Goal: Information Seeking & Learning: Learn about a topic

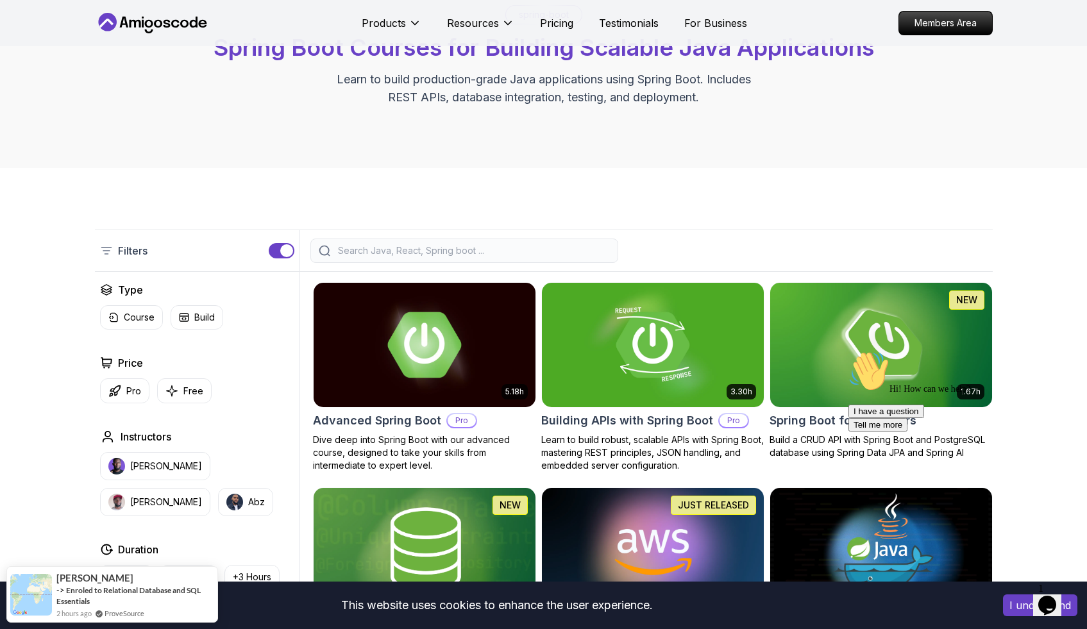
scroll to position [111, 0]
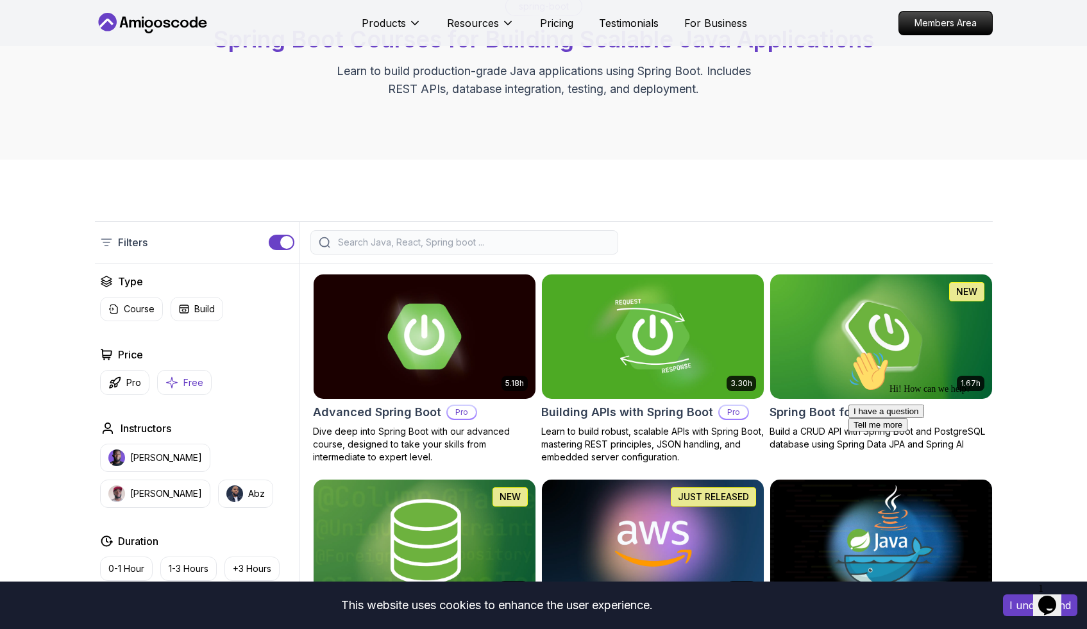
click at [180, 386] on button "Free" at bounding box center [184, 382] width 55 height 25
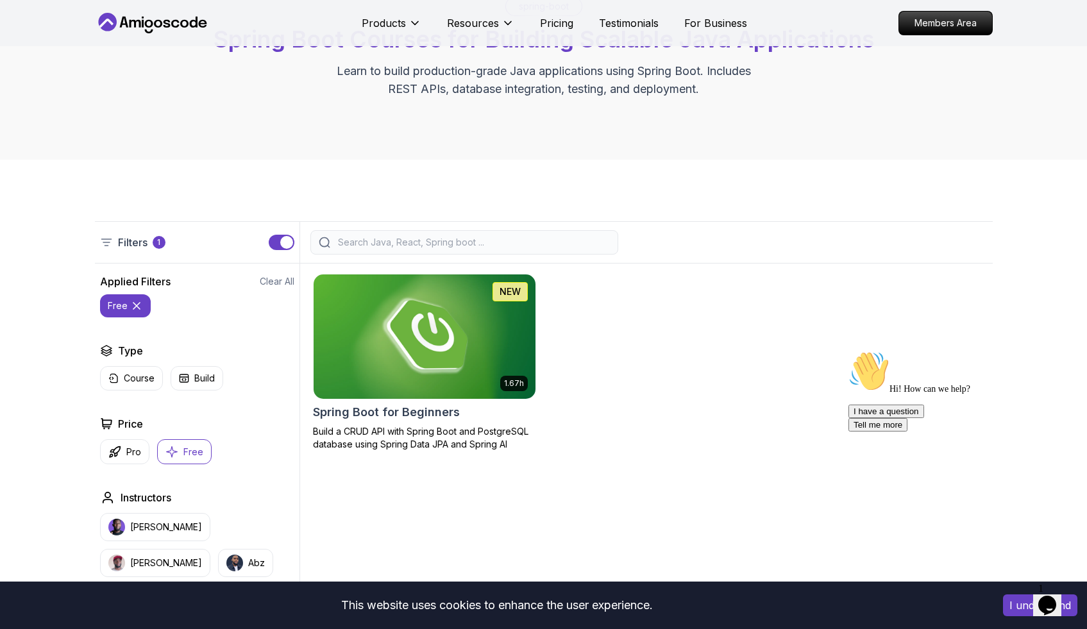
click at [414, 314] on img at bounding box center [424, 336] width 233 height 130
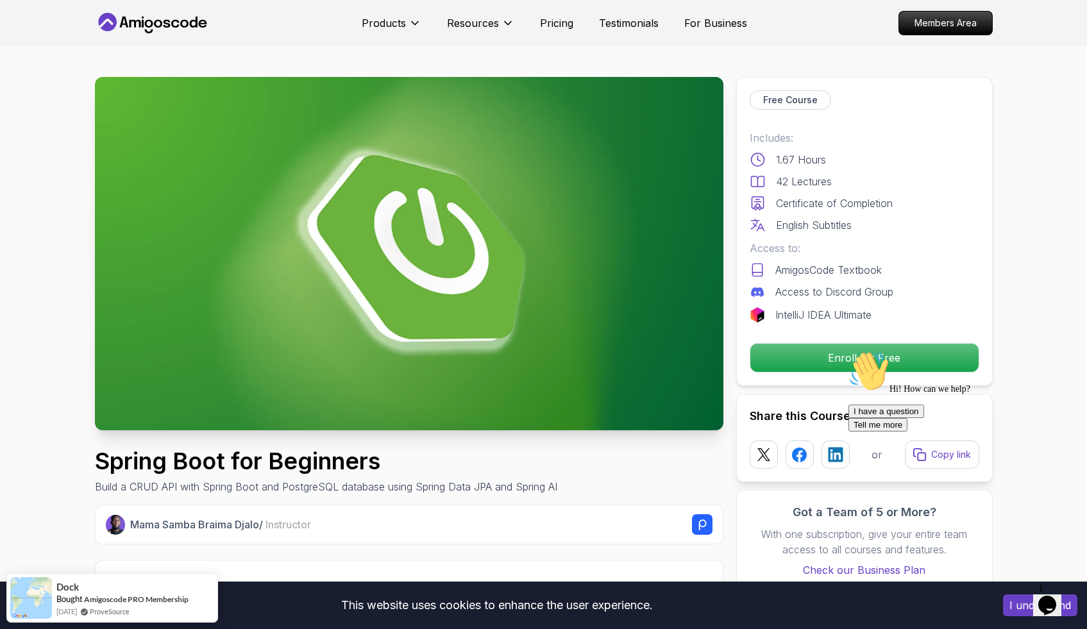
drag, startPoint x: 733, startPoint y: 211, endPoint x: 675, endPoint y: 341, distance: 141.6
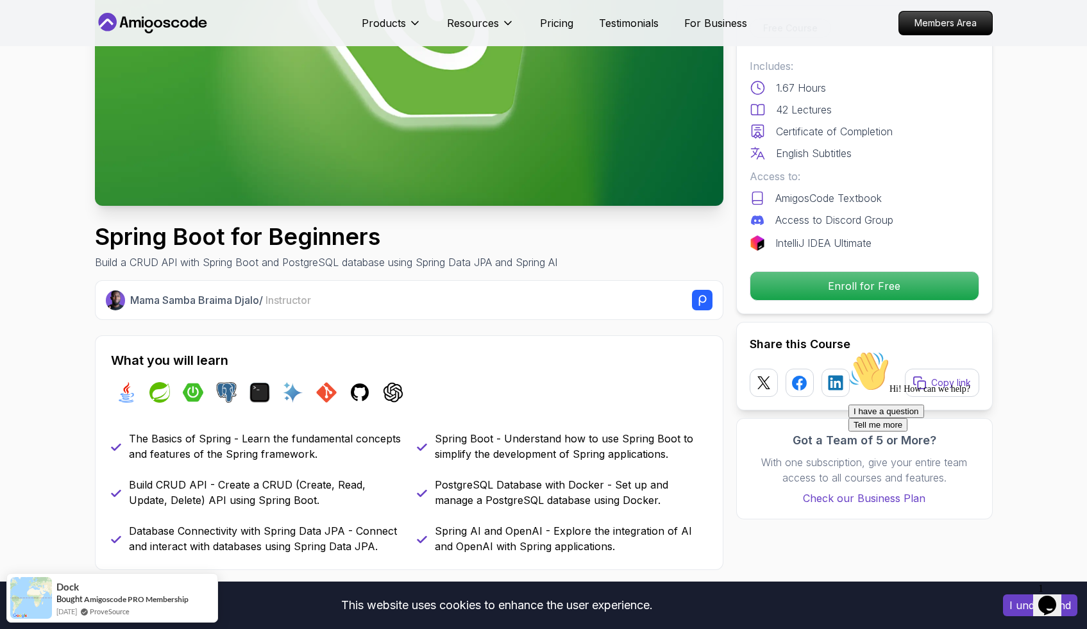
scroll to position [266, 0]
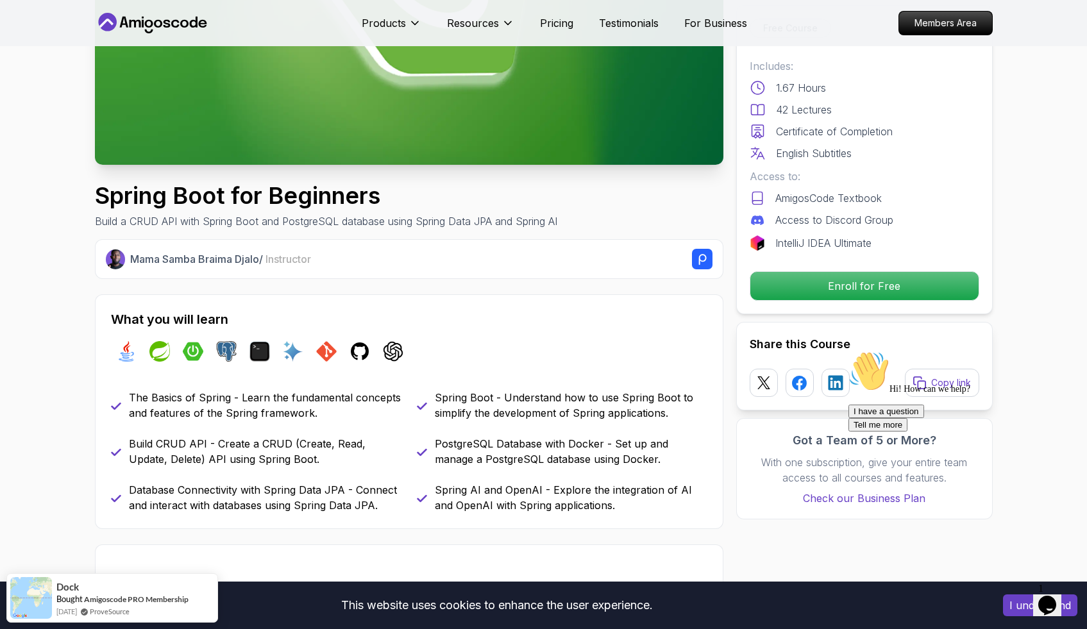
click at [1012, 609] on button "I understand" at bounding box center [1040, 606] width 74 height 22
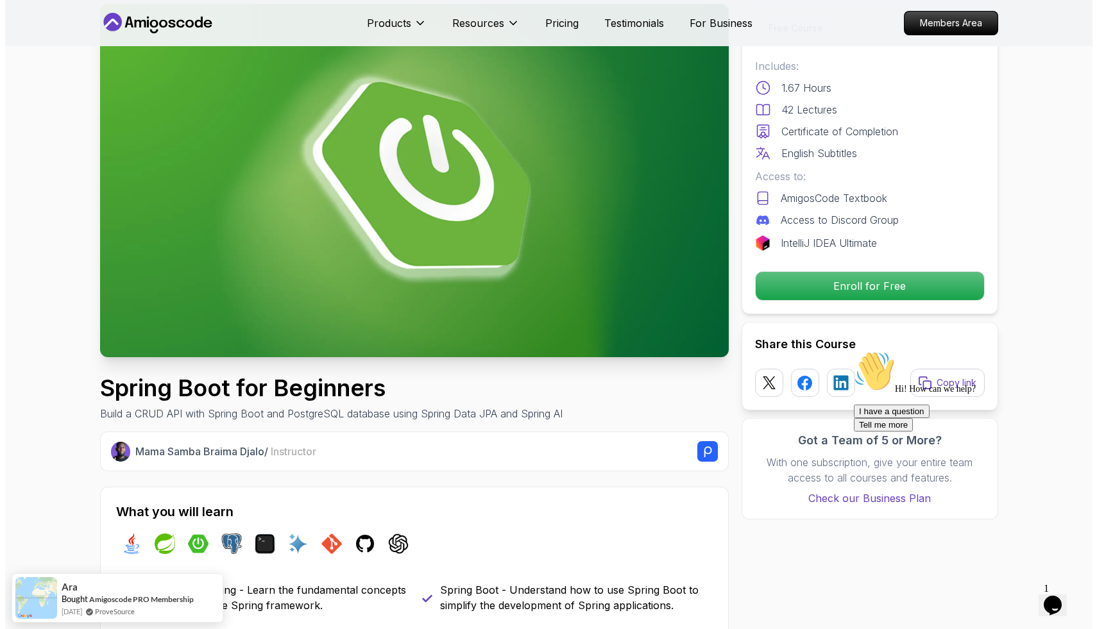
scroll to position [0, 0]
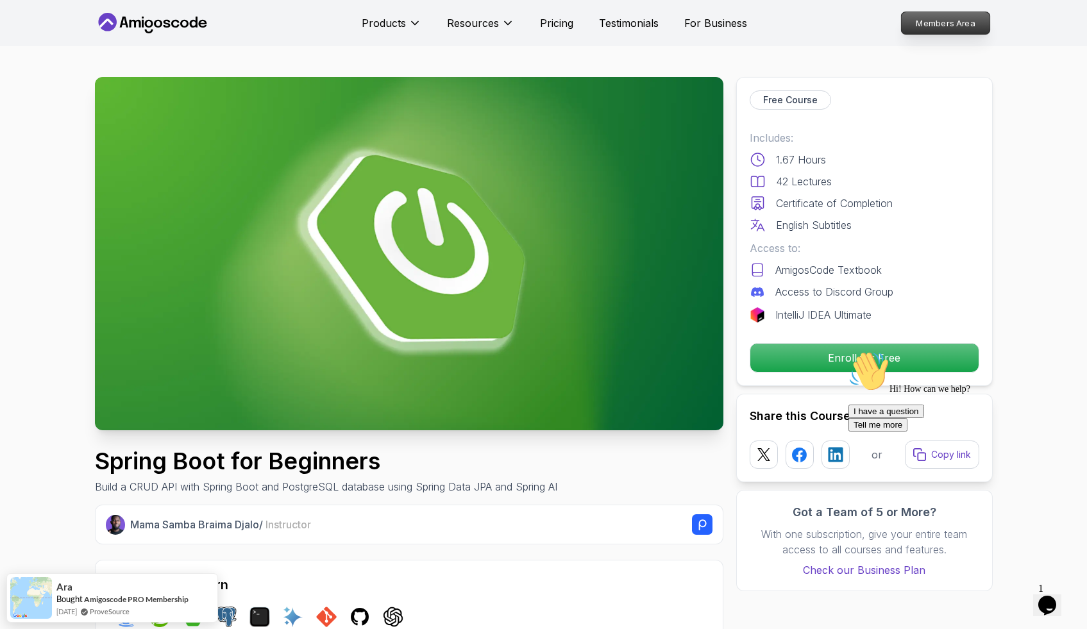
click at [940, 28] on p "Members Area" at bounding box center [945, 23] width 89 height 22
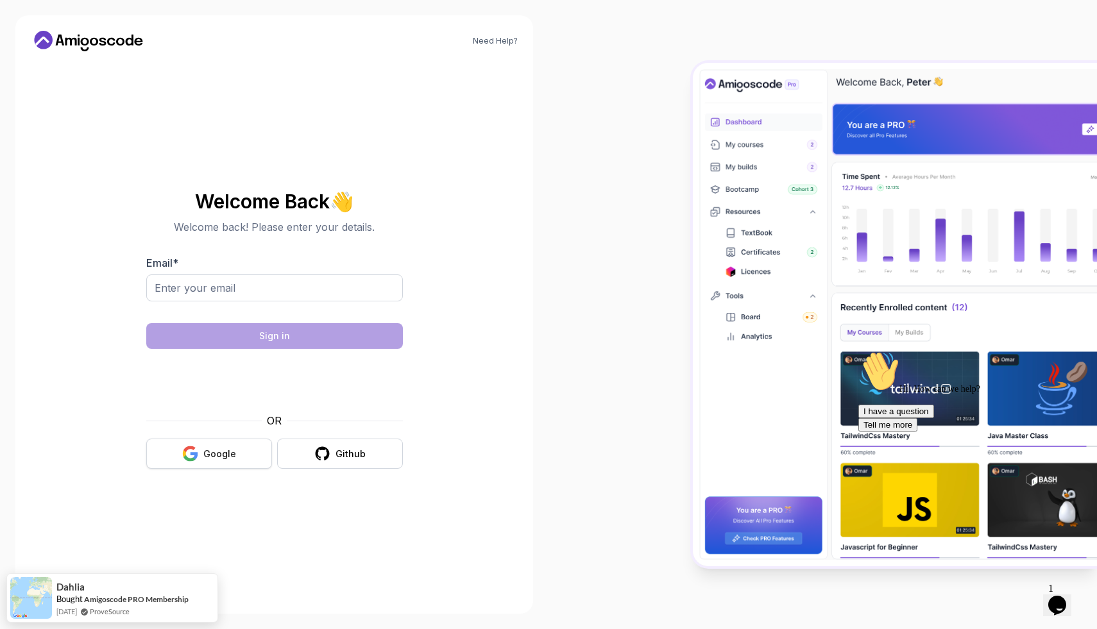
click at [212, 448] on div "Google" at bounding box center [219, 454] width 33 height 13
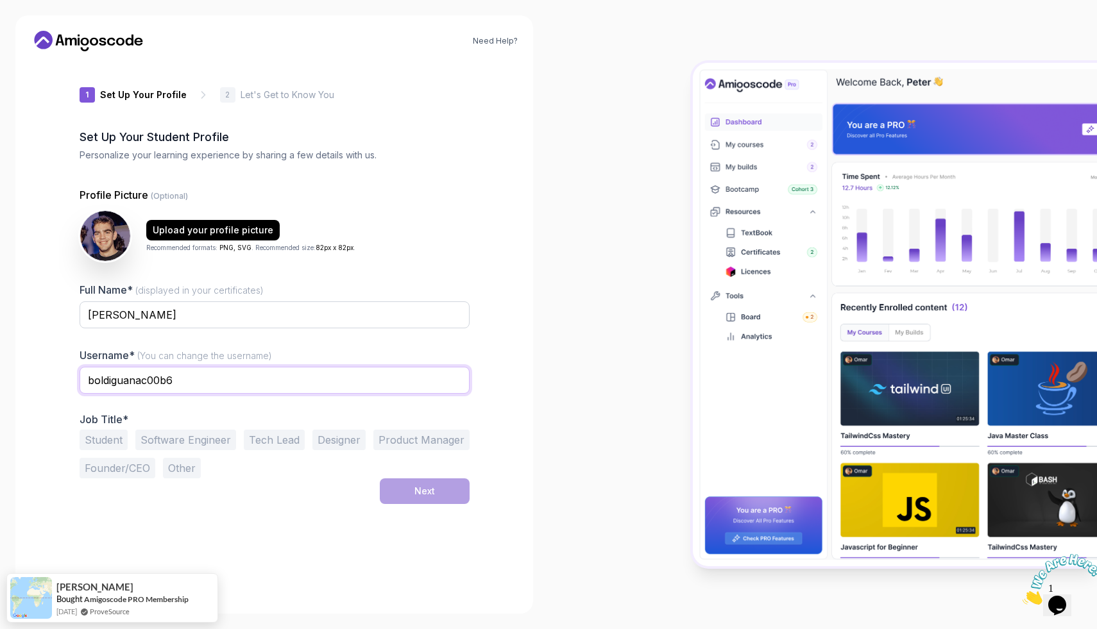
click at [307, 389] on input "boldiguanac00b6" at bounding box center [275, 380] width 390 height 27
type input "SimonOmey"
click at [87, 435] on button "Student" at bounding box center [104, 440] width 48 height 21
click at [128, 459] on button "Founder/CEO" at bounding box center [118, 468] width 76 height 21
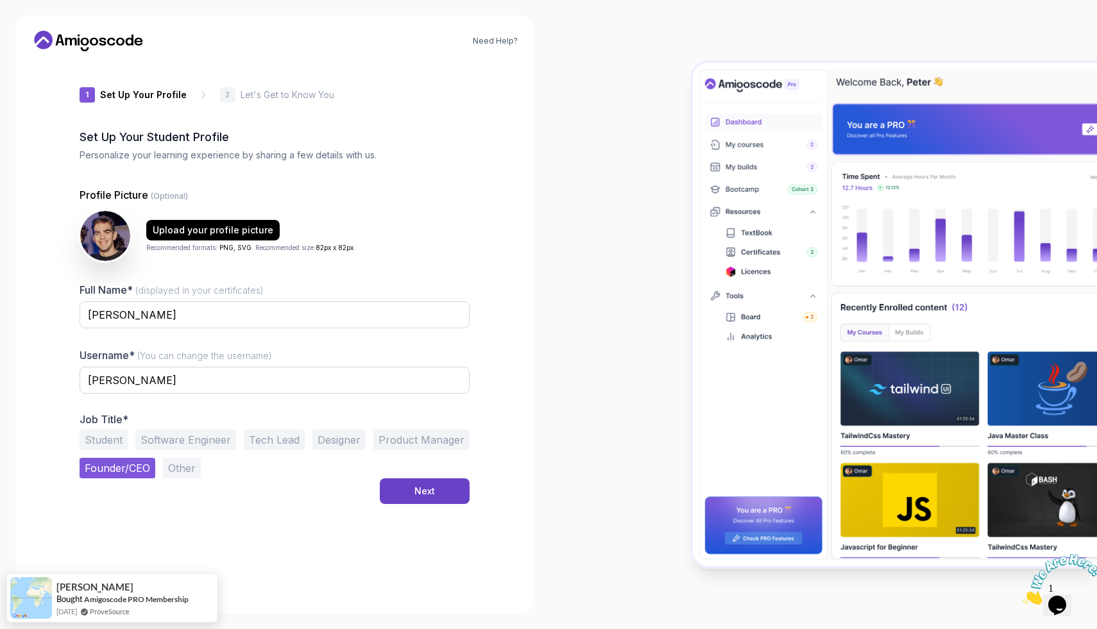
click at [100, 437] on button "Student" at bounding box center [104, 440] width 48 height 21
click at [409, 487] on button "Next" at bounding box center [425, 492] width 90 height 26
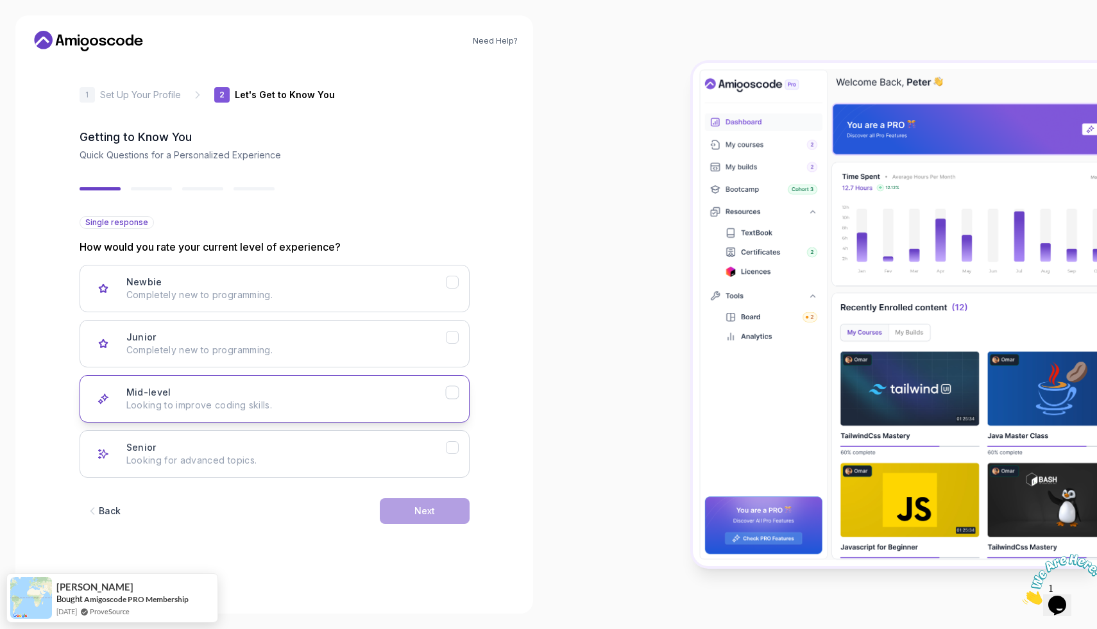
click at [442, 412] on button "Mid-level Looking to improve coding skills." at bounding box center [275, 398] width 390 height 47
click at [438, 514] on button "Next" at bounding box center [425, 511] width 90 height 26
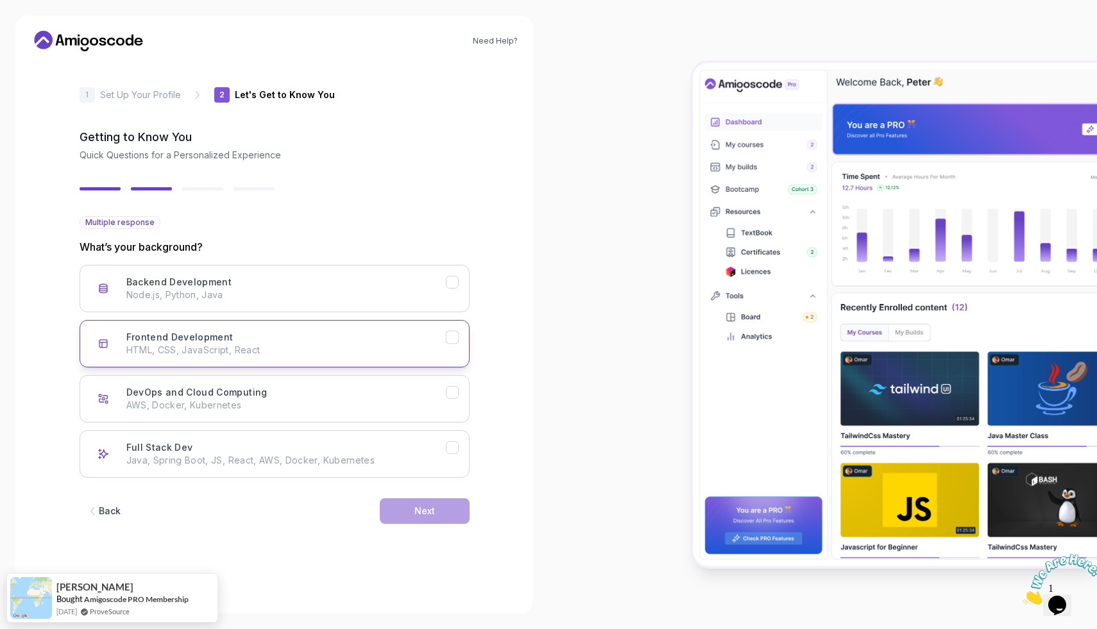
click at [452, 341] on icon "Frontend Development" at bounding box center [452, 338] width 12 height 12
click at [450, 296] on button "Backend Development Node.js, Python, Java" at bounding box center [275, 288] width 390 height 47
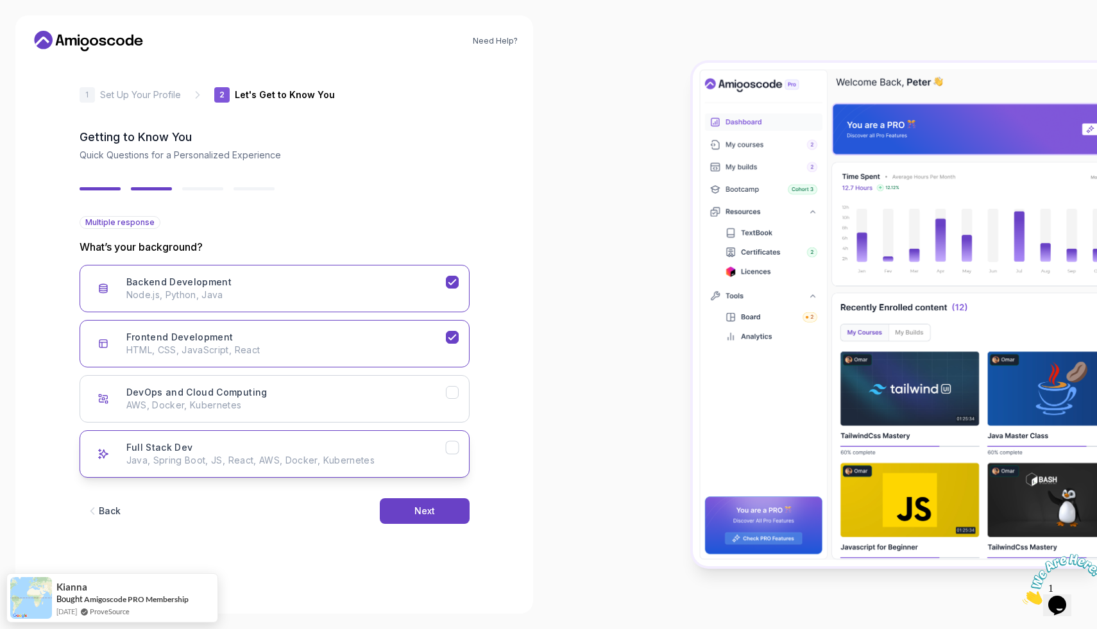
click at [439, 468] on button "Full Stack Dev Java, Spring Boot, JS, React, AWS, Docker, Kubernetes" at bounding box center [275, 453] width 390 height 47
click at [439, 498] on button "Next" at bounding box center [425, 511] width 90 height 26
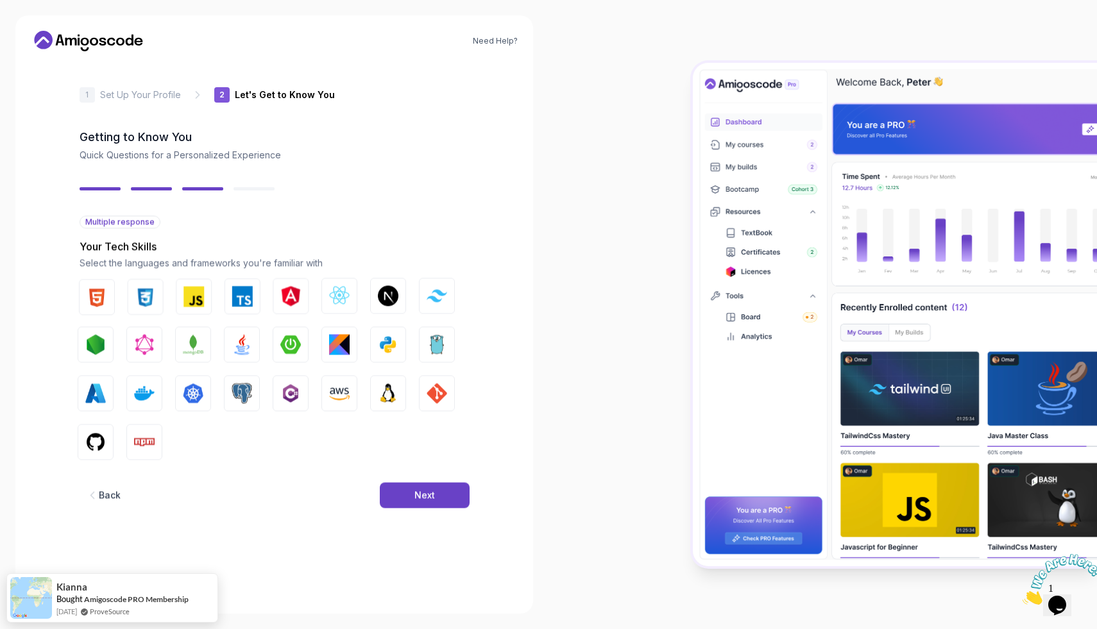
click at [439, 511] on div "Back Next" at bounding box center [275, 495] width 390 height 67
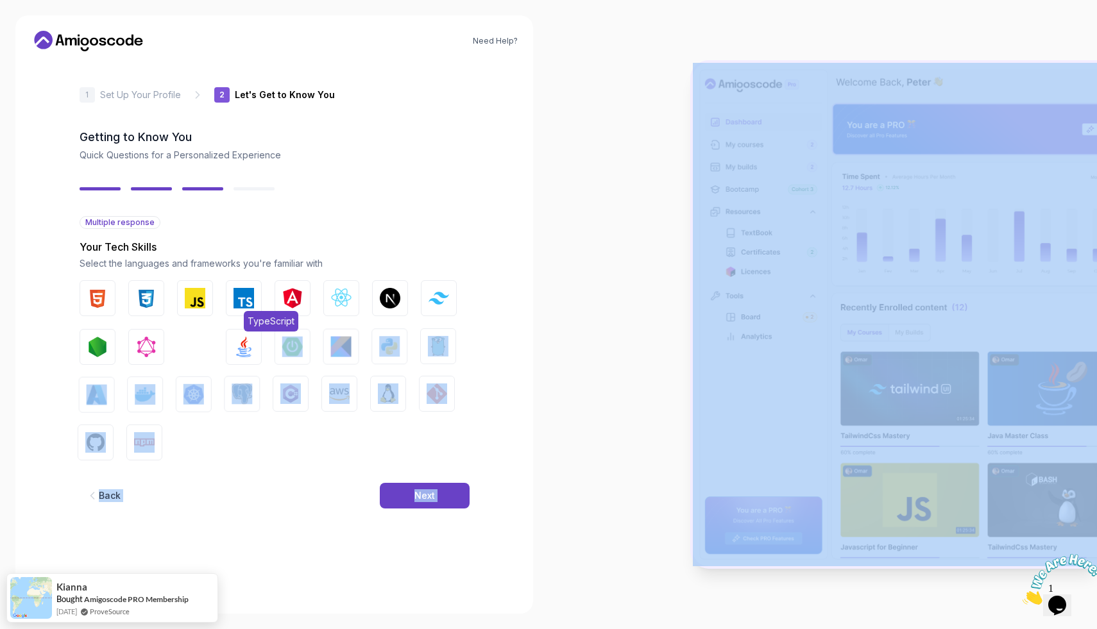
drag, startPoint x: 439, startPoint y: 511, endPoint x: 255, endPoint y: 302, distance: 277.7
click at [257, 329] on div "Multiple response Your Tech Skills Select the languages and frameworks you're f…" at bounding box center [275, 372] width 390 height 313
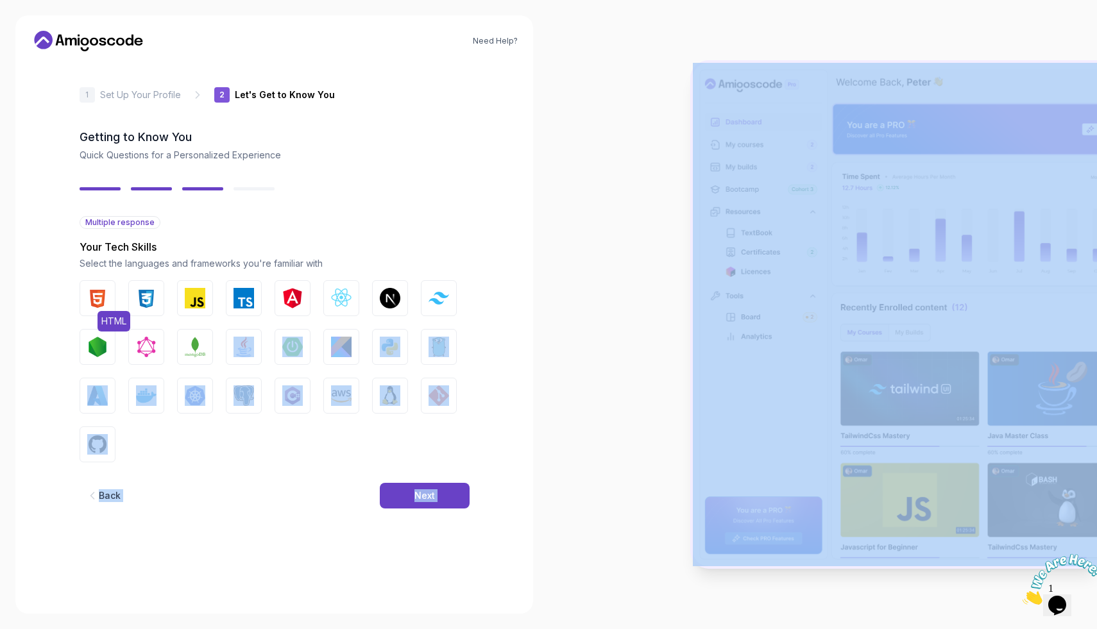
click at [94, 294] on img "button" at bounding box center [97, 298] width 21 height 21
click at [131, 295] on button "CSS" at bounding box center [146, 298] width 36 height 36
click at [182, 295] on button "JavaScript" at bounding box center [195, 298] width 36 height 36
click at [212, 295] on button "JavaScript" at bounding box center [195, 298] width 36 height 36
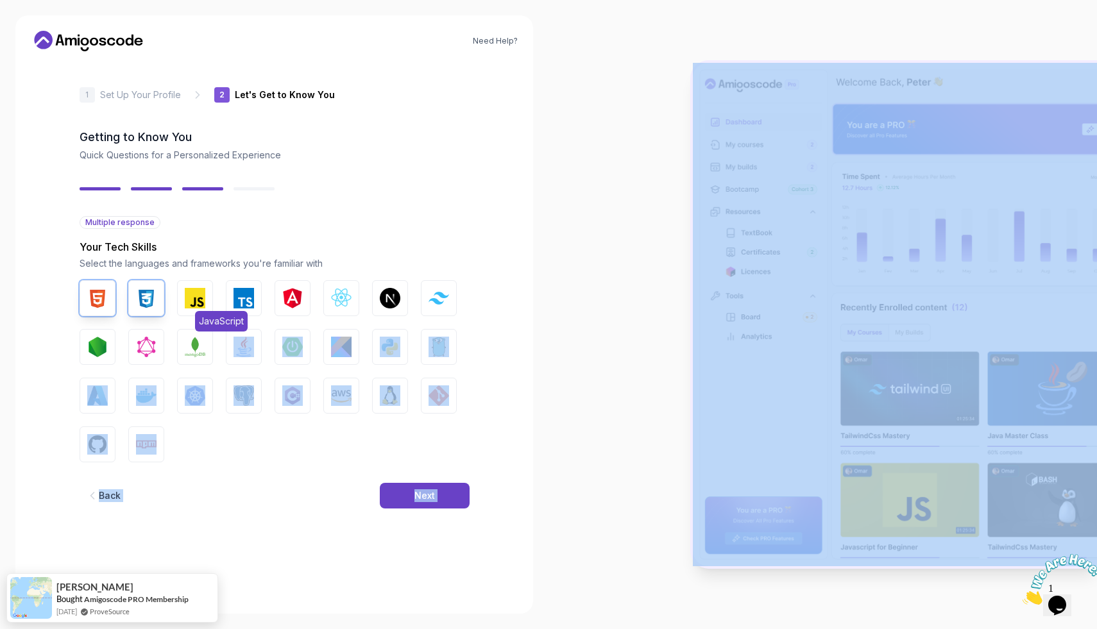
click at [200, 296] on img "button" at bounding box center [195, 298] width 21 height 21
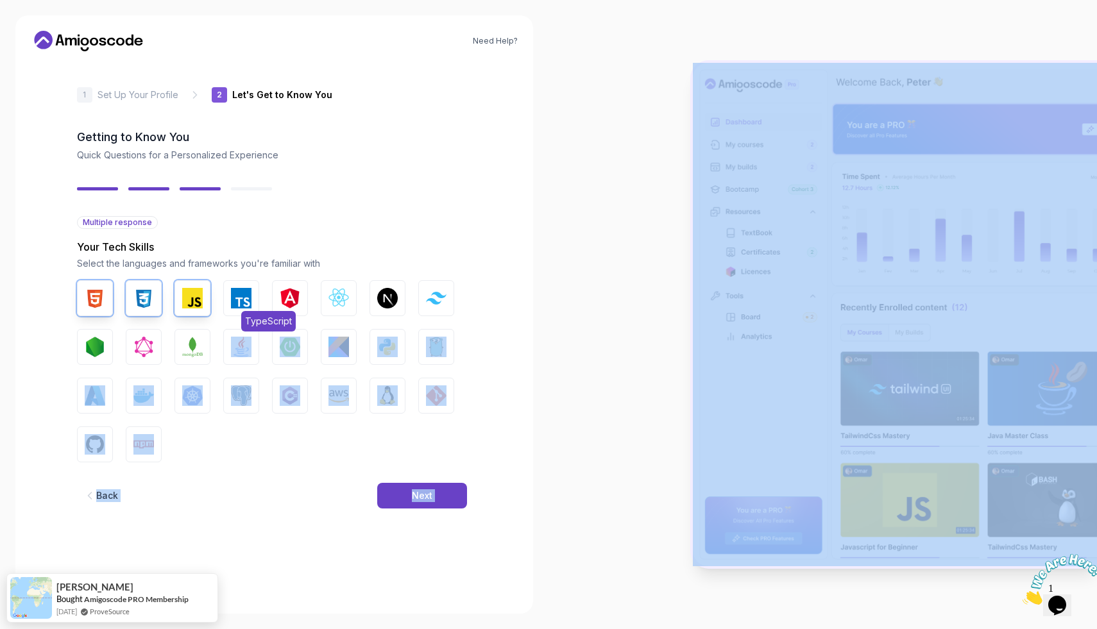
click at [223, 296] on button "TypeScript" at bounding box center [241, 298] width 36 height 36
click at [296, 292] on img "button" at bounding box center [290, 298] width 21 height 21
click at [443, 302] on img "button" at bounding box center [436, 298] width 21 height 12
click at [99, 347] on img "button" at bounding box center [95, 347] width 21 height 21
click at [189, 354] on img "button" at bounding box center [192, 347] width 21 height 21
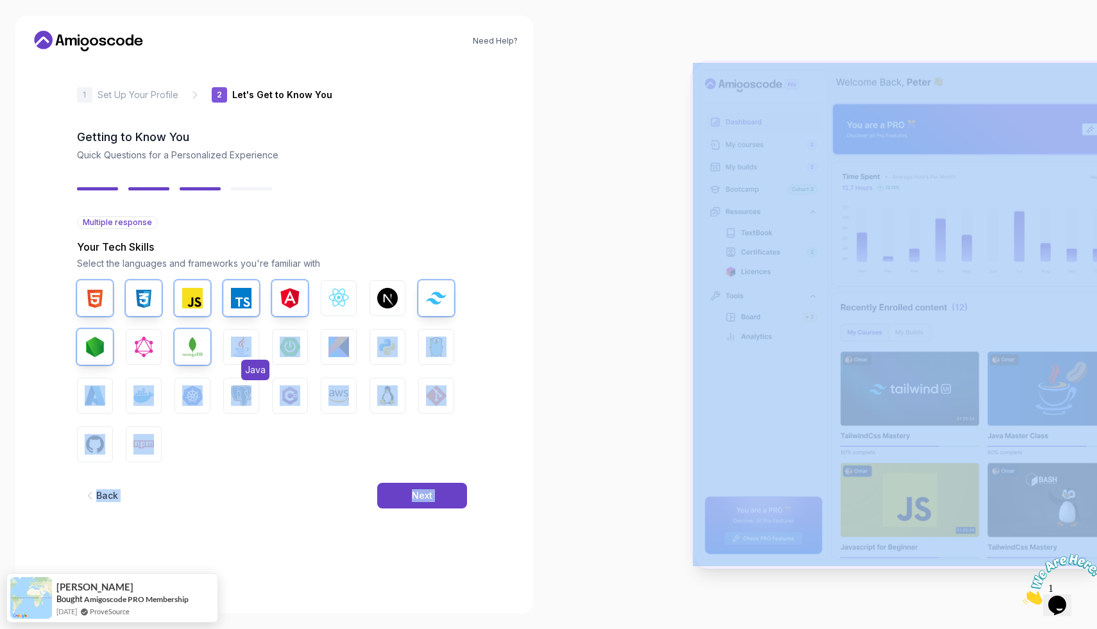
click at [229, 351] on button "Java" at bounding box center [241, 347] width 36 height 36
click at [277, 351] on button "Spring Boot" at bounding box center [290, 347] width 36 height 36
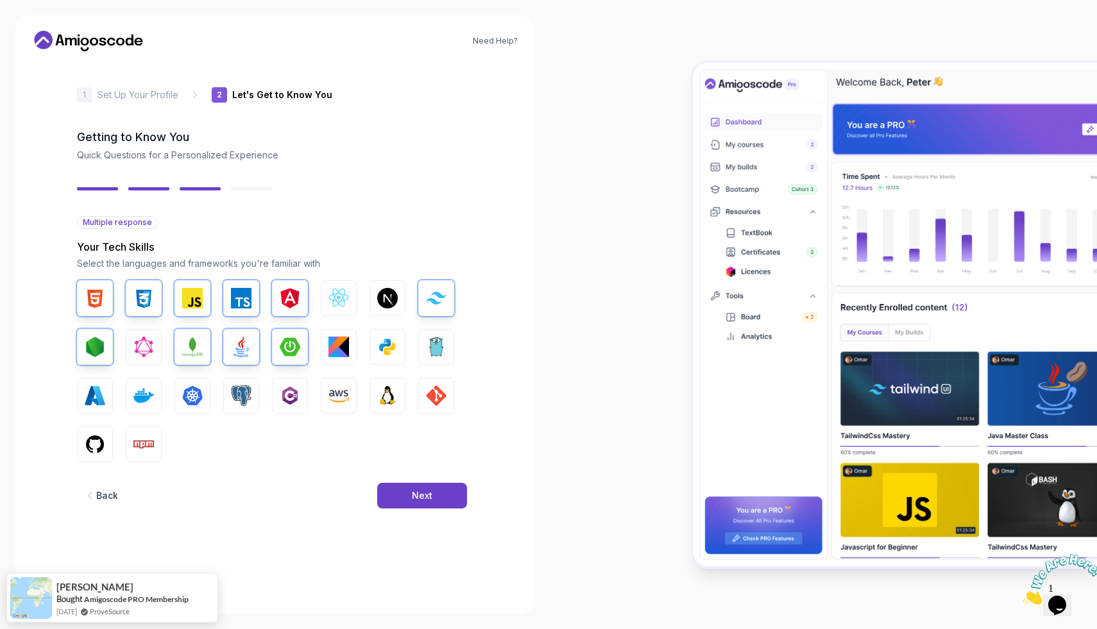
click at [408, 201] on div "2 Let's Get to Know You 1 Set Up Your Profile 2 Let's Get to Know You Getting t…" at bounding box center [272, 330] width 390 height 537
click at [101, 399] on img "button" at bounding box center [95, 396] width 21 height 21
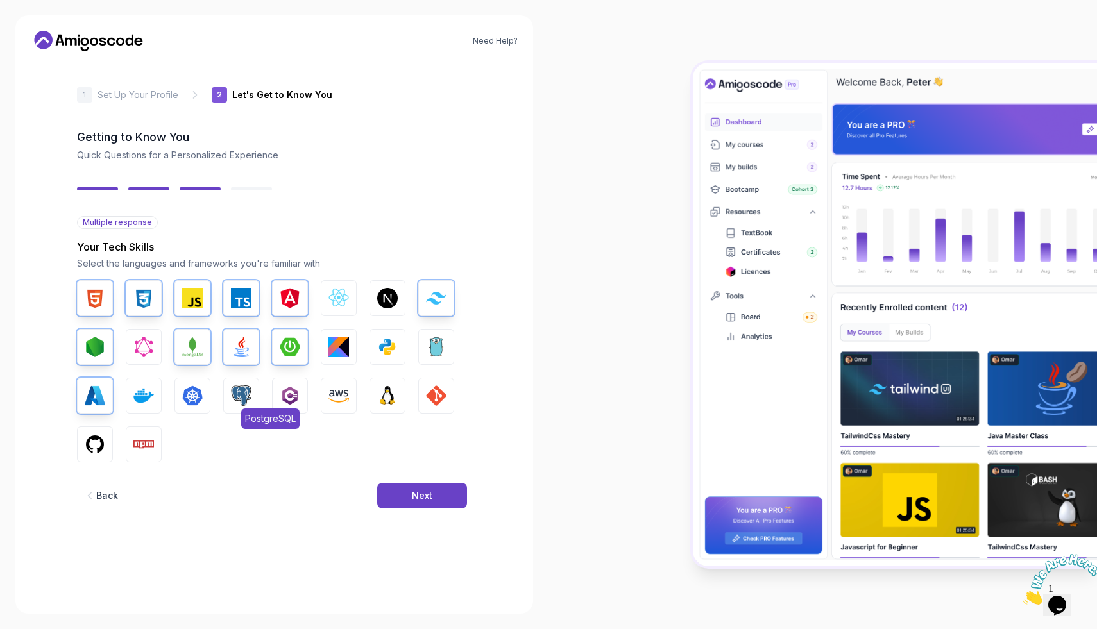
click at [248, 399] on img "button" at bounding box center [241, 396] width 21 height 21
click at [137, 399] on img "button" at bounding box center [143, 396] width 21 height 21
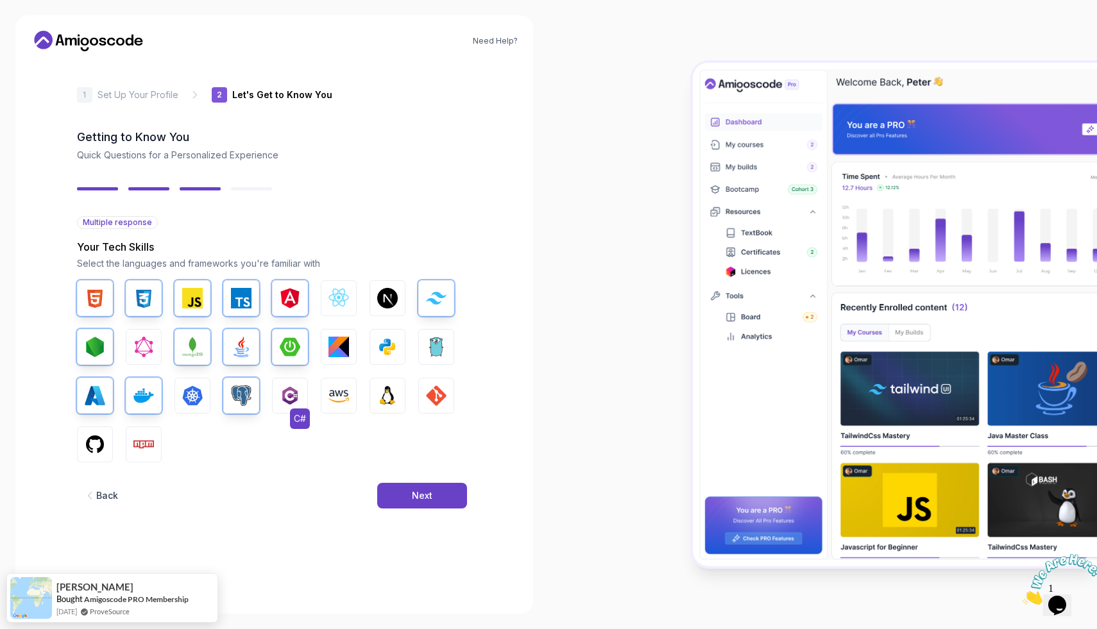
click at [294, 400] on img "button" at bounding box center [290, 396] width 21 height 21
click at [393, 398] on img "button" at bounding box center [387, 396] width 21 height 21
click at [424, 398] on button "GIT" at bounding box center [436, 396] width 36 height 36
click at [139, 447] on img "button" at bounding box center [143, 444] width 21 height 21
click at [89, 446] on img "button" at bounding box center [95, 444] width 21 height 21
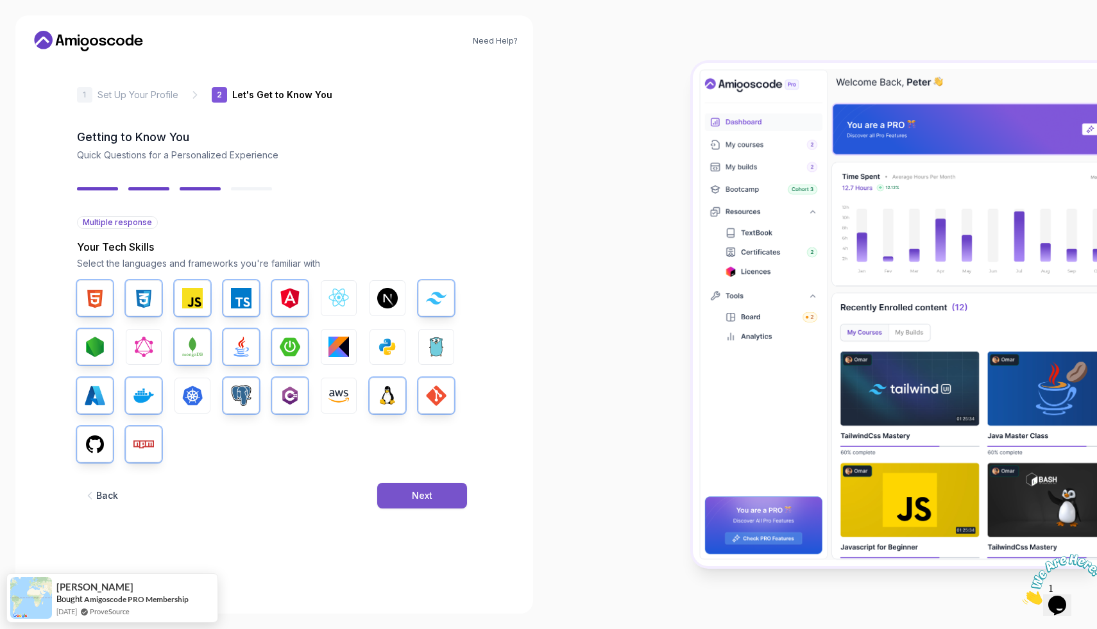
click at [427, 499] on div "Next" at bounding box center [422, 495] width 21 height 13
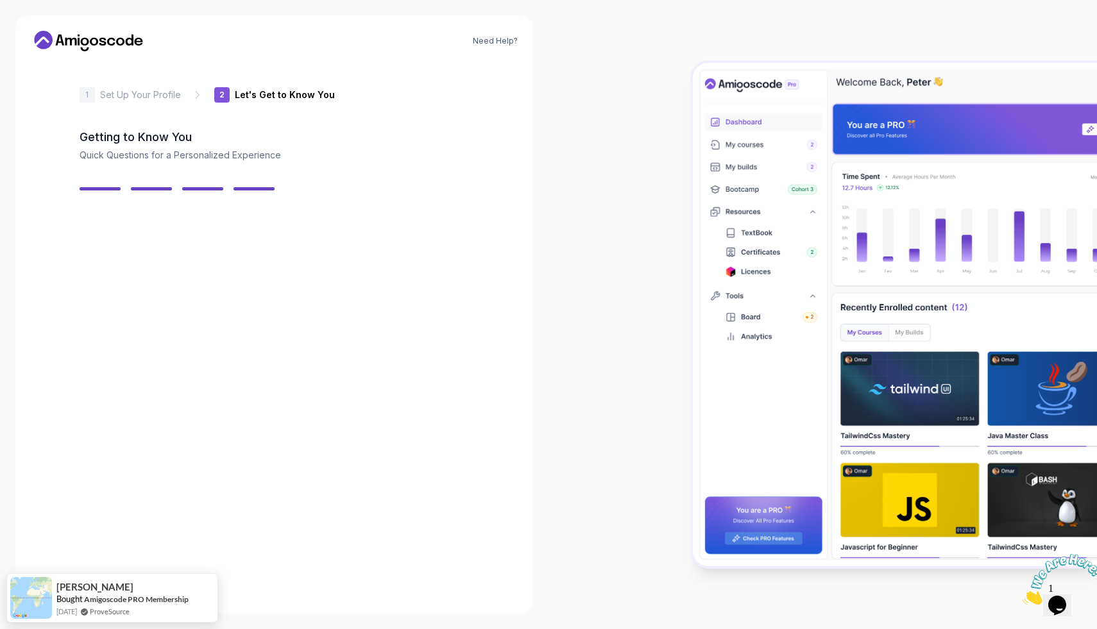
scroll to position [0, 0]
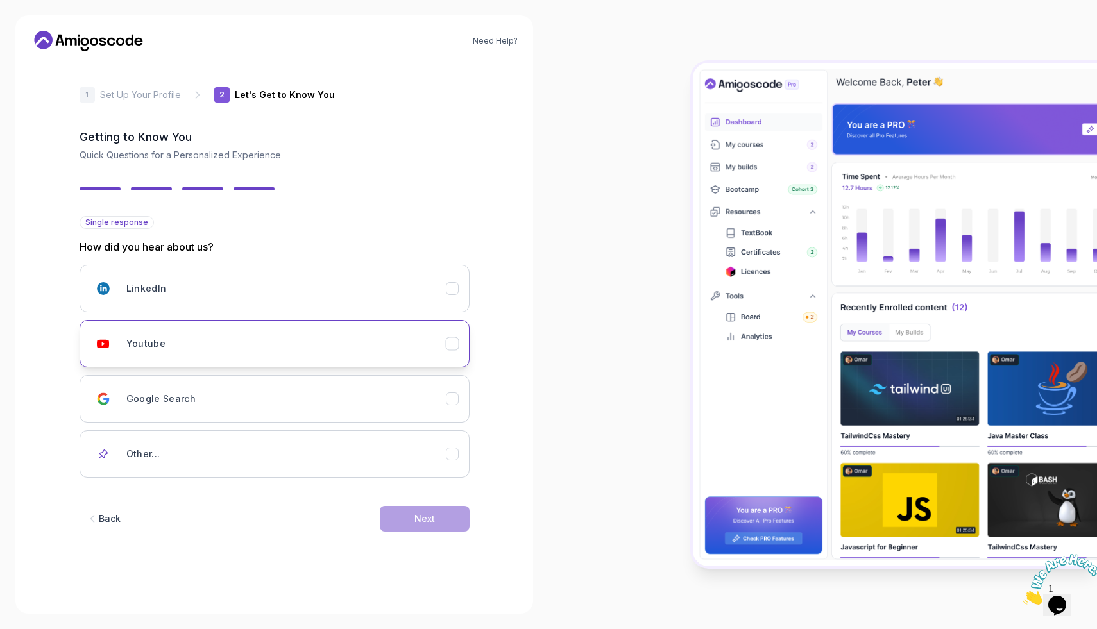
click at [440, 356] on div "Youtube" at bounding box center [285, 344] width 319 height 26
click at [450, 520] on button "Next" at bounding box center [425, 519] width 90 height 26
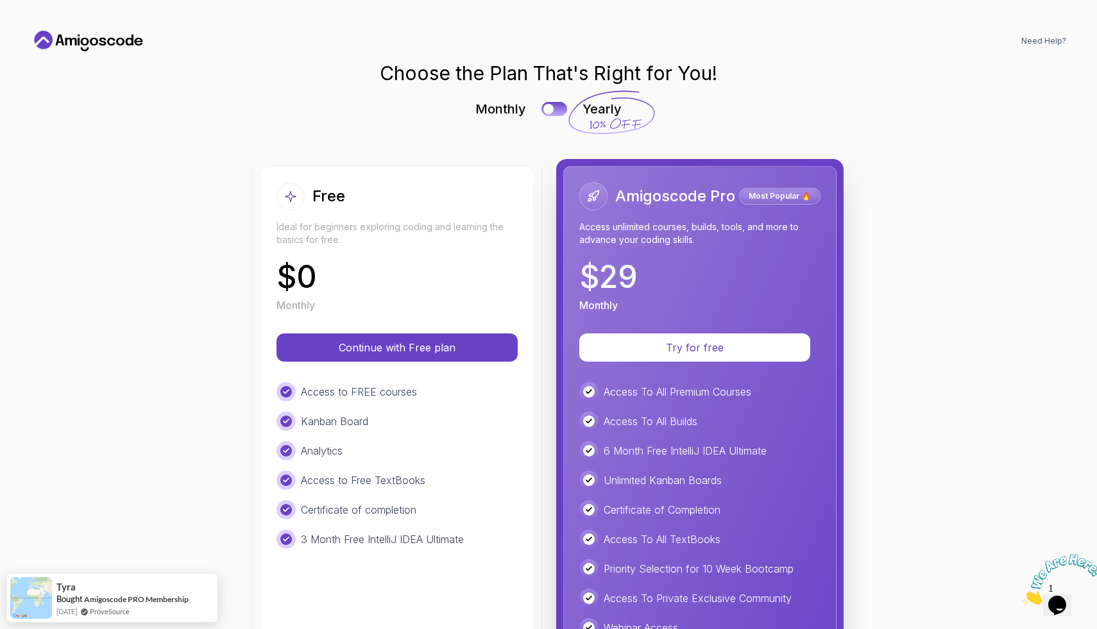
click at [390, 287] on div "$ 0 Monthly" at bounding box center [396, 287] width 241 height 51
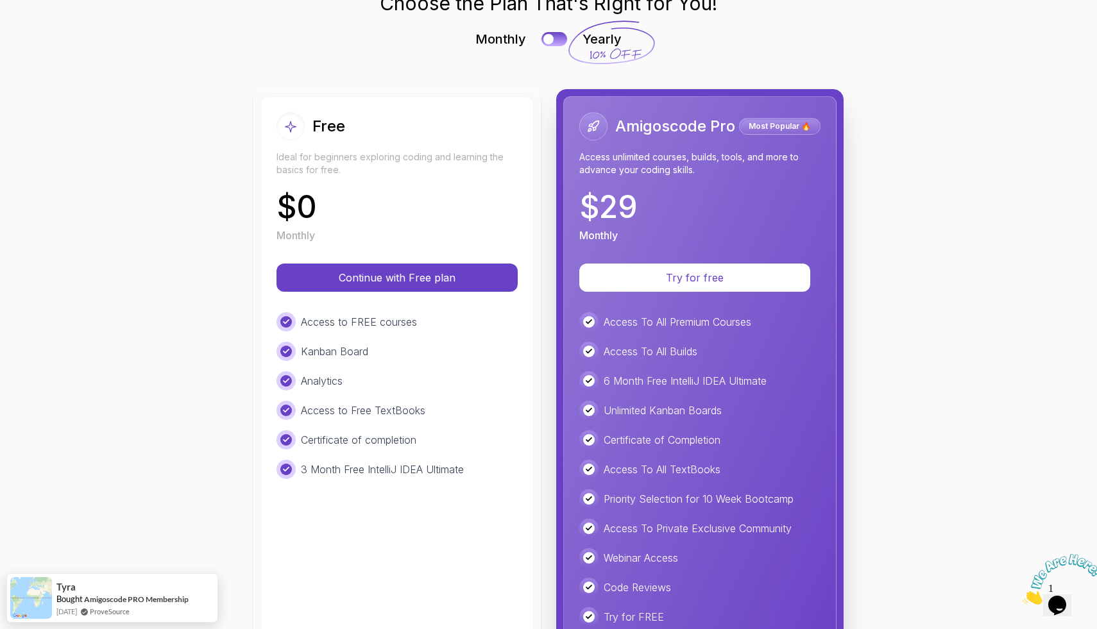
scroll to position [69, 0]
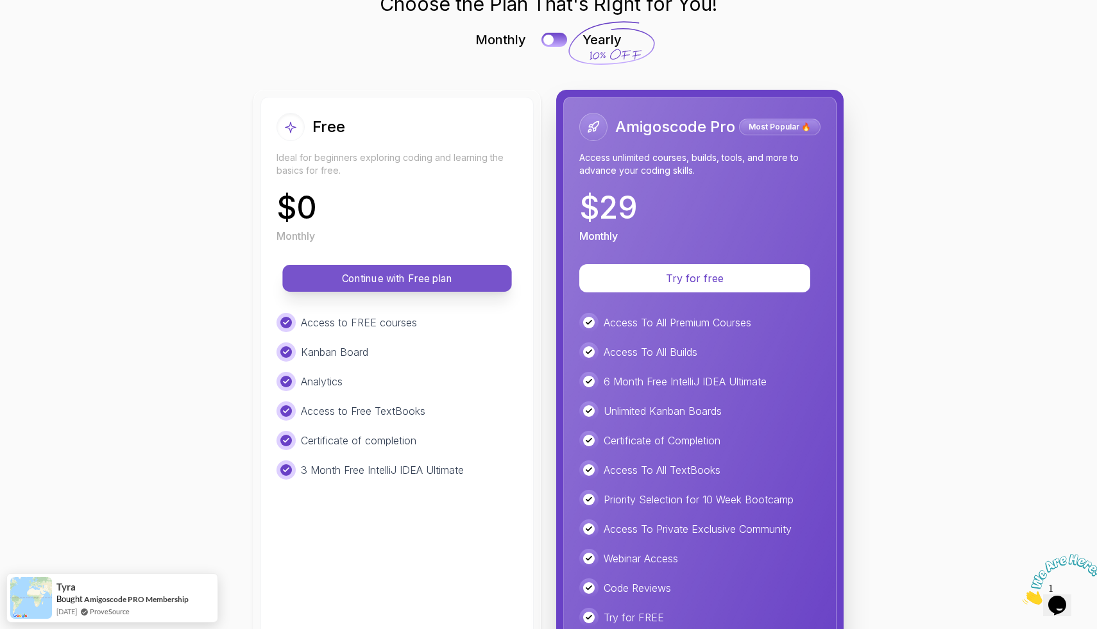
click at [403, 273] on p "Continue with Free plan" at bounding box center [397, 278] width 200 height 15
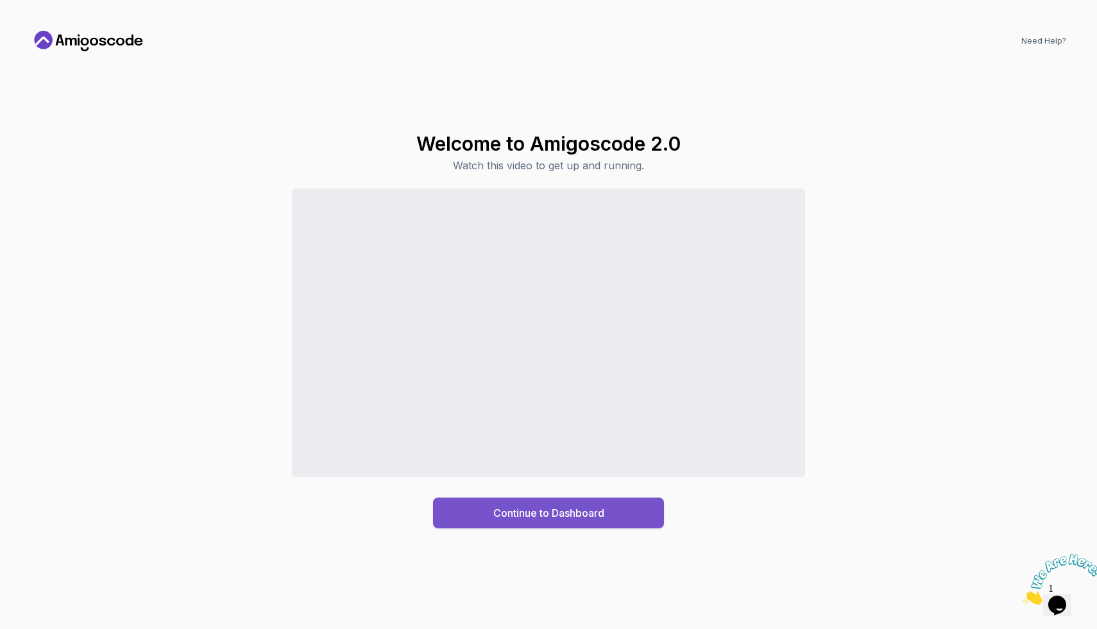
click at [617, 515] on button "Continue to Dashboard" at bounding box center [548, 513] width 231 height 31
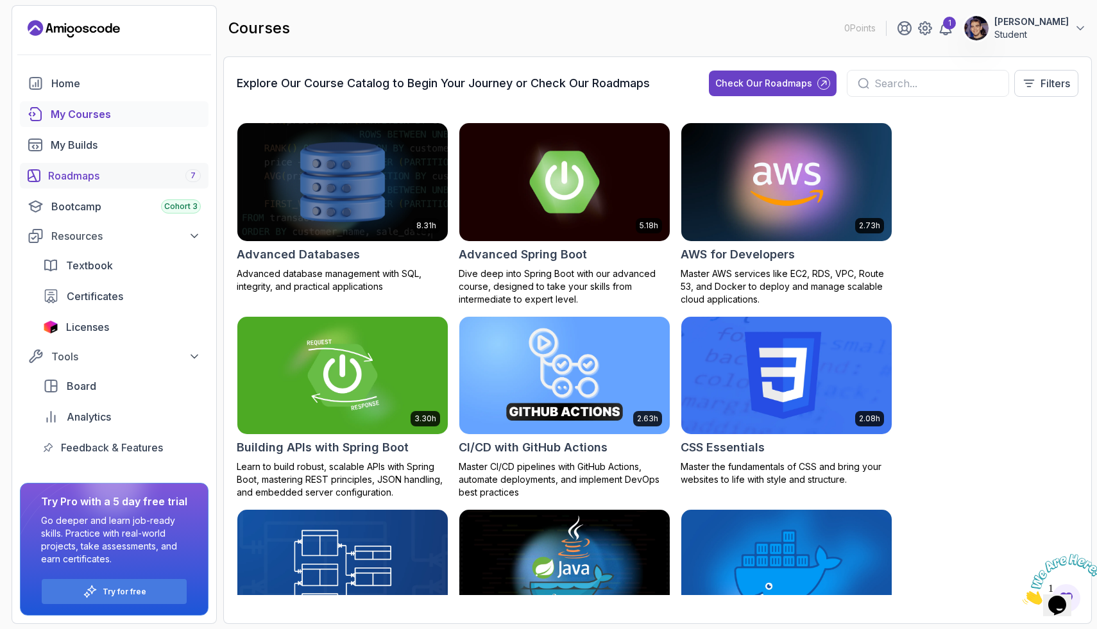
click at [164, 171] on div "Roadmaps 7" at bounding box center [124, 175] width 153 height 15
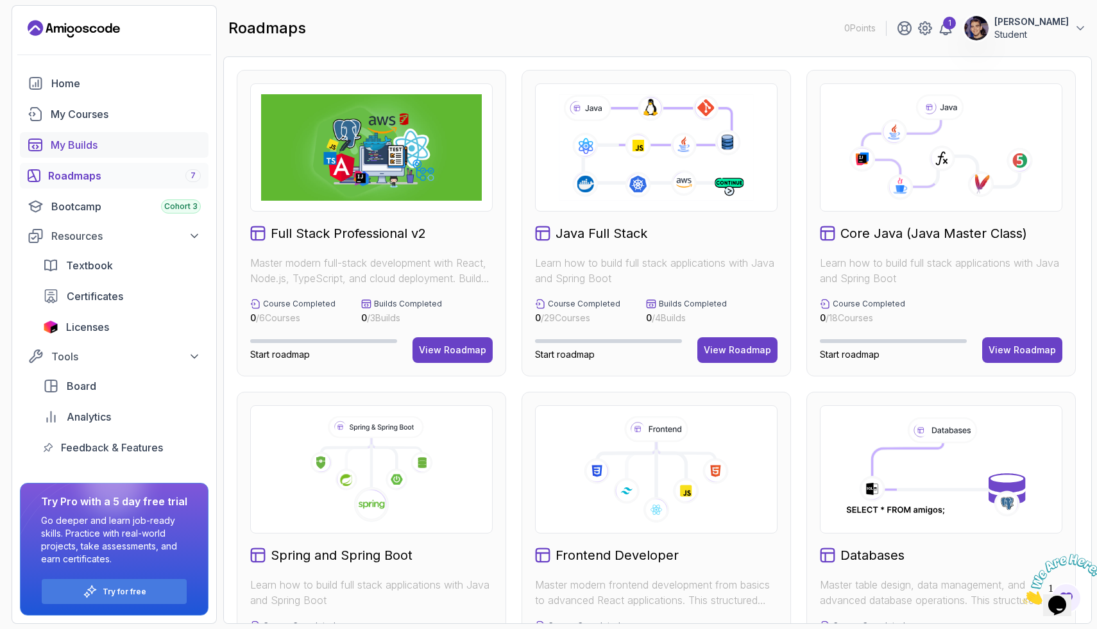
click at [100, 152] on div "My Builds" at bounding box center [126, 144] width 150 height 15
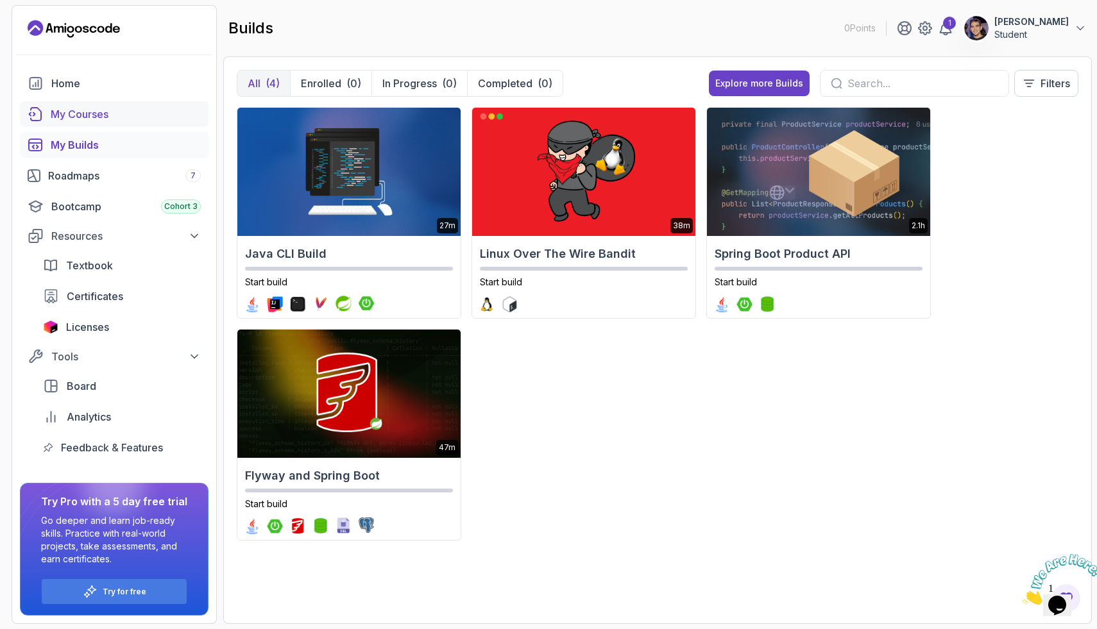
click at [115, 101] on link "My Courses" at bounding box center [114, 114] width 189 height 26
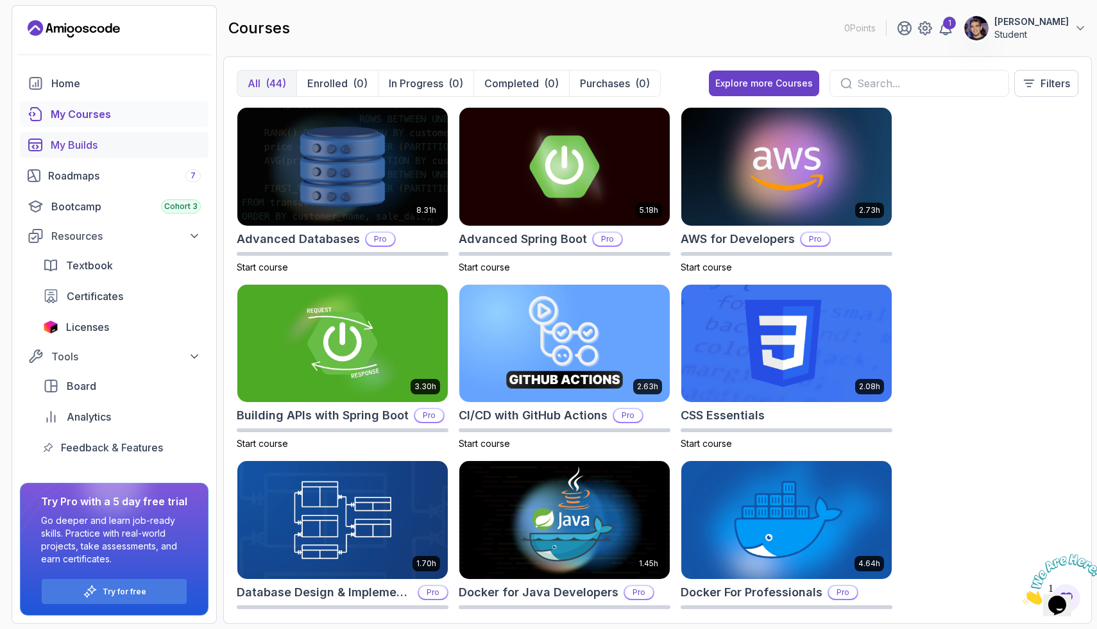
click at [106, 141] on div "My Builds" at bounding box center [126, 144] width 150 height 15
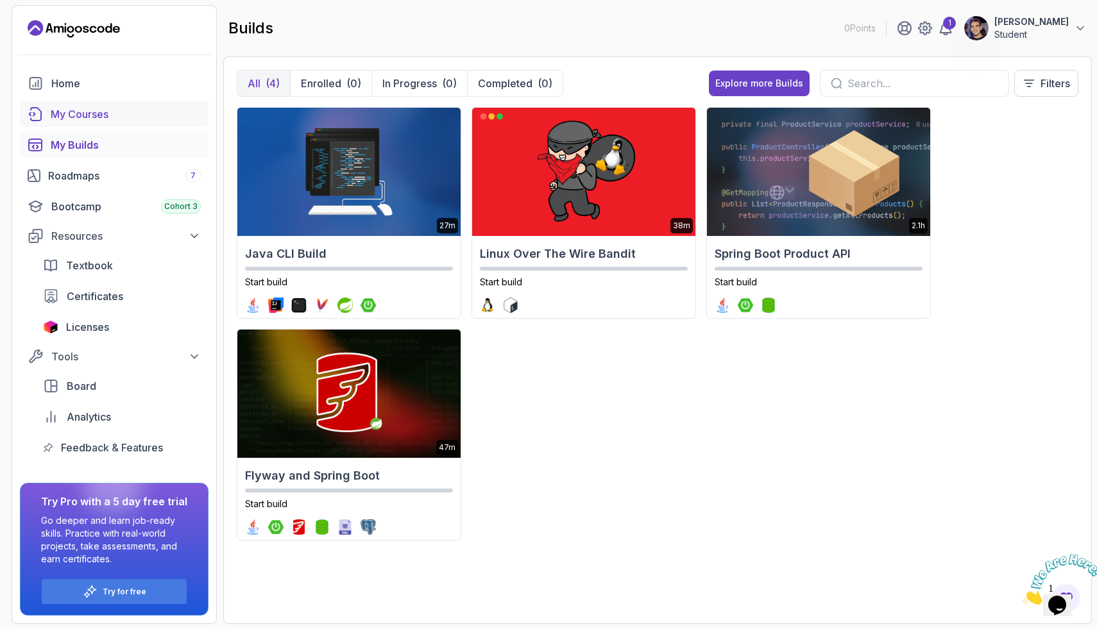
click at [113, 112] on div "My Courses" at bounding box center [126, 113] width 150 height 15
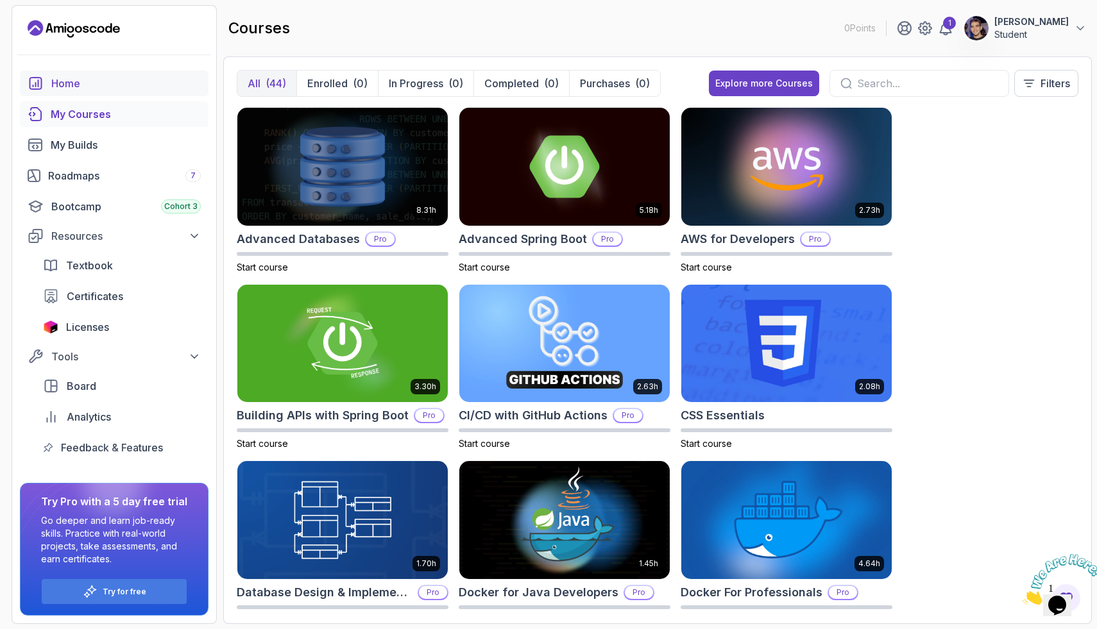
click at [110, 95] on link "Home" at bounding box center [114, 84] width 189 height 26
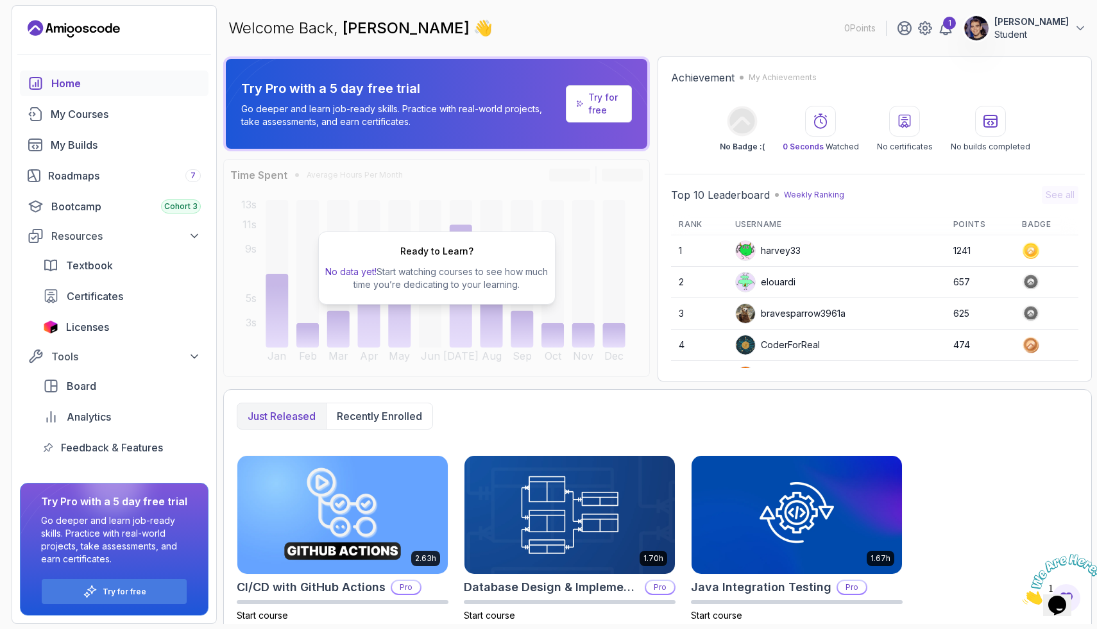
click at [103, 127] on div "Home My Courses My Builds Roadmaps 7 Bootcamp Cohort 3 Resources Textbook Certi…" at bounding box center [114, 266] width 189 height 390
click at [103, 123] on link "My Courses" at bounding box center [114, 114] width 189 height 26
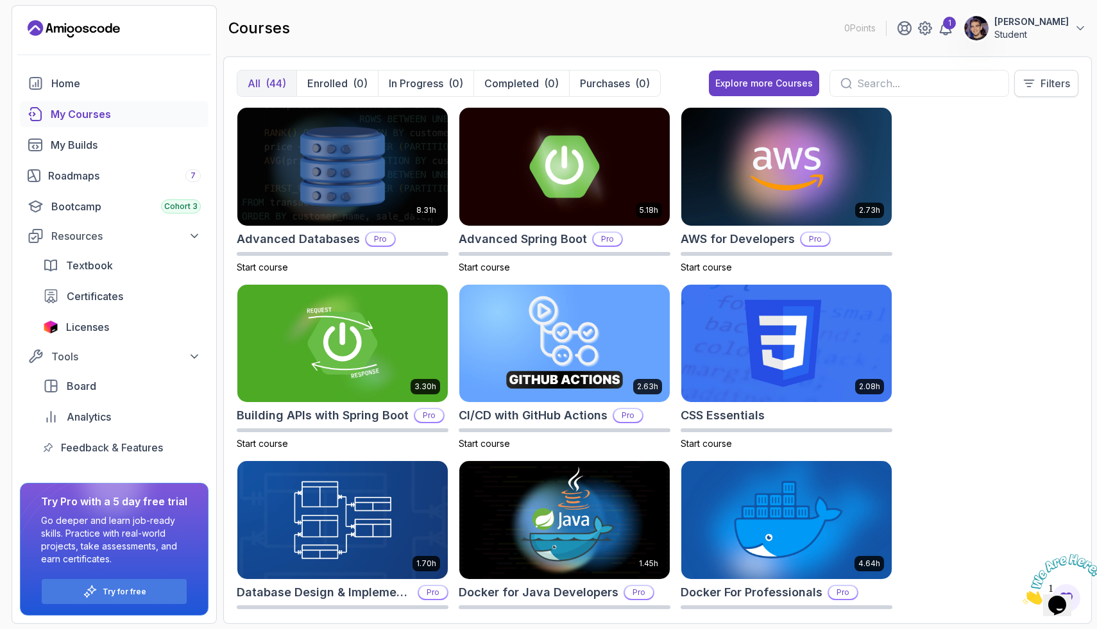
click at [1059, 90] on p "Filters" at bounding box center [1055, 83] width 30 height 15
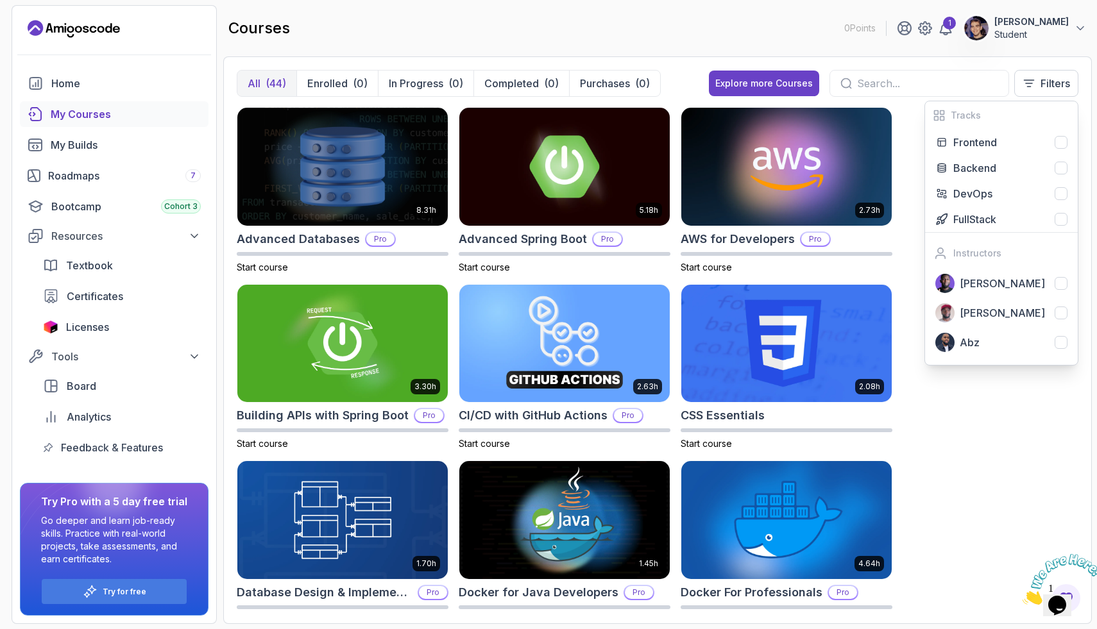
click at [987, 485] on div "8.31h Advanced Databases Pro Start course 5.18h Advanced Spring Boot Pro Start …" at bounding box center [658, 359] width 842 height 504
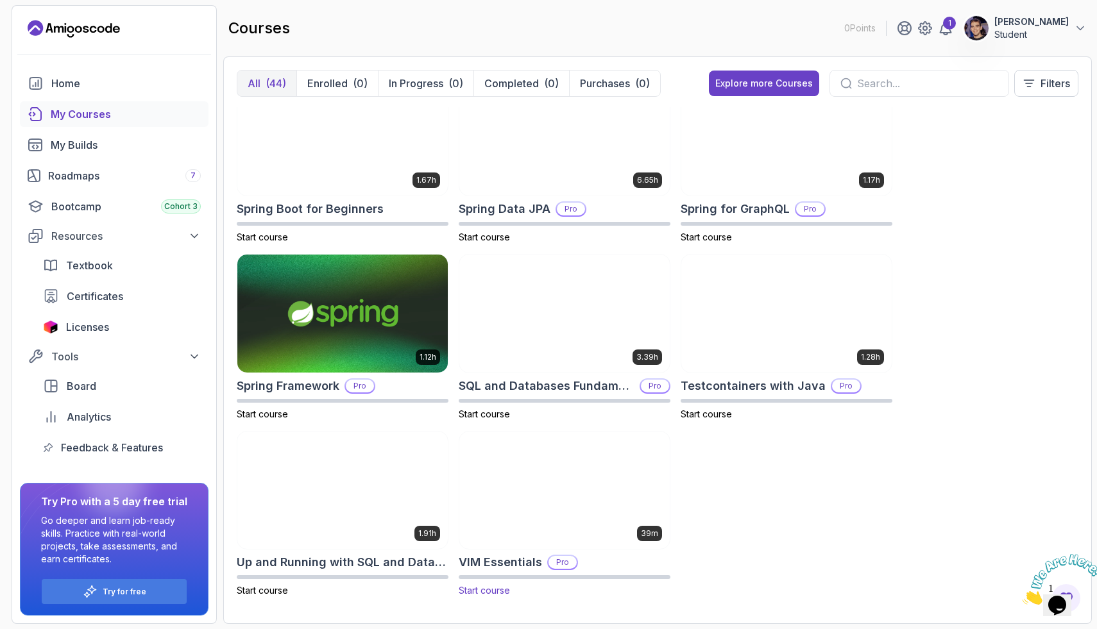
scroll to position [2151, 0]
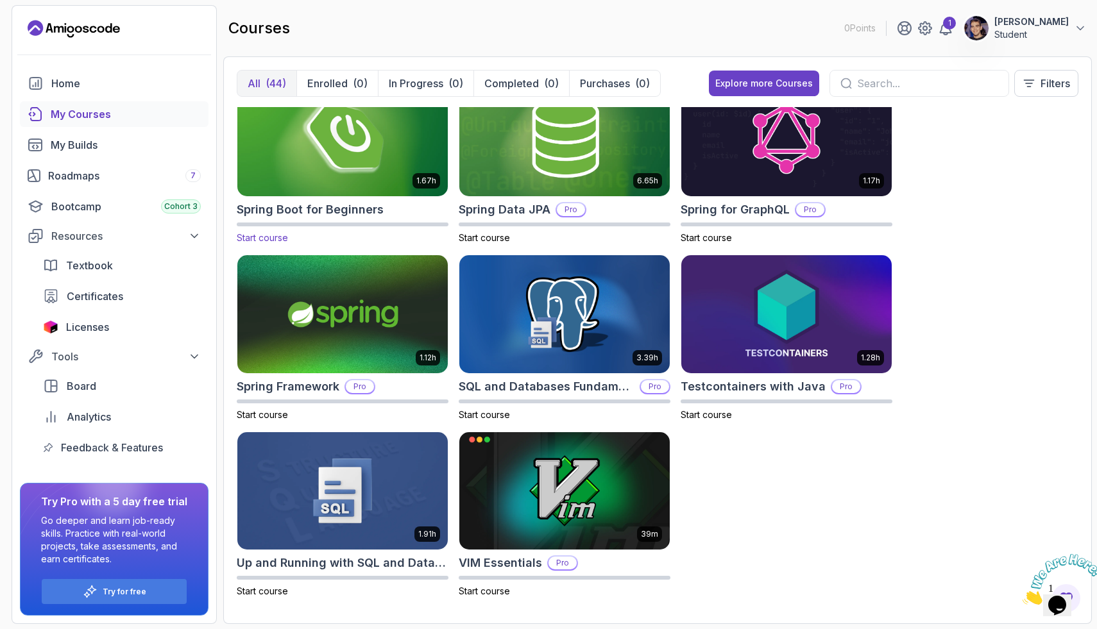
click at [346, 146] on img at bounding box center [342, 138] width 221 height 124
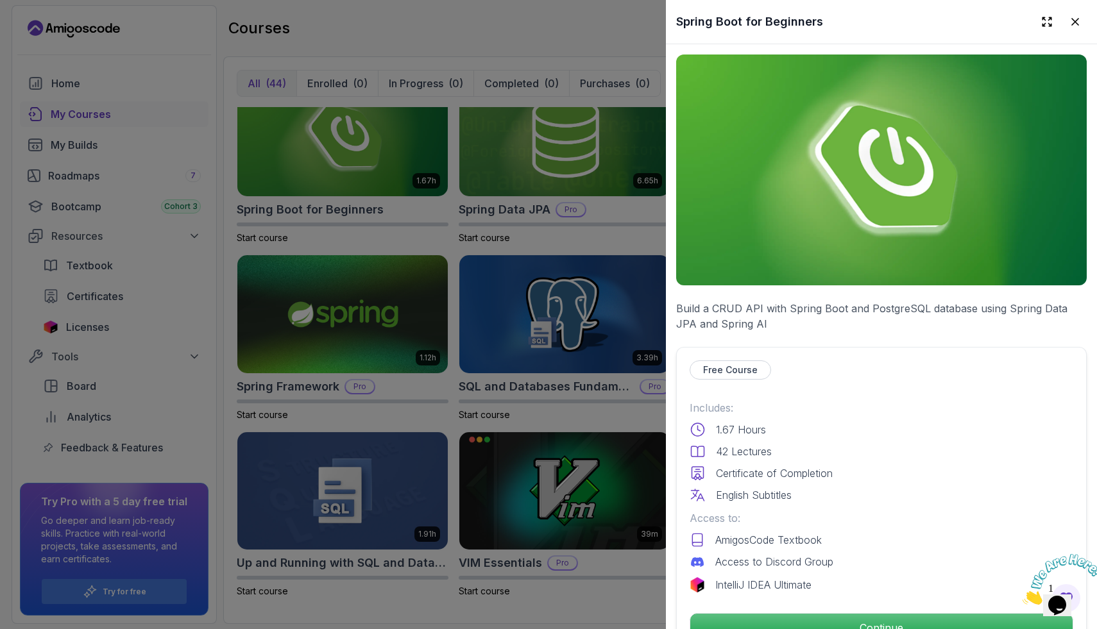
scroll to position [97, 0]
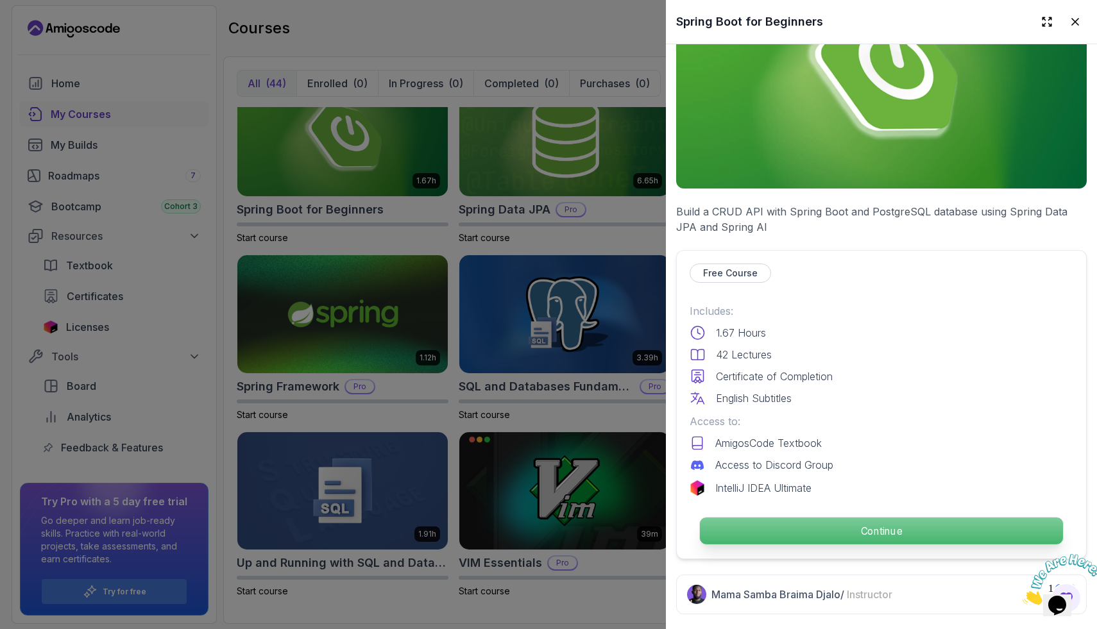
click at [825, 532] on p "Continue" at bounding box center [881, 531] width 363 height 27
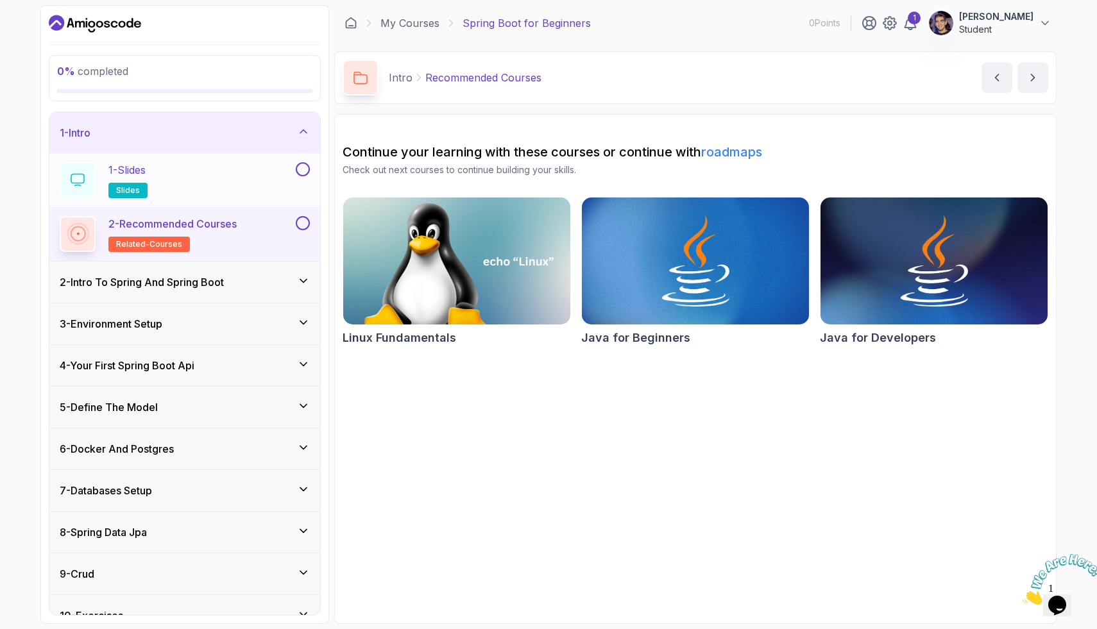
click at [285, 196] on div "1 - Slides slides" at bounding box center [176, 180] width 233 height 36
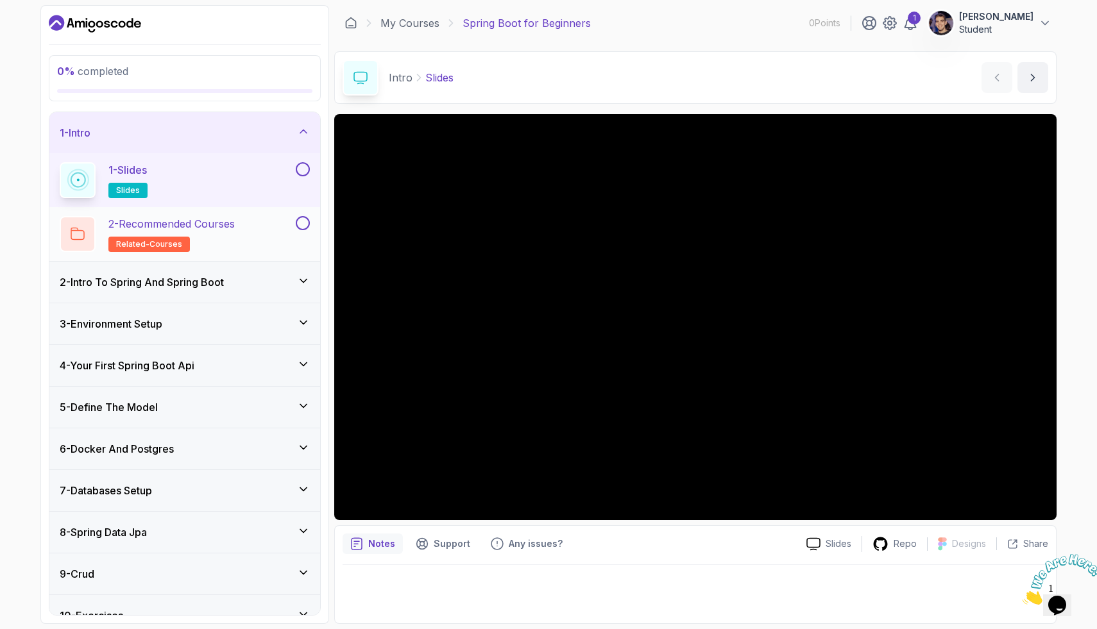
click at [272, 230] on div "2 - Recommended Courses related-courses" at bounding box center [176, 234] width 233 height 36
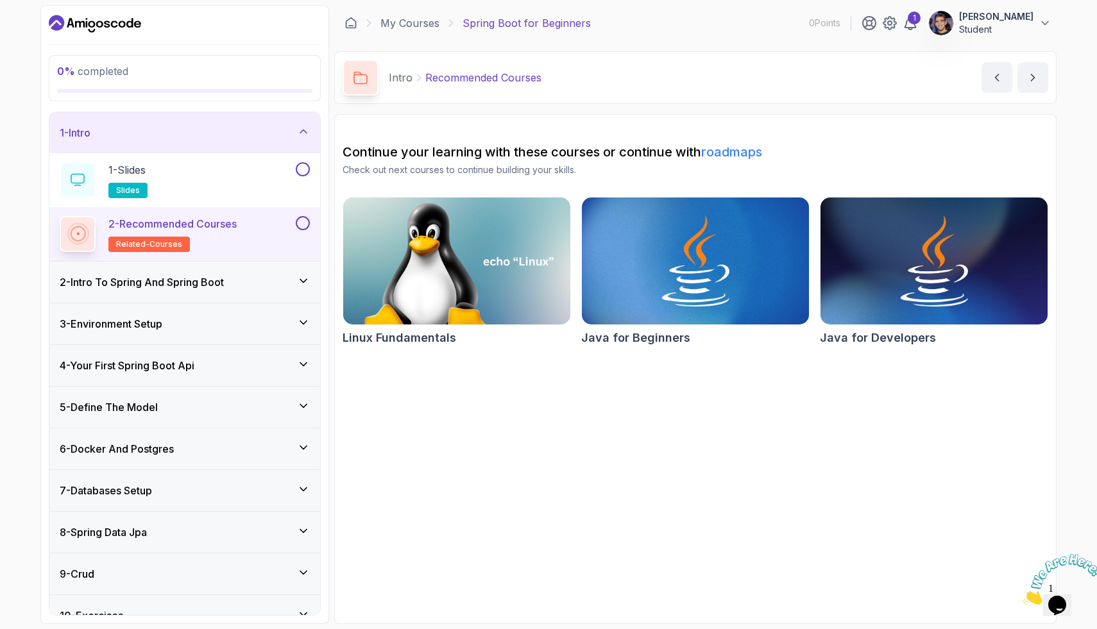
click at [217, 285] on h3 "2 - Intro To Spring And Spring Boot" at bounding box center [142, 282] width 164 height 15
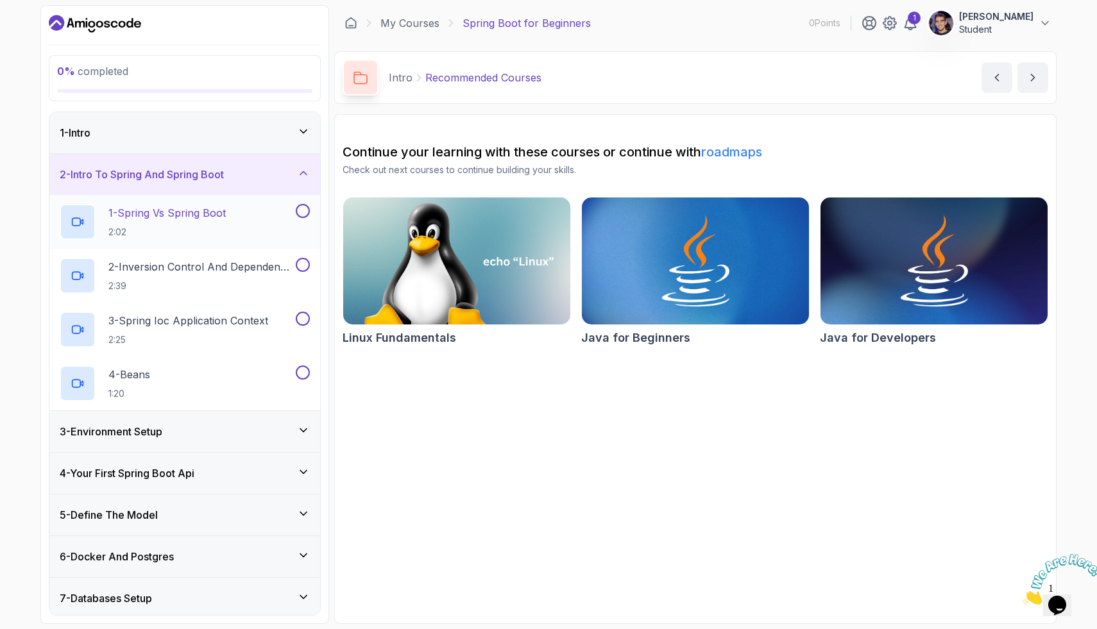
click at [249, 210] on div "1 - Spring Vs Spring Boot 2:02" at bounding box center [176, 222] width 233 height 36
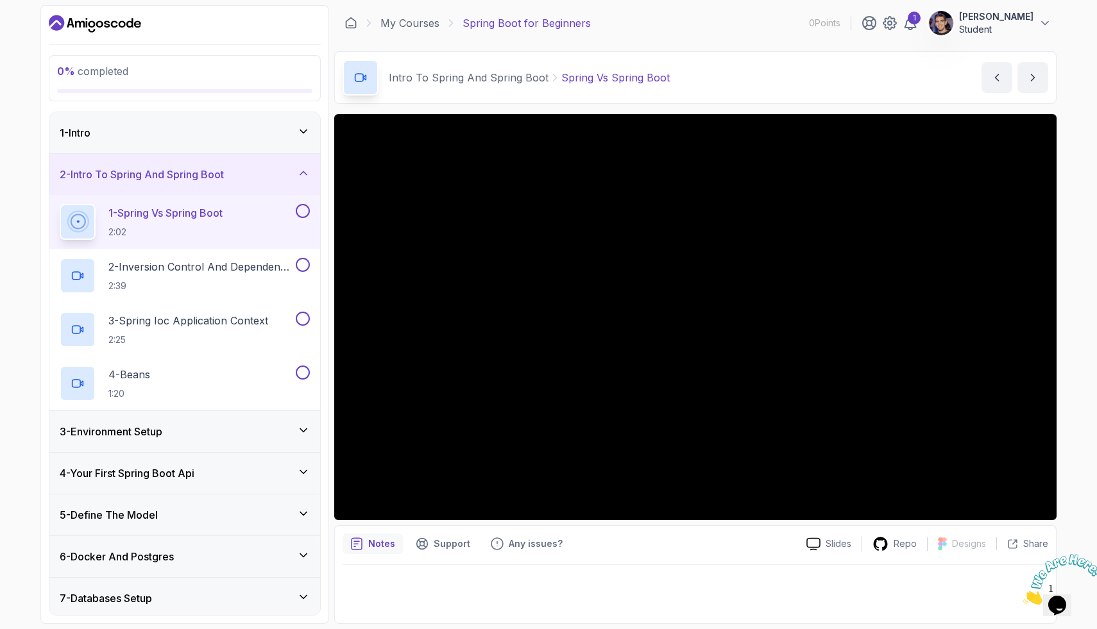
click at [144, 147] on div "1 - Intro" at bounding box center [184, 132] width 271 height 41
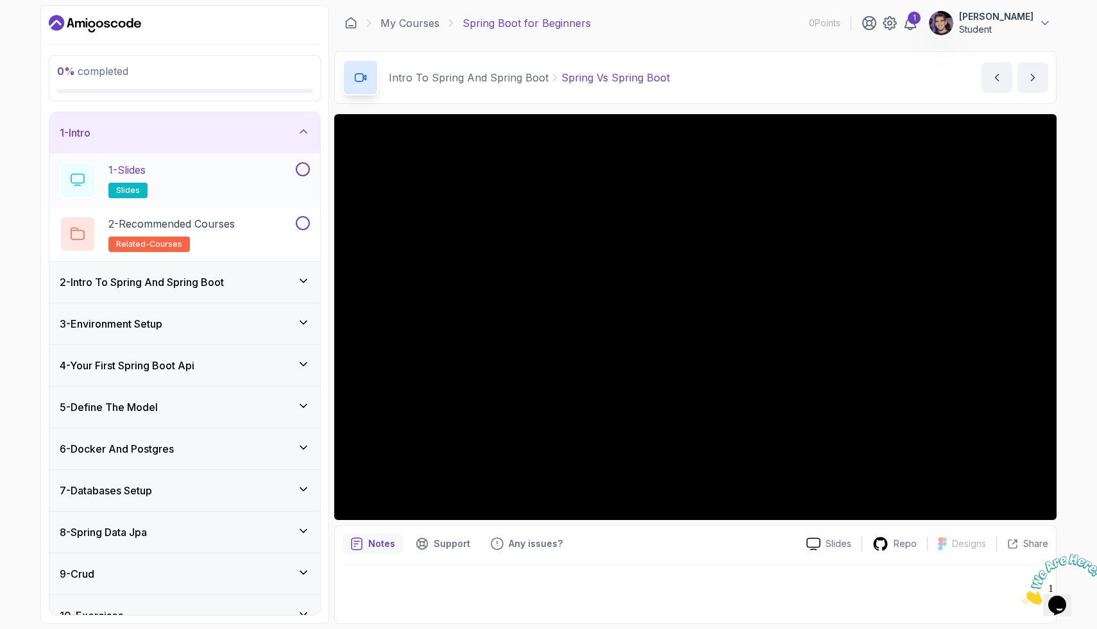
click at [164, 177] on div "1 - Slides slides" at bounding box center [176, 180] width 233 height 36
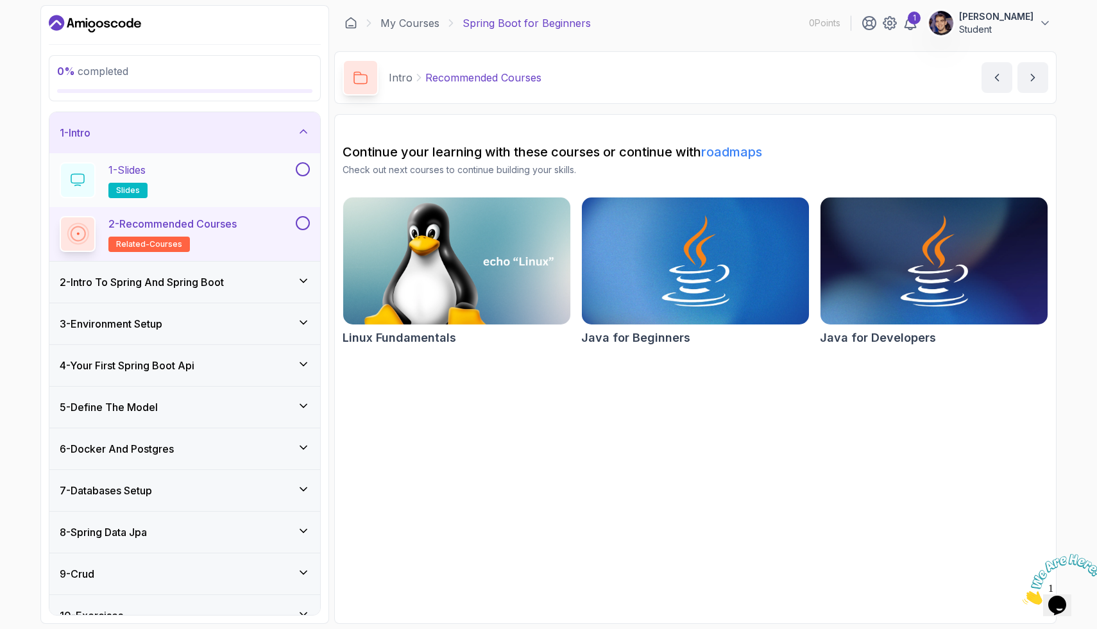
click at [302, 175] on button at bounding box center [303, 169] width 14 height 14
click at [473, 273] on img at bounding box center [456, 260] width 239 height 133
click at [449, 221] on img at bounding box center [456, 260] width 239 height 133
click at [648, 253] on img at bounding box center [695, 260] width 239 height 133
click at [889, 281] on img at bounding box center [934, 260] width 239 height 133
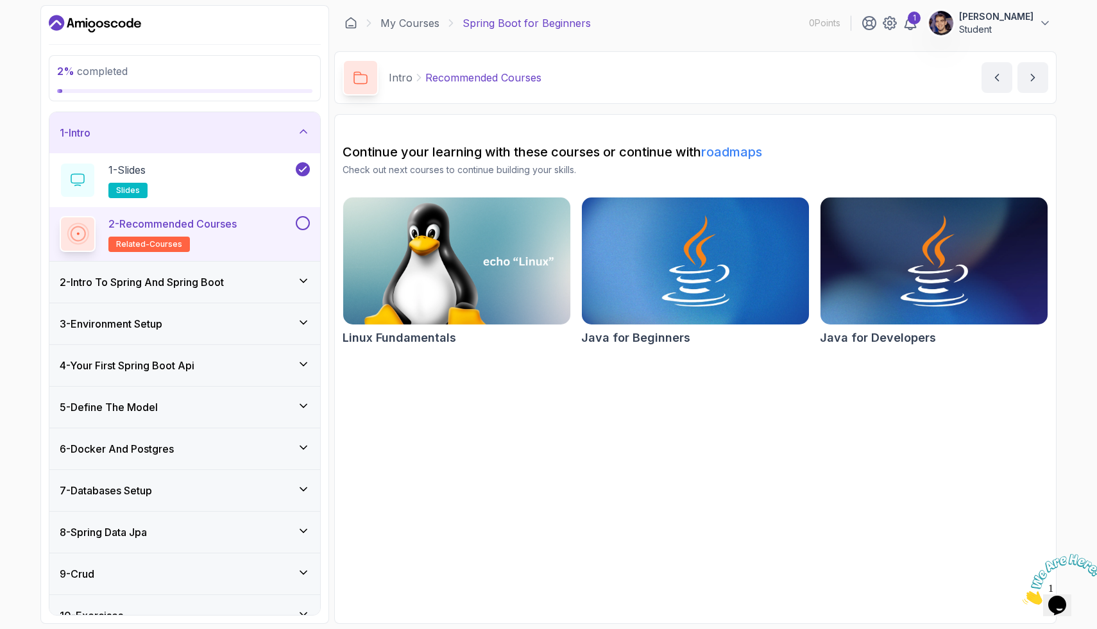
click at [292, 218] on div "2 - Recommended Courses related-courses" at bounding box center [176, 234] width 233 height 36
click at [273, 286] on div "2 - Intro To Spring And Spring Boot" at bounding box center [185, 282] width 250 height 15
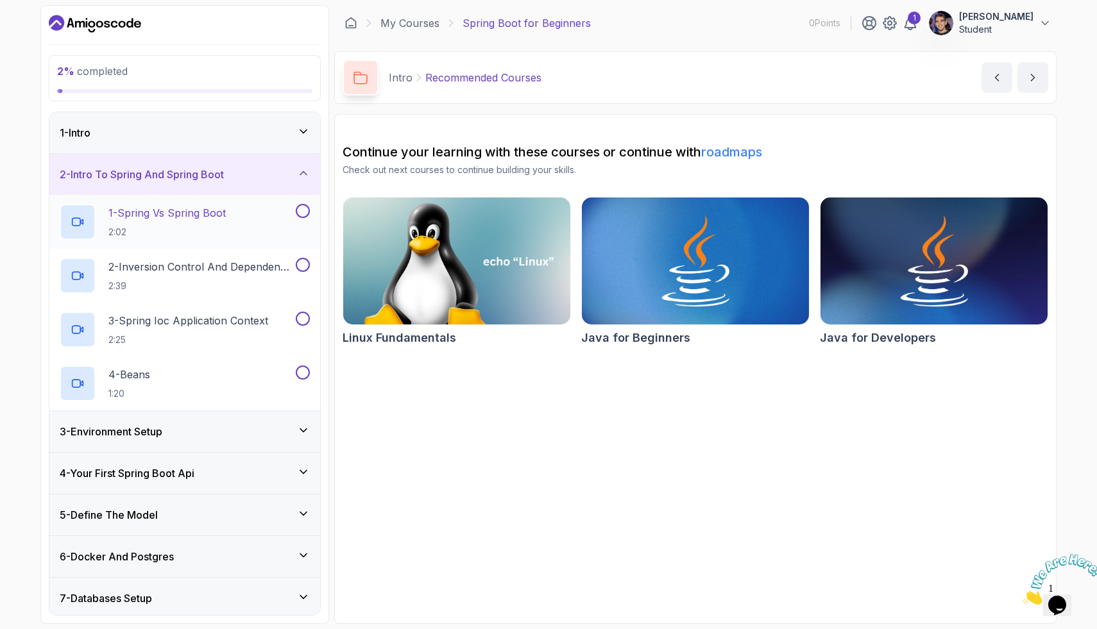
click at [288, 234] on div "1 - Spring Vs Spring Boot 2:02" at bounding box center [176, 222] width 233 height 36
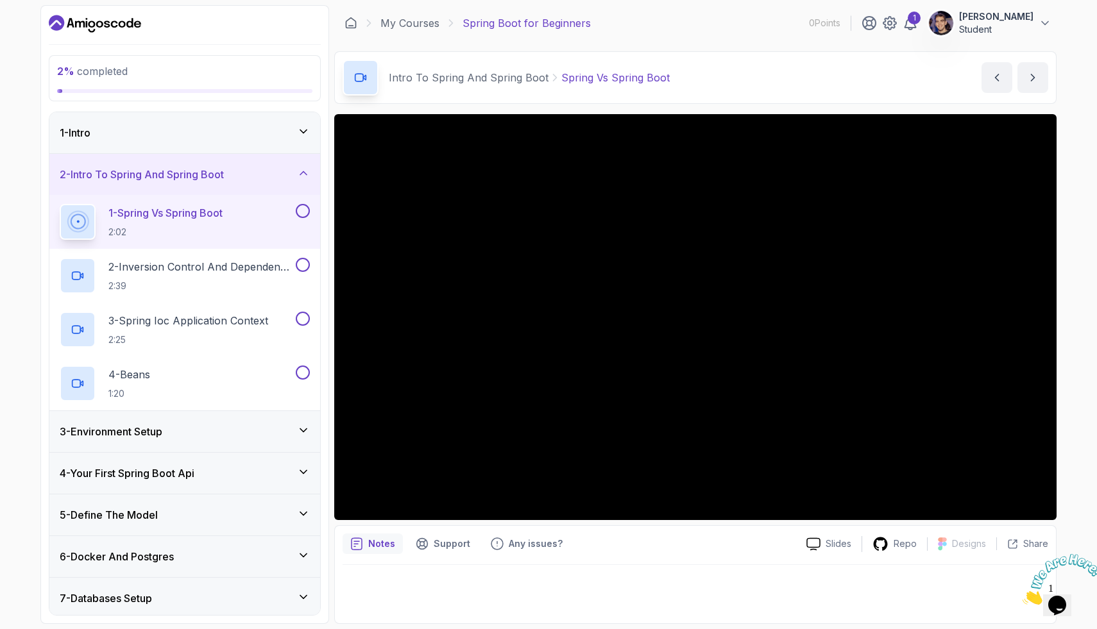
click at [291, 134] on div "1 - Intro" at bounding box center [185, 132] width 250 height 15
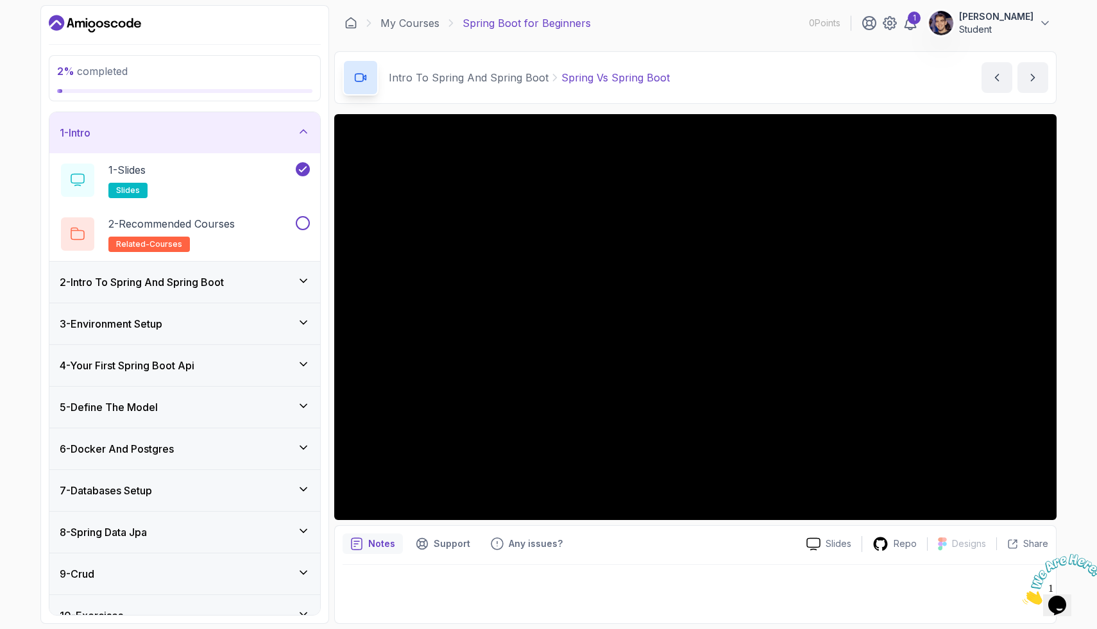
click at [291, 134] on div "1 - Intro" at bounding box center [185, 132] width 250 height 15
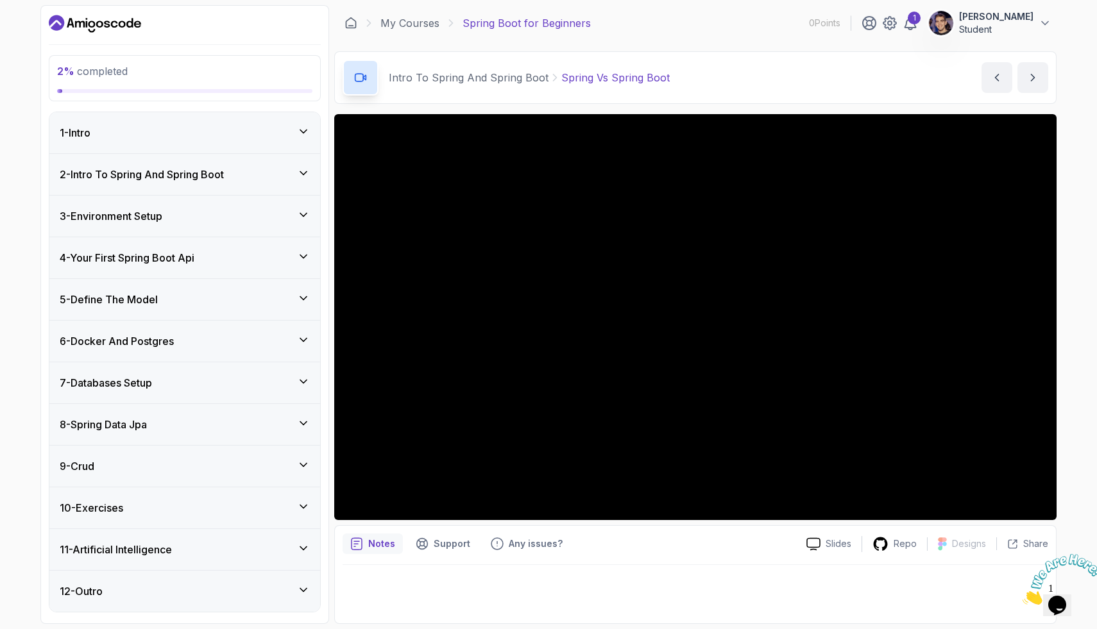
click at [292, 137] on div "1 - Intro" at bounding box center [185, 132] width 250 height 15
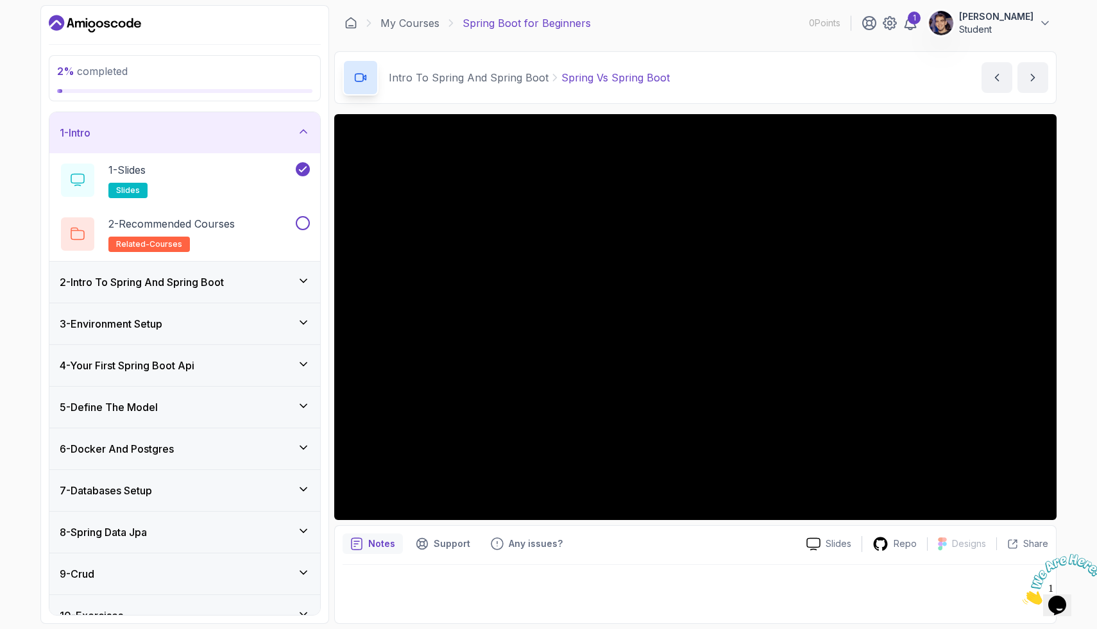
click at [287, 280] on div "2 - Intro To Spring And Spring Boot" at bounding box center [185, 282] width 250 height 15
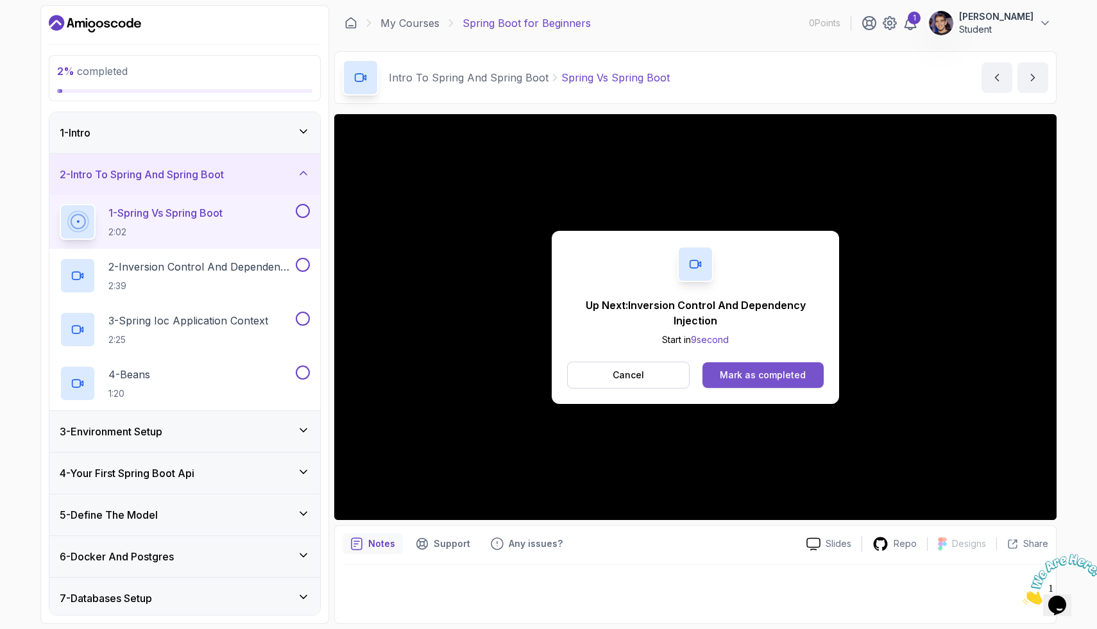
click at [759, 373] on div "Mark as completed" at bounding box center [763, 375] width 86 height 13
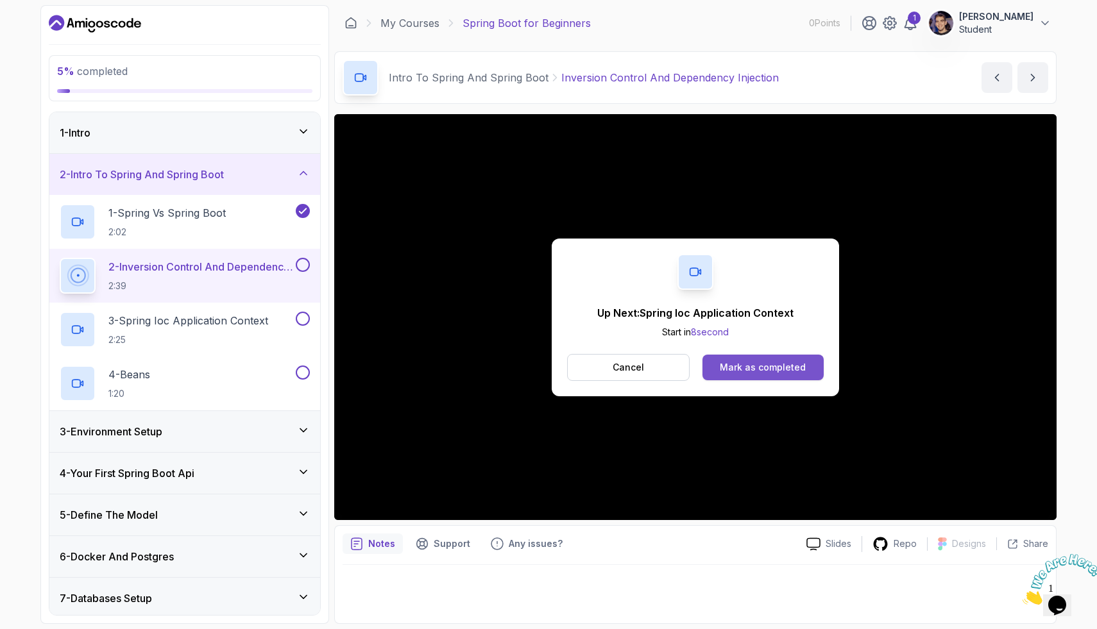
click at [778, 366] on div "Mark as completed" at bounding box center [763, 367] width 86 height 13
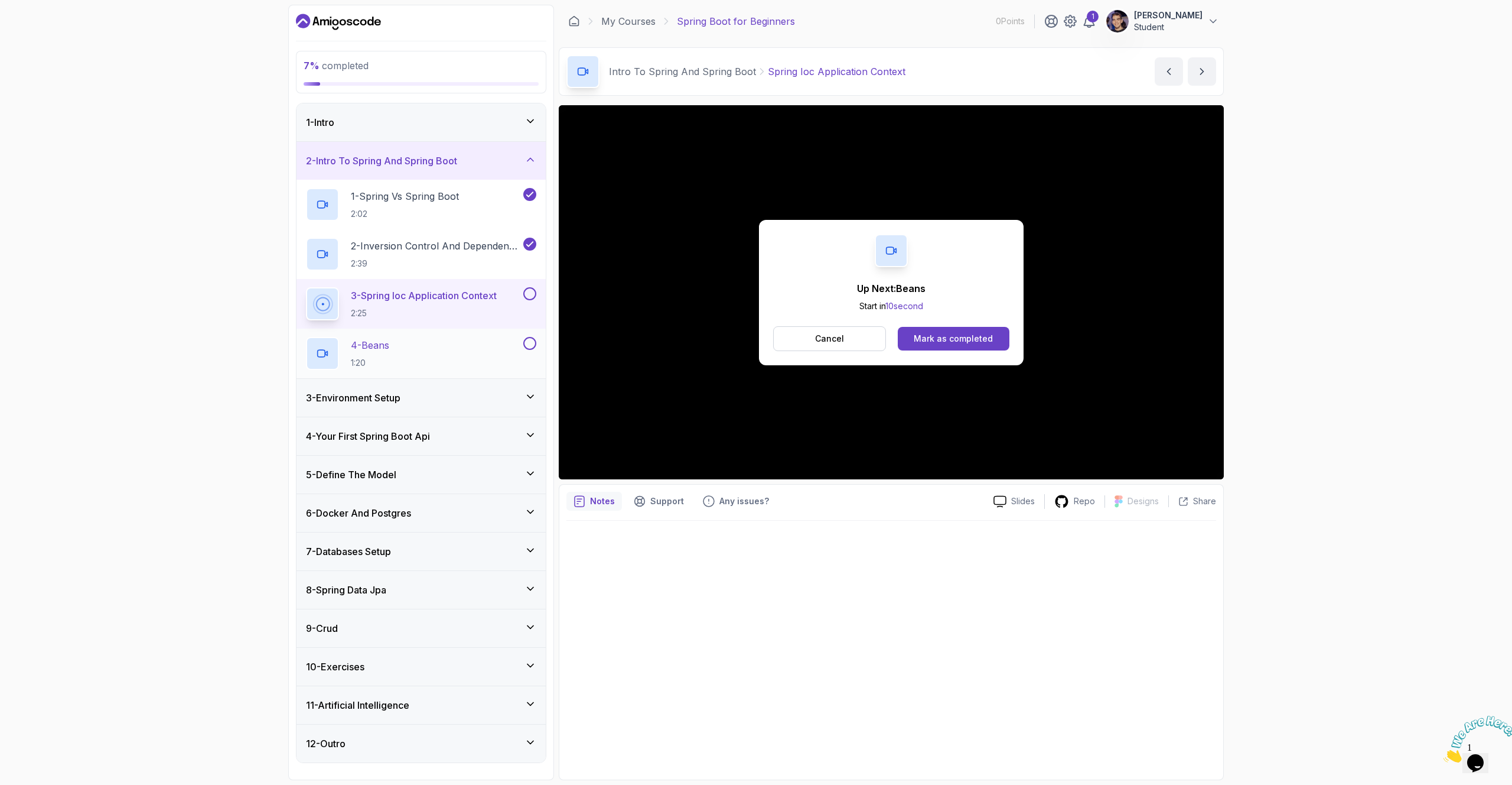
click at [453, 343] on div "4 - Beans 1:20" at bounding box center [413, 354] width 215 height 33
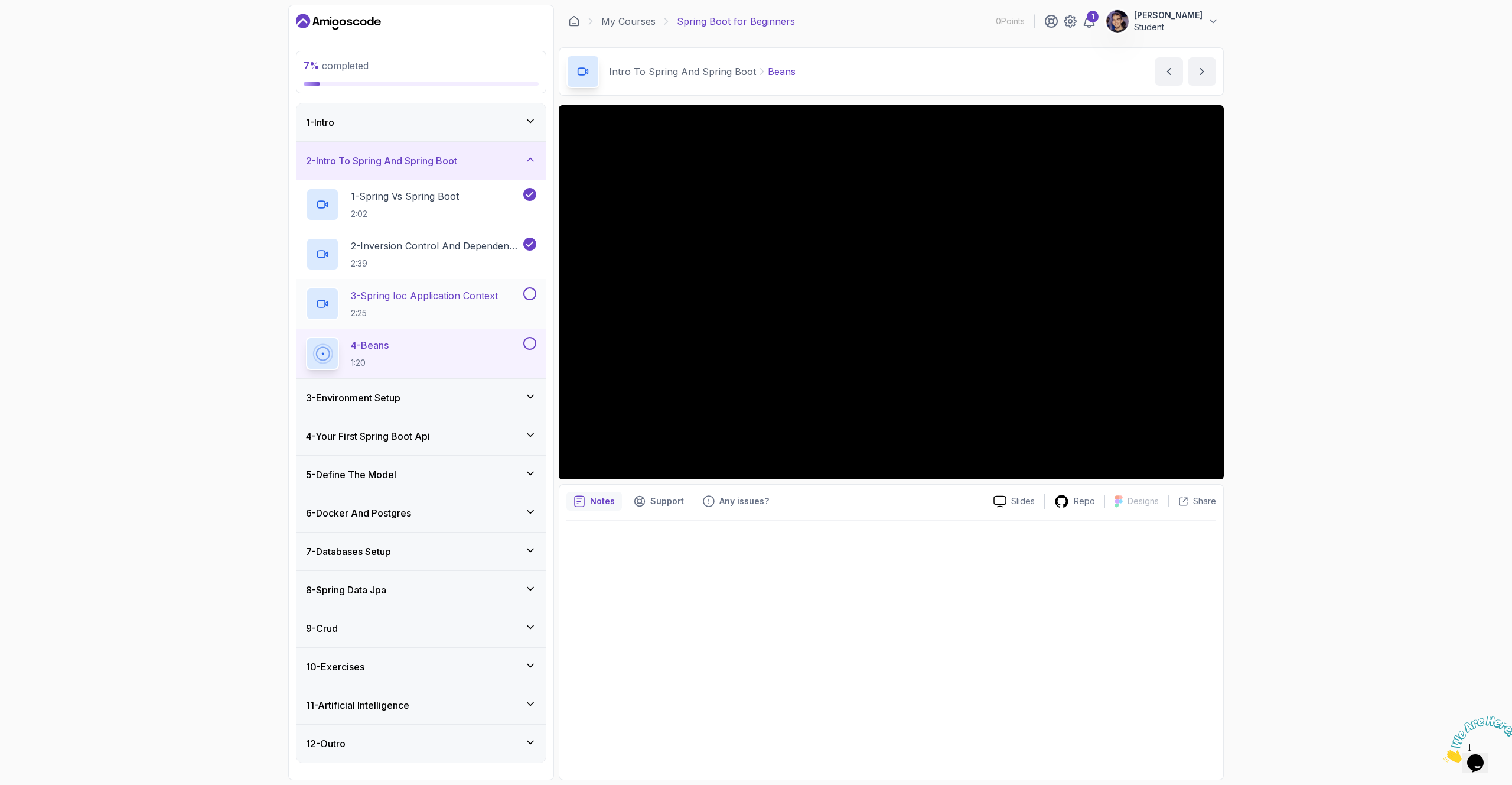
click at [447, 293] on p "3 - Spring Ioc Application Context" at bounding box center [425, 295] width 147 height 14
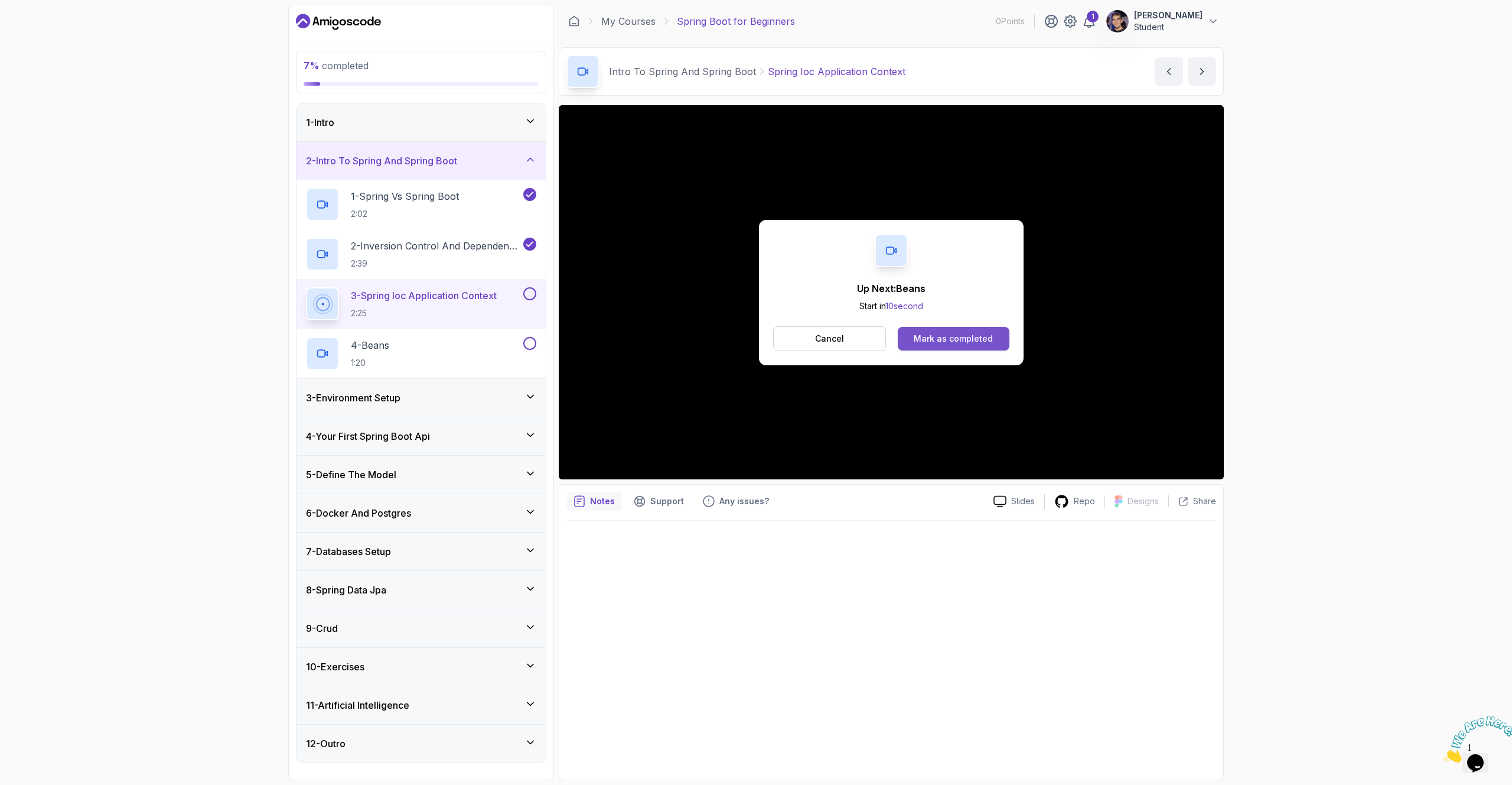
click at [971, 343] on div "Mark as completed" at bounding box center [953, 338] width 79 height 12
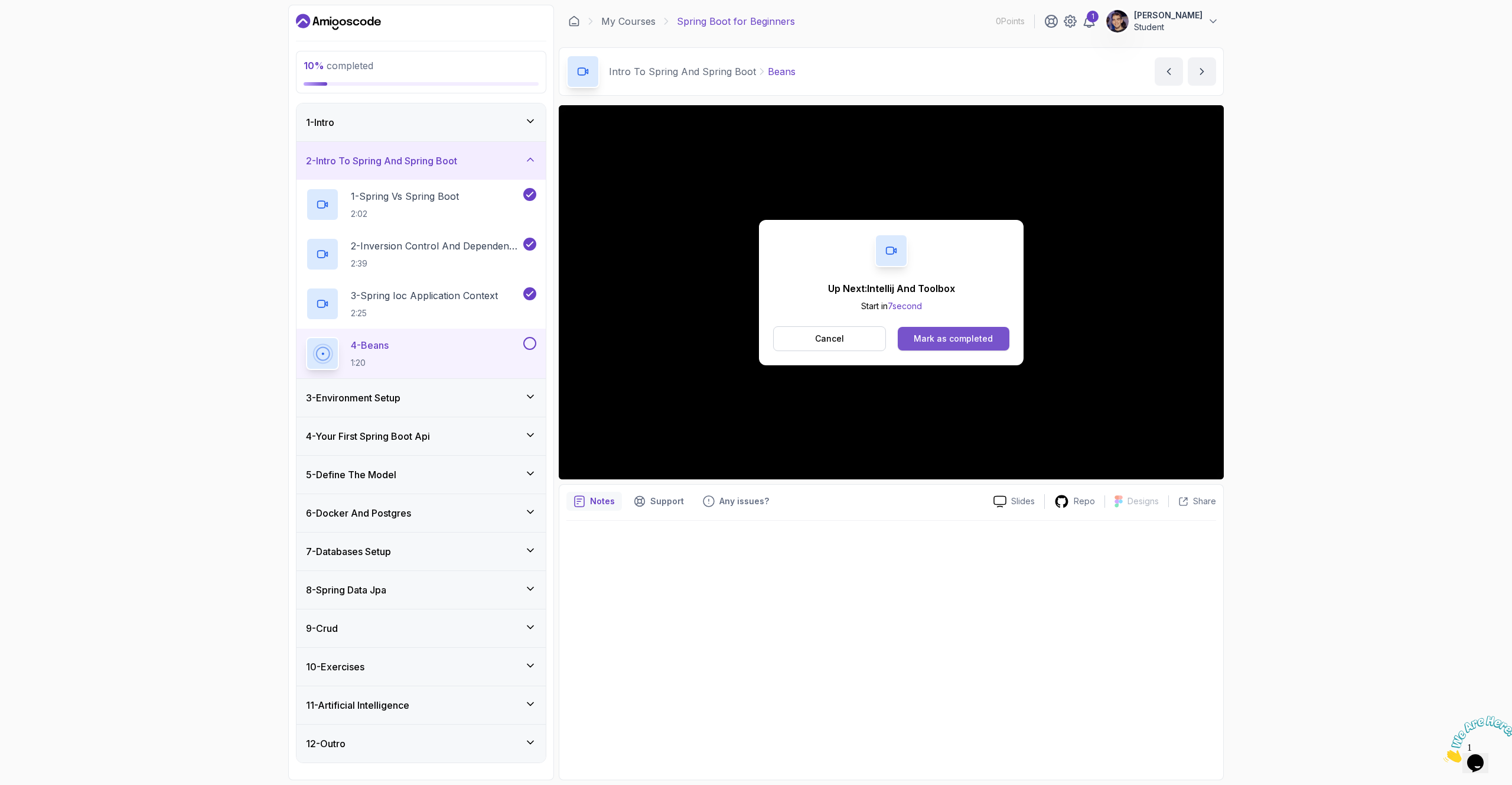
click at [934, 331] on button "Mark as completed" at bounding box center [953, 339] width 111 height 24
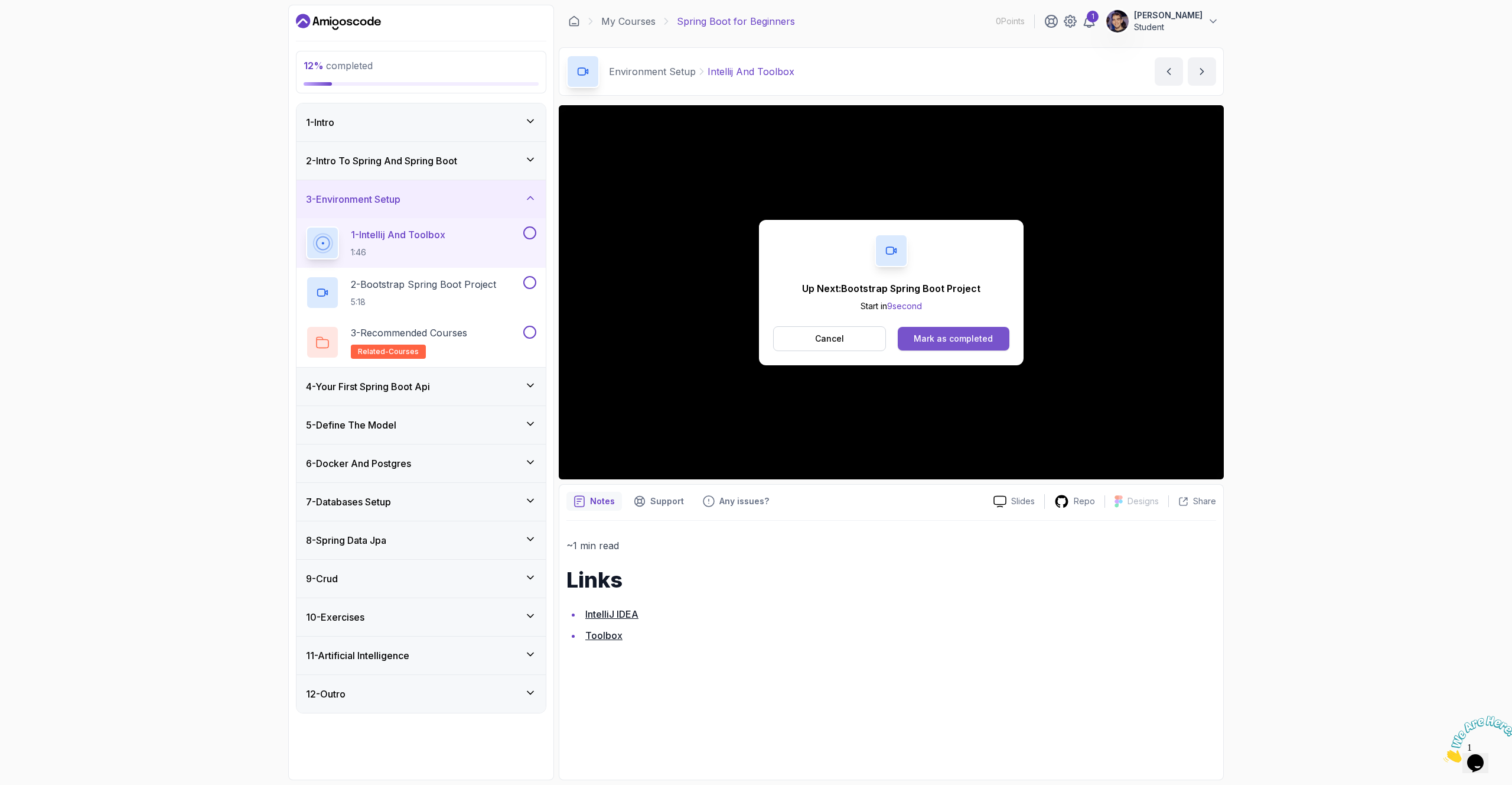
click at [984, 337] on div "Mark as completed" at bounding box center [953, 338] width 79 height 12
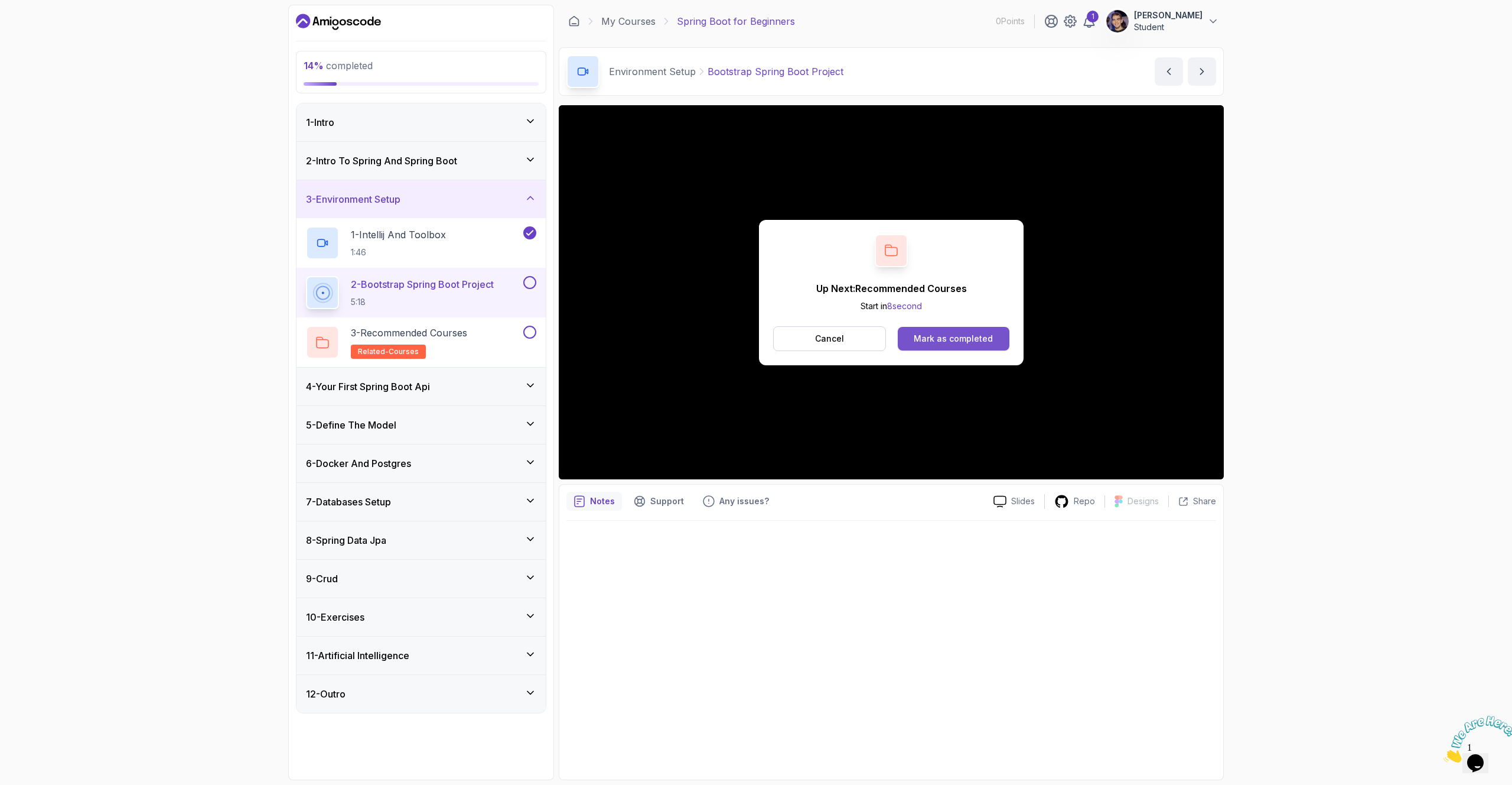
click at [932, 337] on div "Mark as completed" at bounding box center [953, 338] width 79 height 12
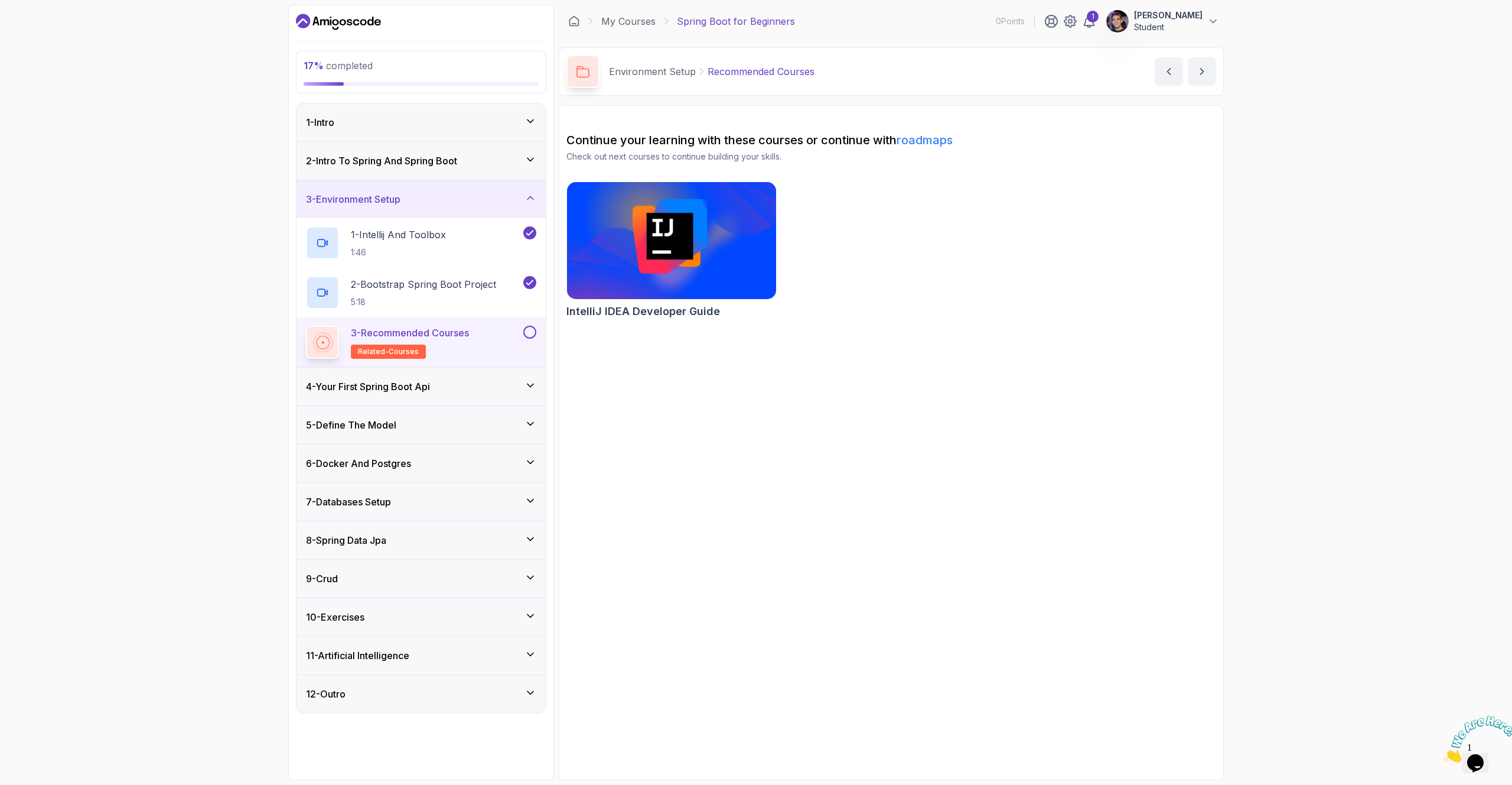
click at [734, 264] on img at bounding box center [671, 240] width 220 height 123
click at [1009, 70] on icon "next content" at bounding box center [1202, 71] width 12 height 12
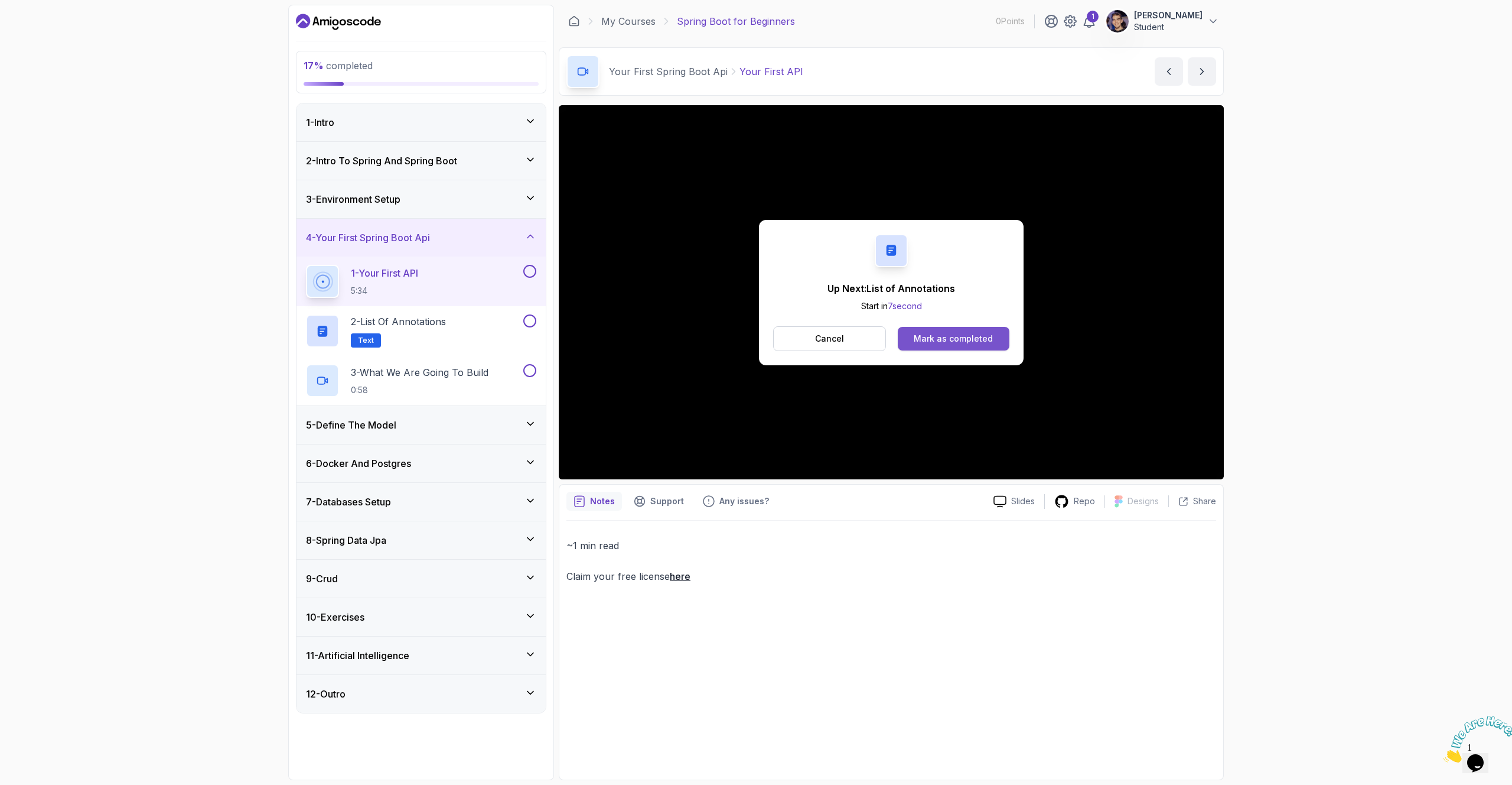
click at [946, 341] on div "Mark as completed" at bounding box center [953, 338] width 79 height 12
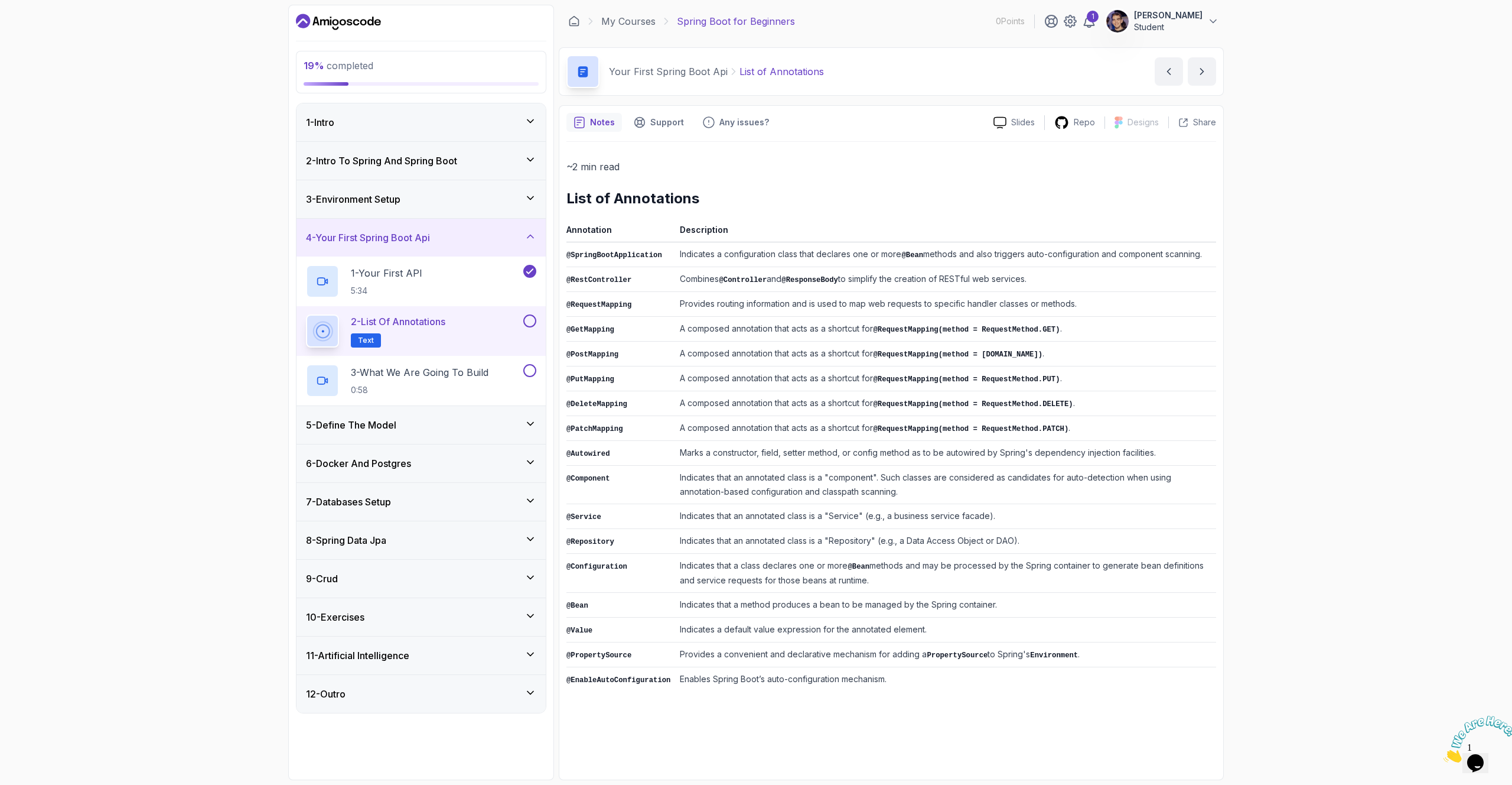
click at [785, 580] on td "Provides a convenient and declarative mechanism for adding a PropertySource to …" at bounding box center [946, 654] width 541 height 25
click at [1009, 74] on button "next content" at bounding box center [1202, 71] width 29 height 29
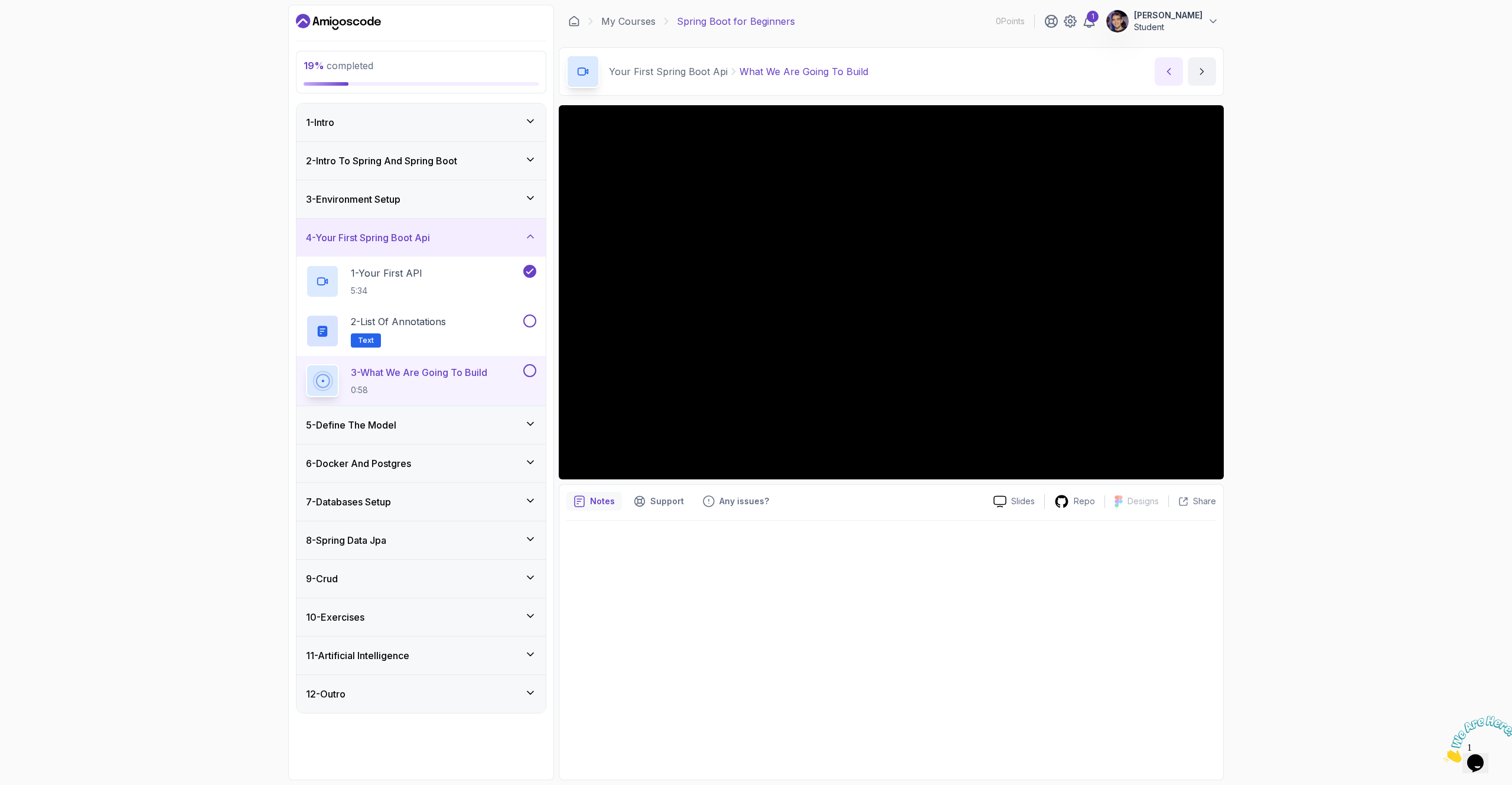
click at [1009, 73] on icon "previous content" at bounding box center [1169, 71] width 3 height 6
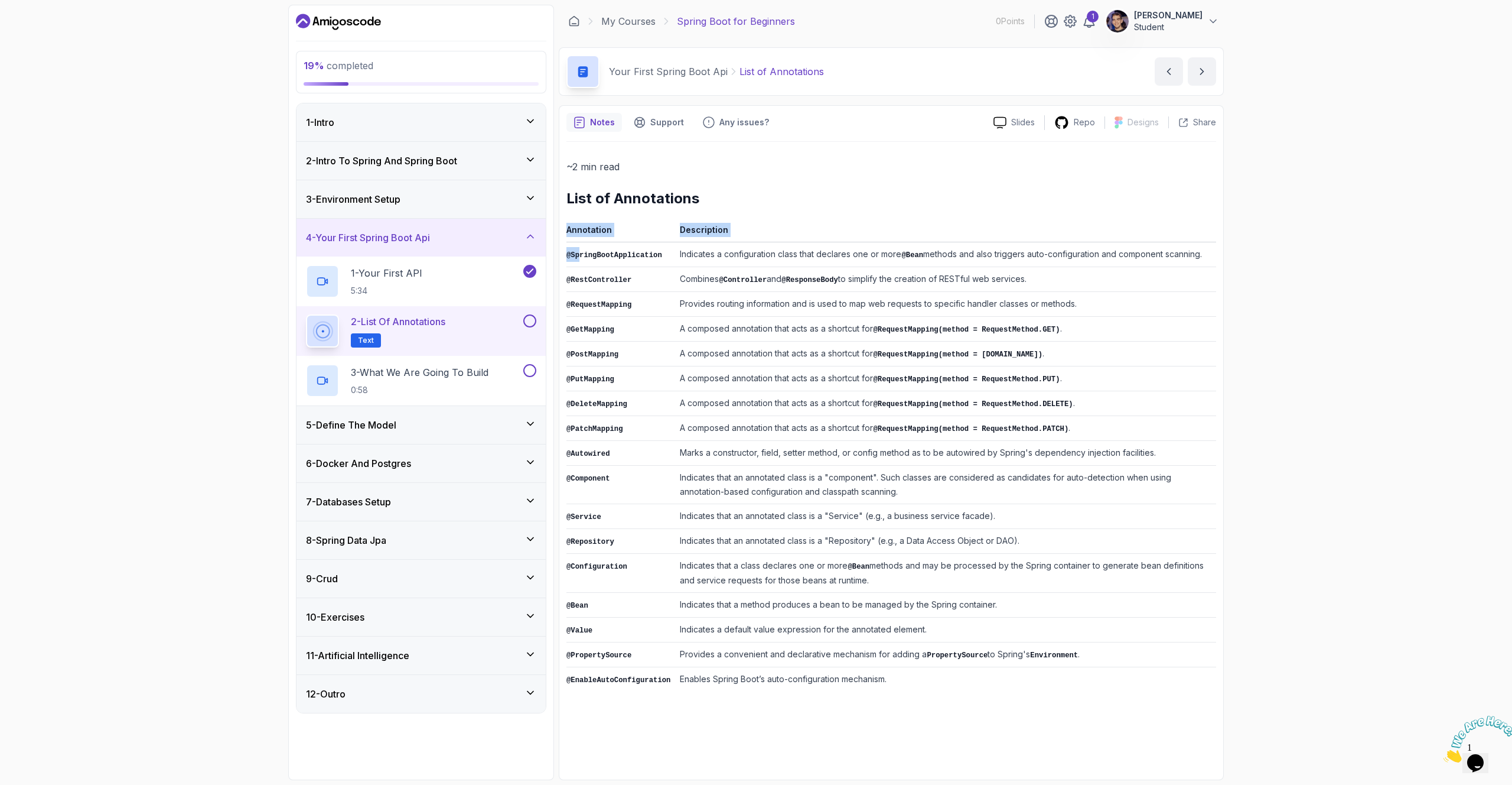
drag, startPoint x: 580, startPoint y: 254, endPoint x: 855, endPoint y: 685, distance: 511.3
click at [855, 580] on div "~2 min read List of Annotations Annotation Description @SpringBootApplication I…" at bounding box center [891, 457] width 650 height 630
click at [847, 580] on td "Provides a convenient and declarative mechanism for adding a PropertySource to …" at bounding box center [946, 654] width 541 height 25
click at [642, 123] on icon "Support button" at bounding box center [639, 122] width 12 height 12
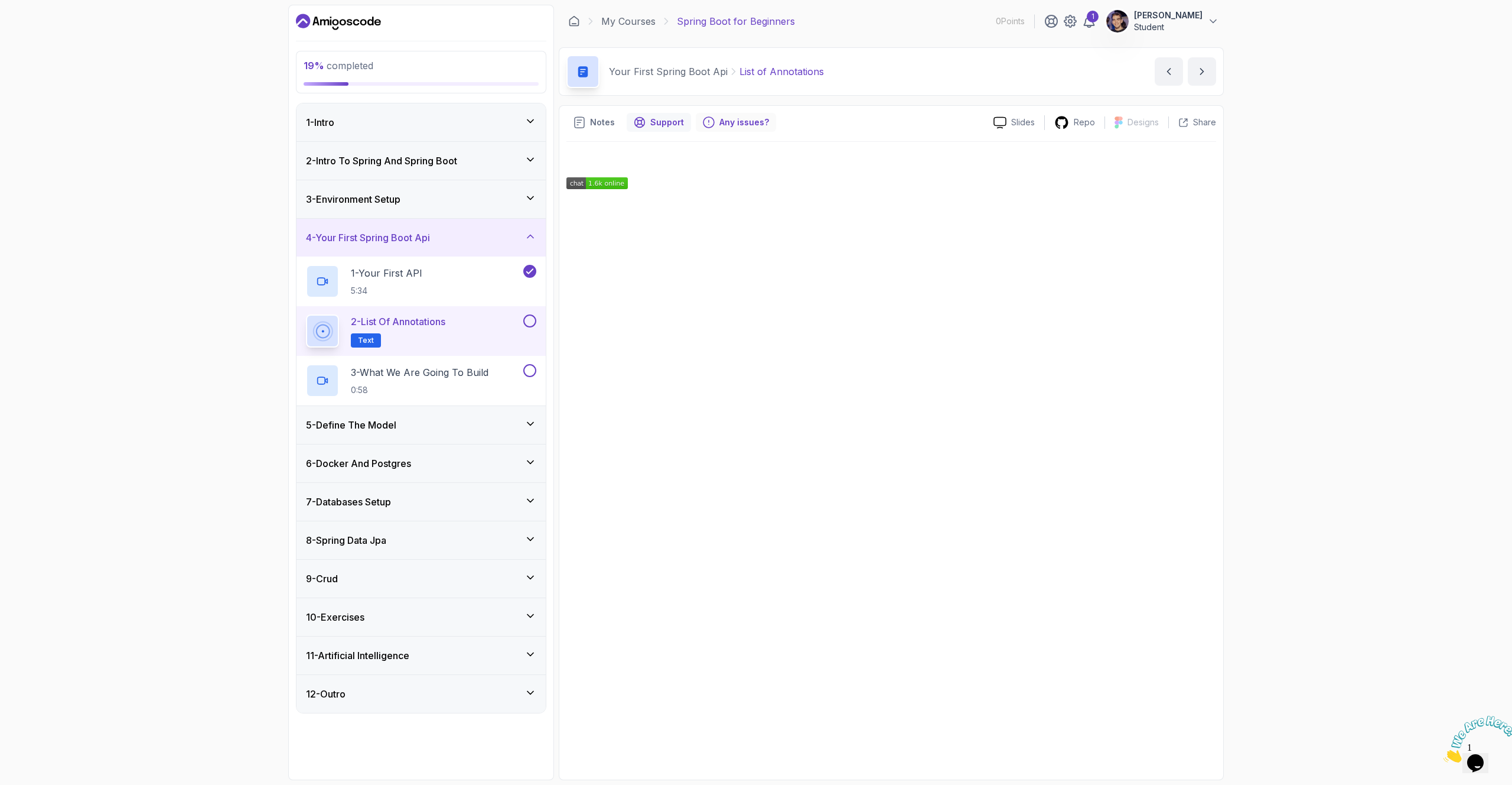
click at [737, 121] on p "Any issues?" at bounding box center [744, 122] width 50 height 12
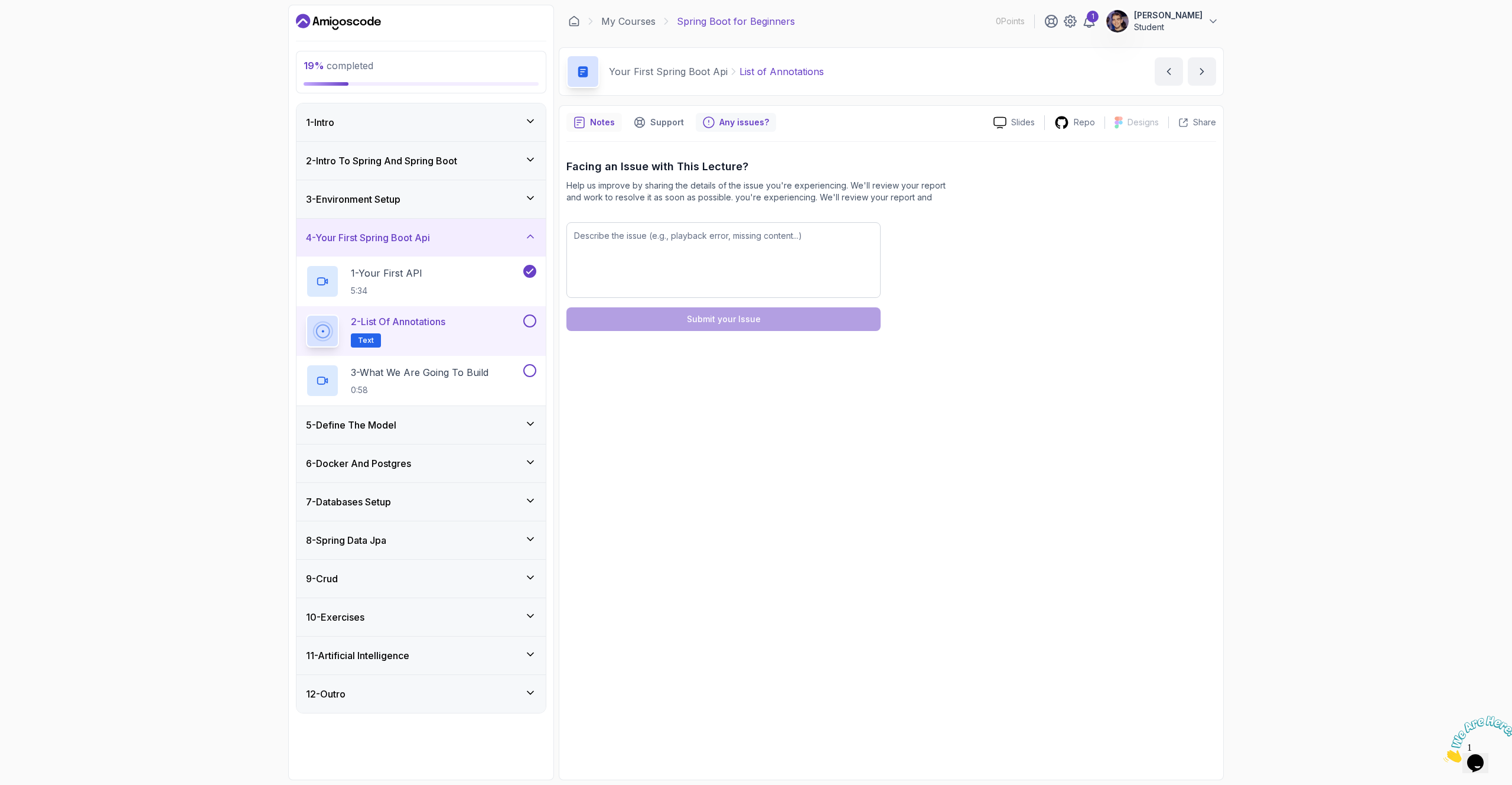
click at [597, 116] on p "Notes" at bounding box center [602, 122] width 25 height 12
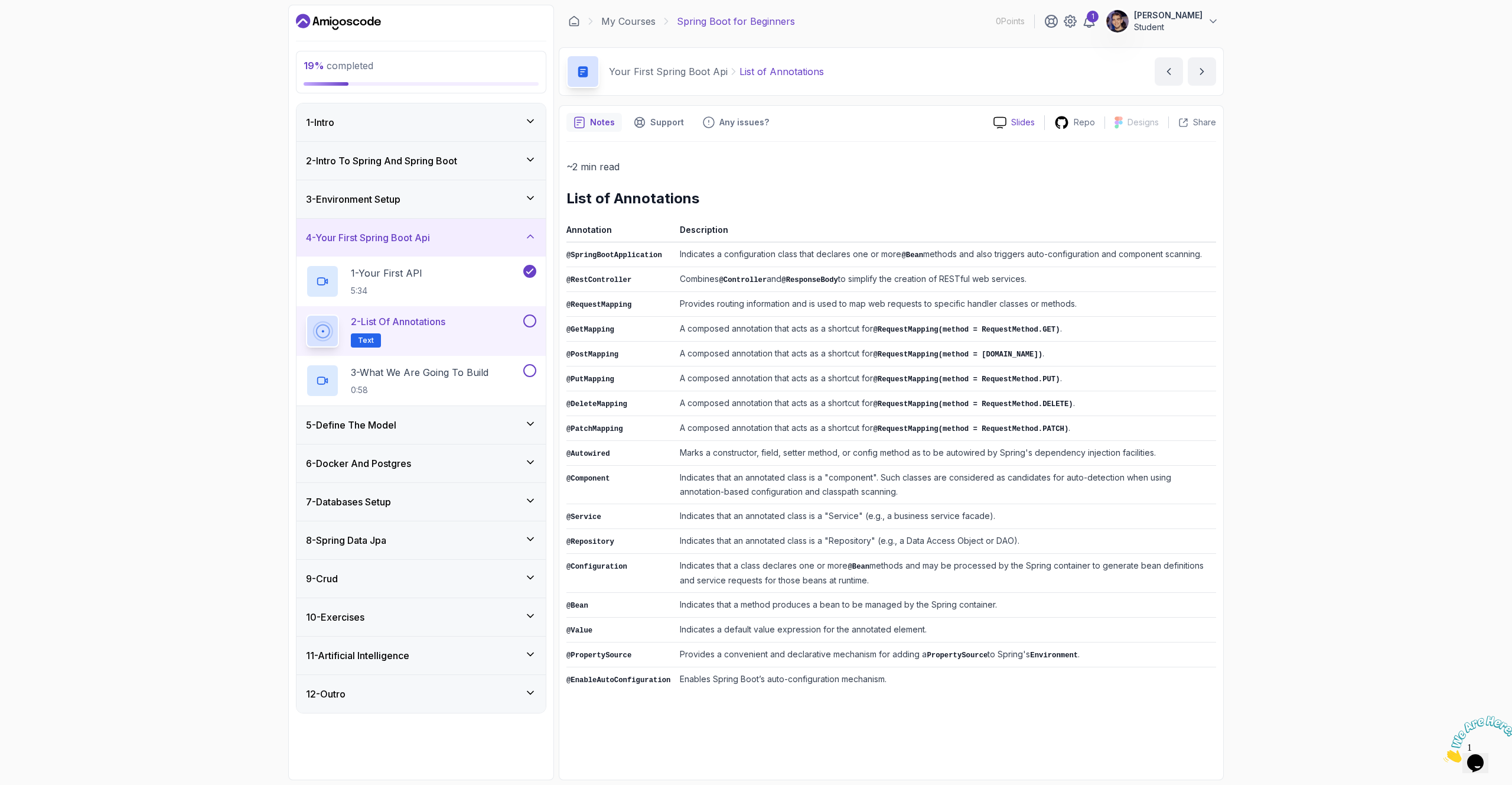
click at [1009, 125] on p "Slides" at bounding box center [1023, 122] width 24 height 12
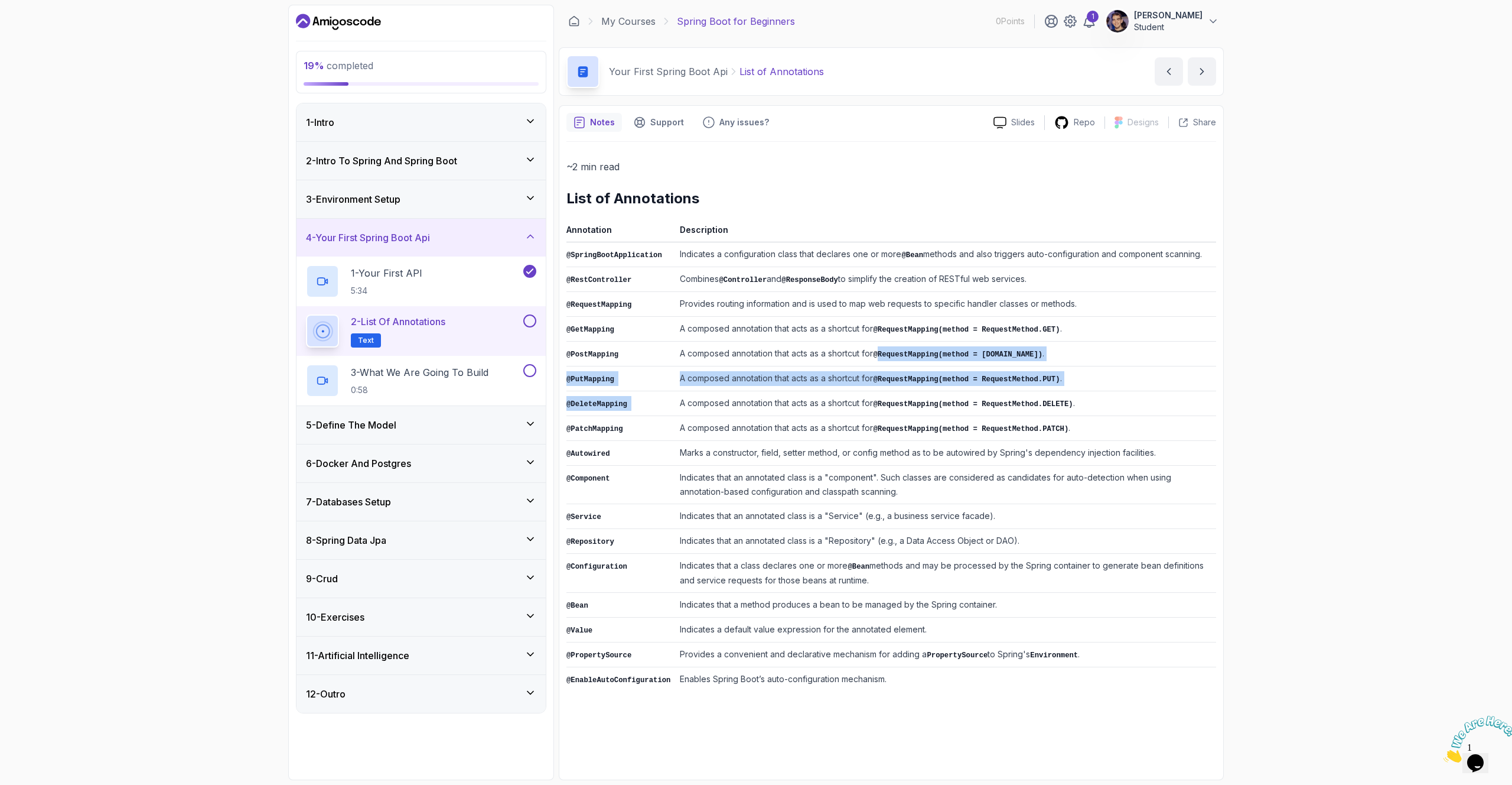
drag, startPoint x: 880, startPoint y: 347, endPoint x: 762, endPoint y: 419, distance: 138.2
click at [844, 388] on tbody "@SpringBootApplication Indicates a configuration class that declares one or mor…" at bounding box center [891, 467] width 650 height 450
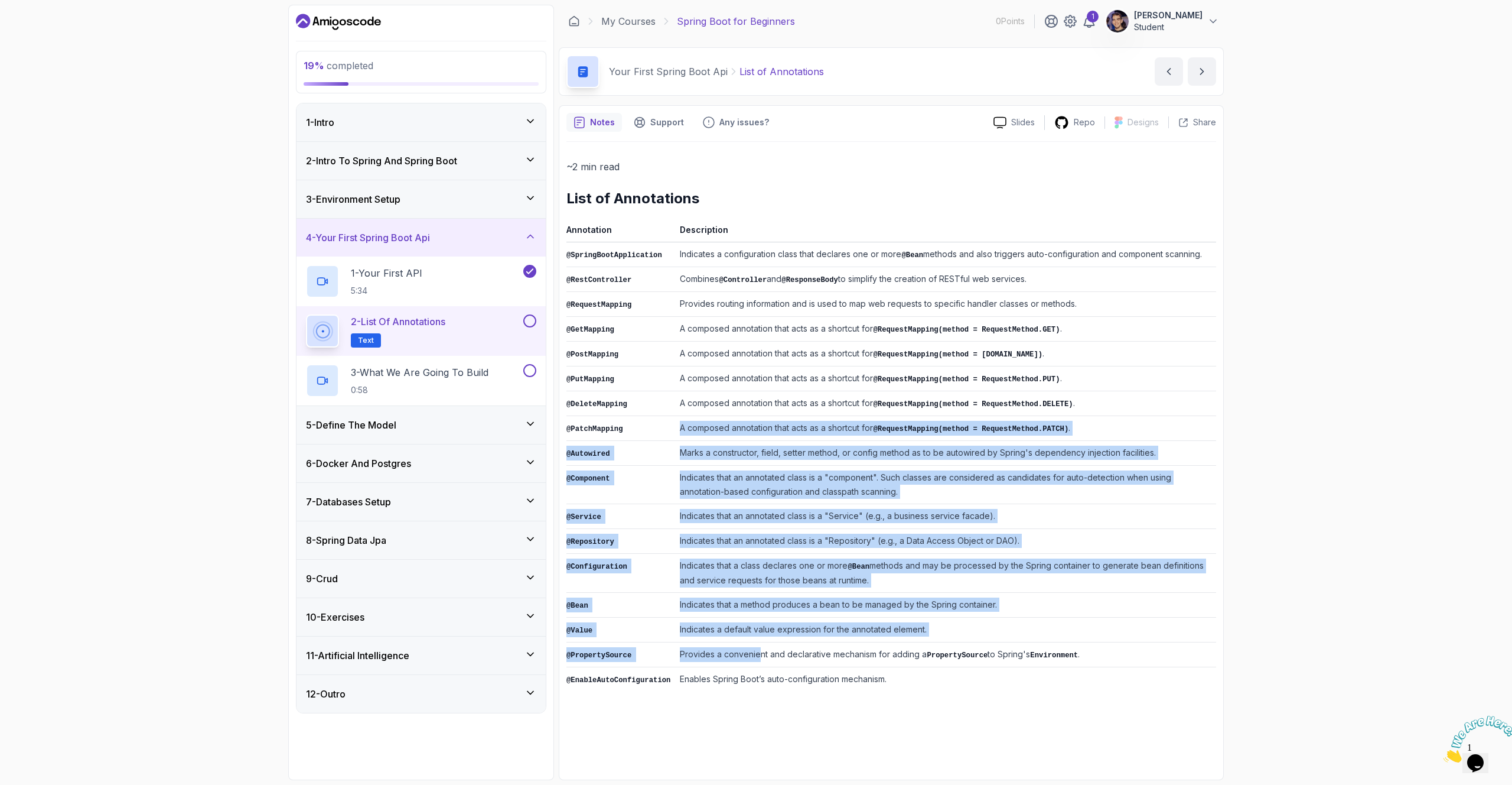
drag, startPoint x: 648, startPoint y: 425, endPoint x: 759, endPoint y: 639, distance: 241.1
click at [759, 580] on tbody "@SpringBootApplication Indicates a configuration class that declares one or mor…" at bounding box center [891, 467] width 650 height 450
click at [759, 580] on td "Provides a convenient and declarative mechanism for adding a PropertySource to …" at bounding box center [946, 654] width 541 height 25
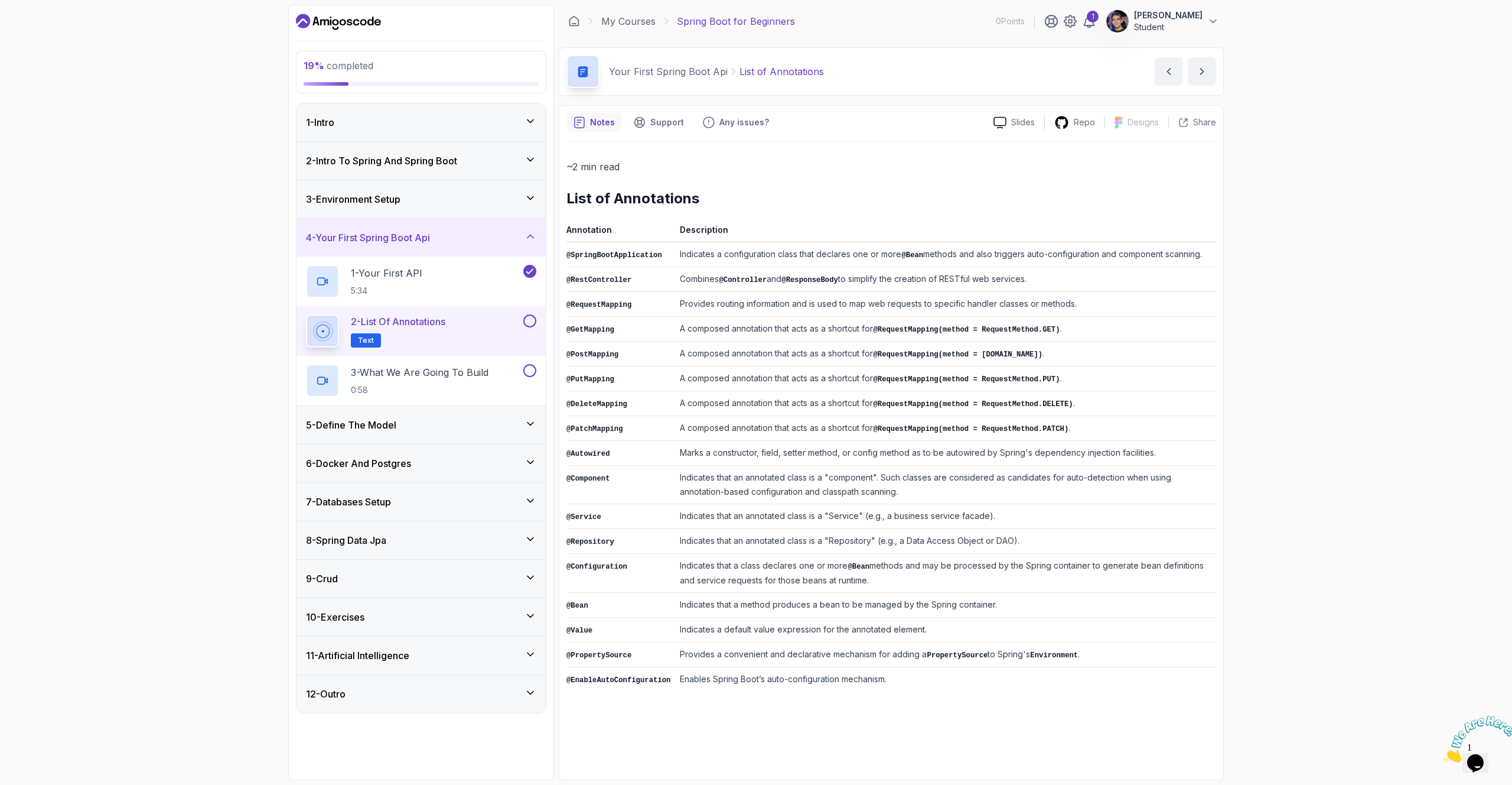
click at [529, 319] on button at bounding box center [529, 321] width 13 height 13
click at [529, 319] on icon at bounding box center [530, 321] width 11 height 12
click at [529, 318] on button at bounding box center [529, 321] width 13 height 13
click at [511, 168] on div "2 - Intro To Spring And Spring Boot" at bounding box center [421, 160] width 250 height 38
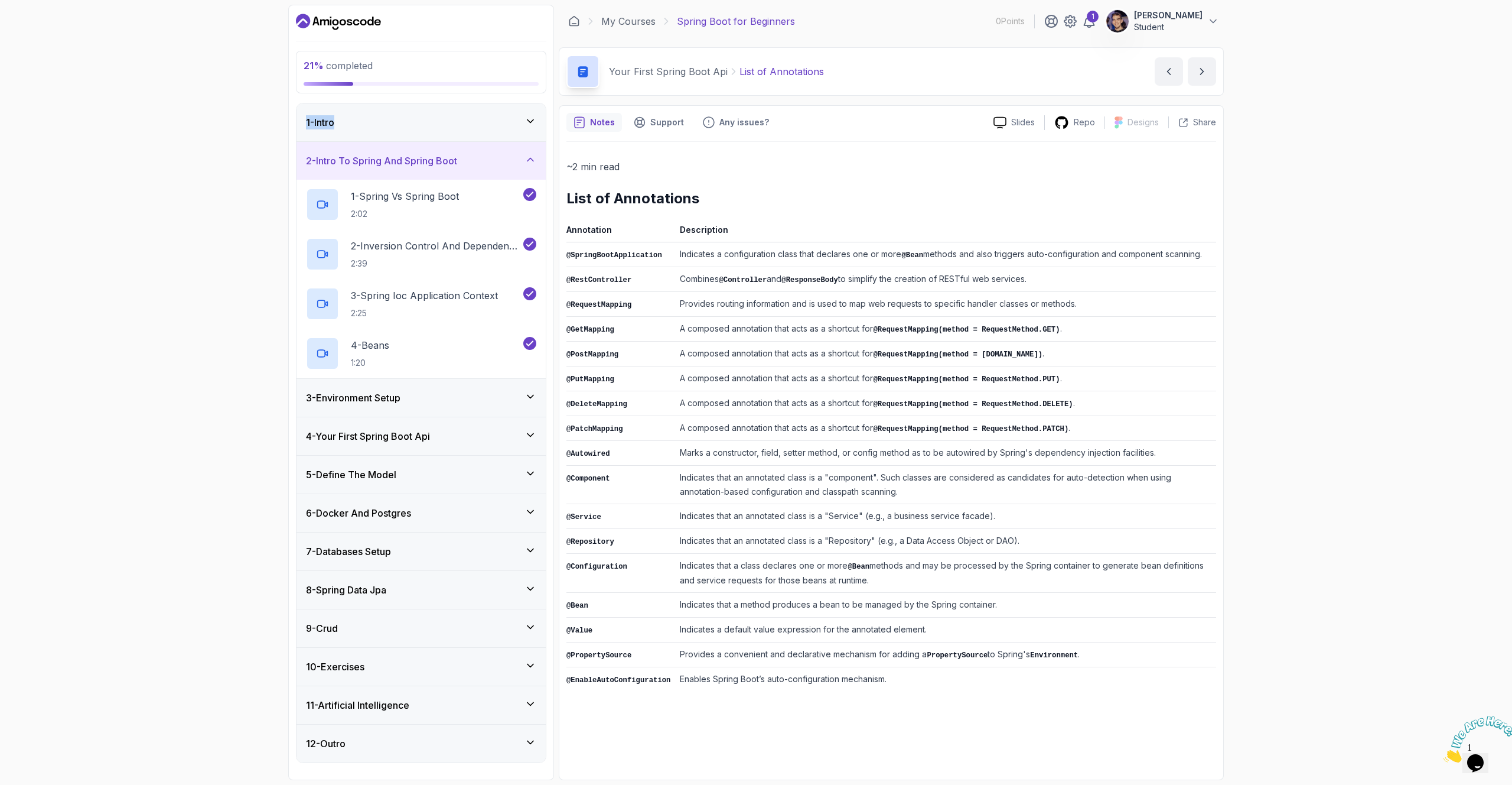
click at [506, 104] on div "1 - Intro 2 - Intro To Spring And Spring Boot 1 - Spring Vs Spring Boot 2:02 2 …" at bounding box center [421, 433] width 250 height 660
click at [504, 122] on div "1 - Intro" at bounding box center [421, 122] width 230 height 14
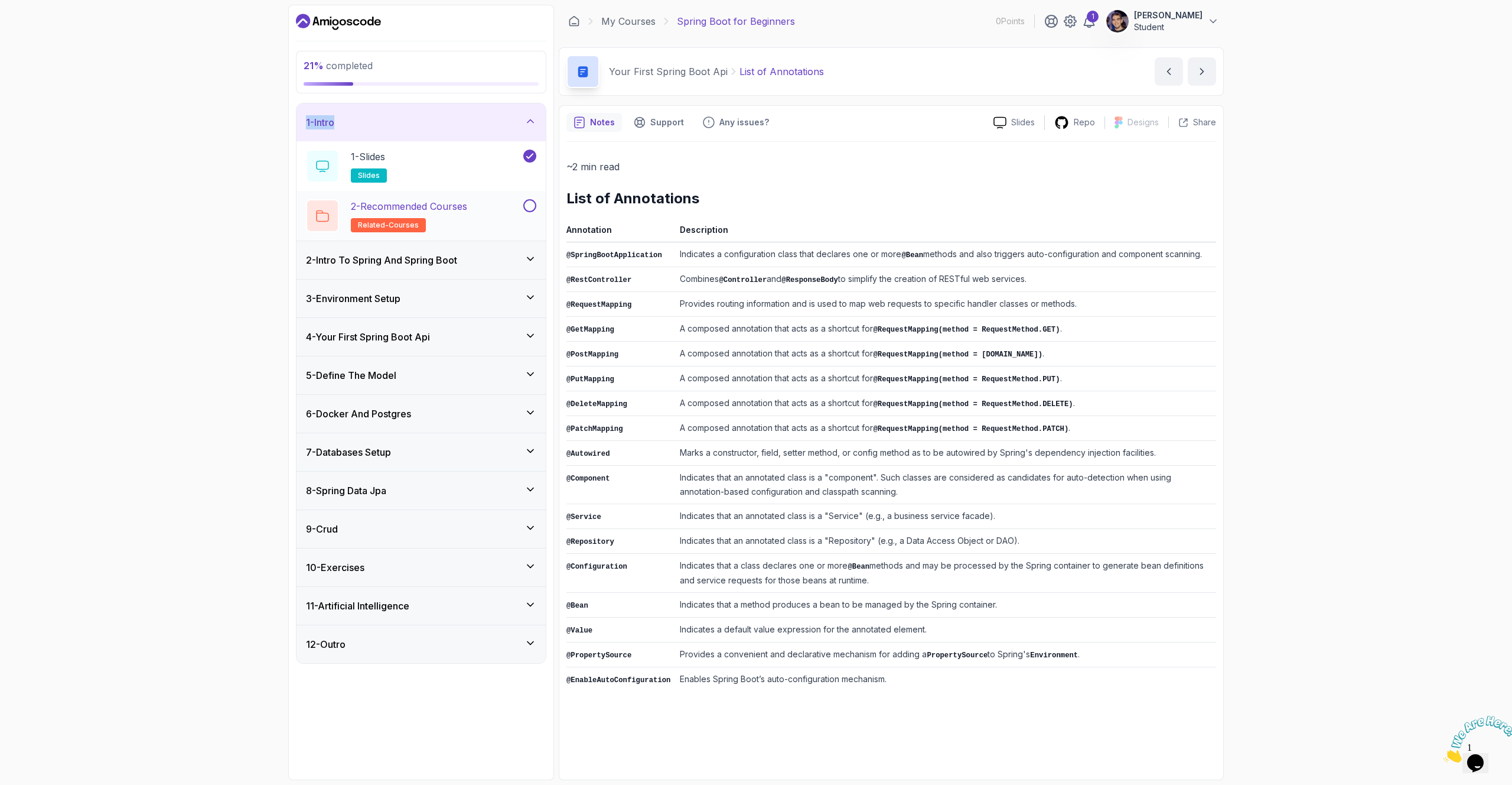
click at [530, 207] on button at bounding box center [529, 205] width 13 height 13
click at [529, 206] on button at bounding box center [529, 205] width 13 height 13
click at [498, 253] on div "2 - Intro To Spring And Spring Boot" at bounding box center [421, 260] width 230 height 14
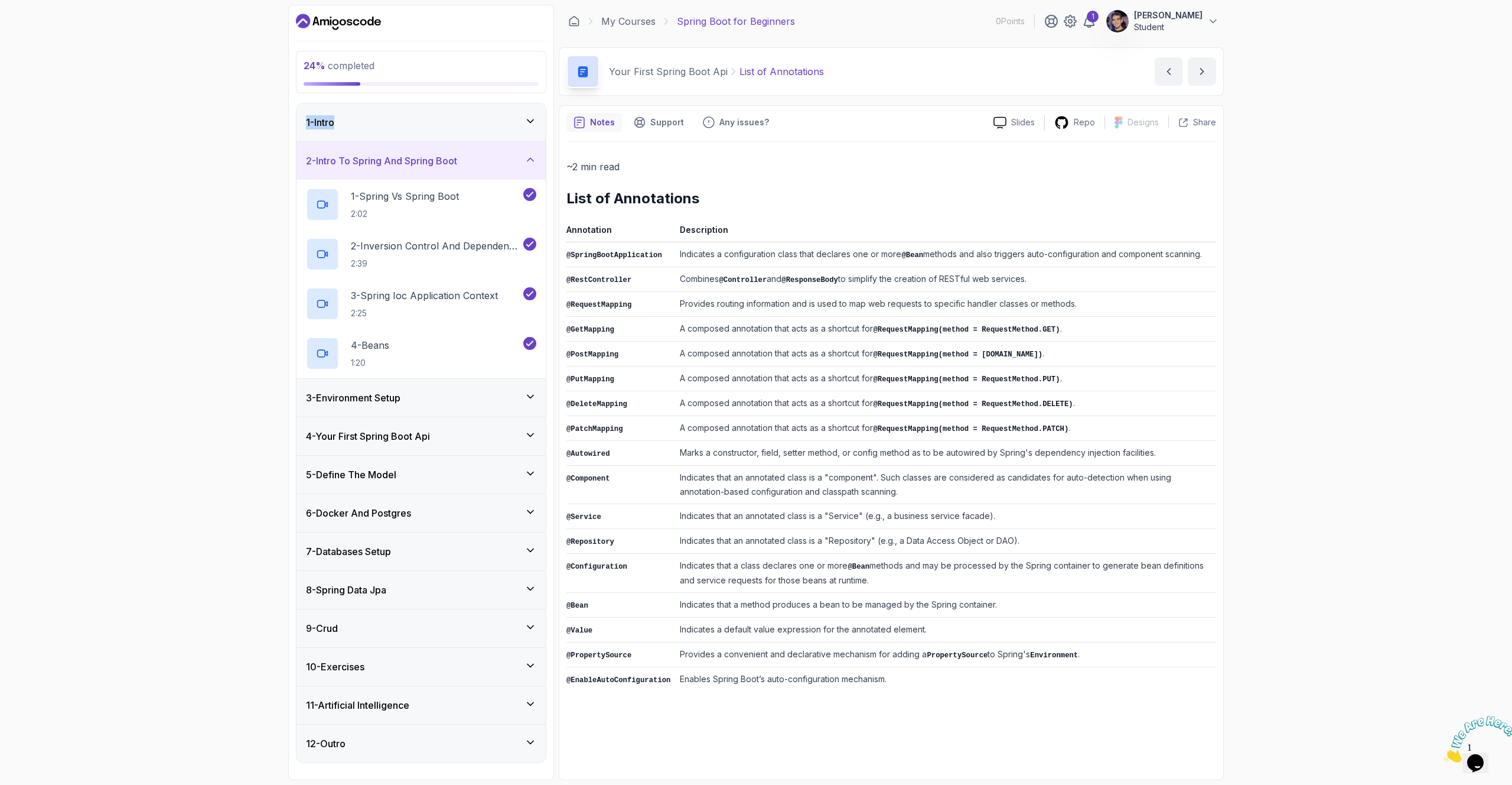
click at [501, 402] on div "3 - Environment Setup" at bounding box center [421, 397] width 230 height 14
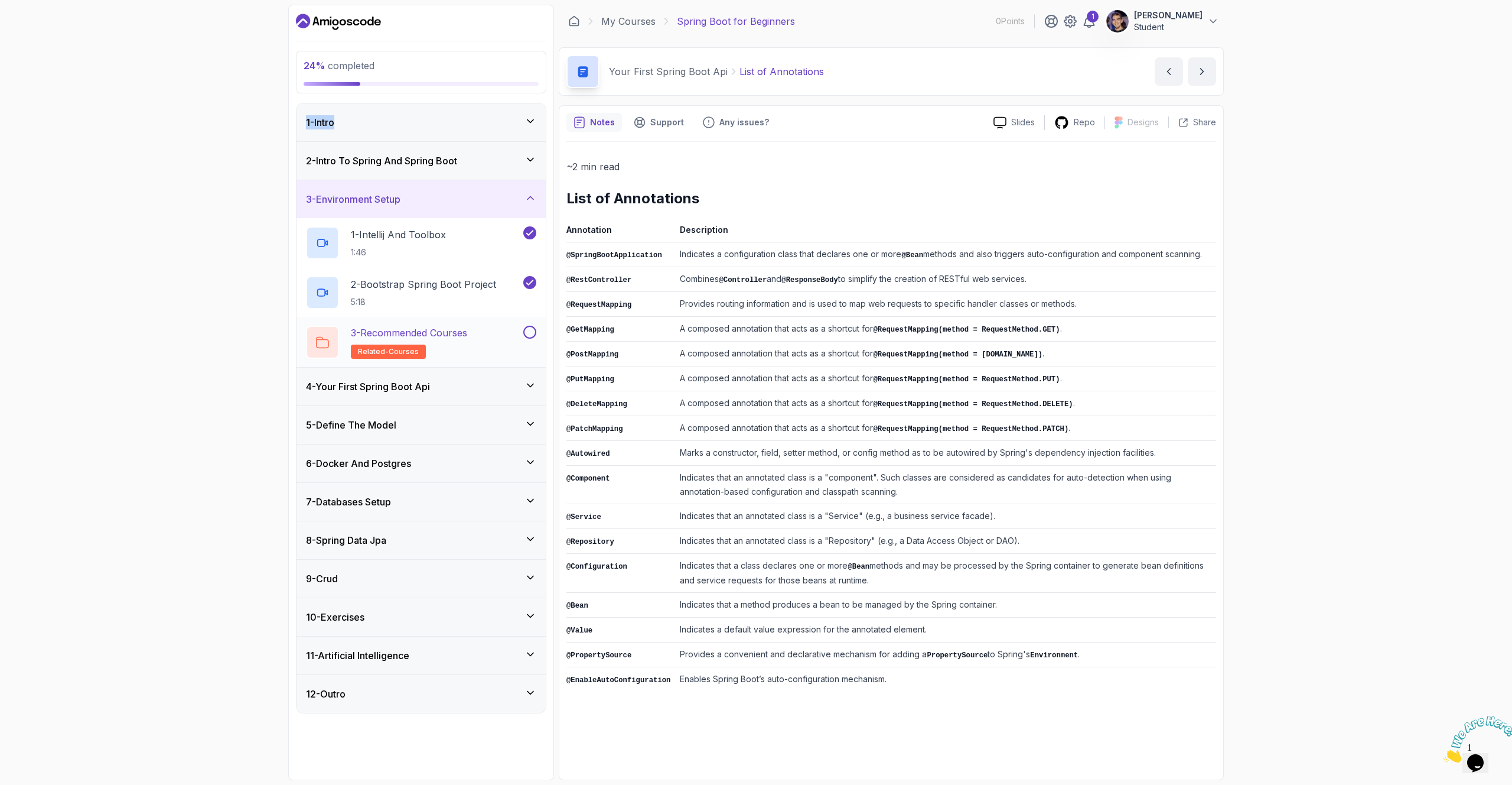
click at [530, 334] on button at bounding box center [529, 332] width 13 height 13
click at [498, 376] on div "4 - Your First Spring Boot Api" at bounding box center [421, 386] width 250 height 38
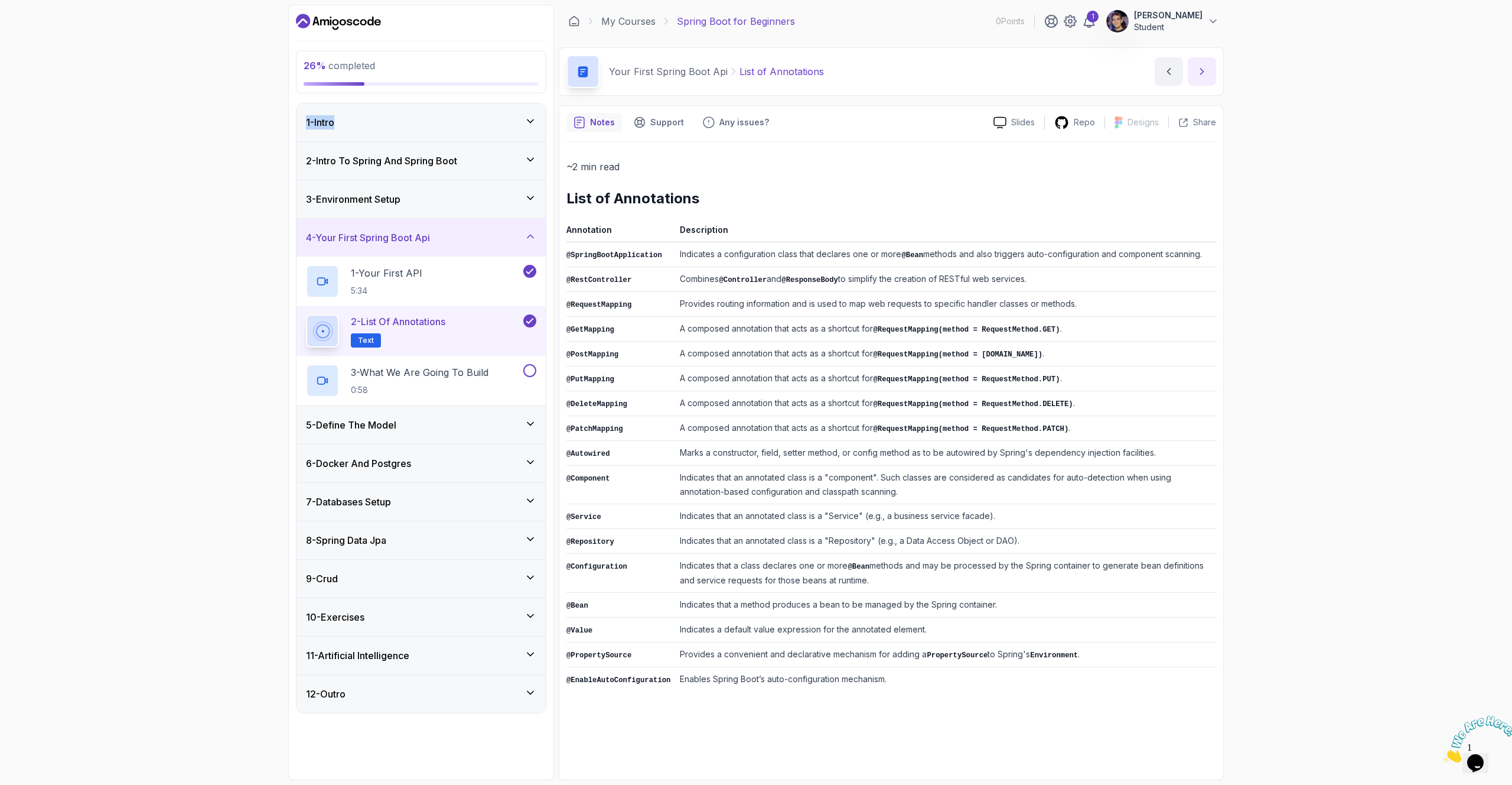
click at [1009, 75] on button "next content" at bounding box center [1202, 71] width 29 height 29
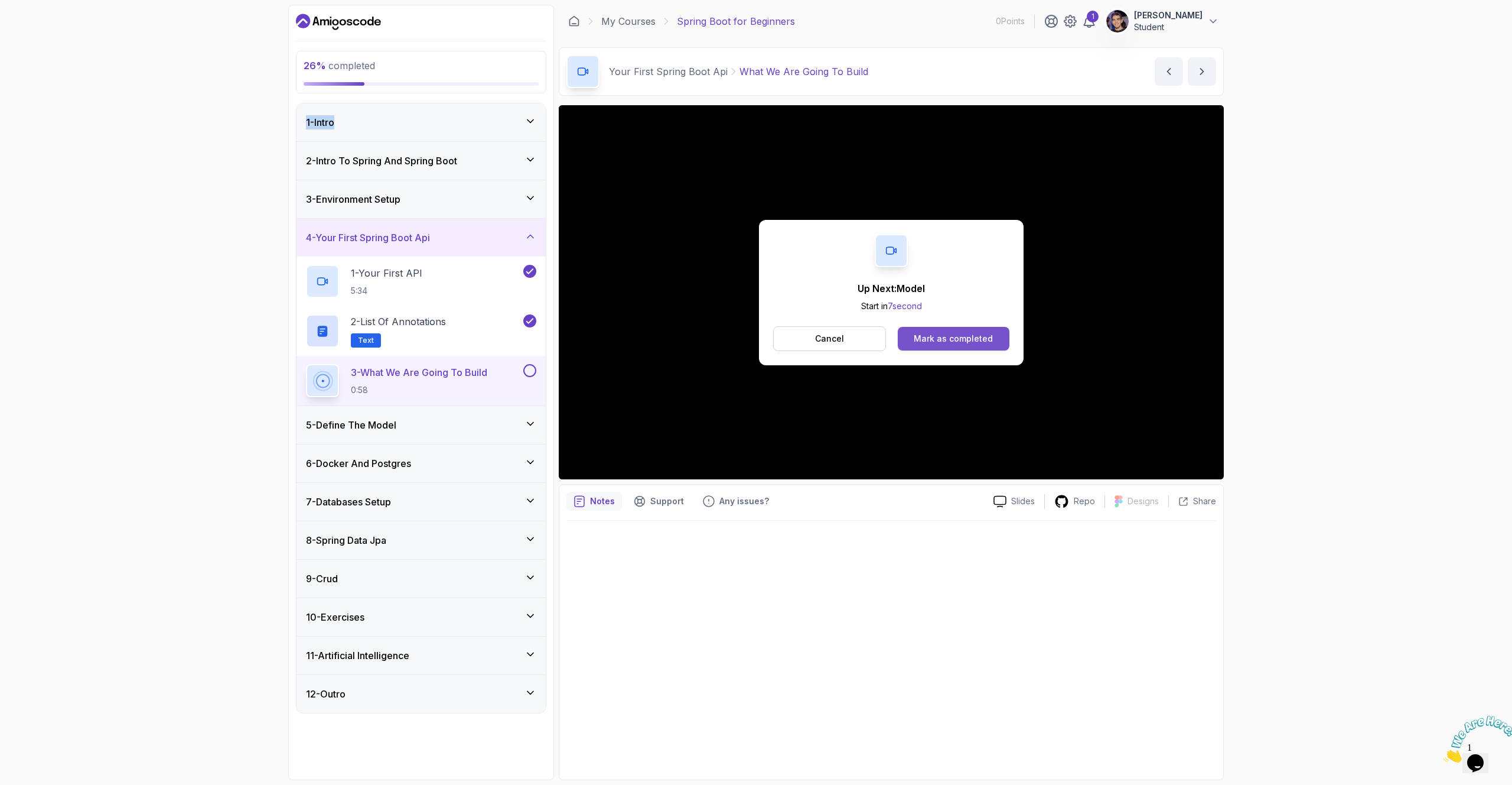
click at [957, 342] on div "Mark as completed" at bounding box center [953, 338] width 79 height 12
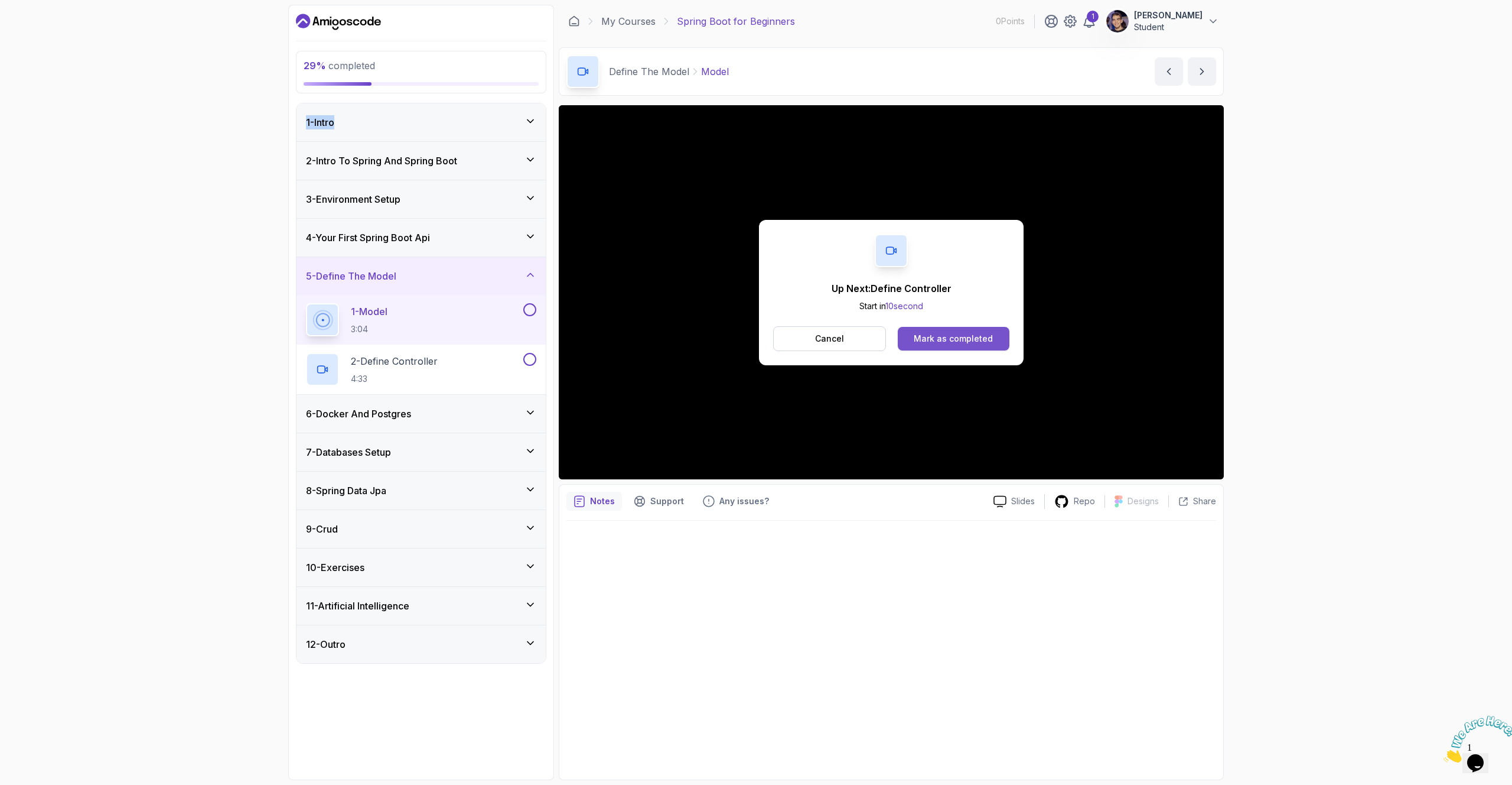
click at [948, 341] on div "Mark as completed" at bounding box center [953, 338] width 79 height 12
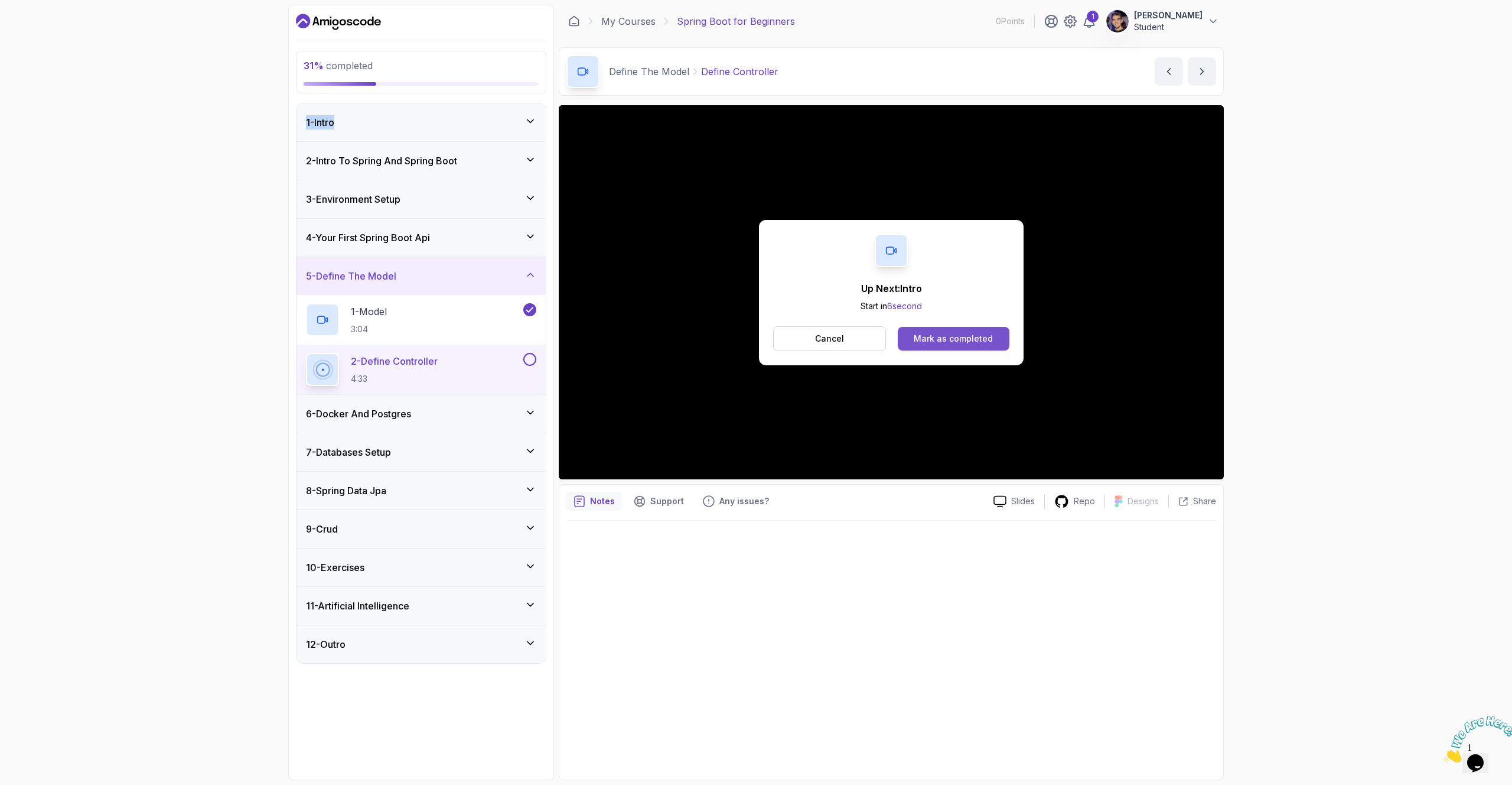
click at [989, 342] on div "Mark as completed" at bounding box center [953, 338] width 79 height 12
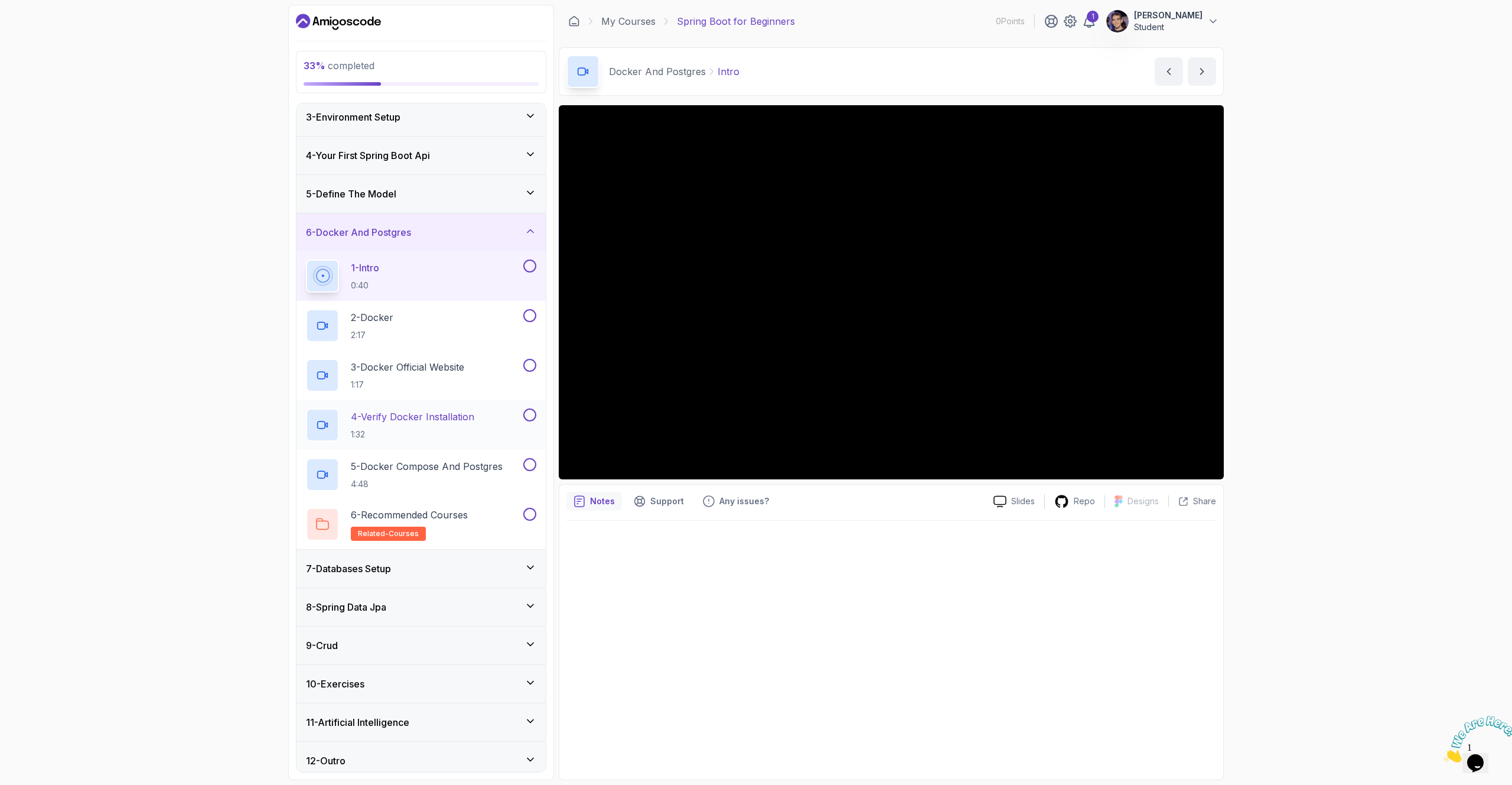
scroll to position [89, 0]
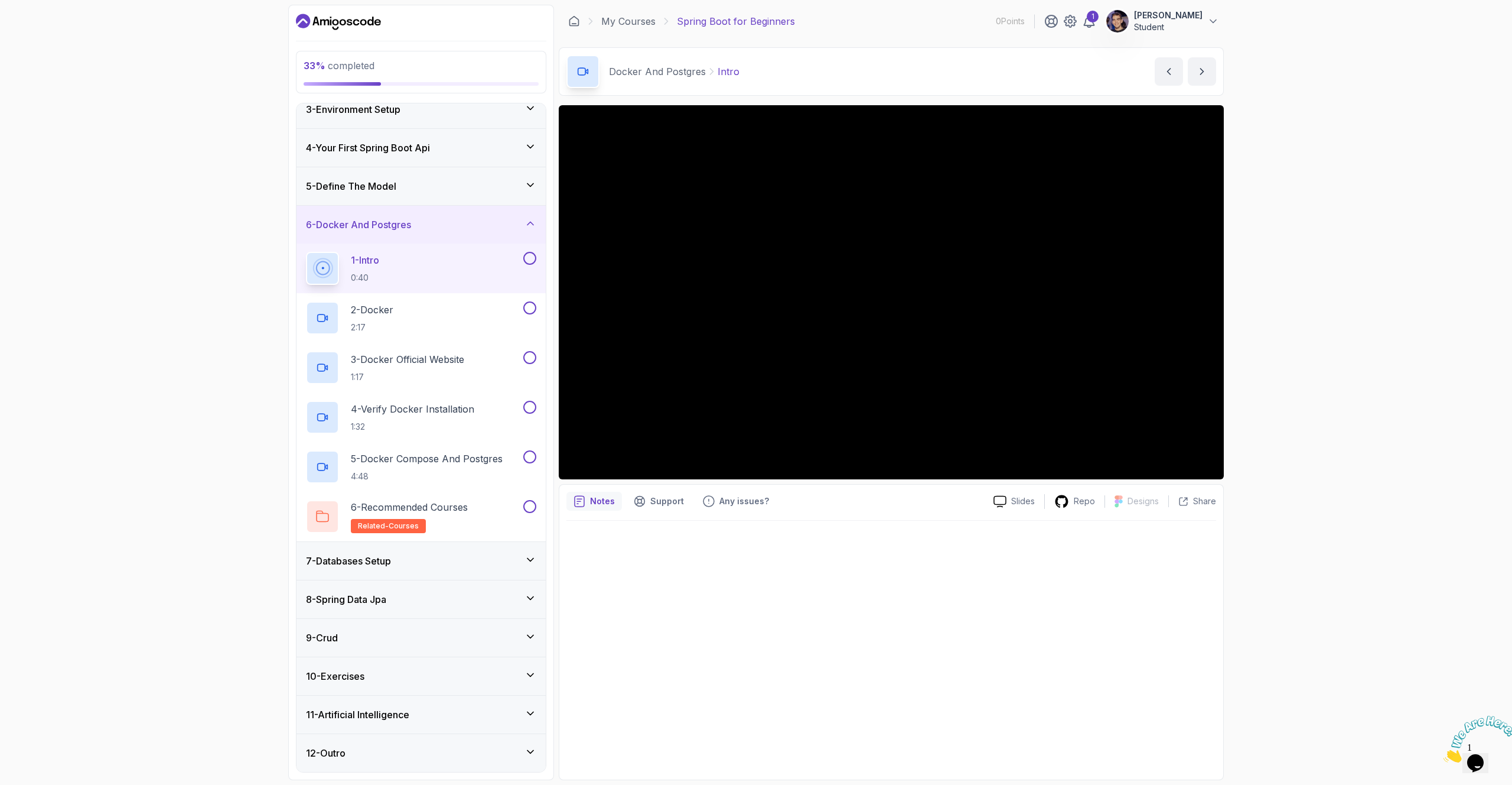
click at [502, 188] on div "5 - Define The Model" at bounding box center [421, 185] width 230 height 14
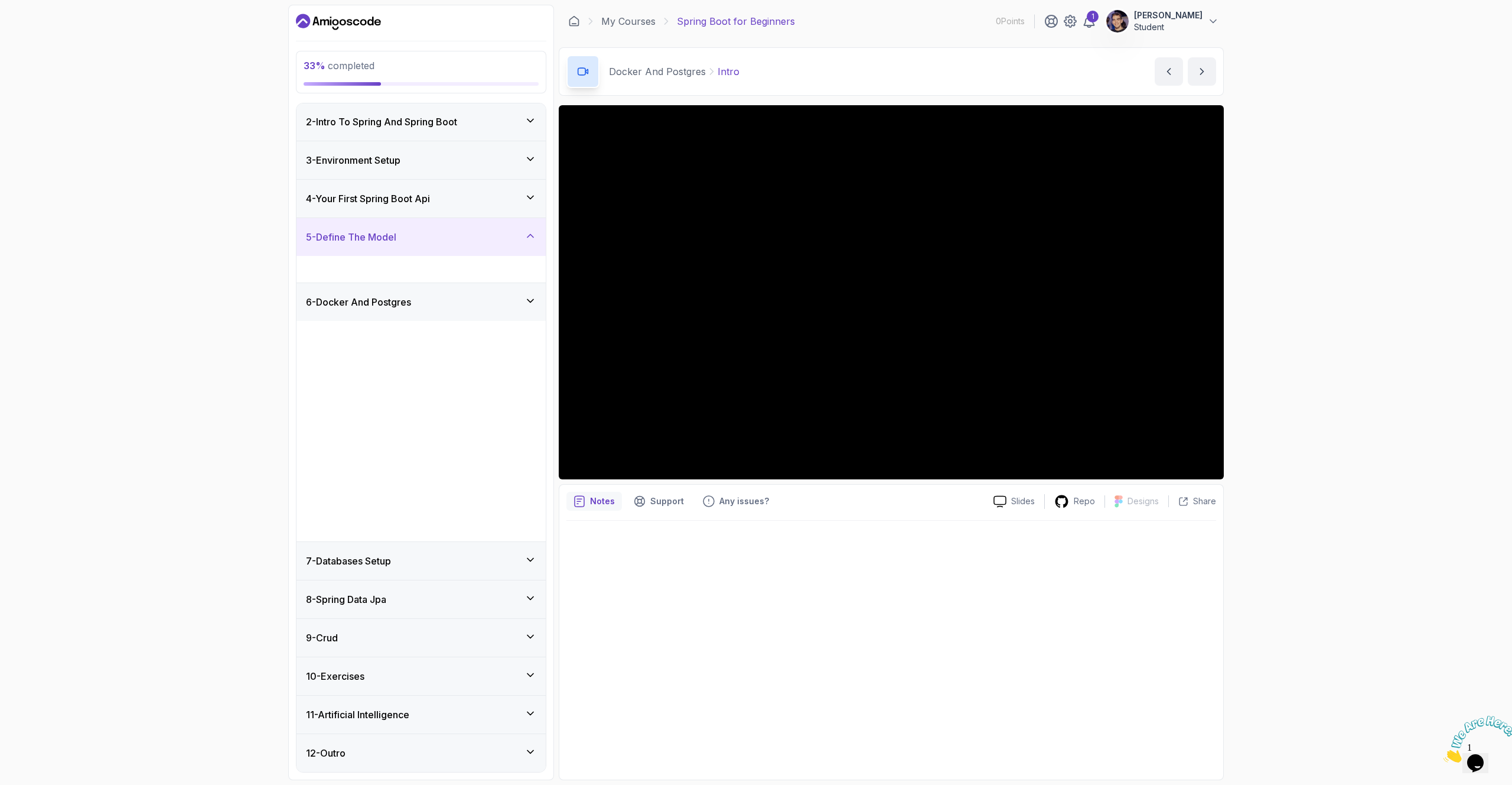
scroll to position [0, 0]
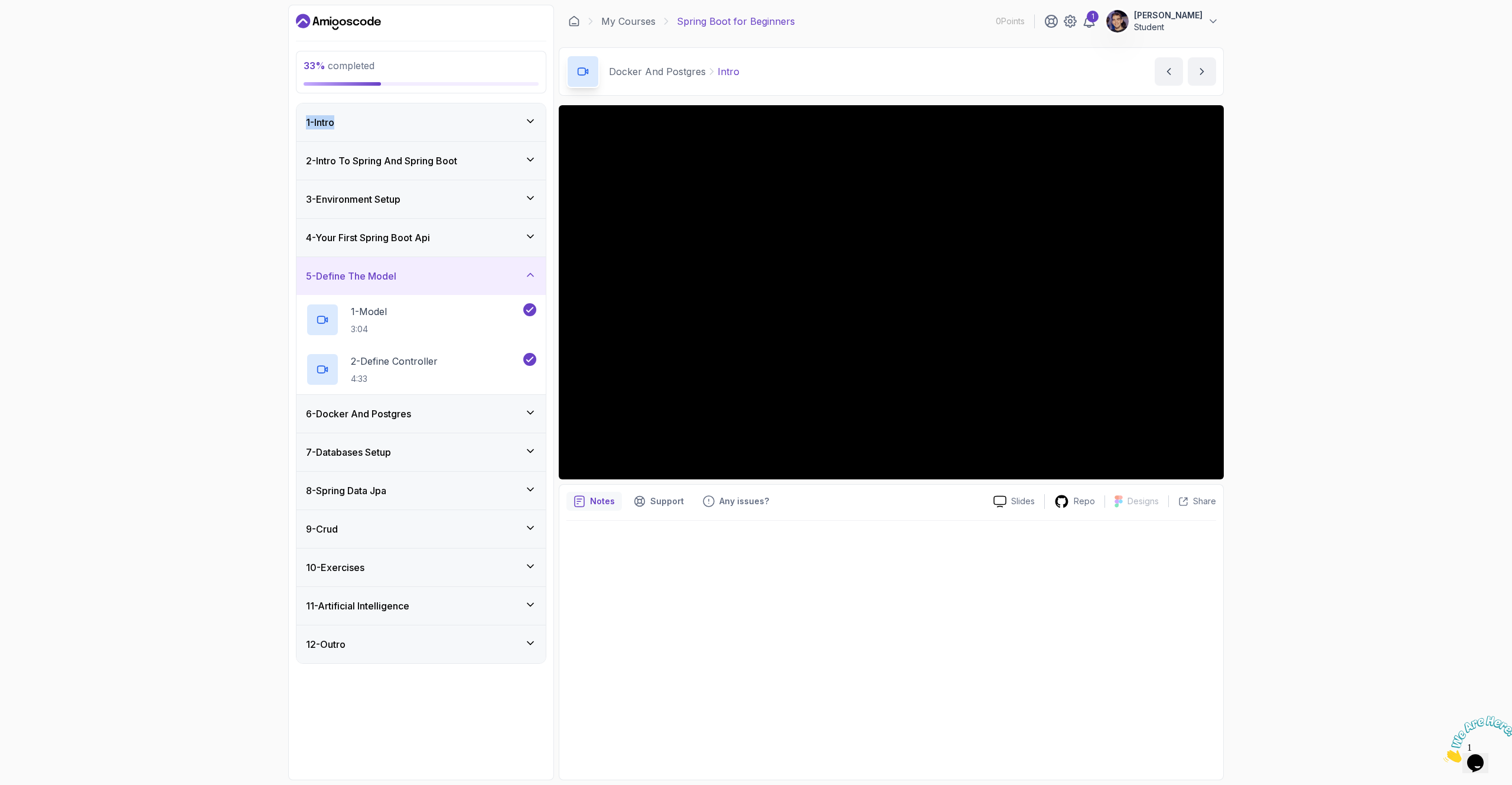
click at [528, 279] on icon at bounding box center [530, 275] width 12 height 12
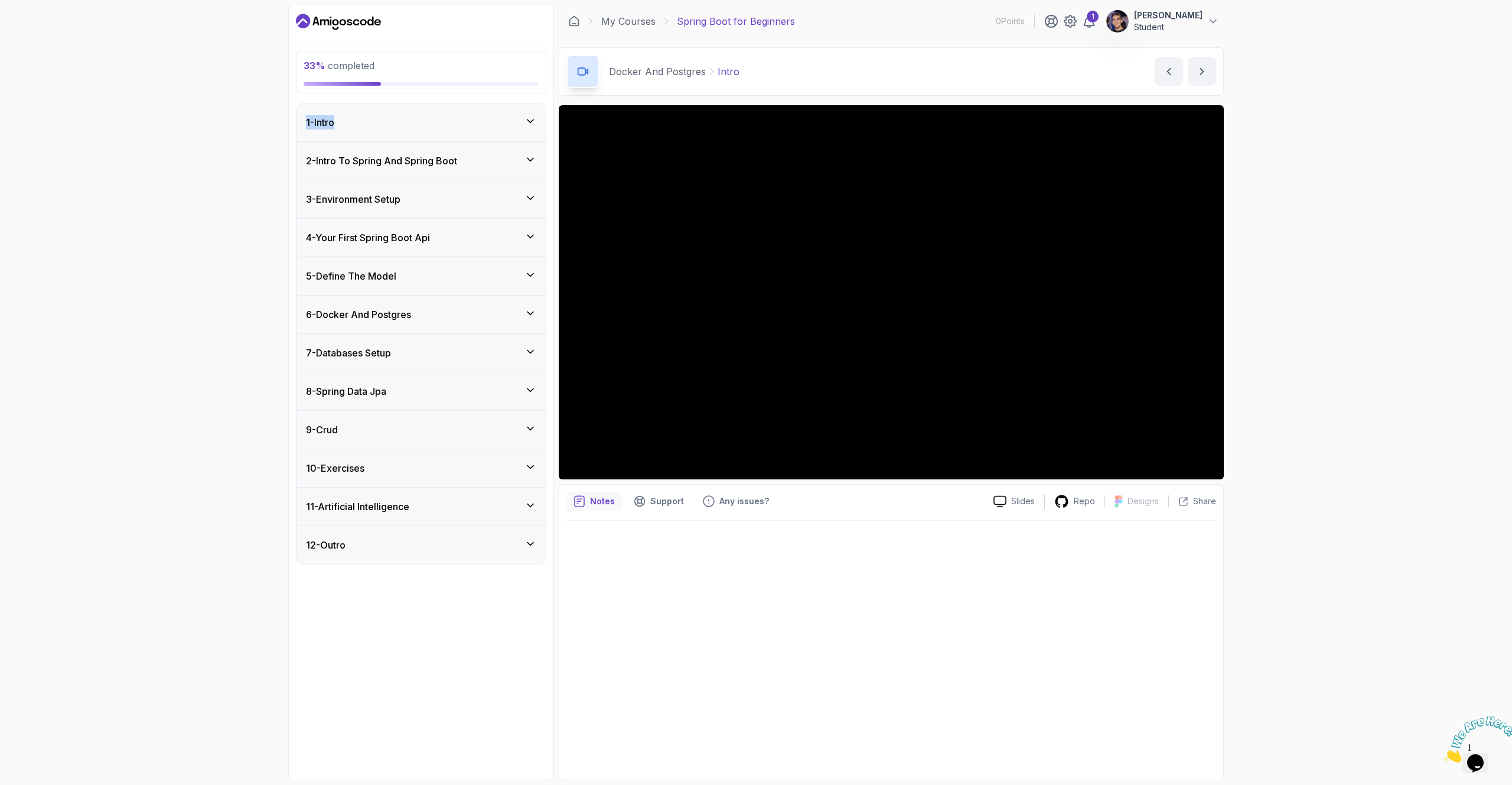
click at [297, 257] on button "5 - Define The Model" at bounding box center [421, 275] width 250 height 38
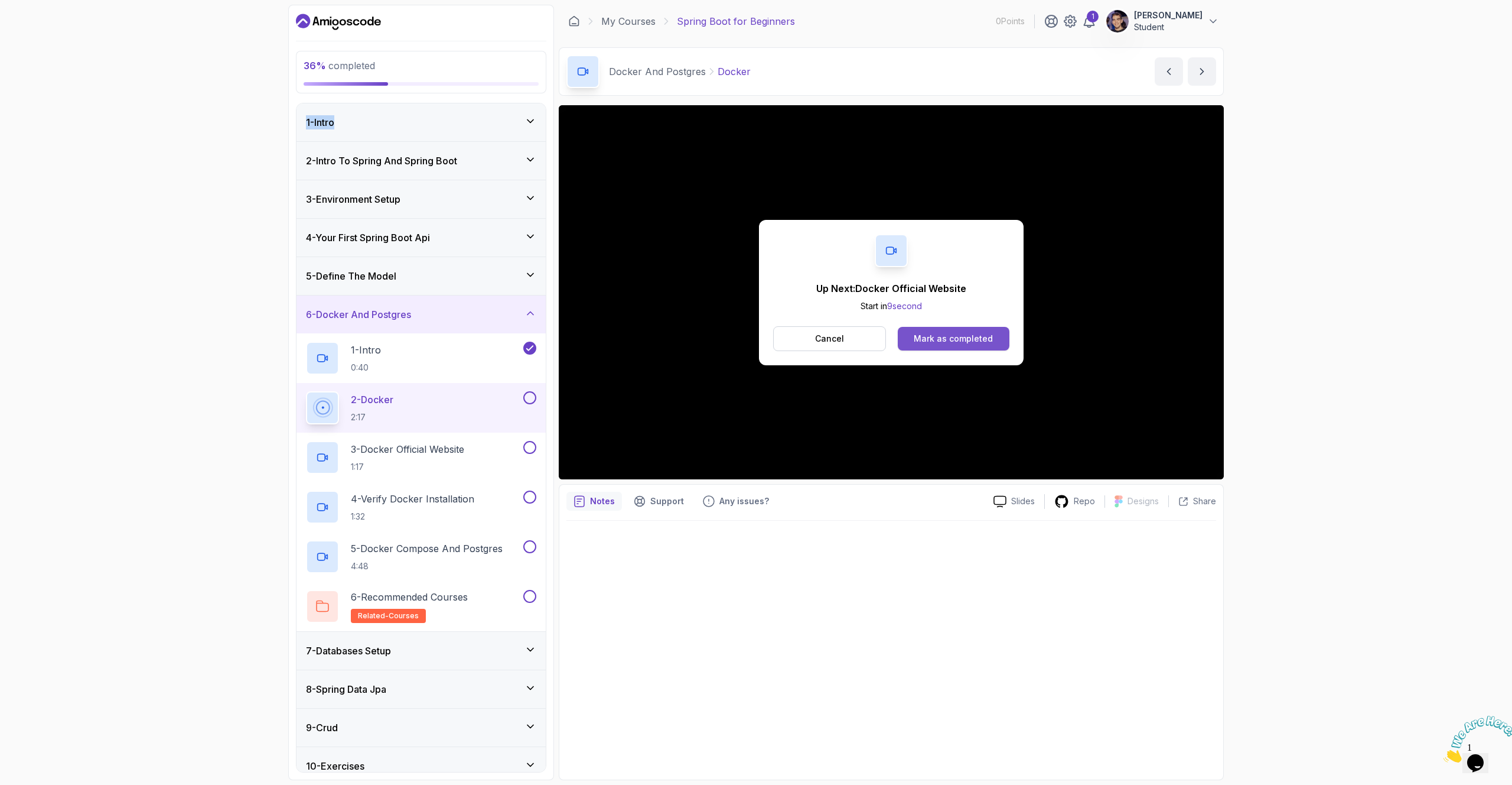
click at [984, 346] on button "Mark as completed" at bounding box center [953, 339] width 111 height 24
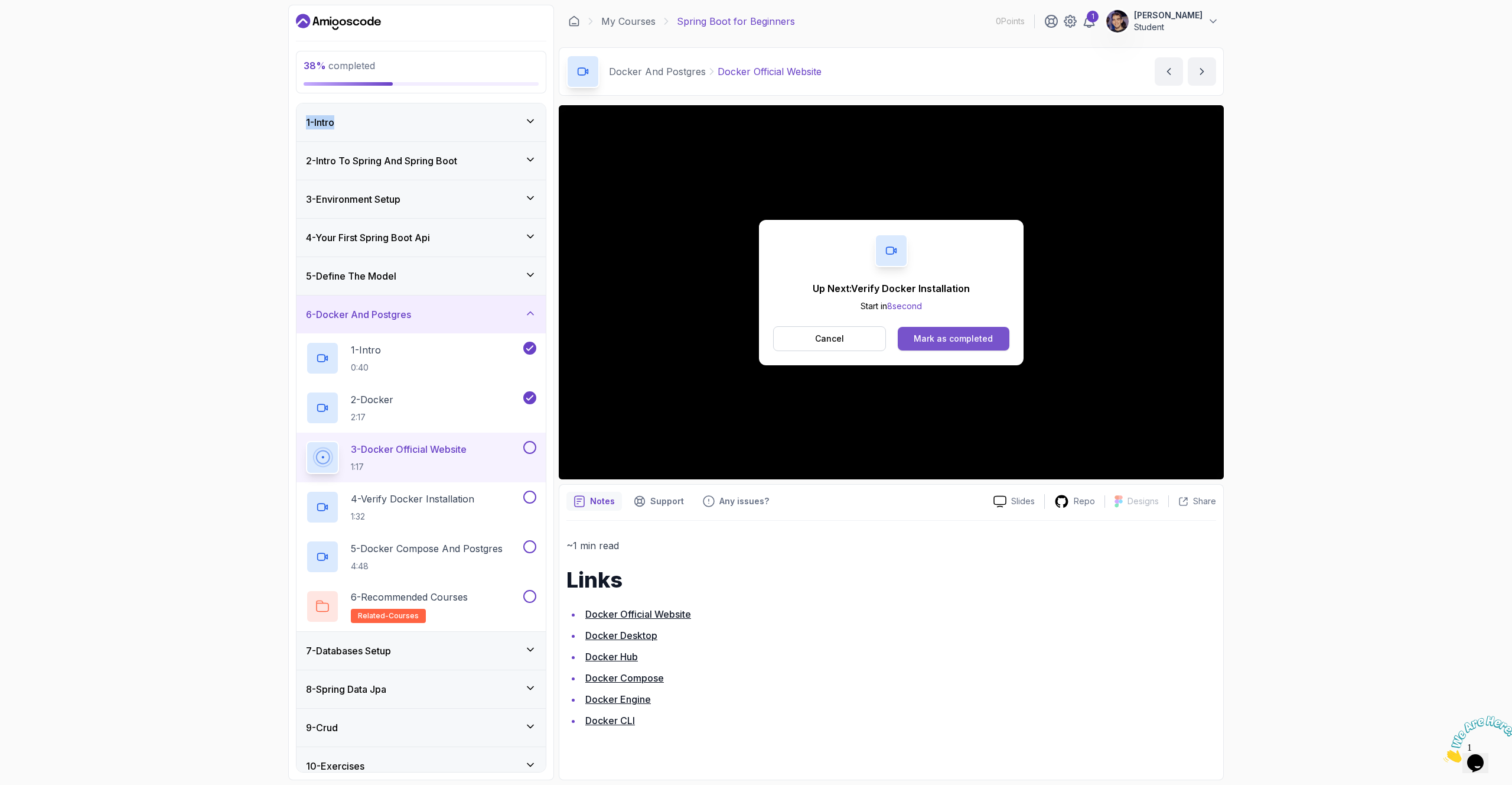
click at [974, 338] on div "Mark as completed" at bounding box center [953, 338] width 79 height 12
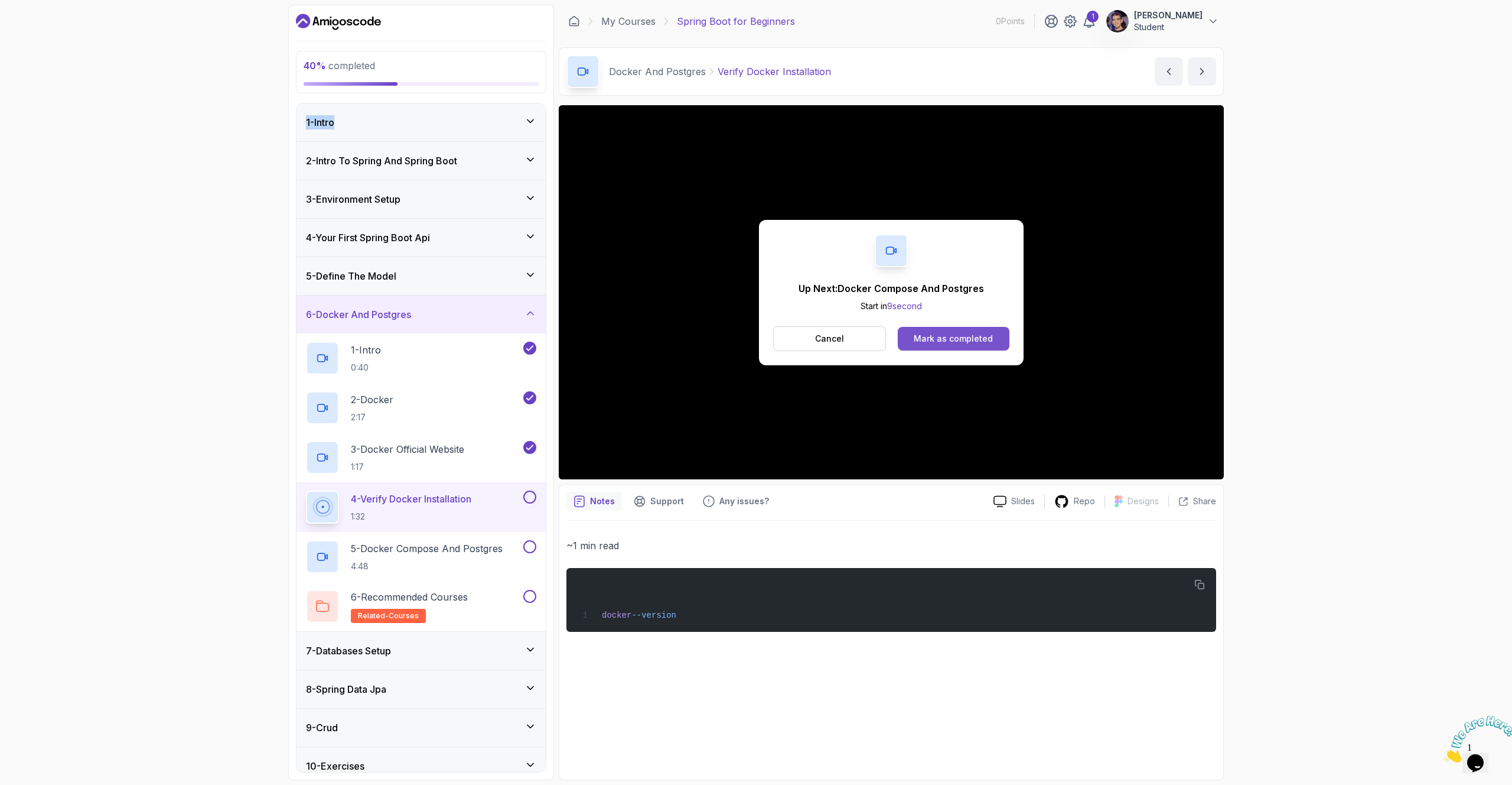
click at [941, 336] on div "Mark as completed" at bounding box center [953, 338] width 79 height 12
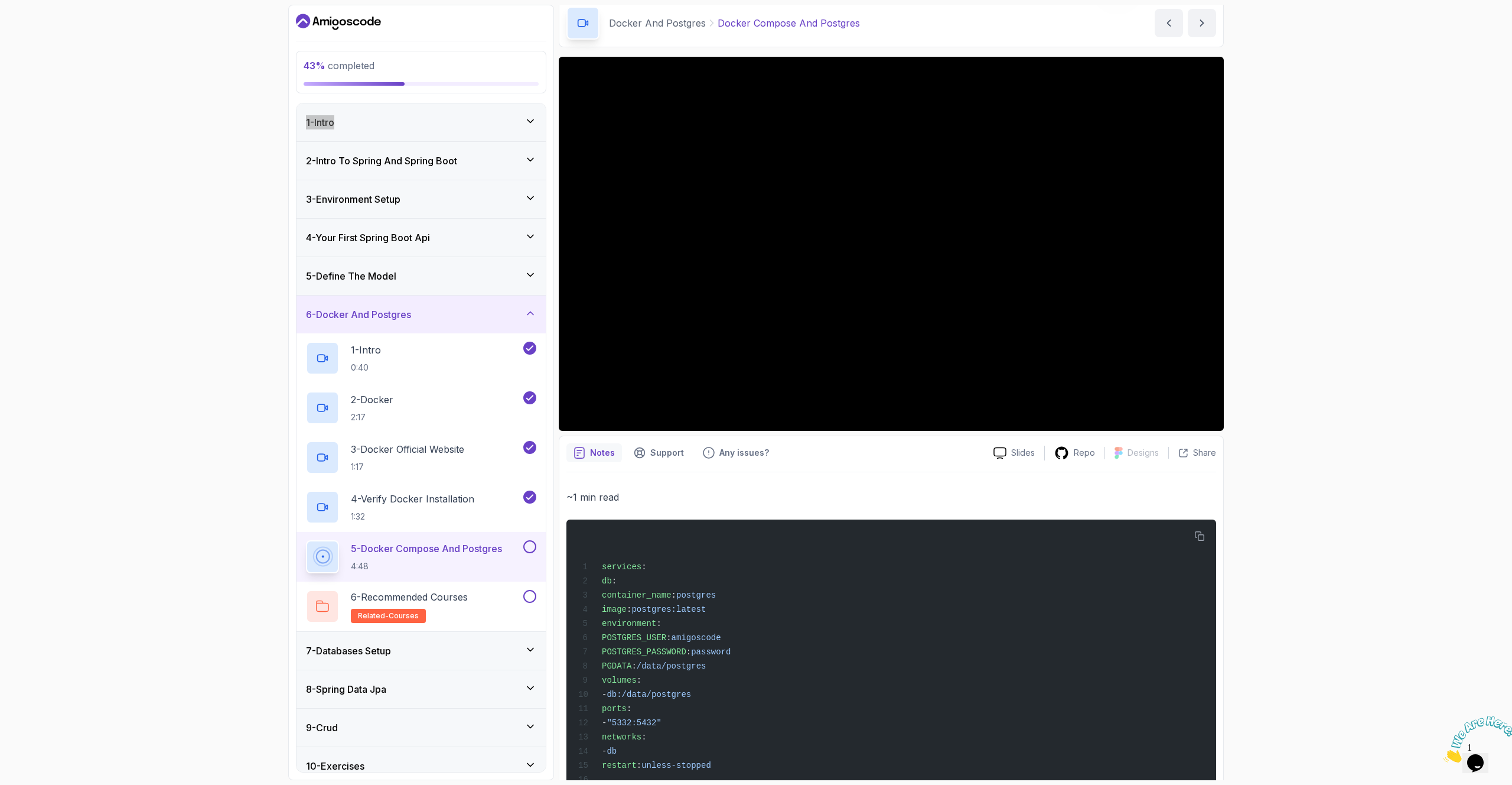
scroll to position [104, 0]
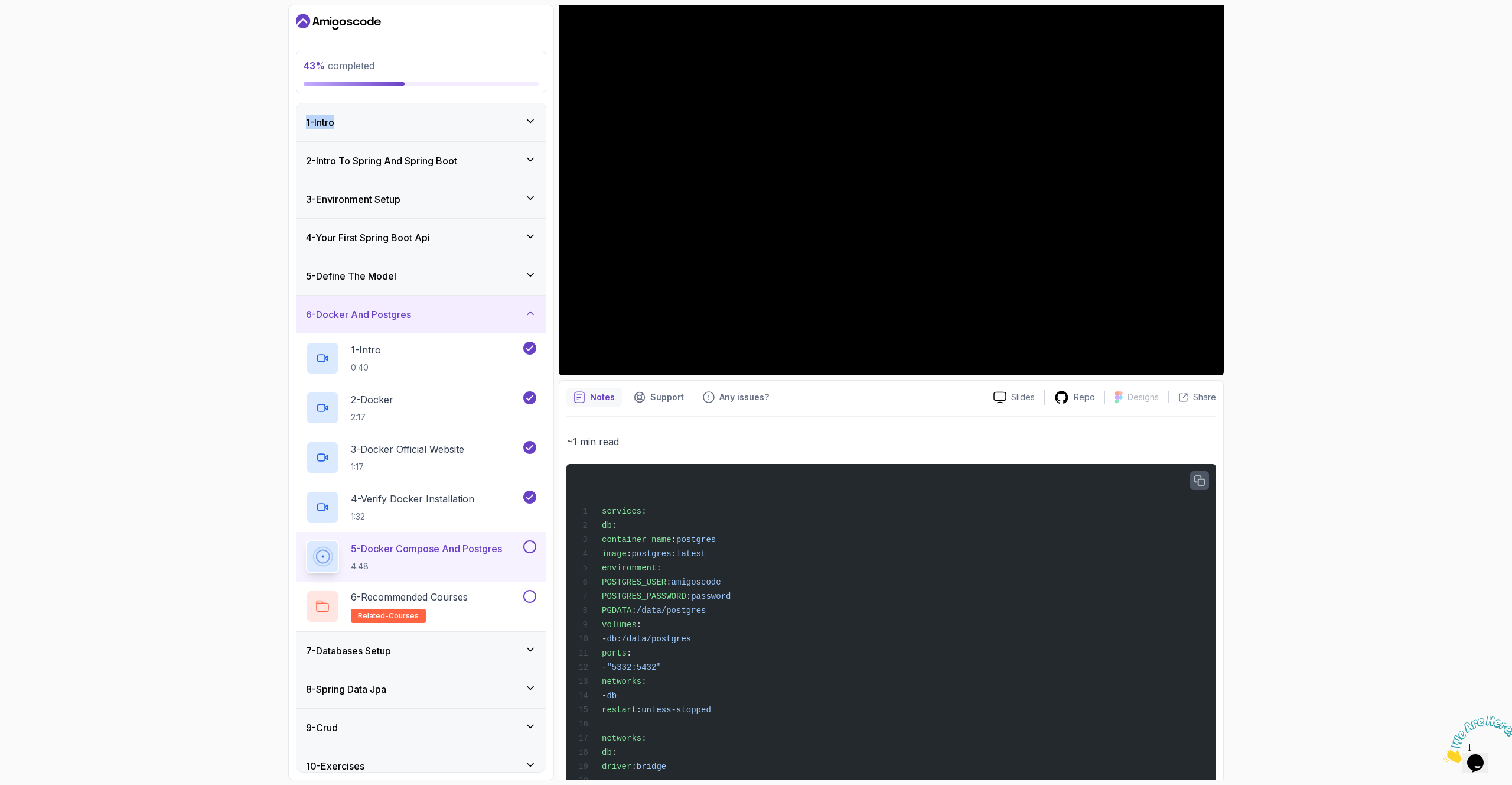
click at [1009, 482] on button "button" at bounding box center [1200, 480] width 19 height 19
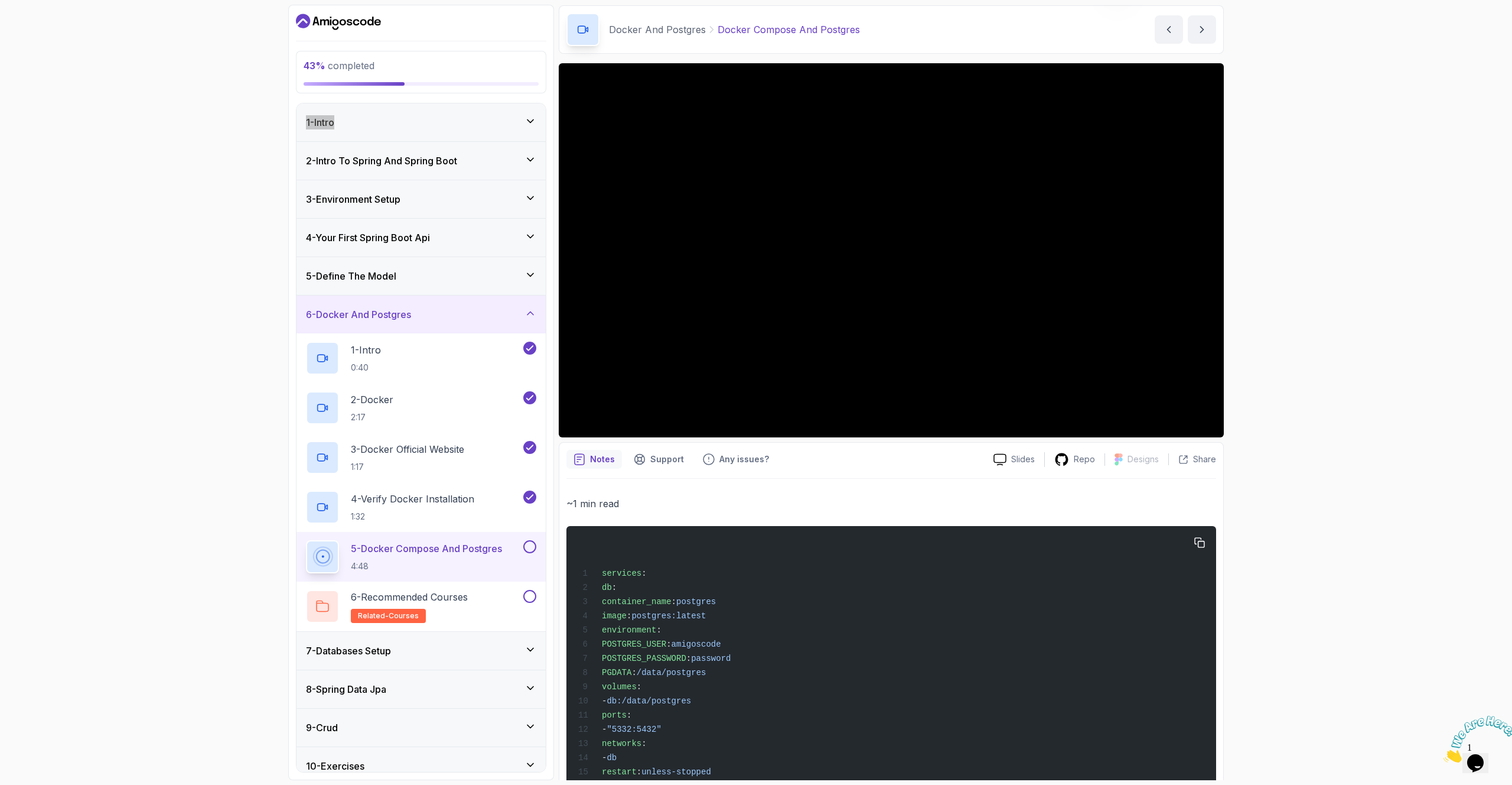
scroll to position [38, 0]
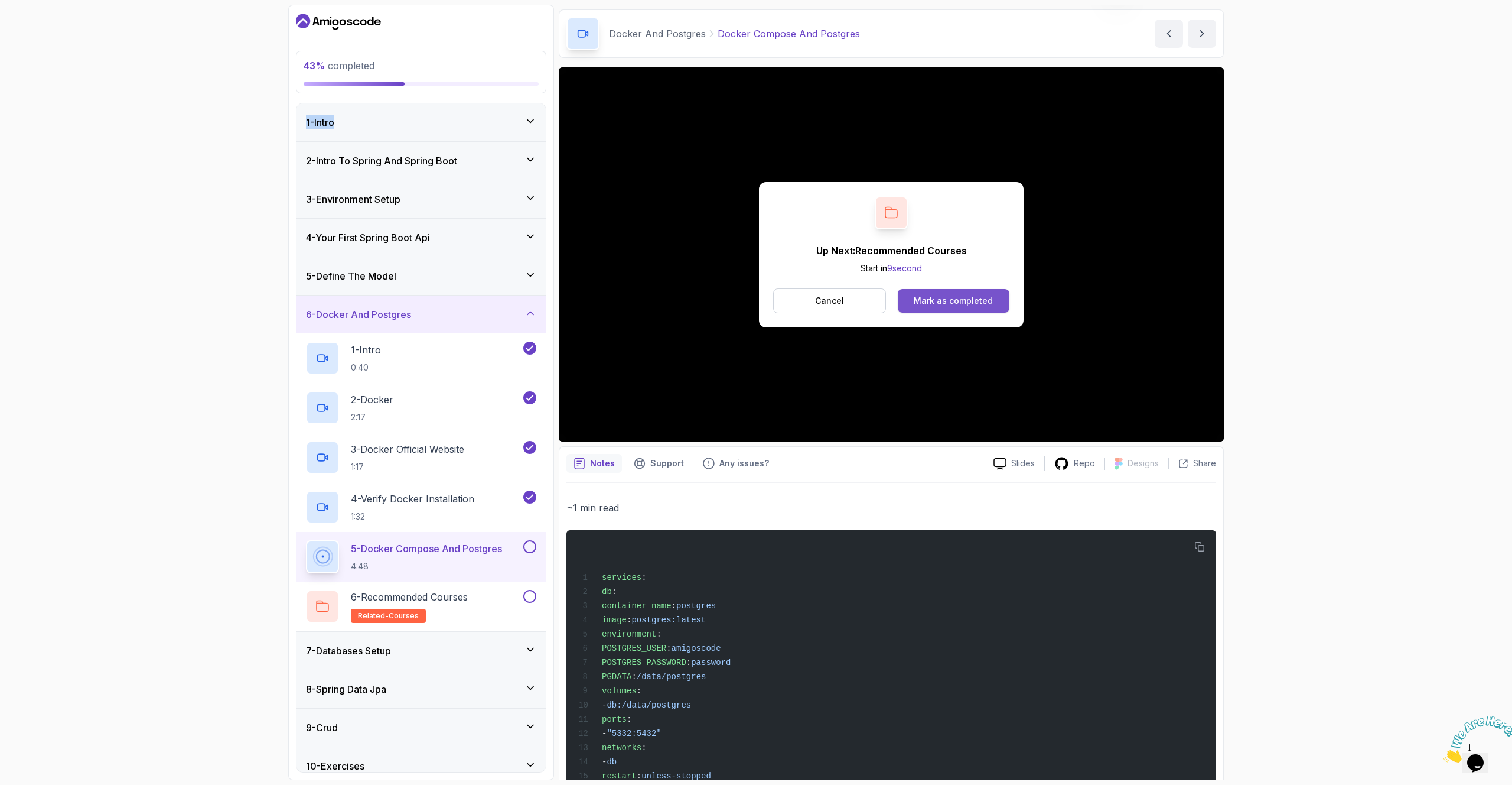
click at [947, 298] on div "Mark as completed" at bounding box center [953, 300] width 79 height 12
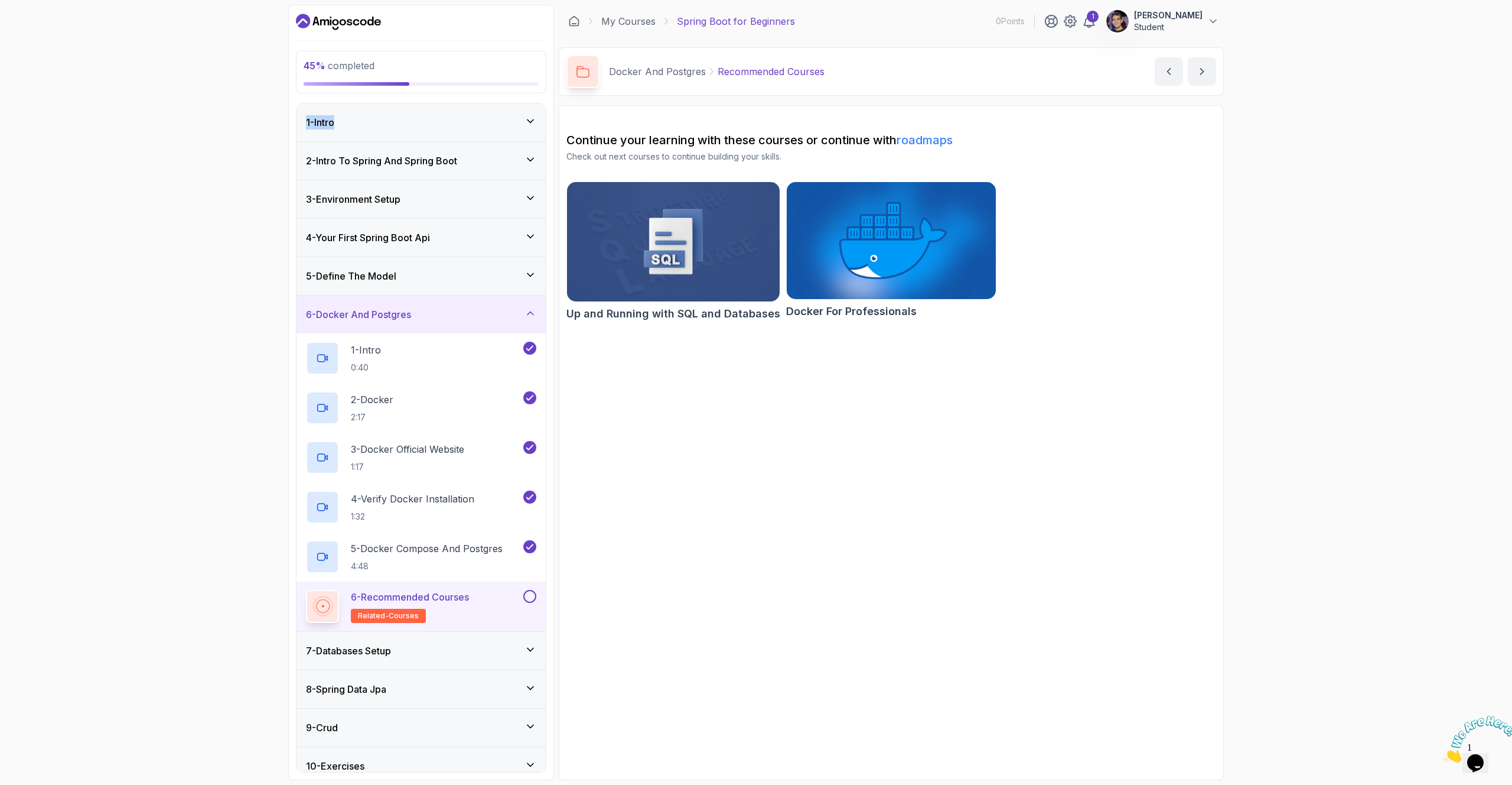
click at [529, 580] on button at bounding box center [529, 596] width 13 height 13
click at [473, 580] on div "7 - Databases Setup" at bounding box center [421, 650] width 230 height 14
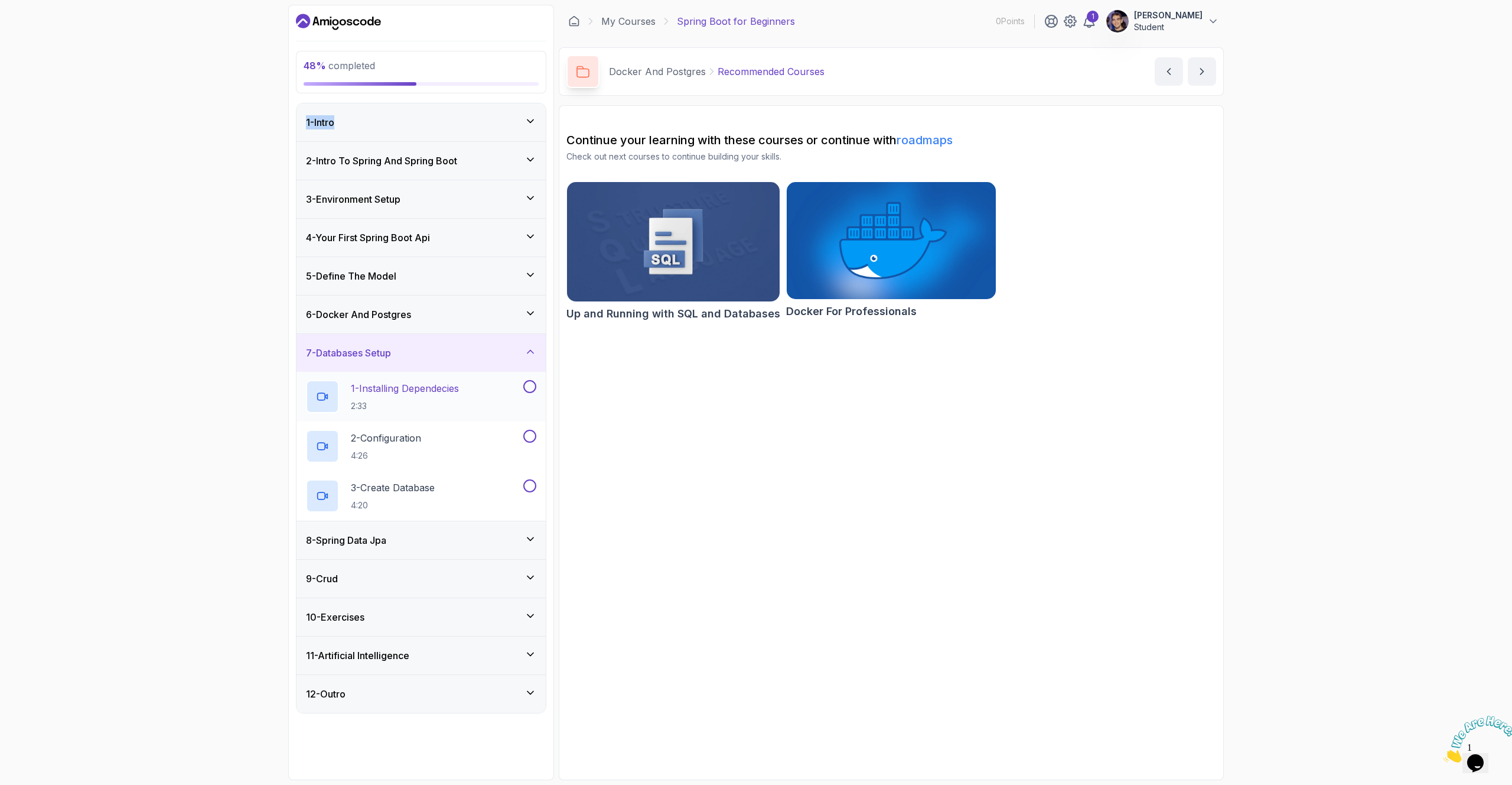
click at [444, 399] on h2 "1 - Installing Dependecies 2:33" at bounding box center [404, 396] width 108 height 30
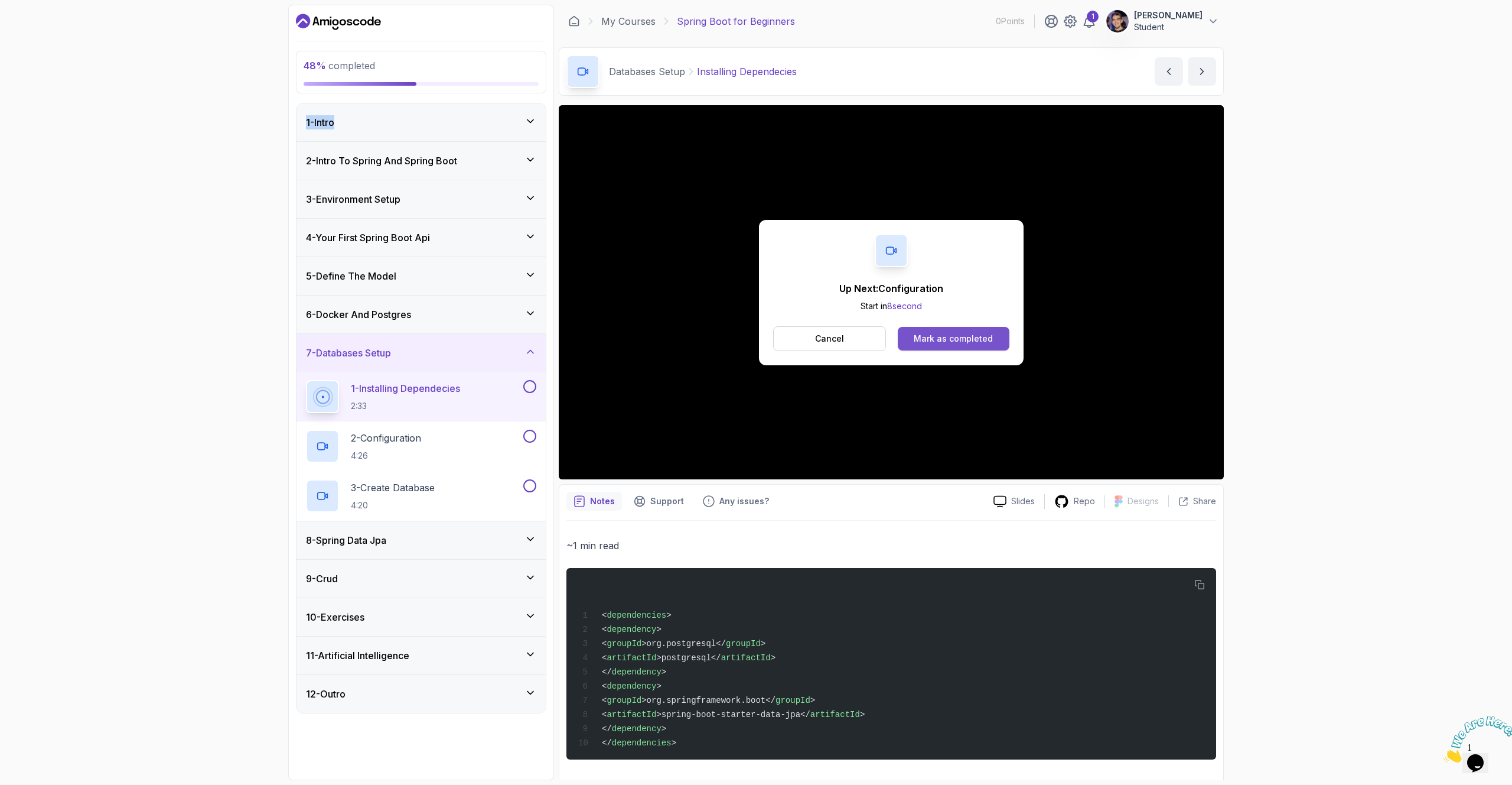
click at [956, 341] on div "Mark as completed" at bounding box center [953, 338] width 79 height 12
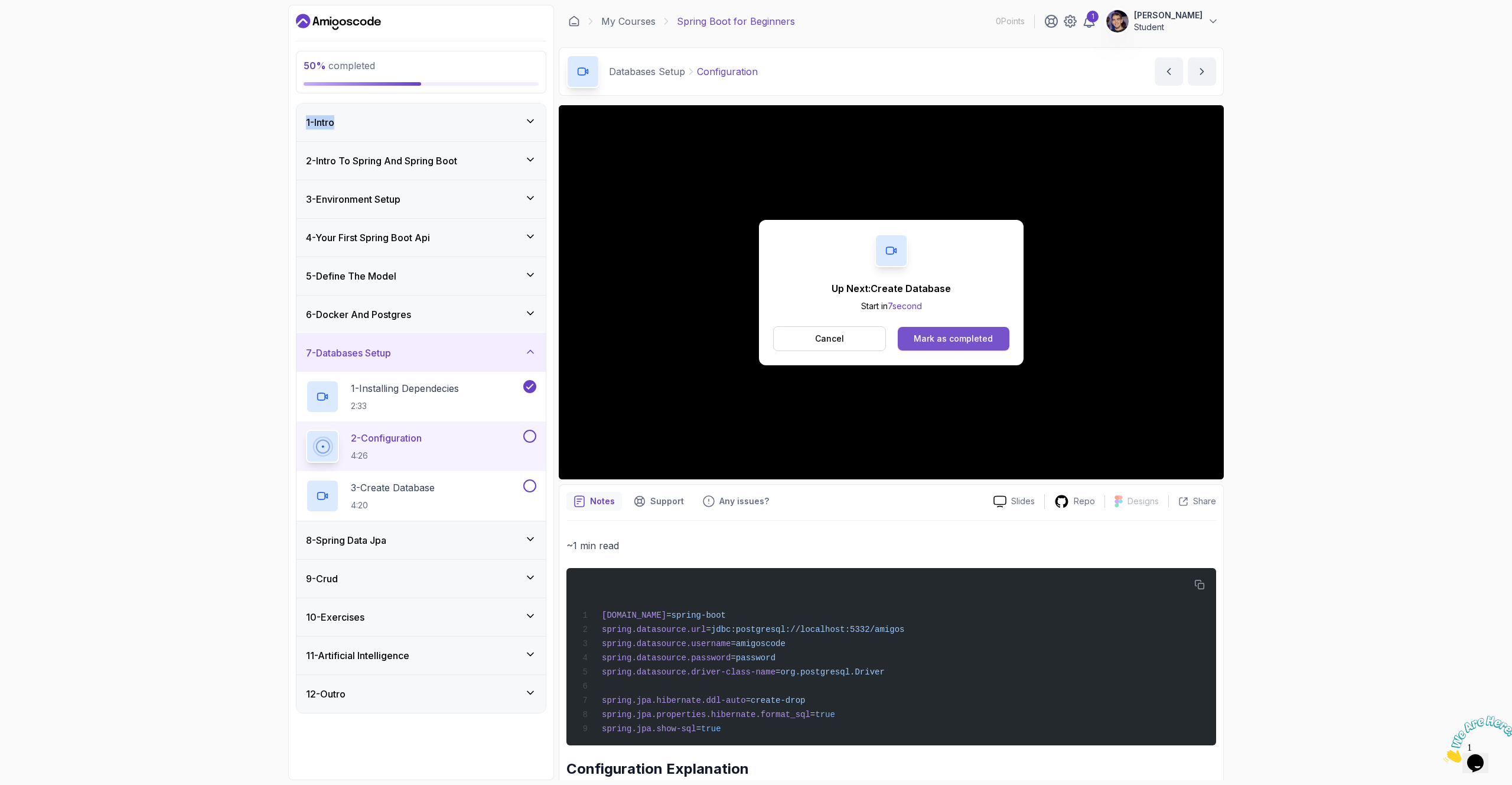
click at [968, 334] on div "Mark as completed" at bounding box center [953, 338] width 79 height 12
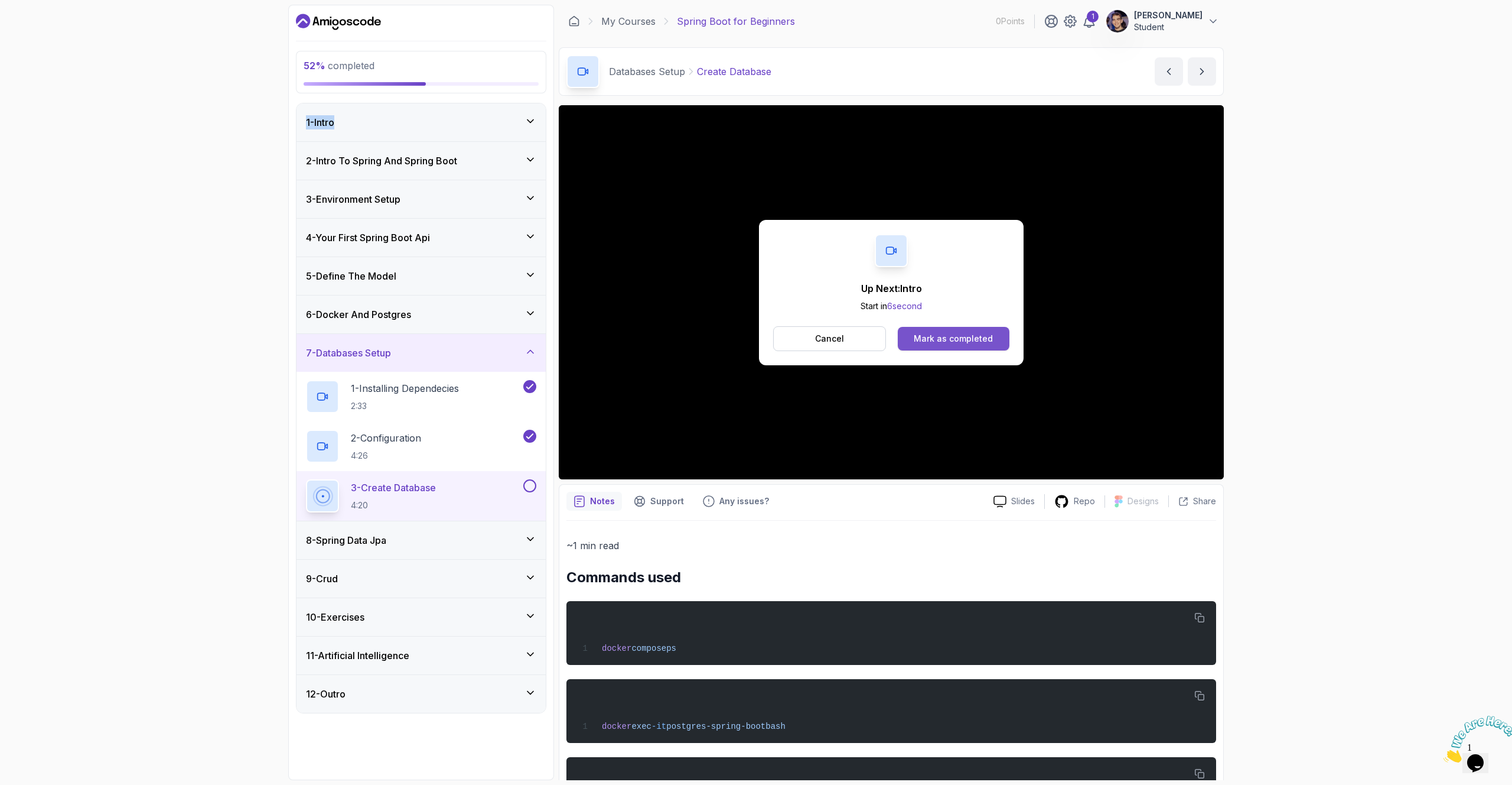
click at [959, 346] on button "Mark as completed" at bounding box center [953, 339] width 111 height 24
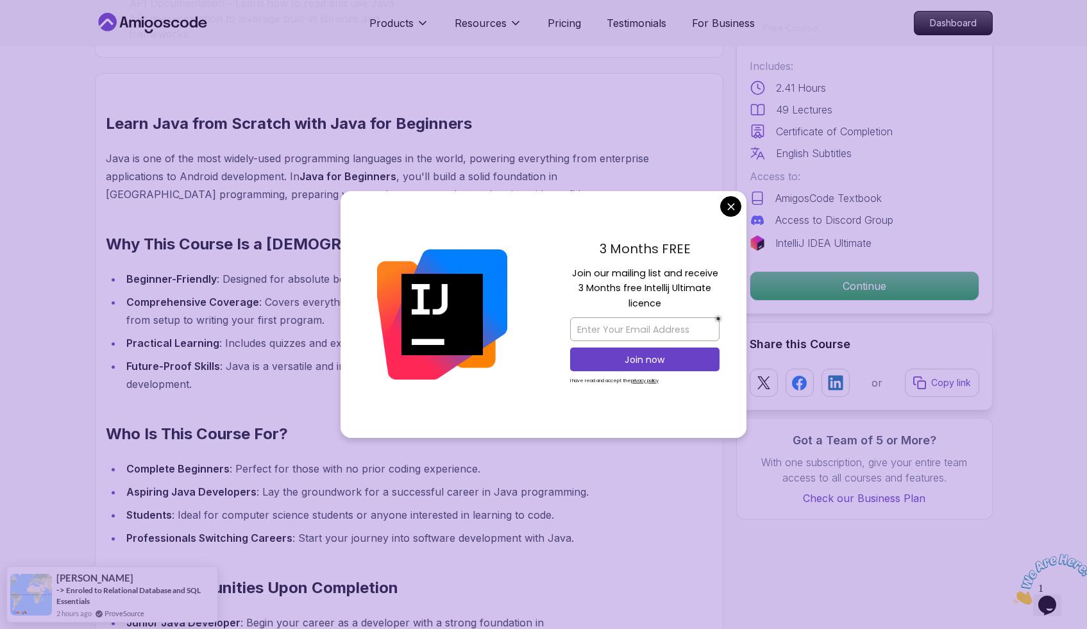
scroll to position [972, 0]
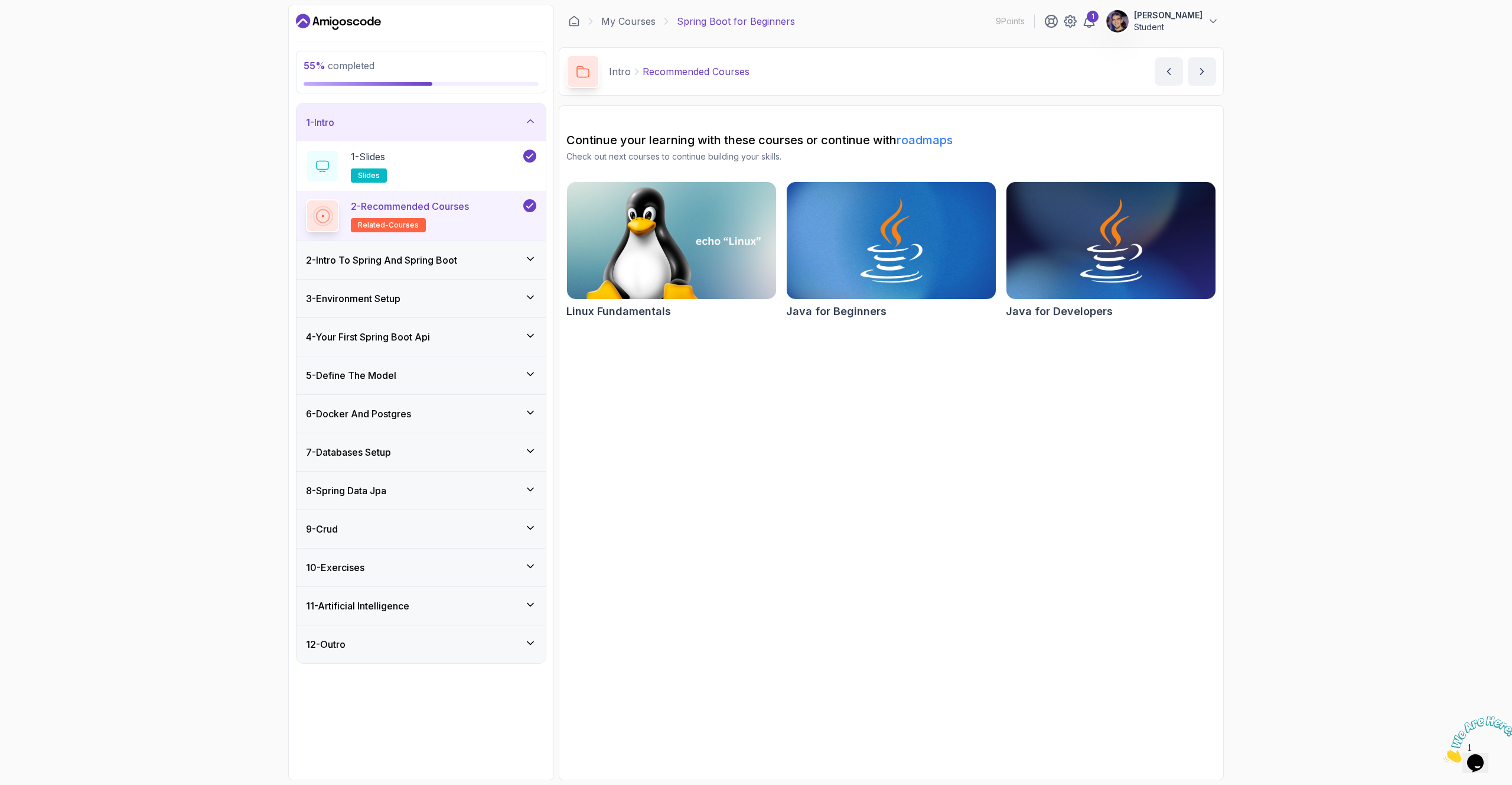
click at [525, 432] on div "6 - Docker And Postgres" at bounding box center [421, 413] width 250 height 38
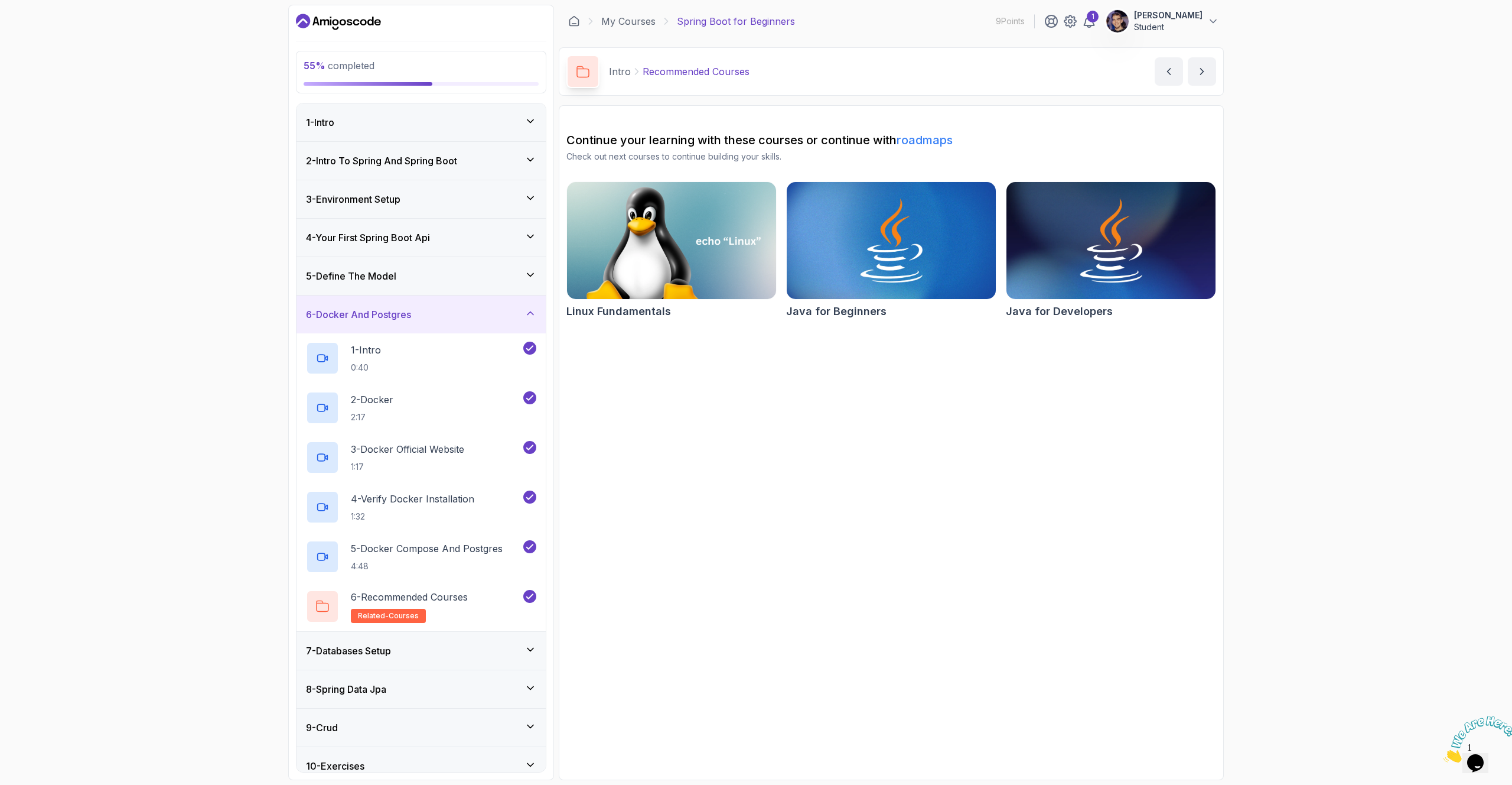
click at [488, 653] on div "7 - Databases Setup" at bounding box center [421, 650] width 230 height 14
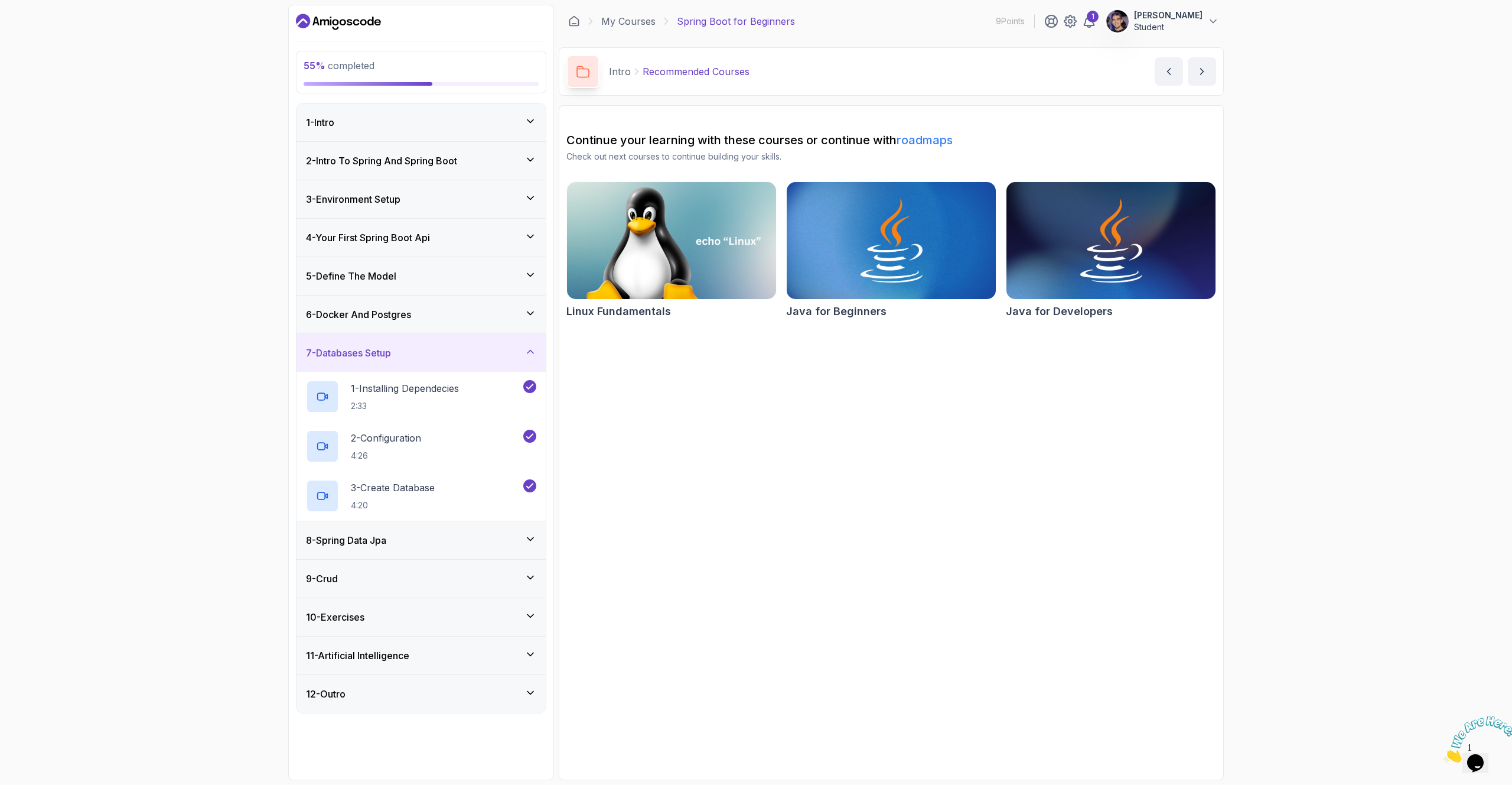
click at [529, 536] on icon at bounding box center [530, 539] width 12 height 12
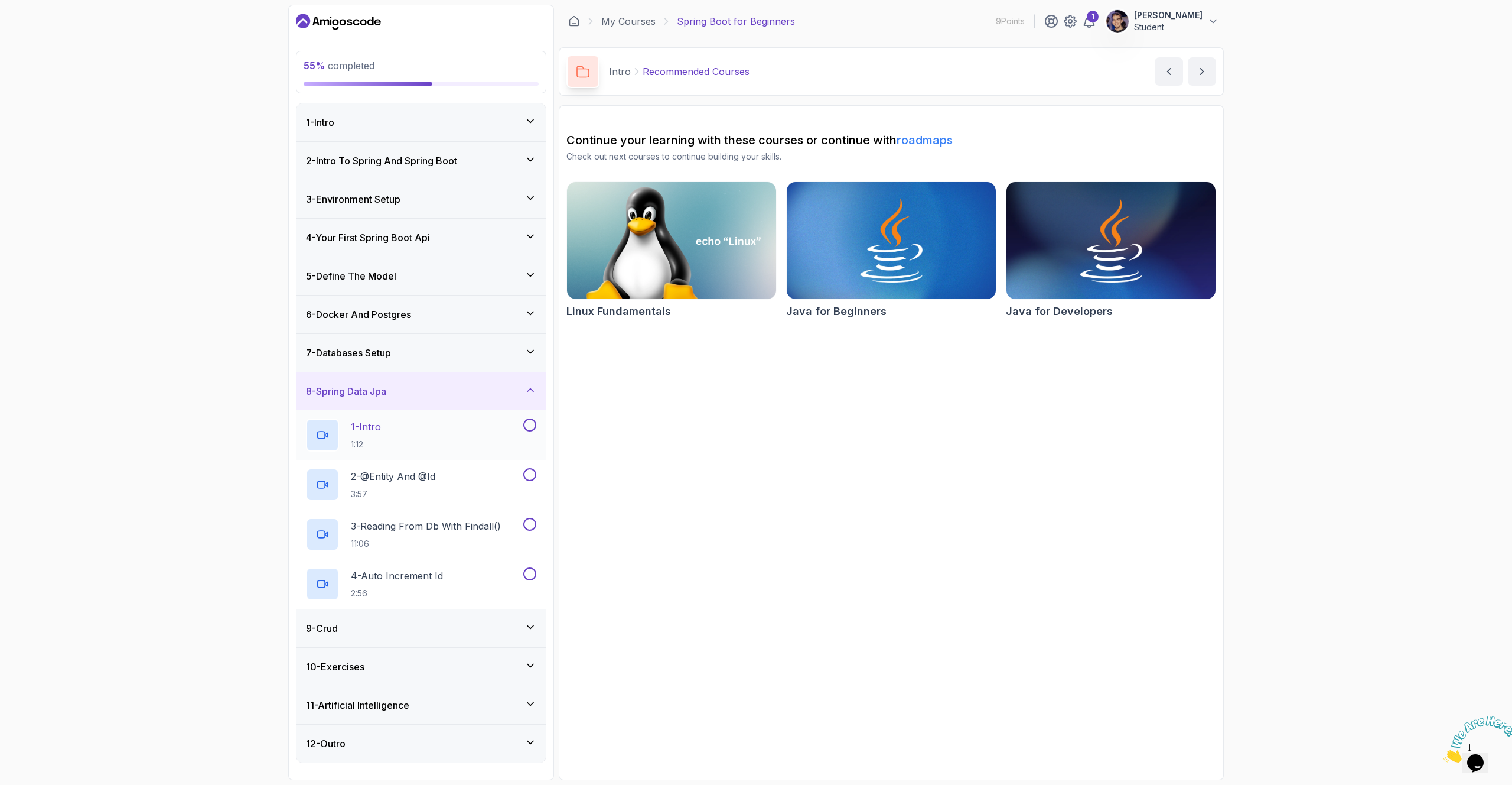
click at [513, 433] on div "1 - Intro 1:12" at bounding box center [413, 435] width 215 height 33
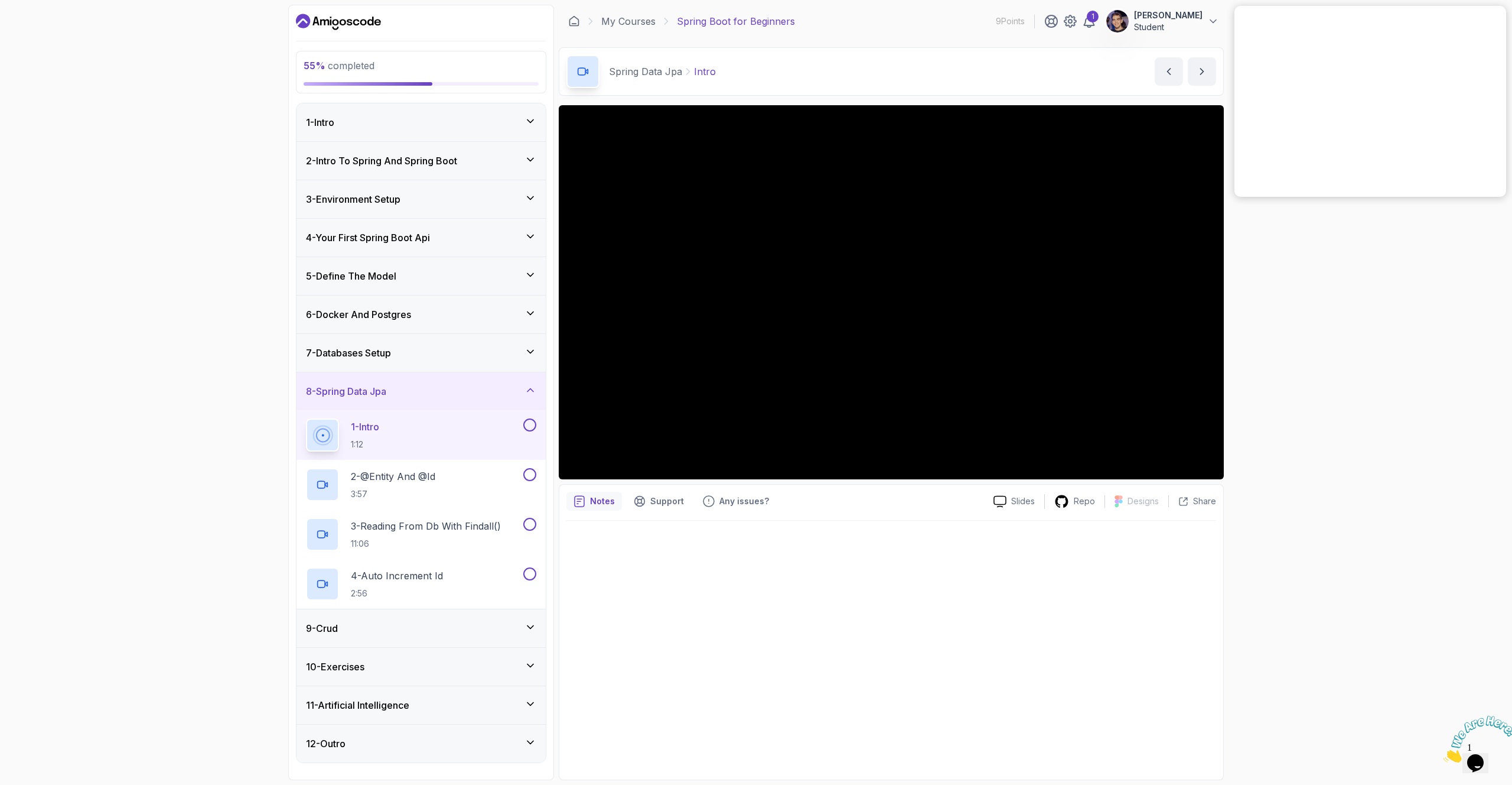
click at [1331, 240] on div "55 % completed 1 - Intro 2 - Intro To Spring And Spring Boot 3 - Environment Se…" at bounding box center [756, 392] width 1512 height 785
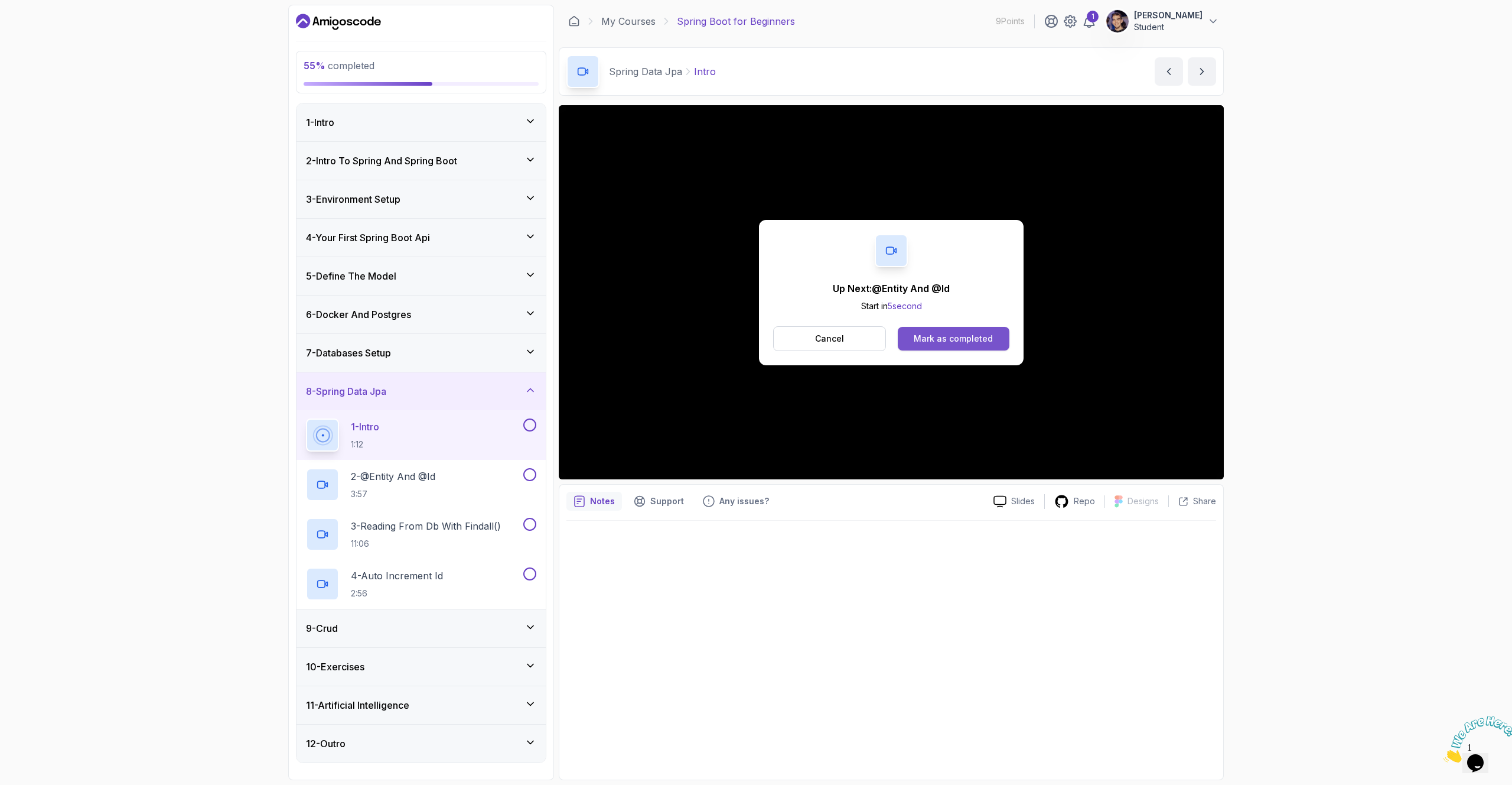
click at [978, 345] on button "Mark as completed" at bounding box center [953, 339] width 111 height 24
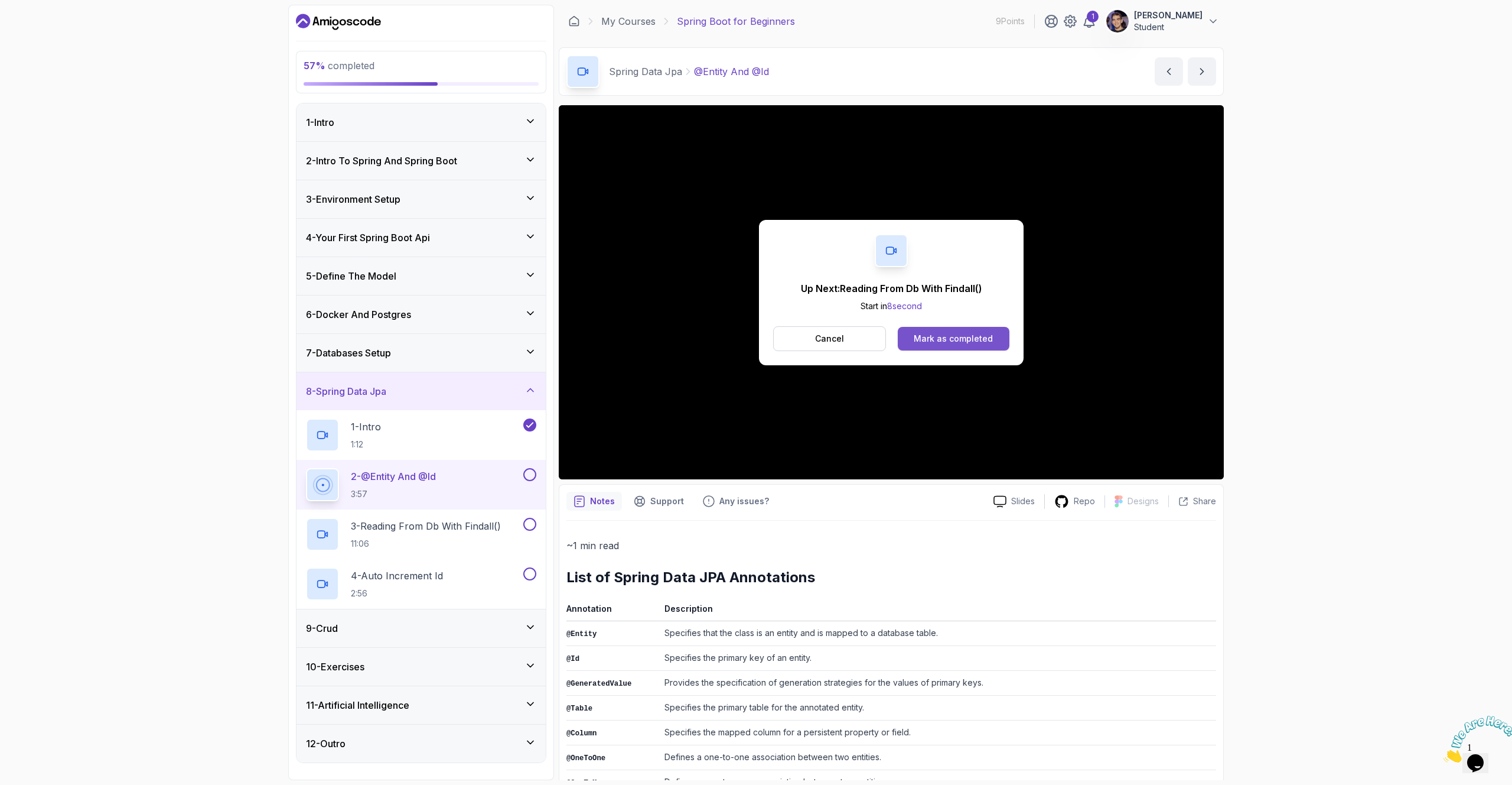
click at [948, 342] on div "Mark as completed" at bounding box center [953, 338] width 79 height 12
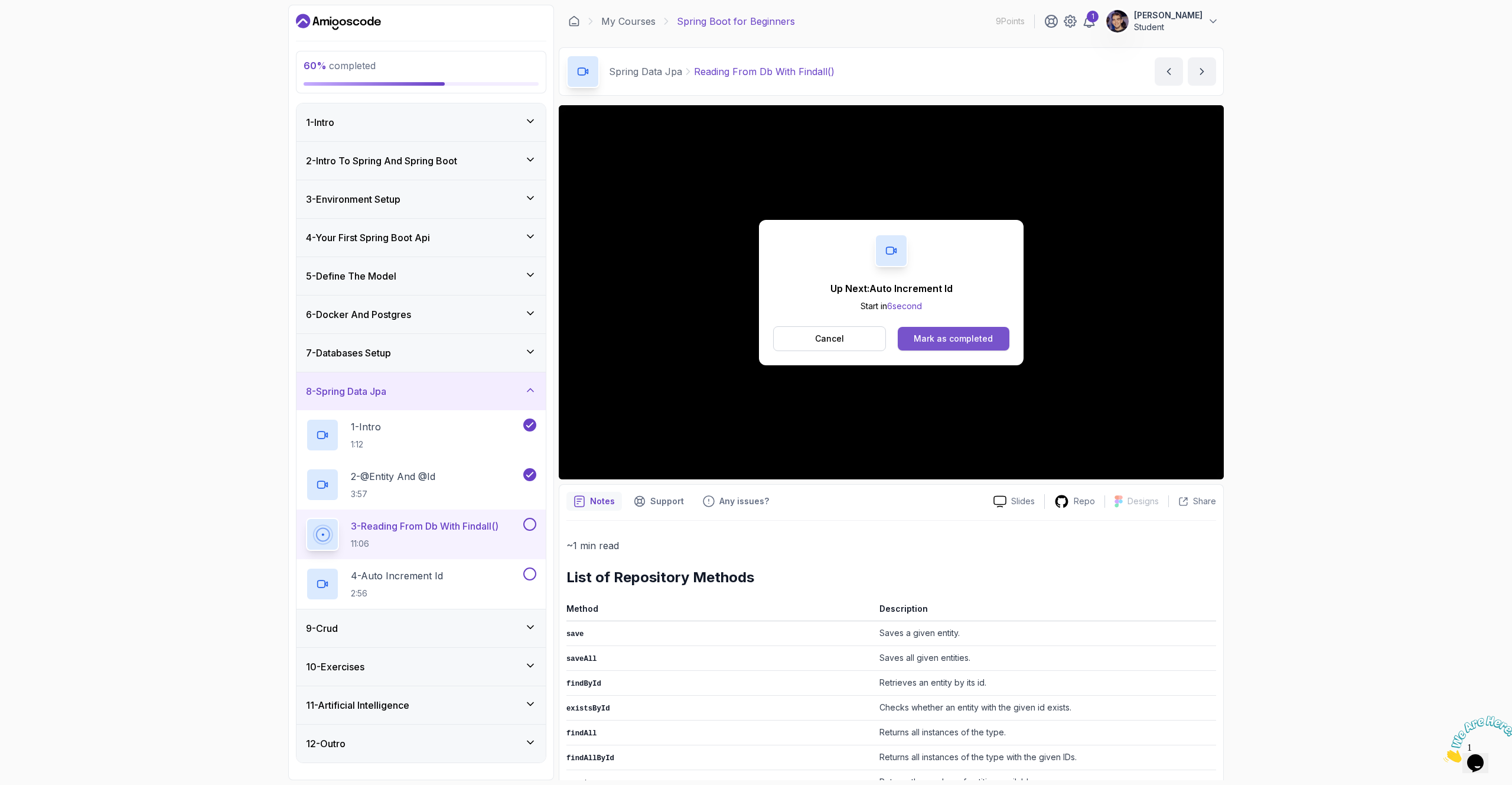
click at [953, 339] on div "Mark as completed" at bounding box center [953, 338] width 79 height 12
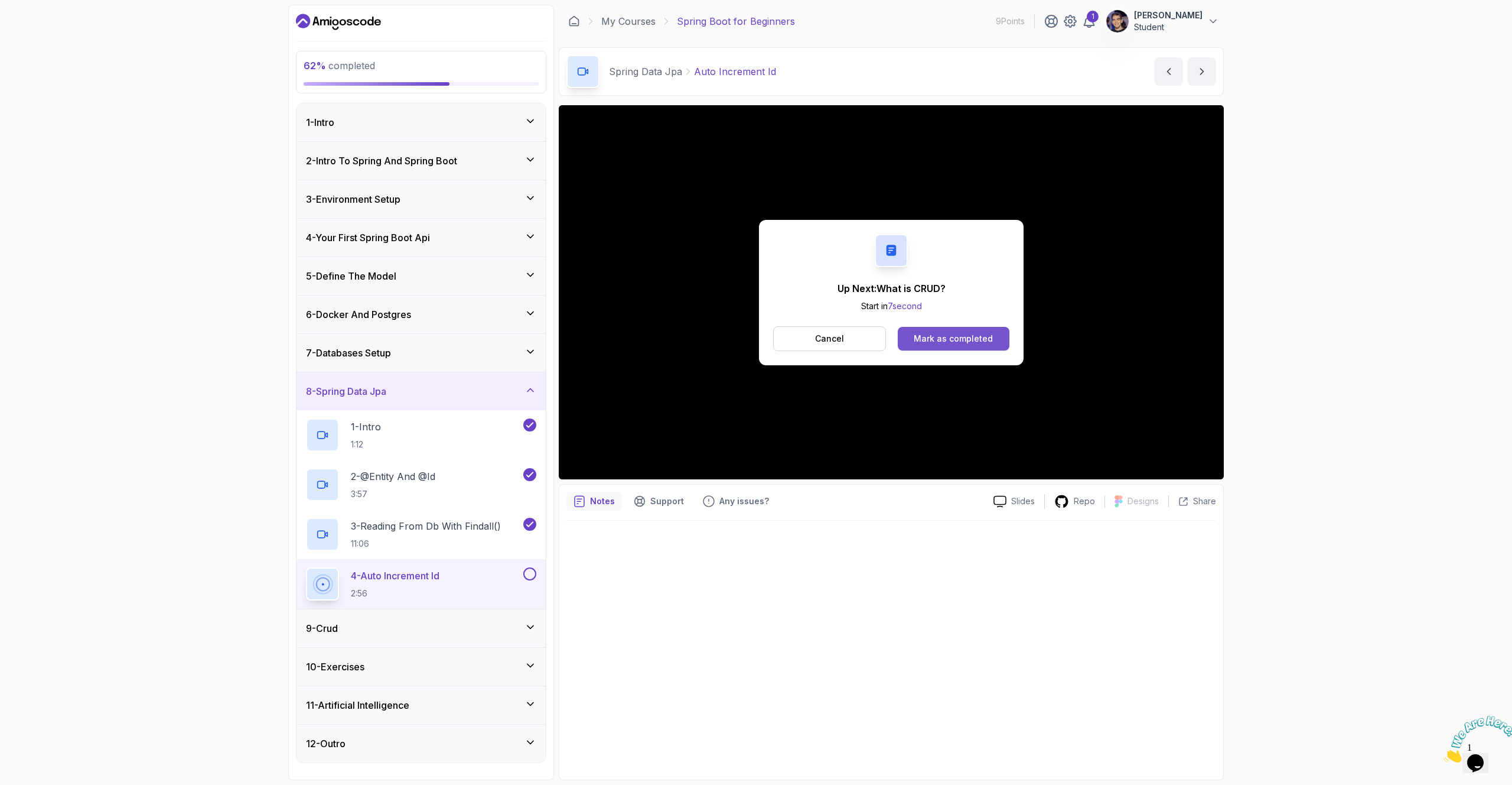
click at [949, 340] on div "Mark as completed" at bounding box center [953, 338] width 79 height 12
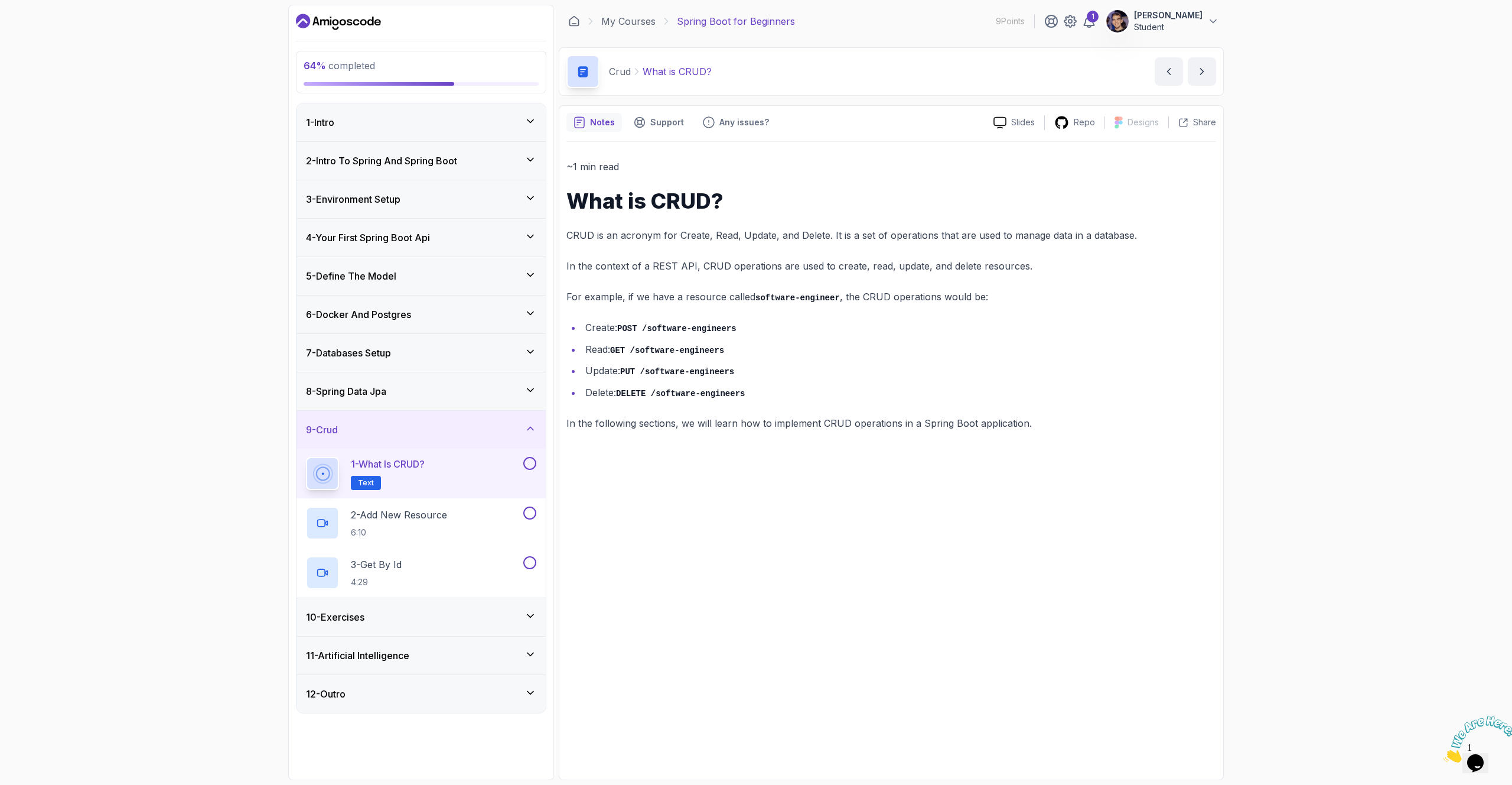
click at [531, 463] on button at bounding box center [529, 463] width 13 height 13
click at [482, 514] on div "2 - Add New Resource 6:10" at bounding box center [413, 523] width 215 height 33
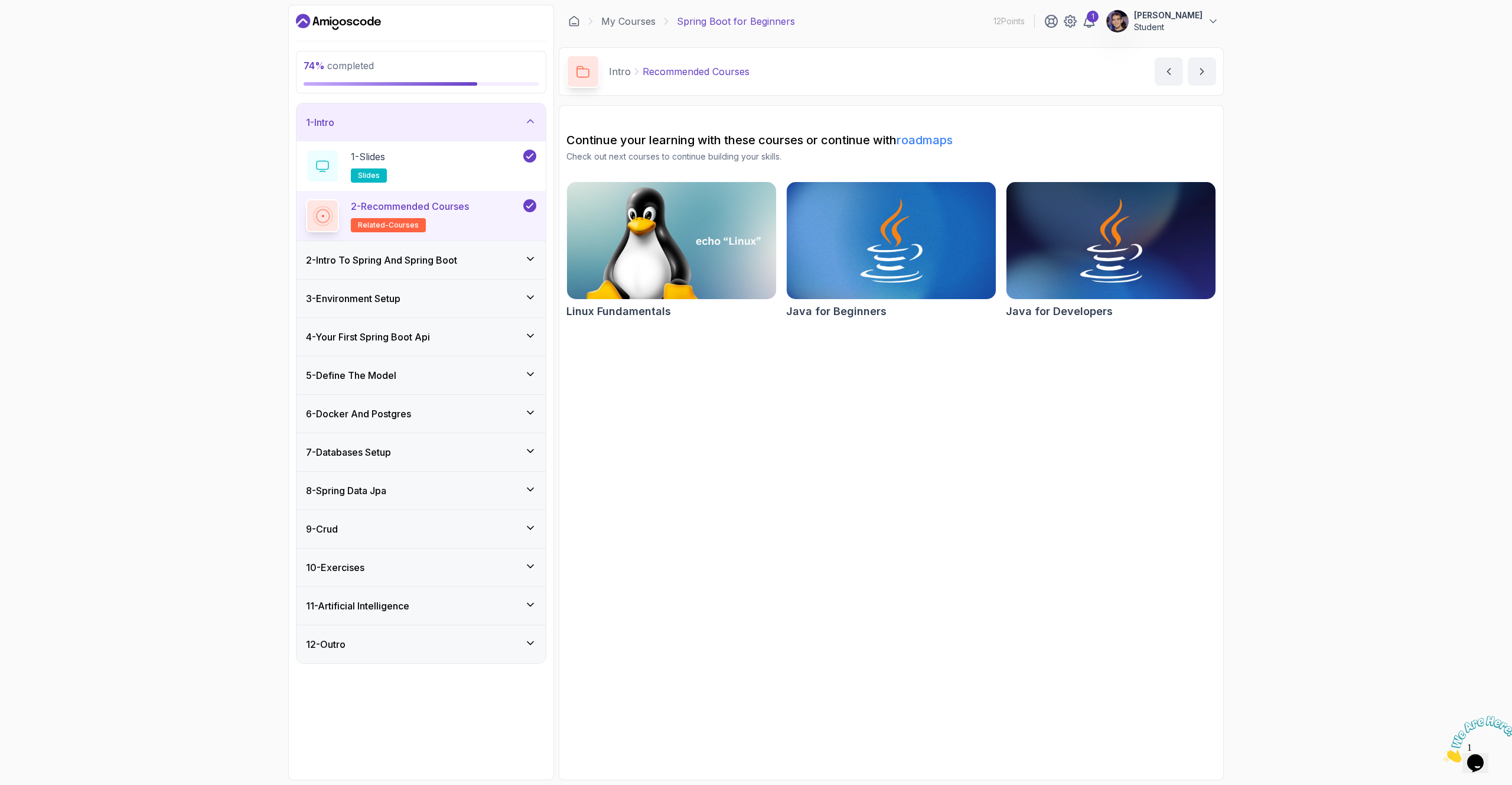
click at [511, 559] on div "10 - Exercises" at bounding box center [421, 567] width 250 height 38
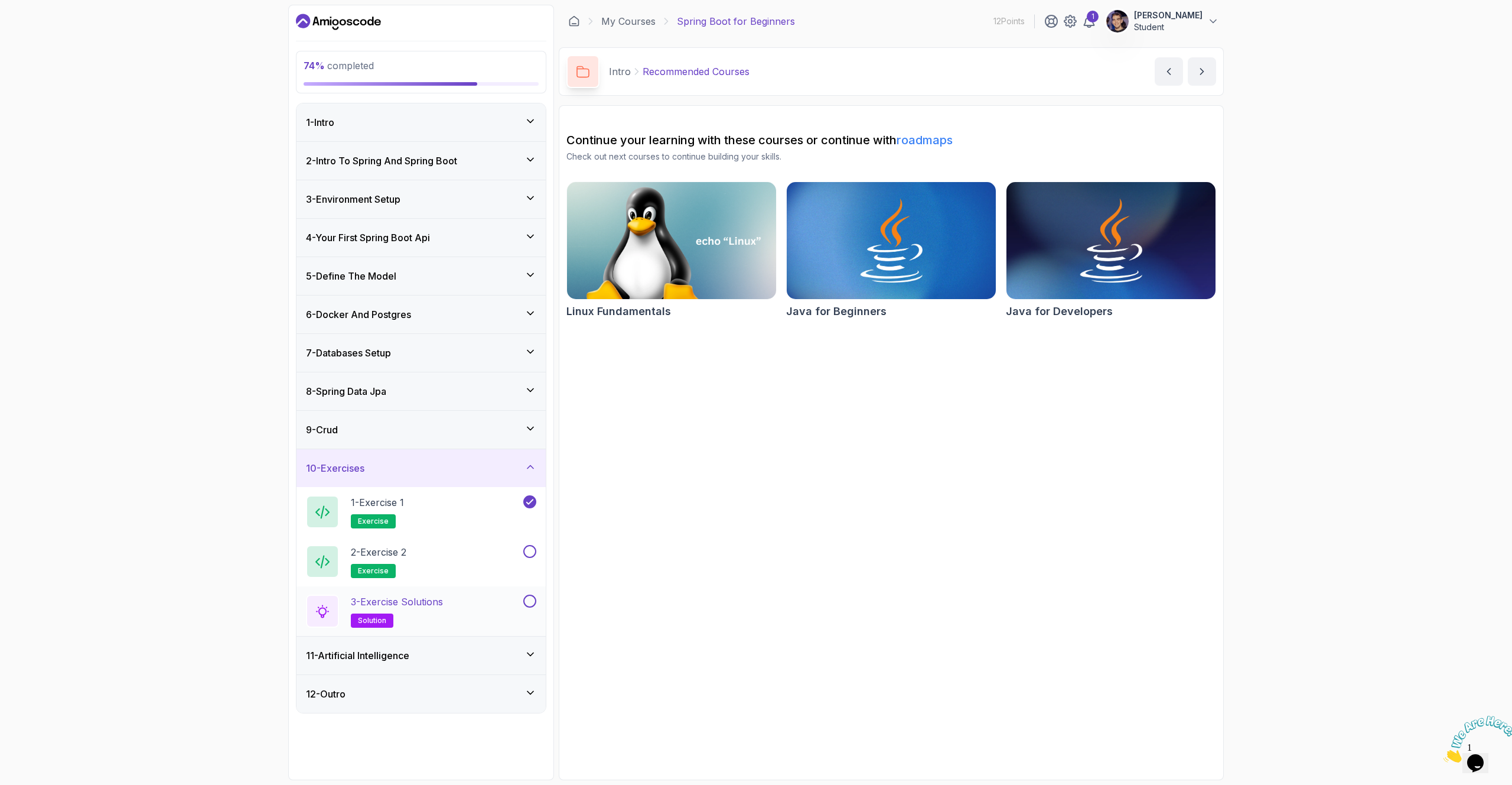
click at [468, 606] on div "3 - Exercise Solutions solution" at bounding box center [413, 611] width 215 height 33
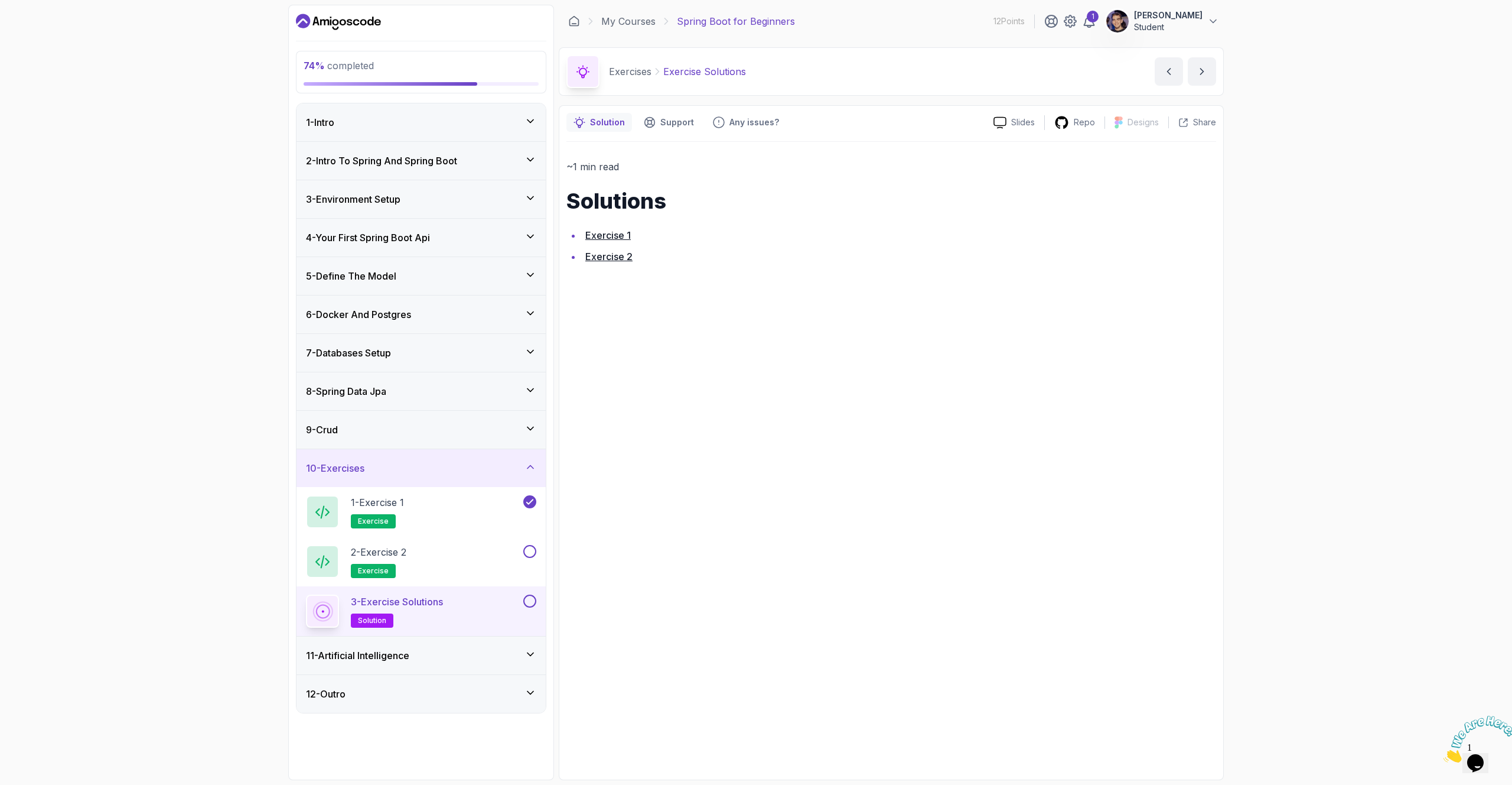
click at [627, 238] on link "Exercise 1" at bounding box center [608, 235] width 45 height 12
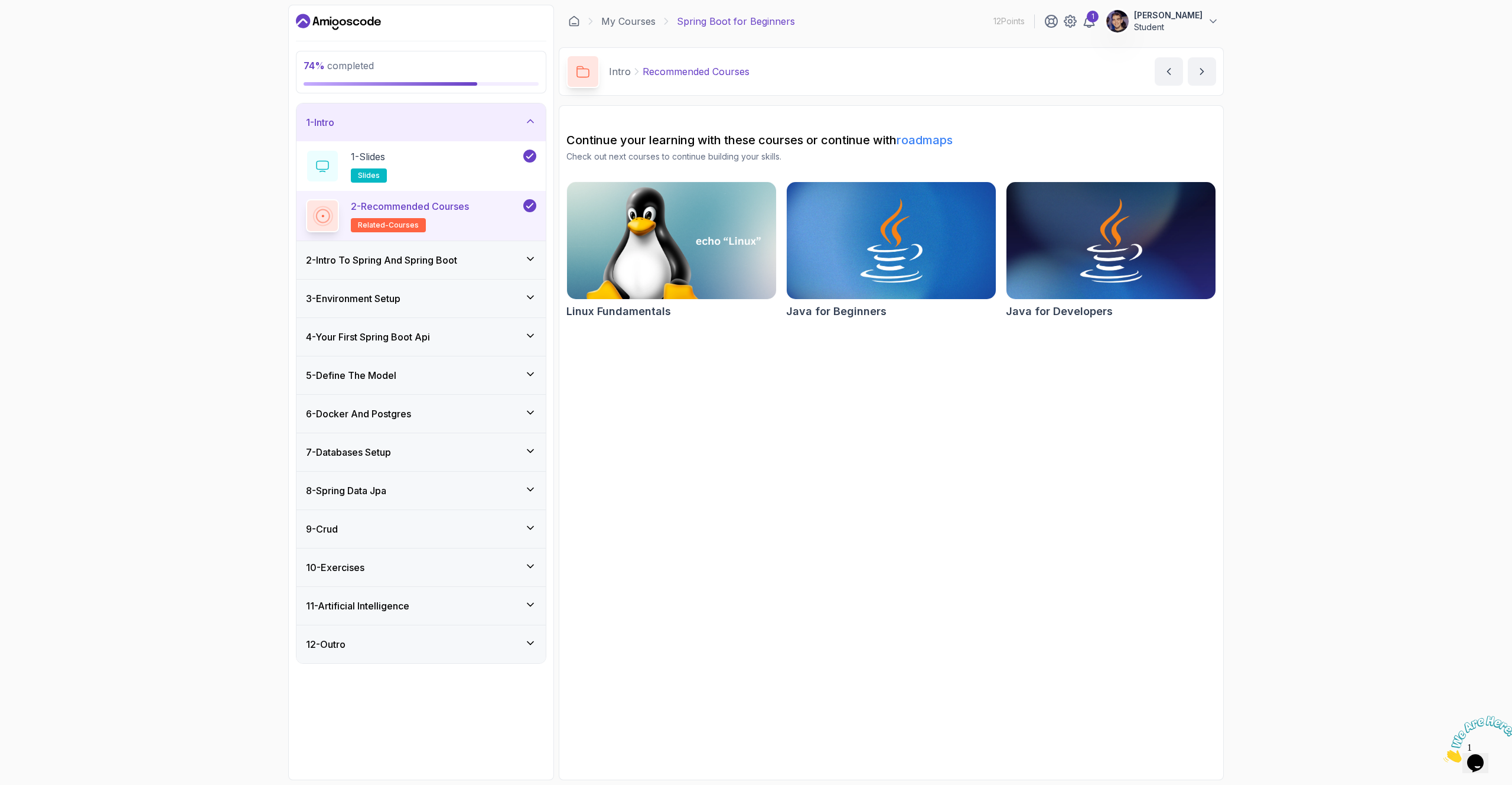
click at [483, 560] on div "10 - Exercises" at bounding box center [421, 567] width 230 height 14
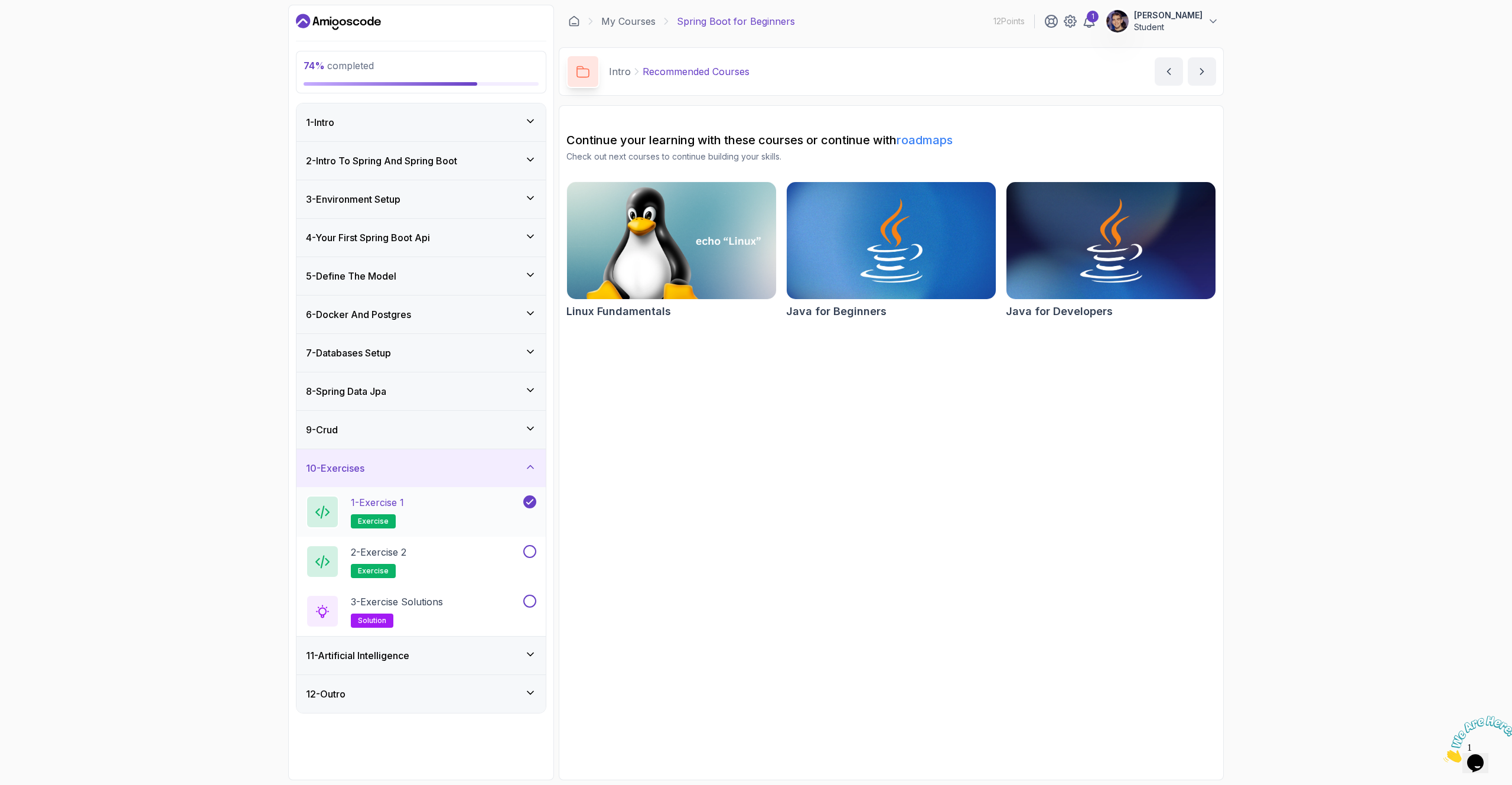
click at [481, 516] on div "1 - Exercise 1 exercise" at bounding box center [413, 512] width 215 height 33
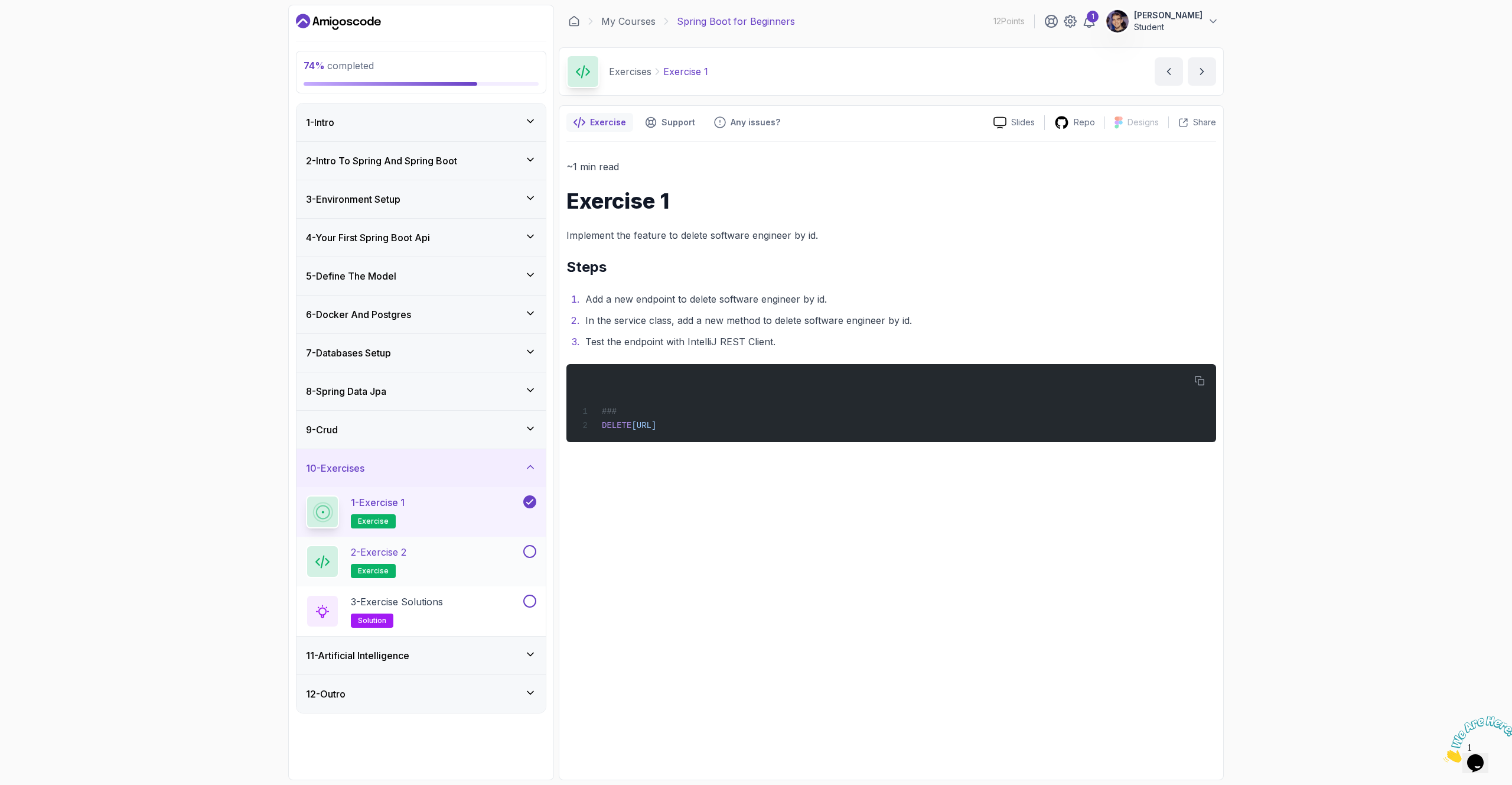
click at [483, 561] on div "2 - Exercise 2 exercise" at bounding box center [413, 561] width 215 height 33
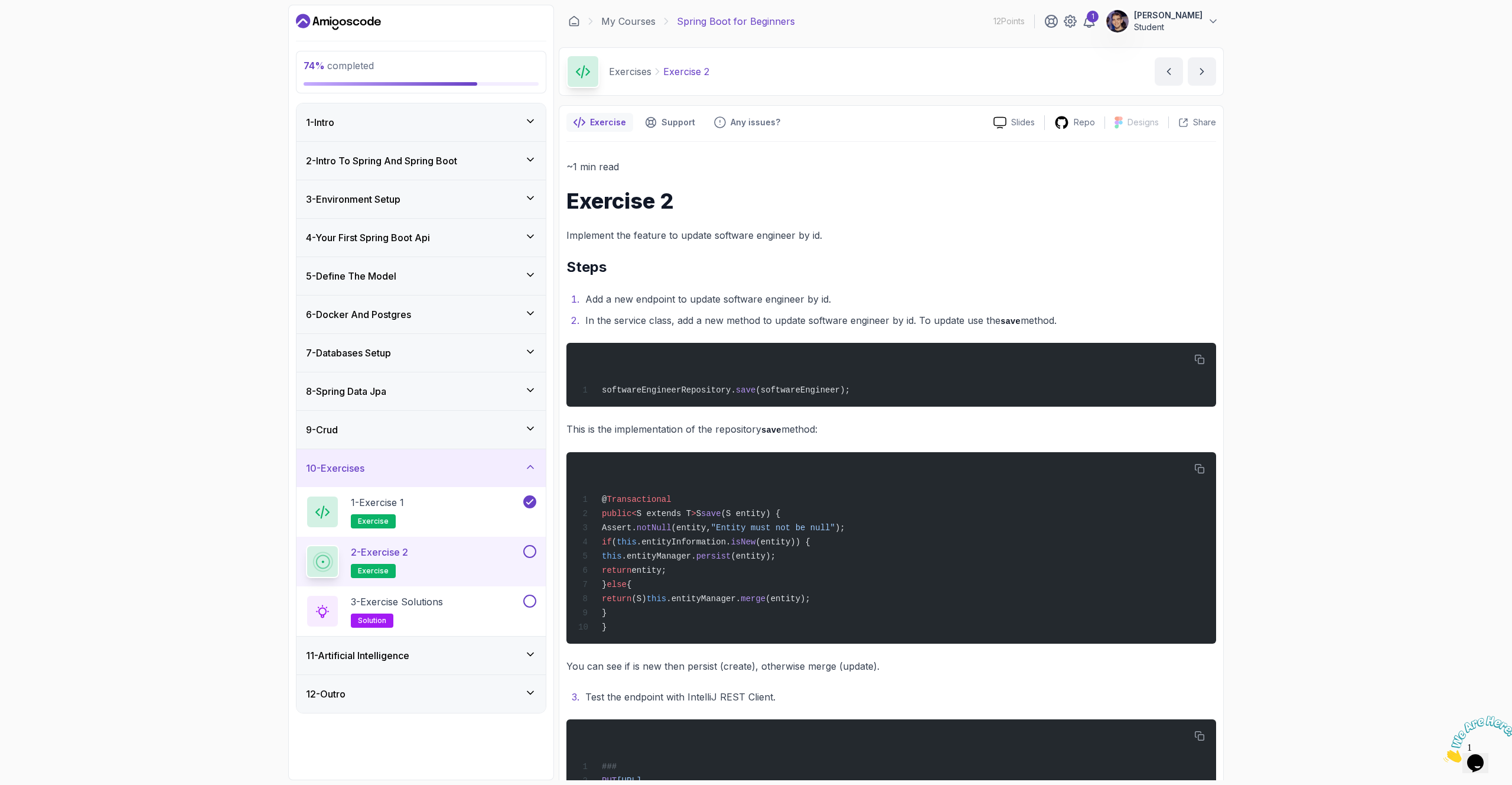
click at [679, 302] on li "Add a new endpoint to update software engineer by id." at bounding box center [899, 299] width 634 height 17
click at [659, 326] on li "In the service class, add a new method to update software engineer by id. To up…" at bounding box center [899, 321] width 634 height 18
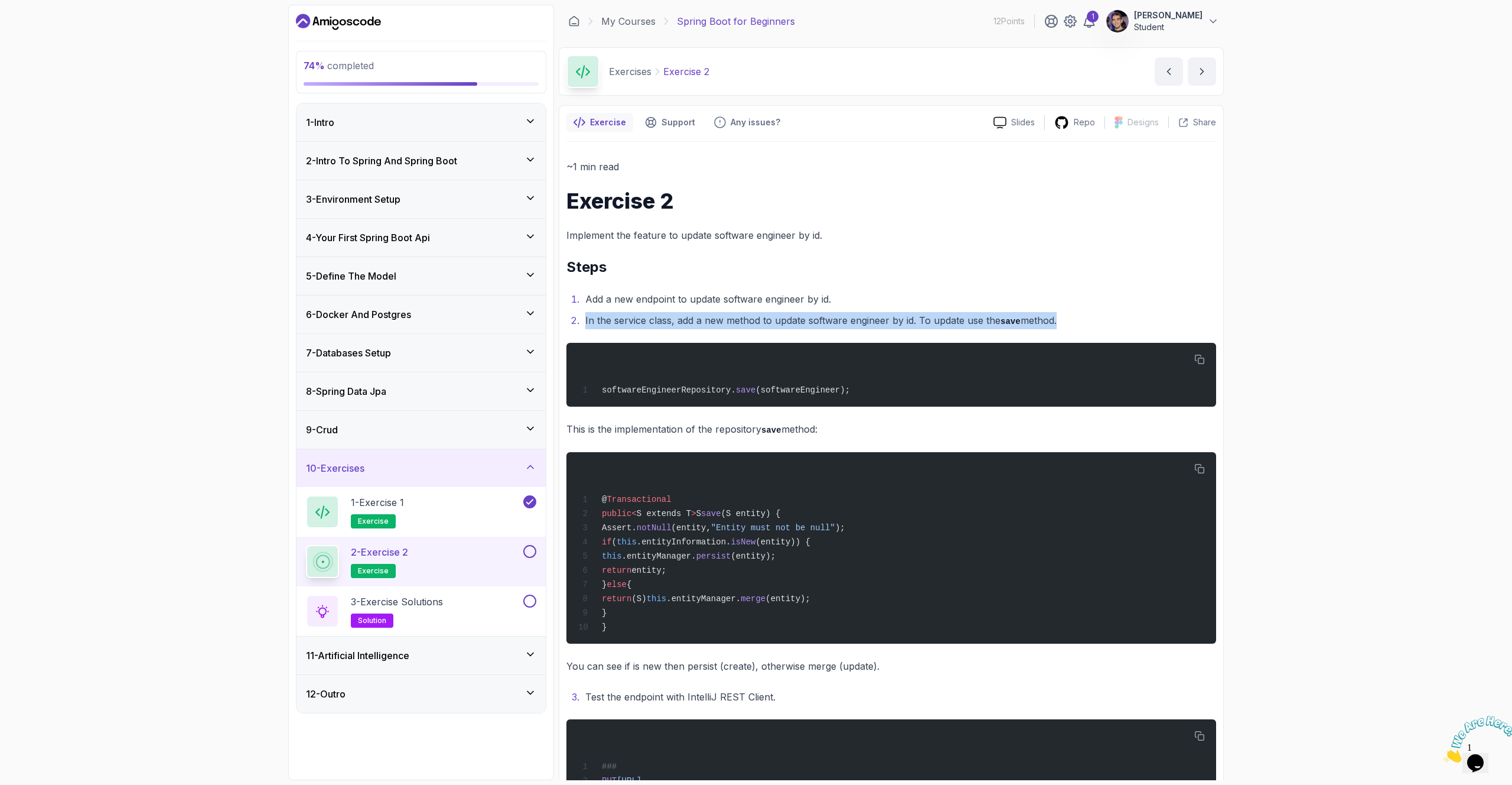
click at [659, 326] on li "In the service class, add a new method to update software engineer by id. To up…" at bounding box center [899, 321] width 634 height 18
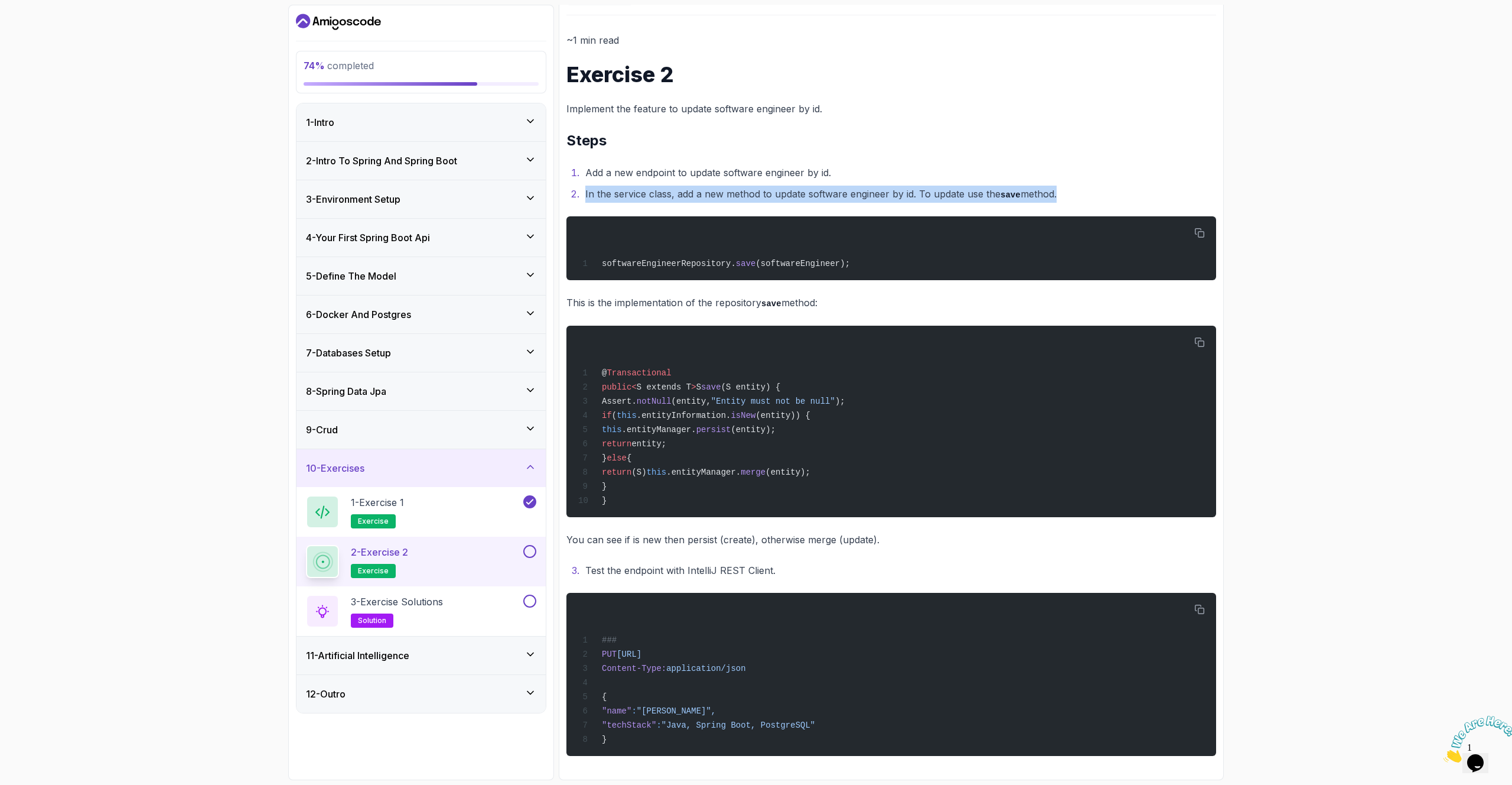
scroll to position [137, 0]
click at [808, 100] on p "Implement the feature to update software engineer by id." at bounding box center [891, 109] width 650 height 17
click at [1206, 333] on button "button" at bounding box center [1200, 342] width 19 height 19
click at [532, 603] on button at bounding box center [529, 601] width 13 height 13
click at [528, 601] on icon at bounding box center [530, 601] width 11 height 12
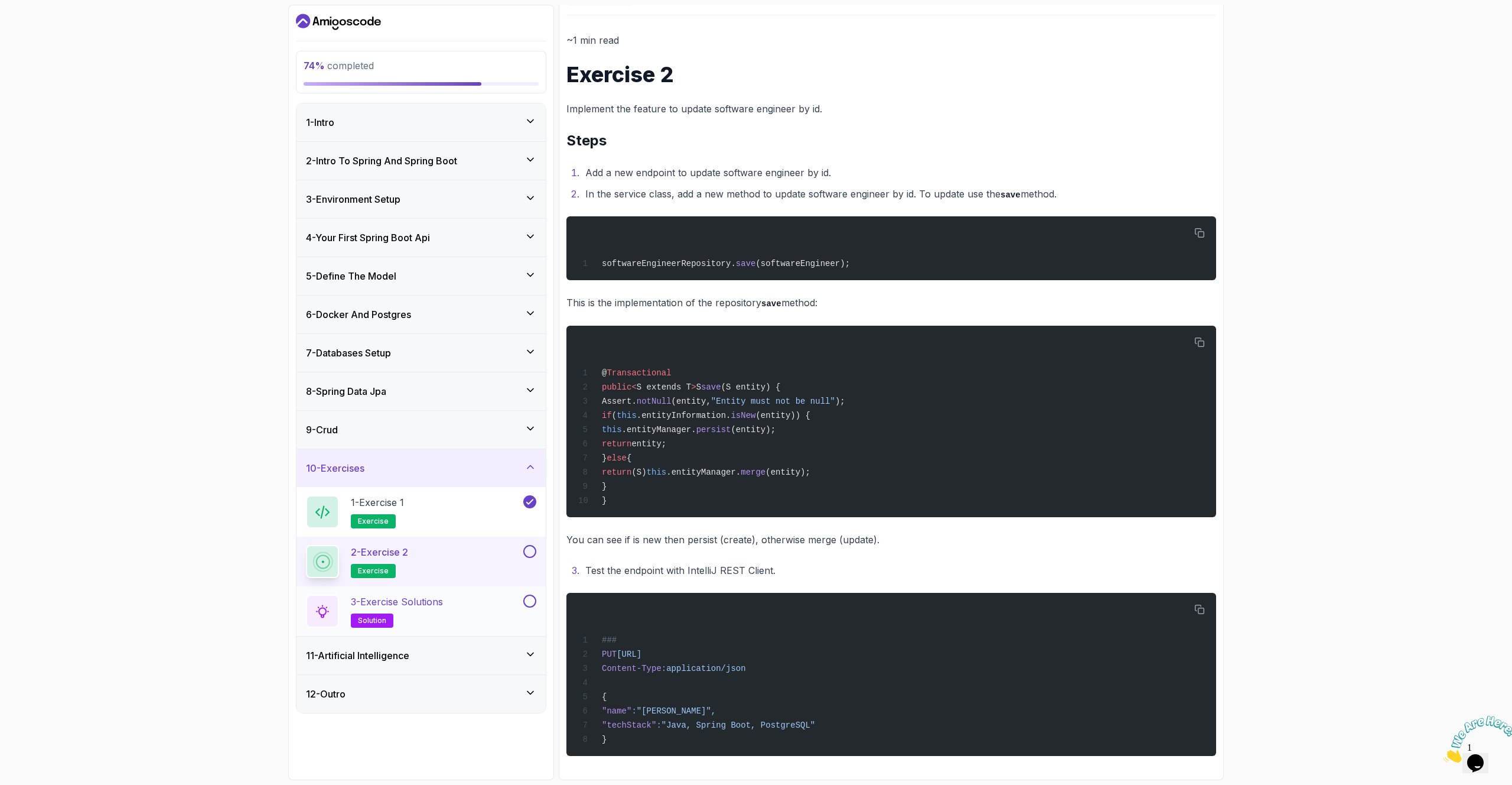
click at [478, 596] on div "3 - Exercise Solutions solution" at bounding box center [413, 611] width 215 height 33
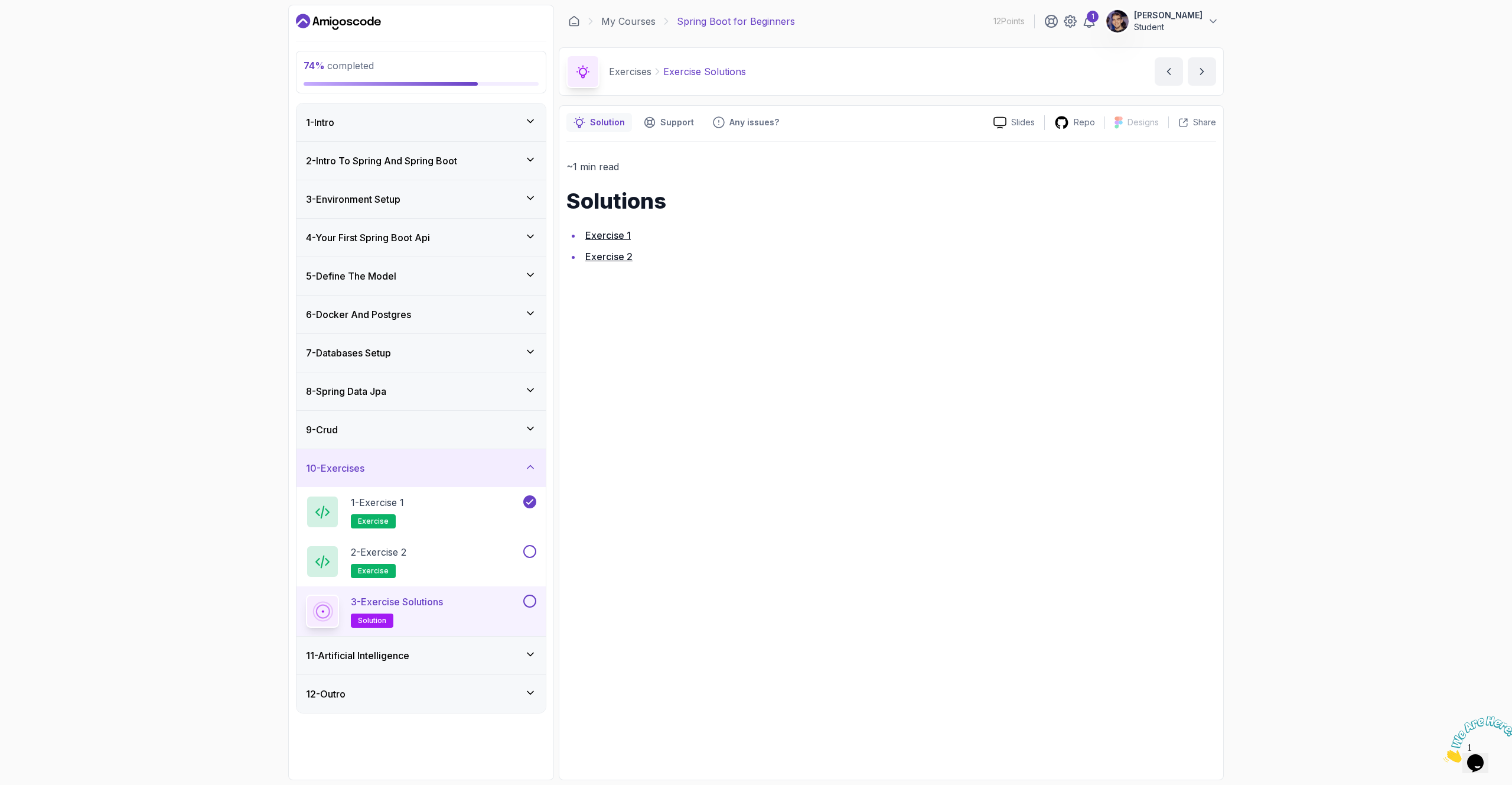
click at [611, 257] on link "Exercise 2" at bounding box center [609, 256] width 47 height 12
click at [451, 566] on div "2 - Exercise 2 exercise" at bounding box center [413, 561] width 215 height 33
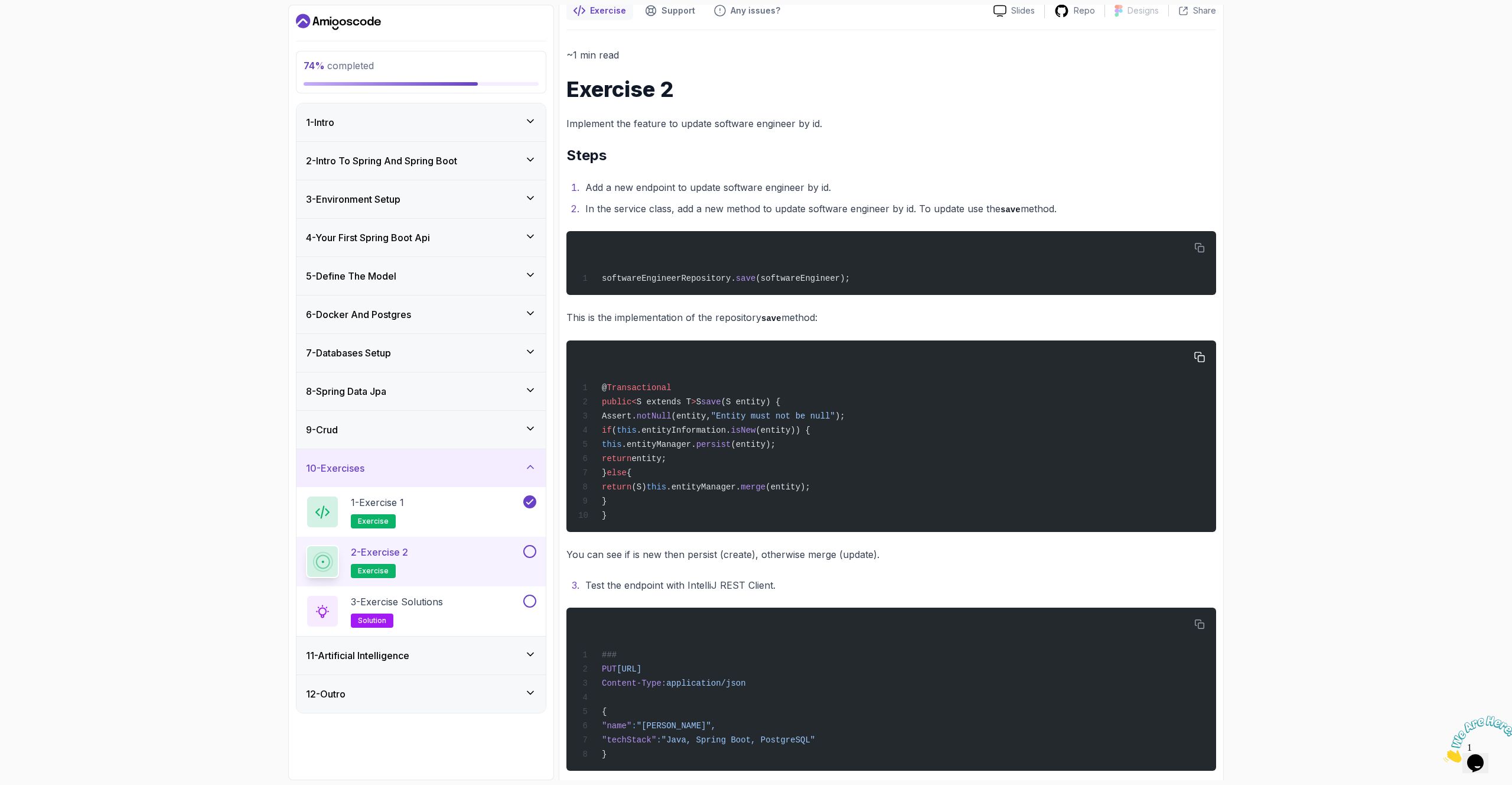
scroll to position [137, 0]
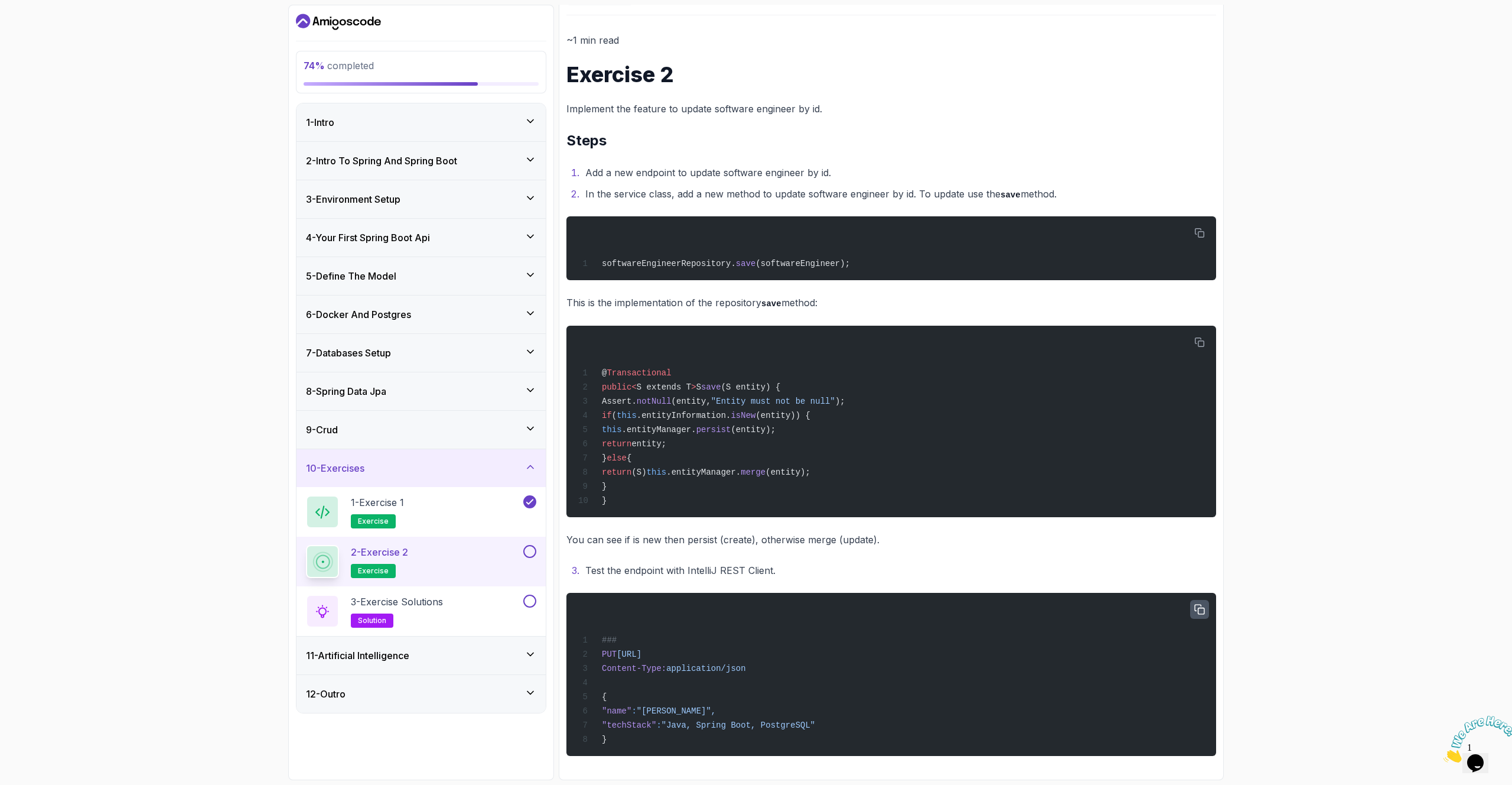
click at [1202, 604] on icon "button" at bounding box center [1200, 609] width 9 height 9
click at [1204, 337] on icon "button" at bounding box center [1200, 343] width 11 height 11
click at [437, 605] on p "3 - Exercise Solutions" at bounding box center [397, 601] width 92 height 14
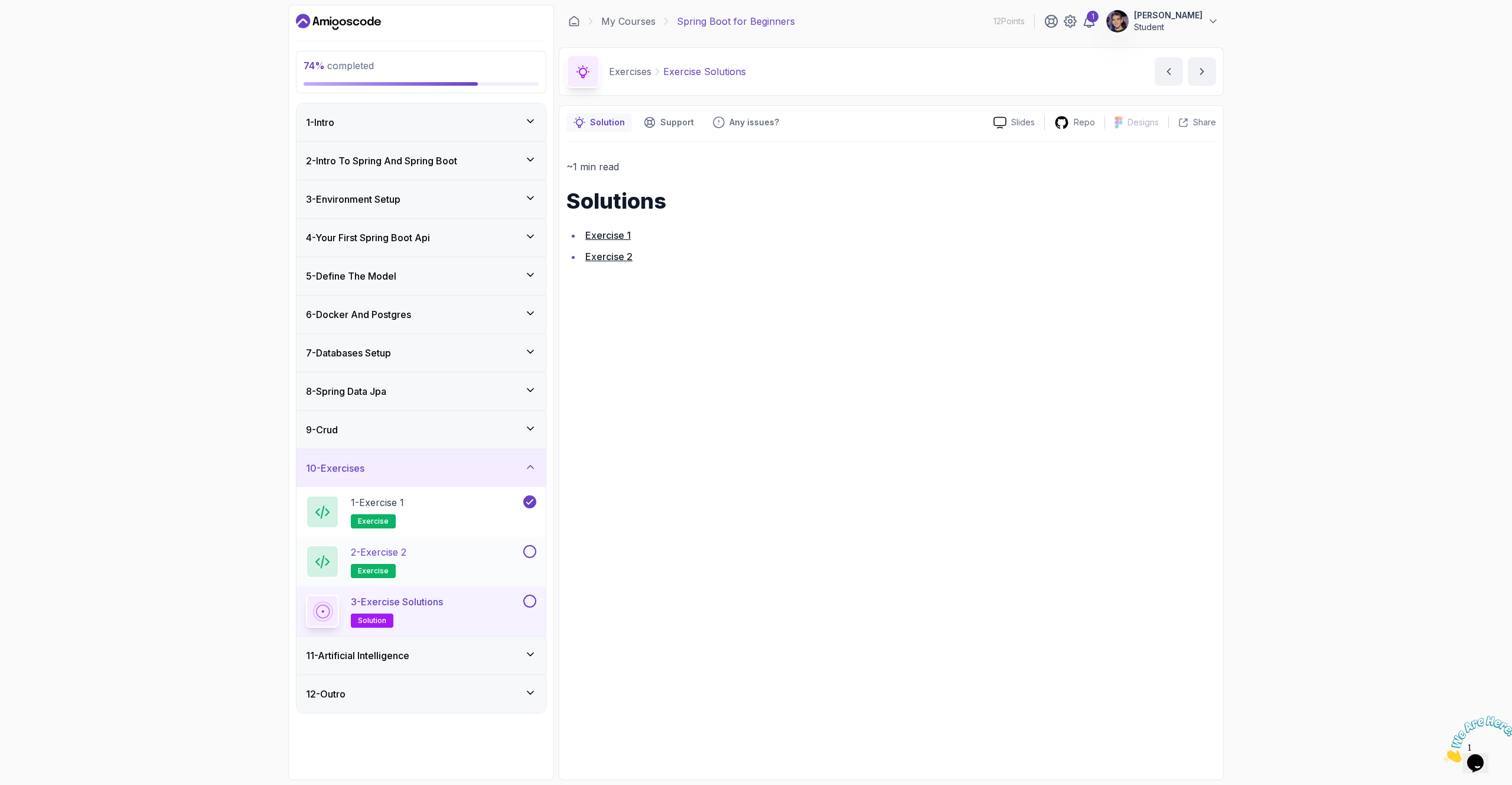
drag, startPoint x: 448, startPoint y: 533, endPoint x: 444, endPoint y: 541, distance: 8.9
click at [448, 533] on div "1 - Exercise 1 exercise" at bounding box center [421, 512] width 250 height 50
click at [429, 557] on div "2 - Exercise 2 exercise" at bounding box center [413, 561] width 215 height 33
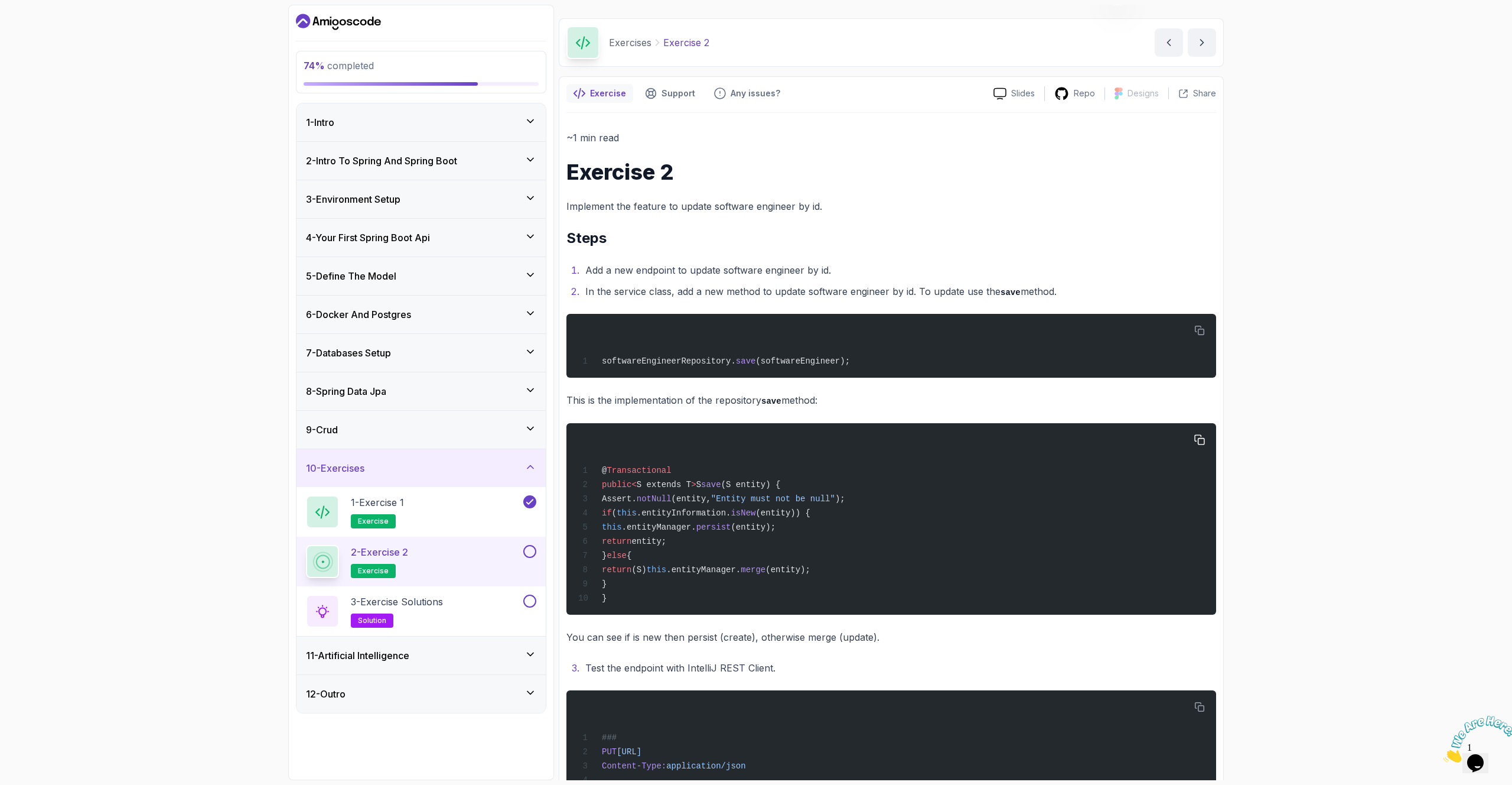
scroll to position [137, 0]
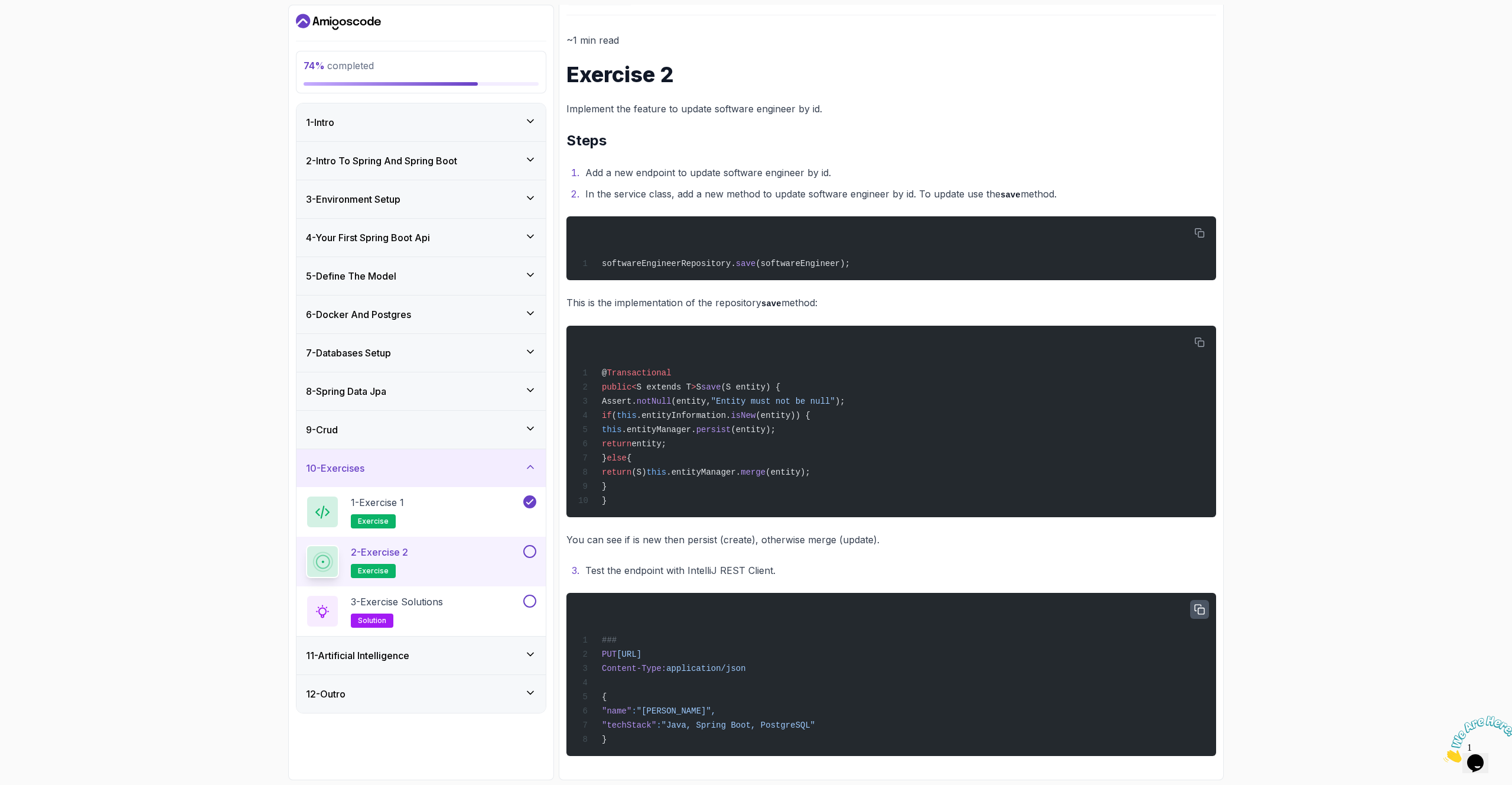
click at [1200, 608] on icon "button" at bounding box center [1200, 610] width 11 height 11
click at [535, 547] on button at bounding box center [529, 551] width 13 height 13
click at [530, 553] on icon at bounding box center [530, 551] width 11 height 12
click at [530, 553] on button at bounding box center [529, 551] width 13 height 13
click at [464, 601] on div "3 - Exercise Solutions solution" at bounding box center [413, 611] width 215 height 33
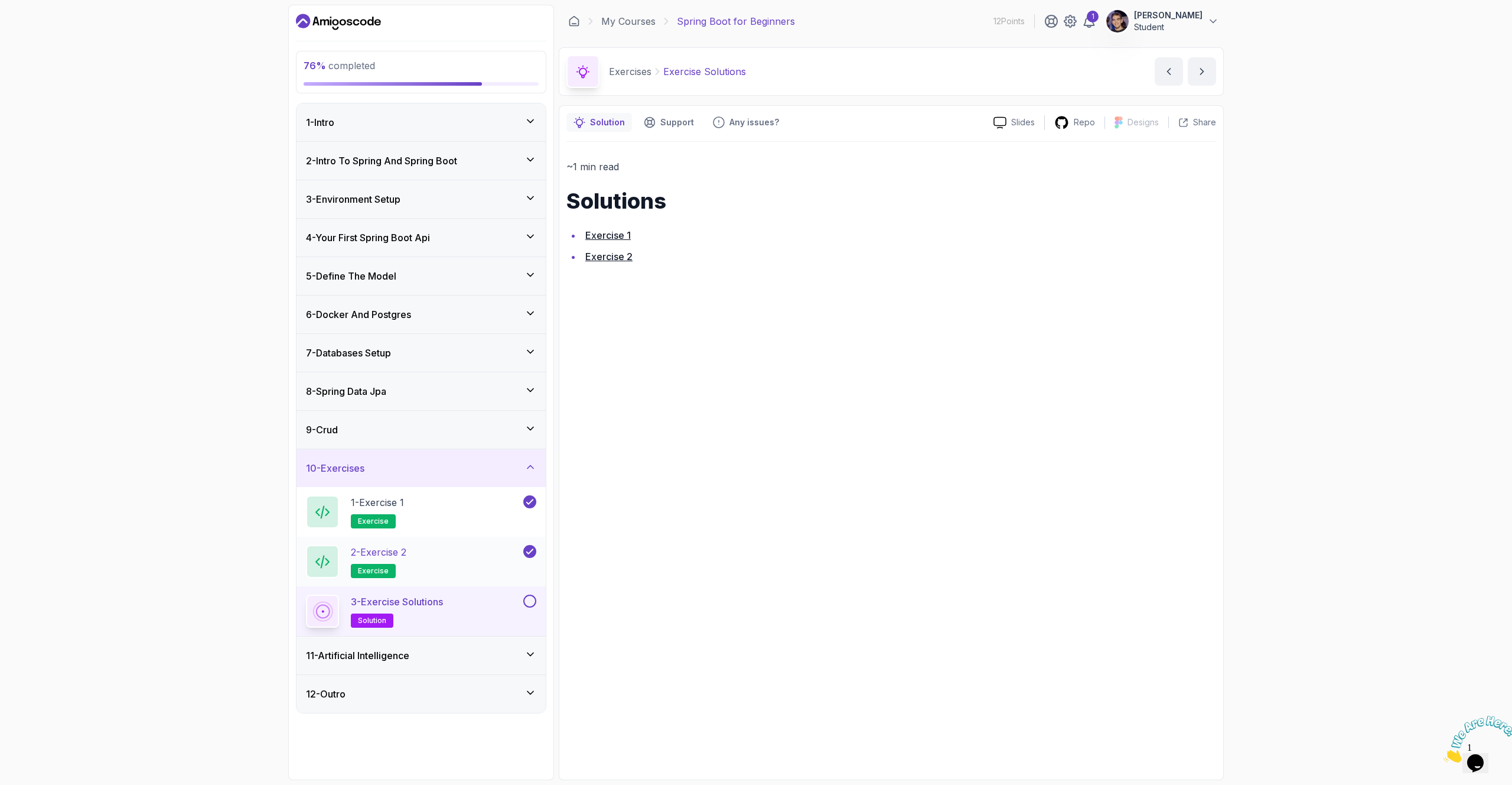
click at [531, 599] on button at bounding box center [529, 601] width 13 height 13
click at [706, 547] on div "~1 min read Solutions Exercise 1 Exercise 2" at bounding box center [891, 457] width 650 height 630
click at [452, 657] on div "11 - Artificial Intelligence" at bounding box center [421, 655] width 230 height 14
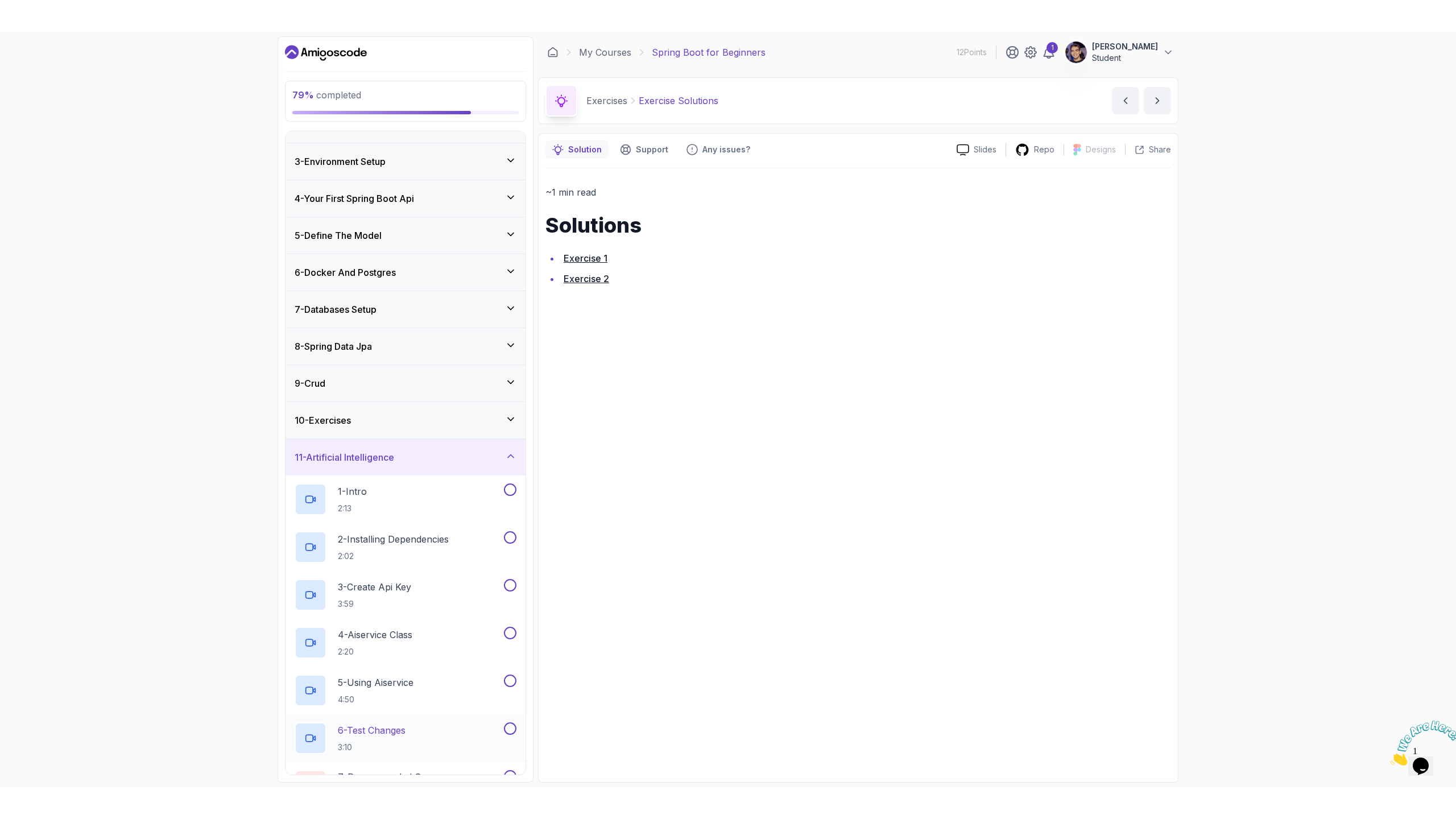
scroll to position [134, 0]
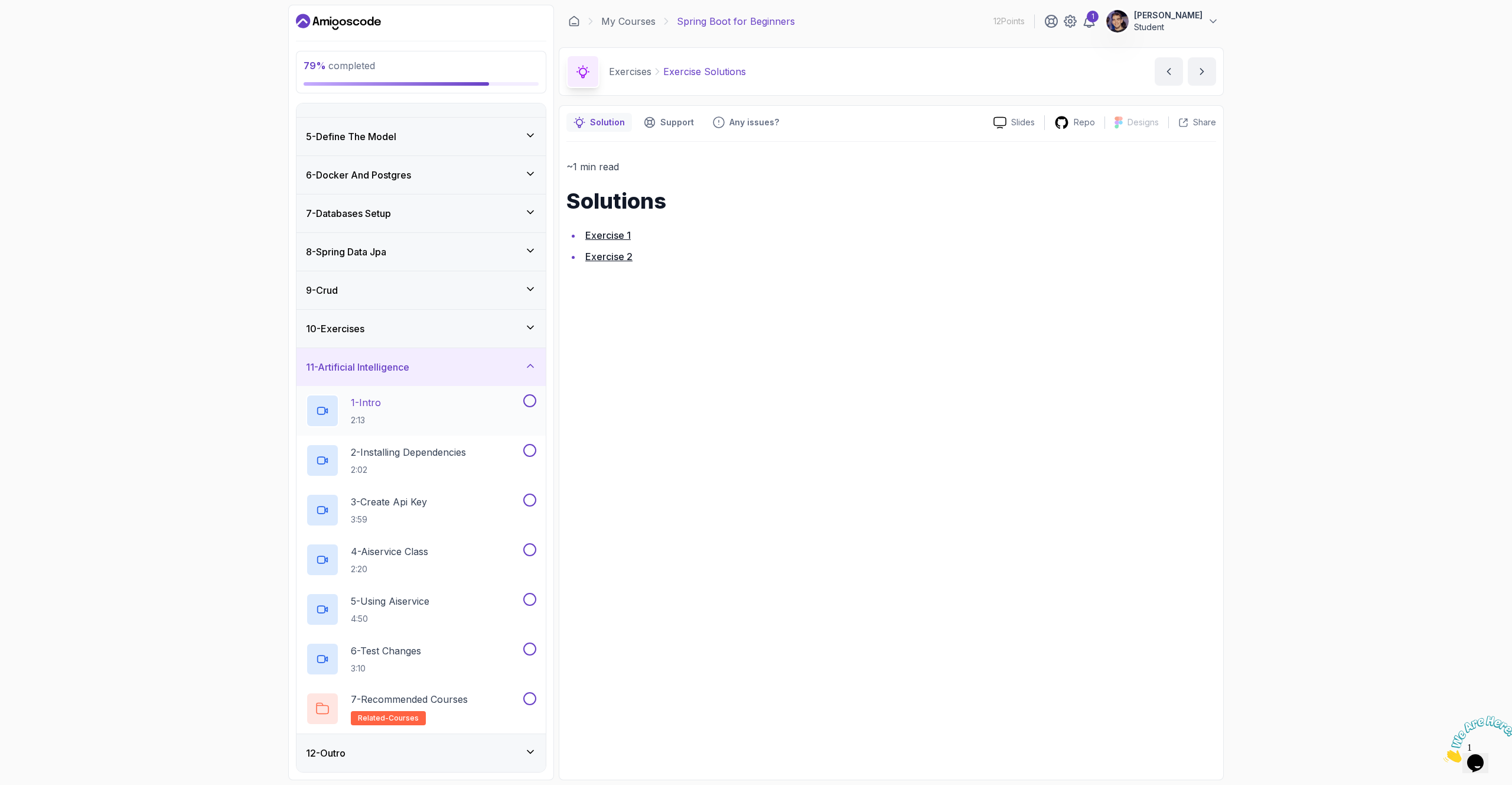
click at [444, 410] on div "1 - Intro 2:13" at bounding box center [413, 411] width 215 height 33
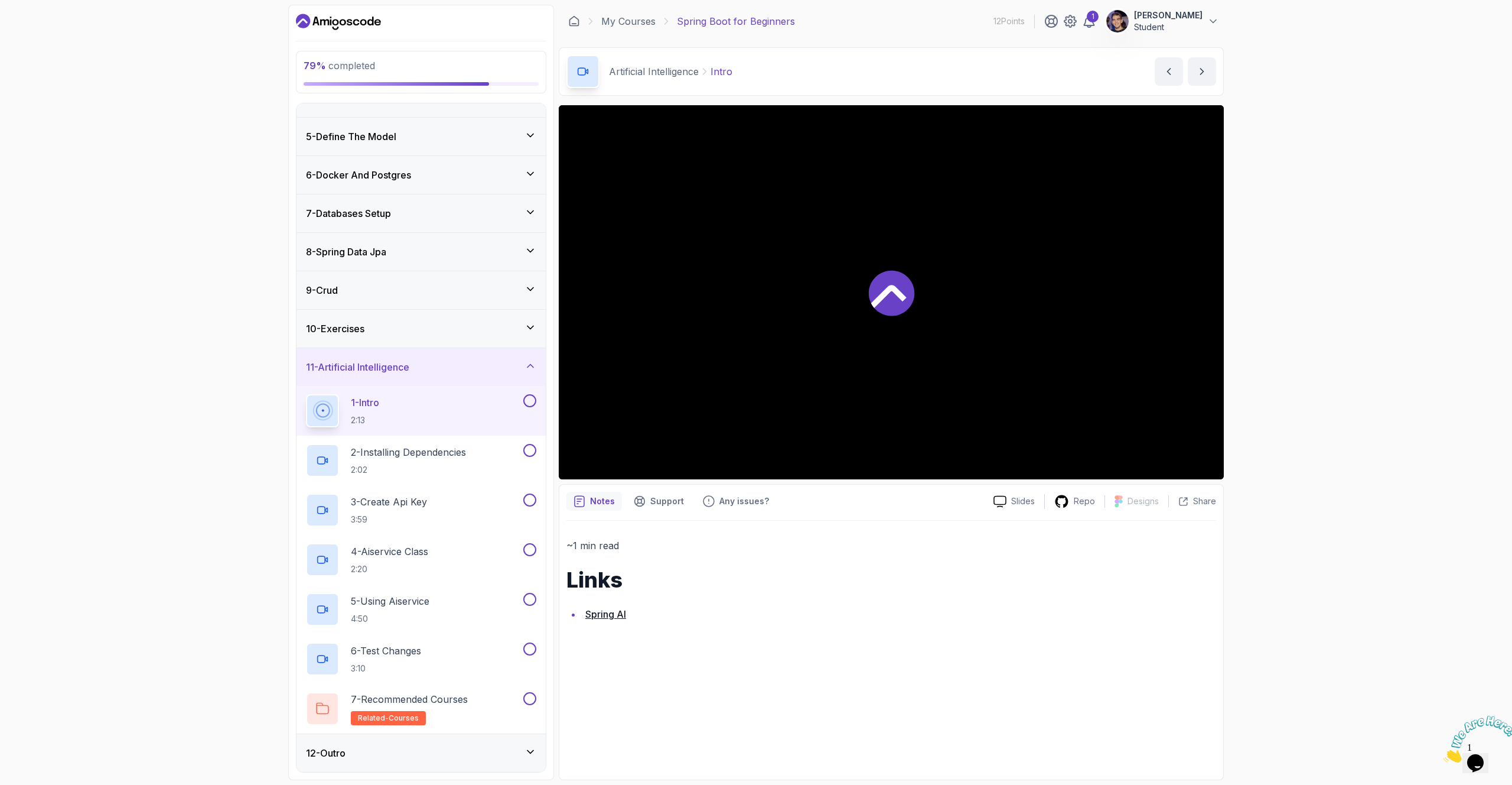
click at [893, 291] on icon at bounding box center [889, 296] width 35 height 23
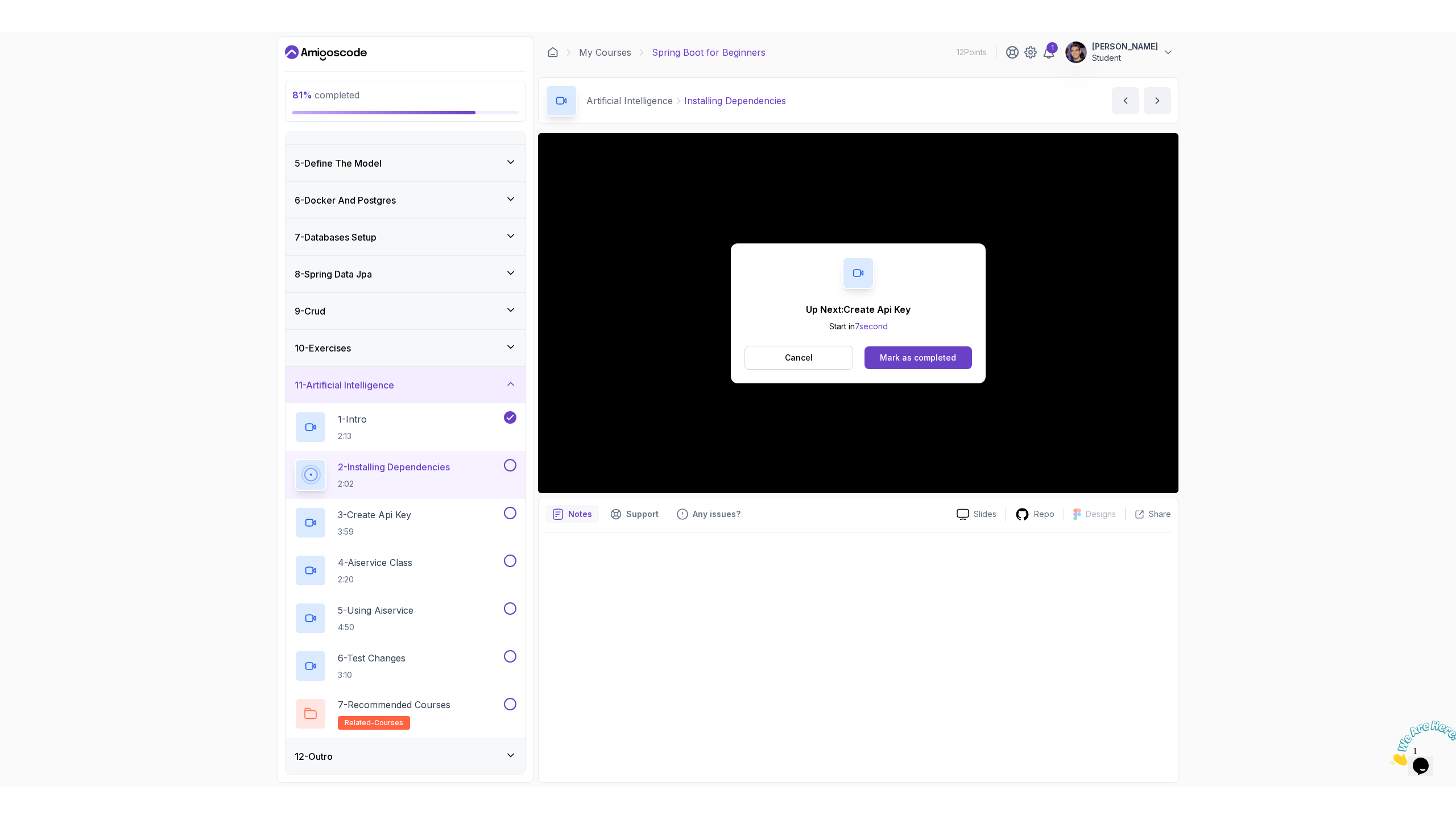
scroll to position [134, 0]
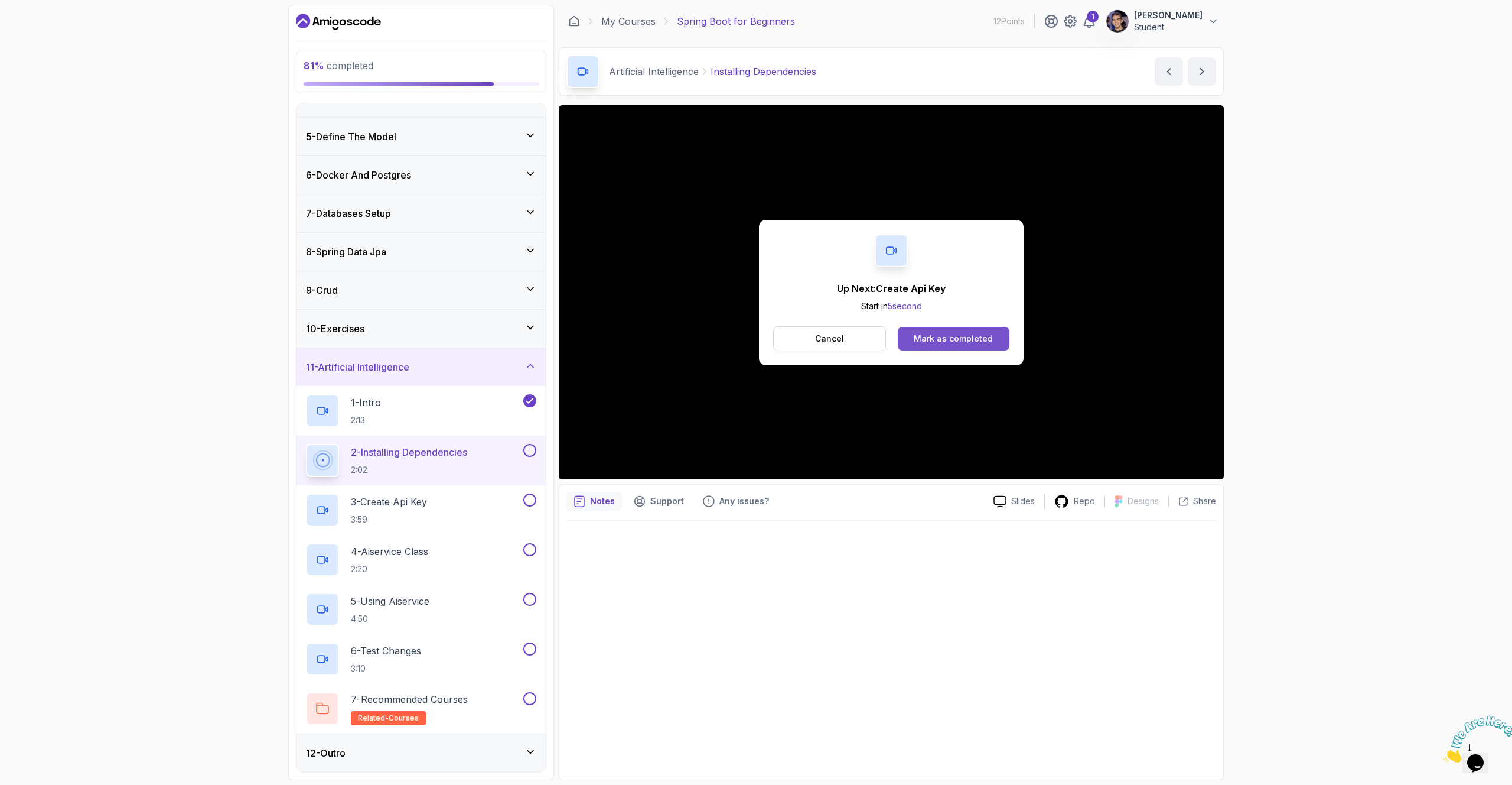
click at [969, 342] on div "Mark as completed" at bounding box center [953, 338] width 79 height 12
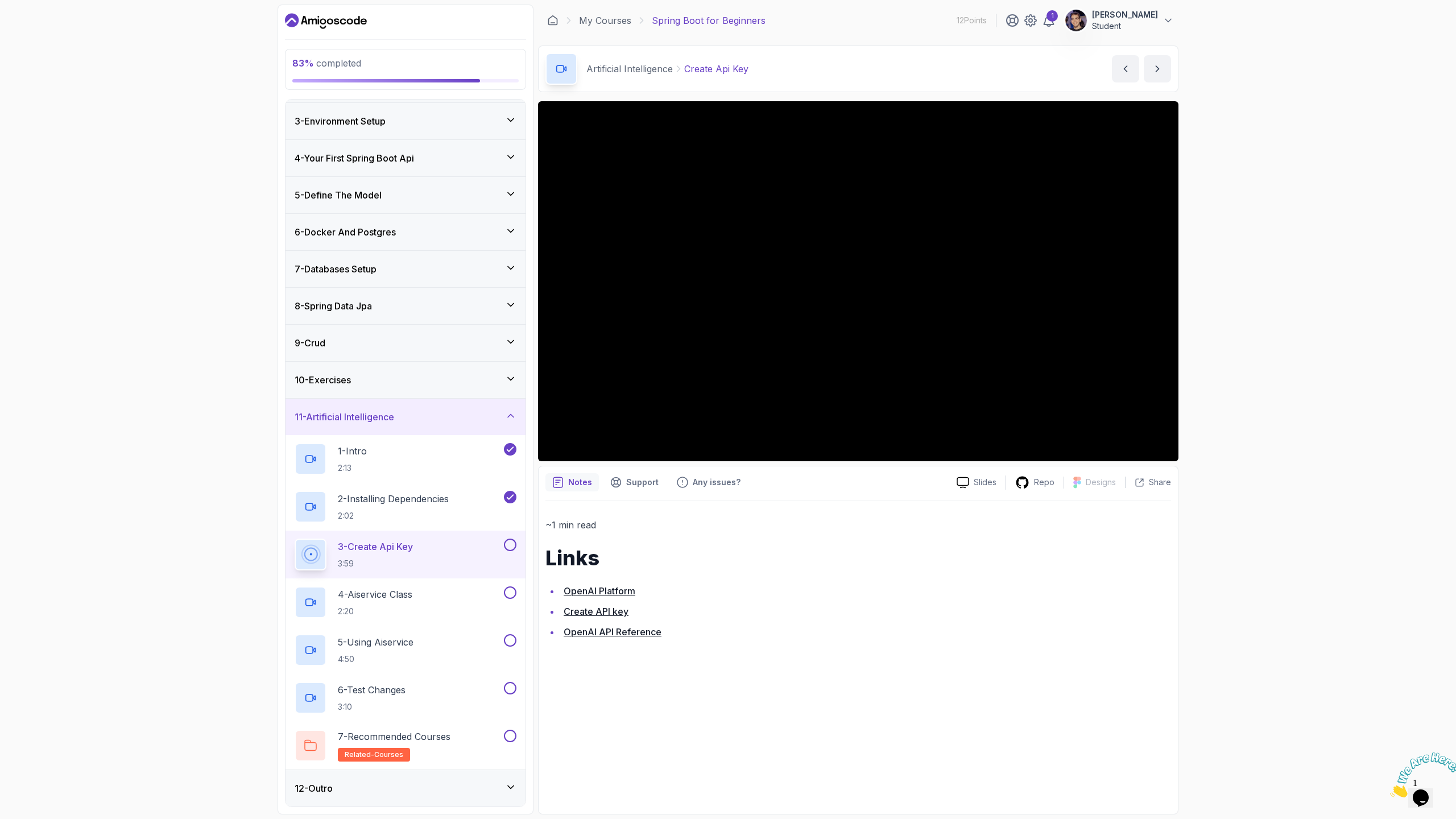
scroll to position [134, 0]
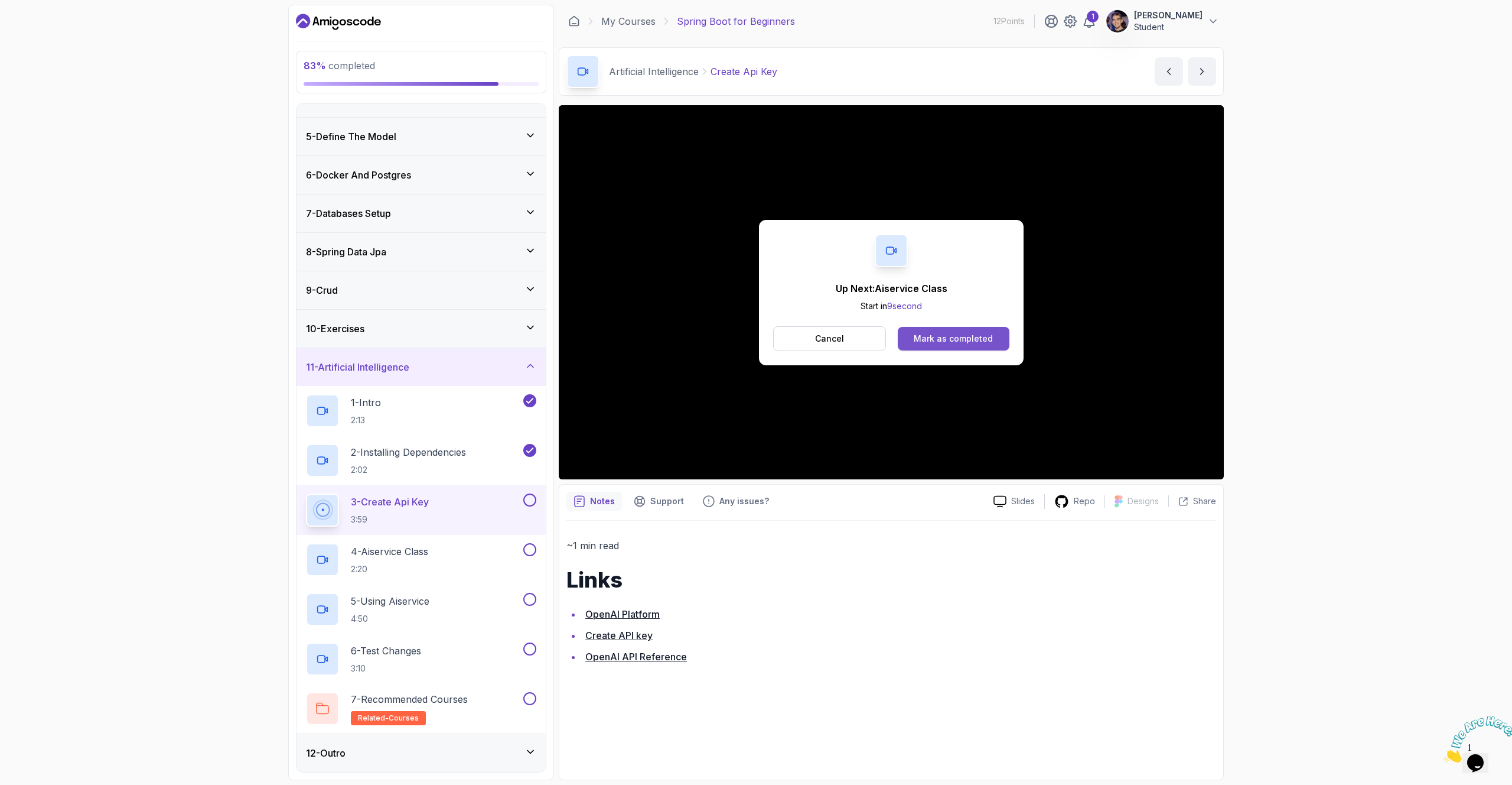
click at [953, 339] on div "Mark as completed" at bounding box center [953, 338] width 79 height 12
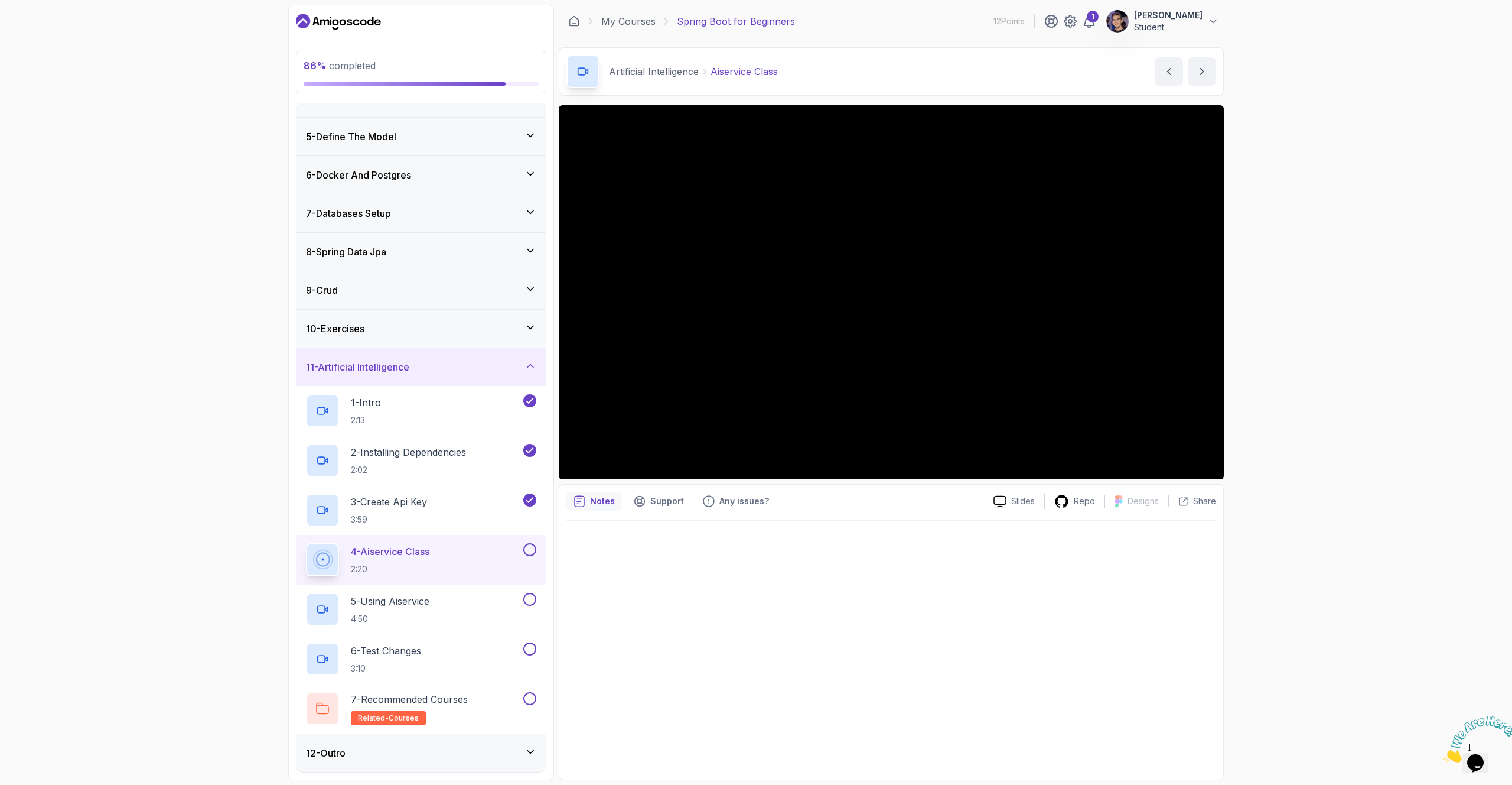
scroll to position [74, 0]
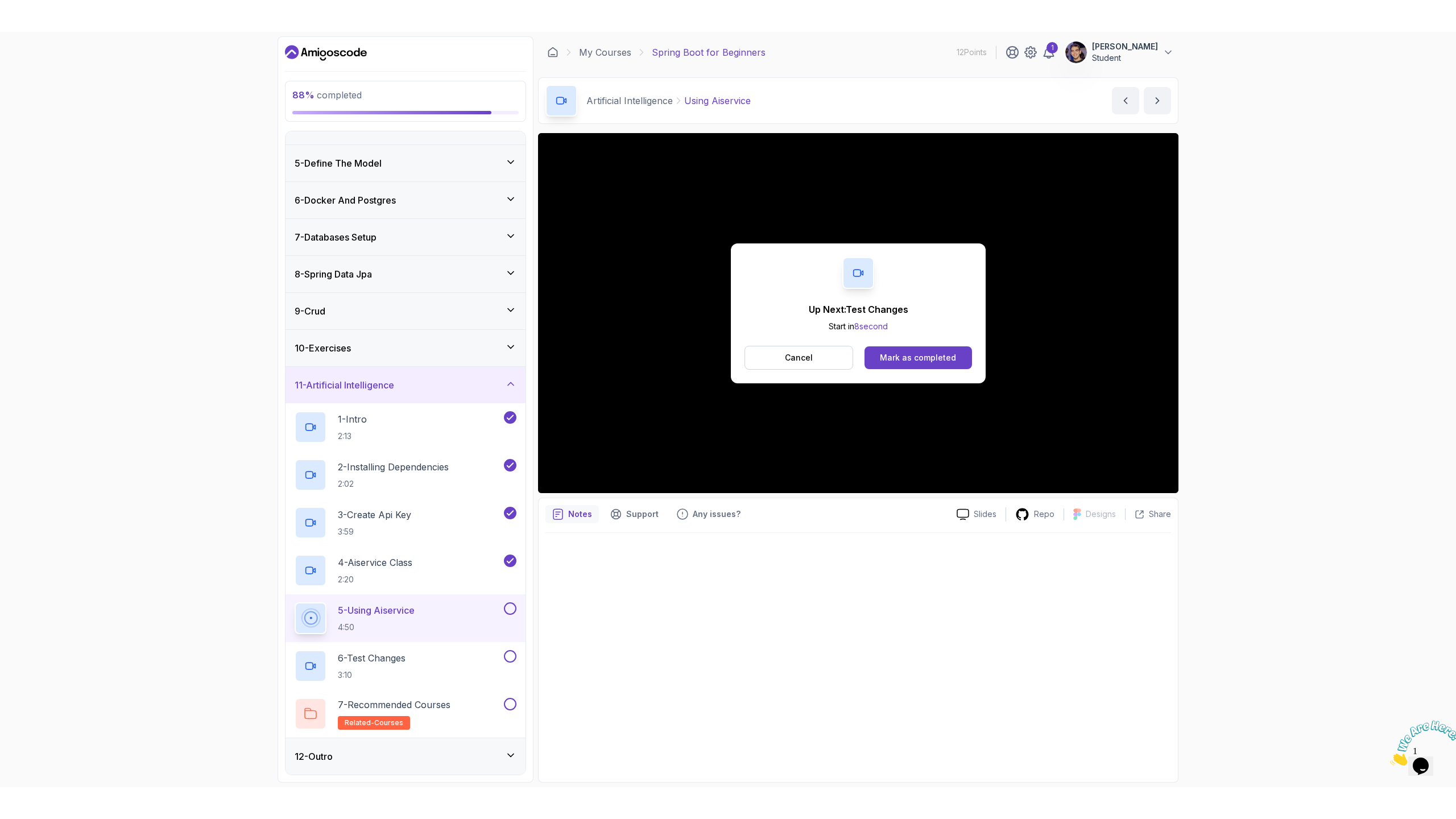
scroll to position [134, 0]
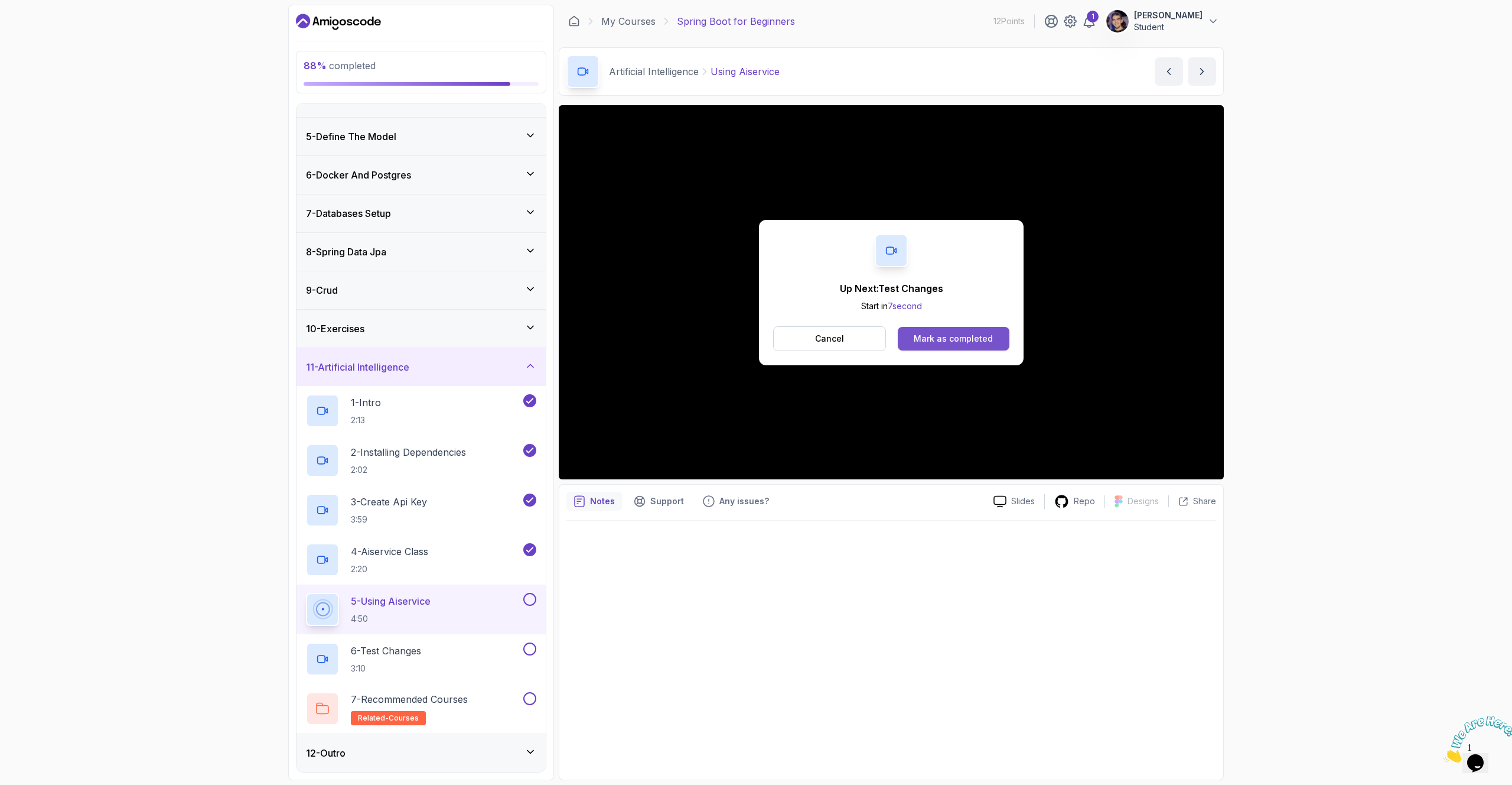
click at [963, 339] on div "Mark as completed" at bounding box center [953, 338] width 79 height 12
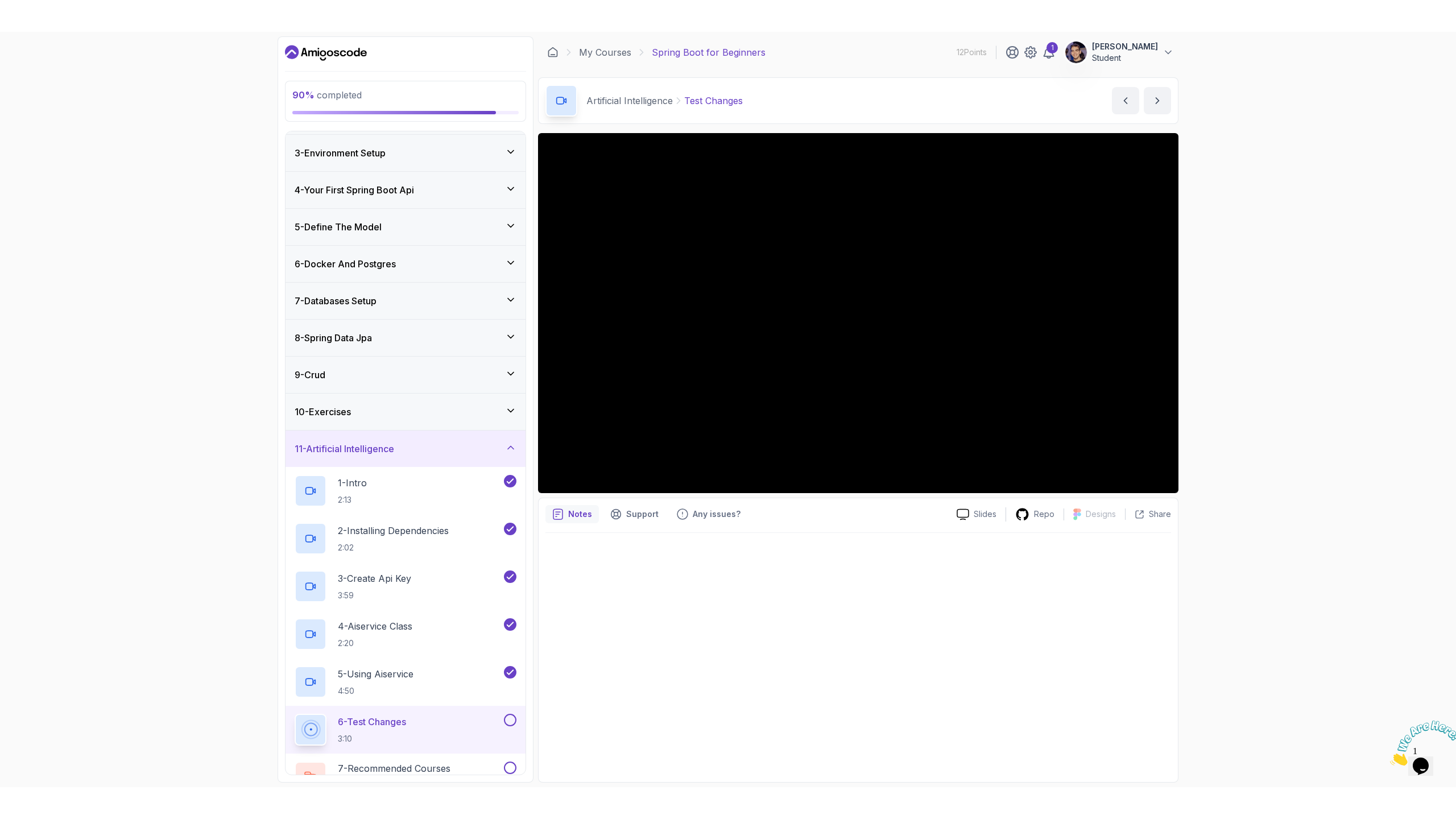
scroll to position [134, 0]
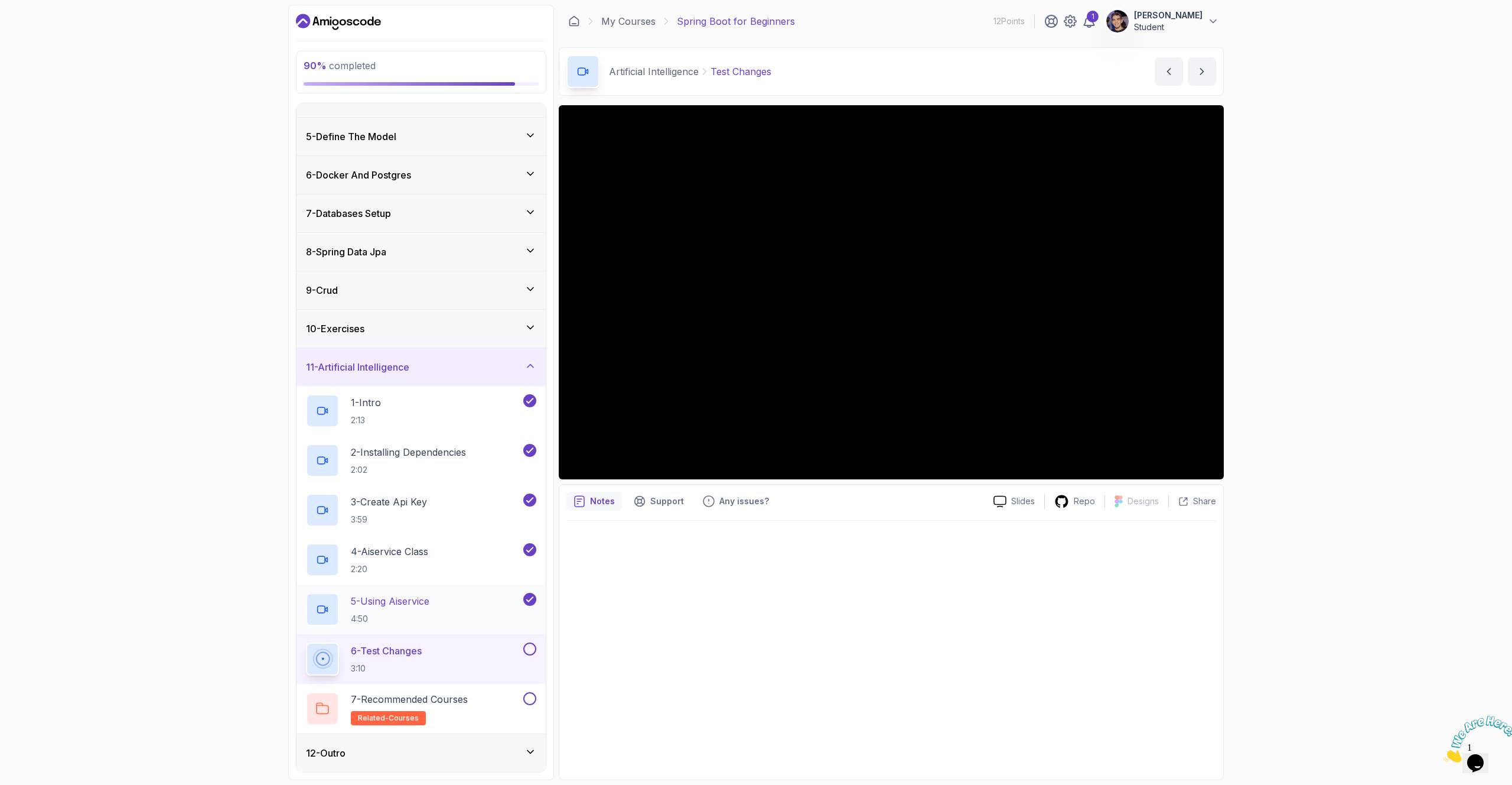
click at [429, 611] on h2 "5 - Using Aiservice 4:50" at bounding box center [390, 609] width 78 height 30
click at [413, 513] on p "3:59" at bounding box center [389, 519] width 76 height 12
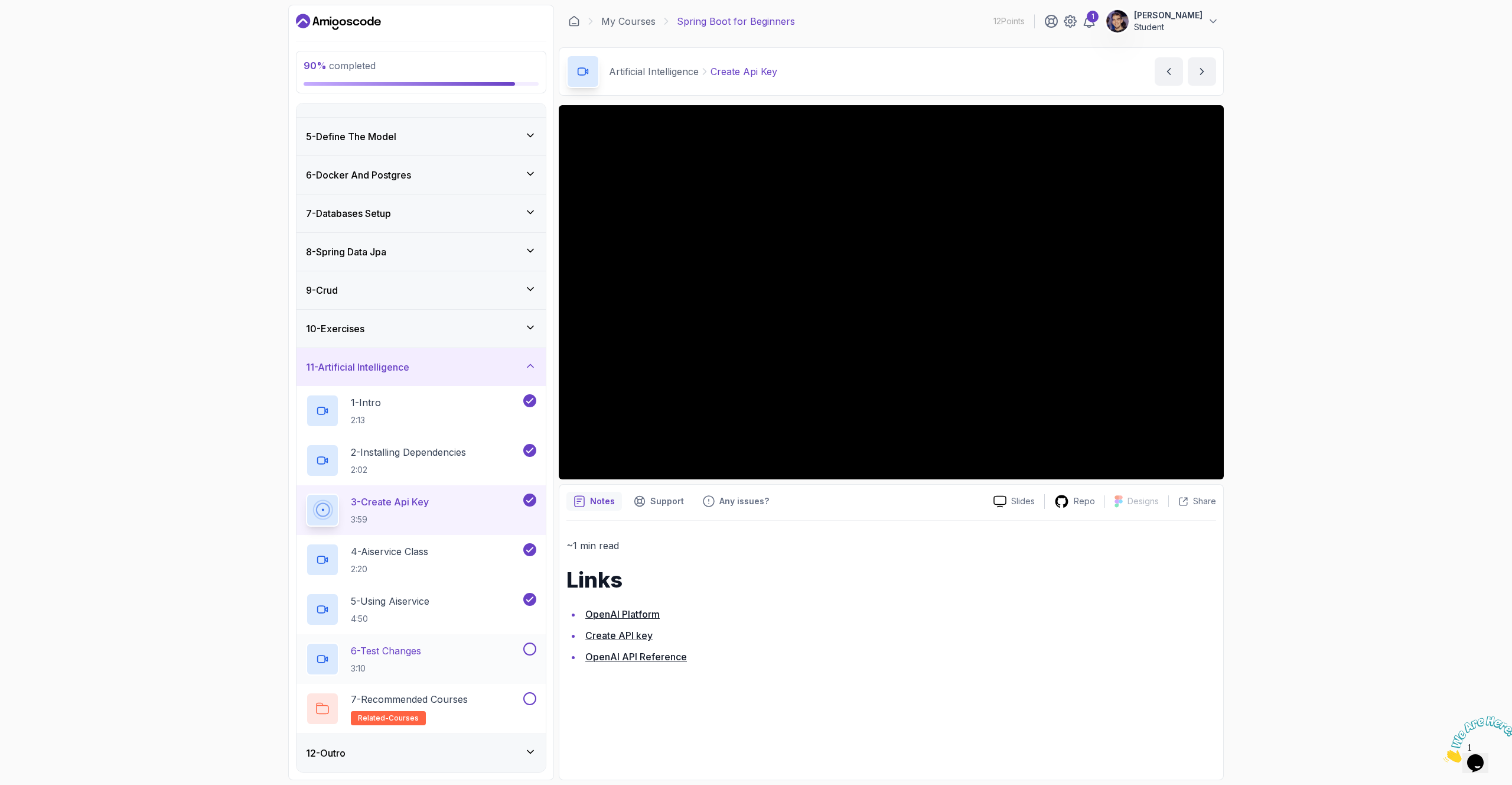
click at [392, 661] on h2 "6 - Test Changes 3:10" at bounding box center [386, 659] width 70 height 30
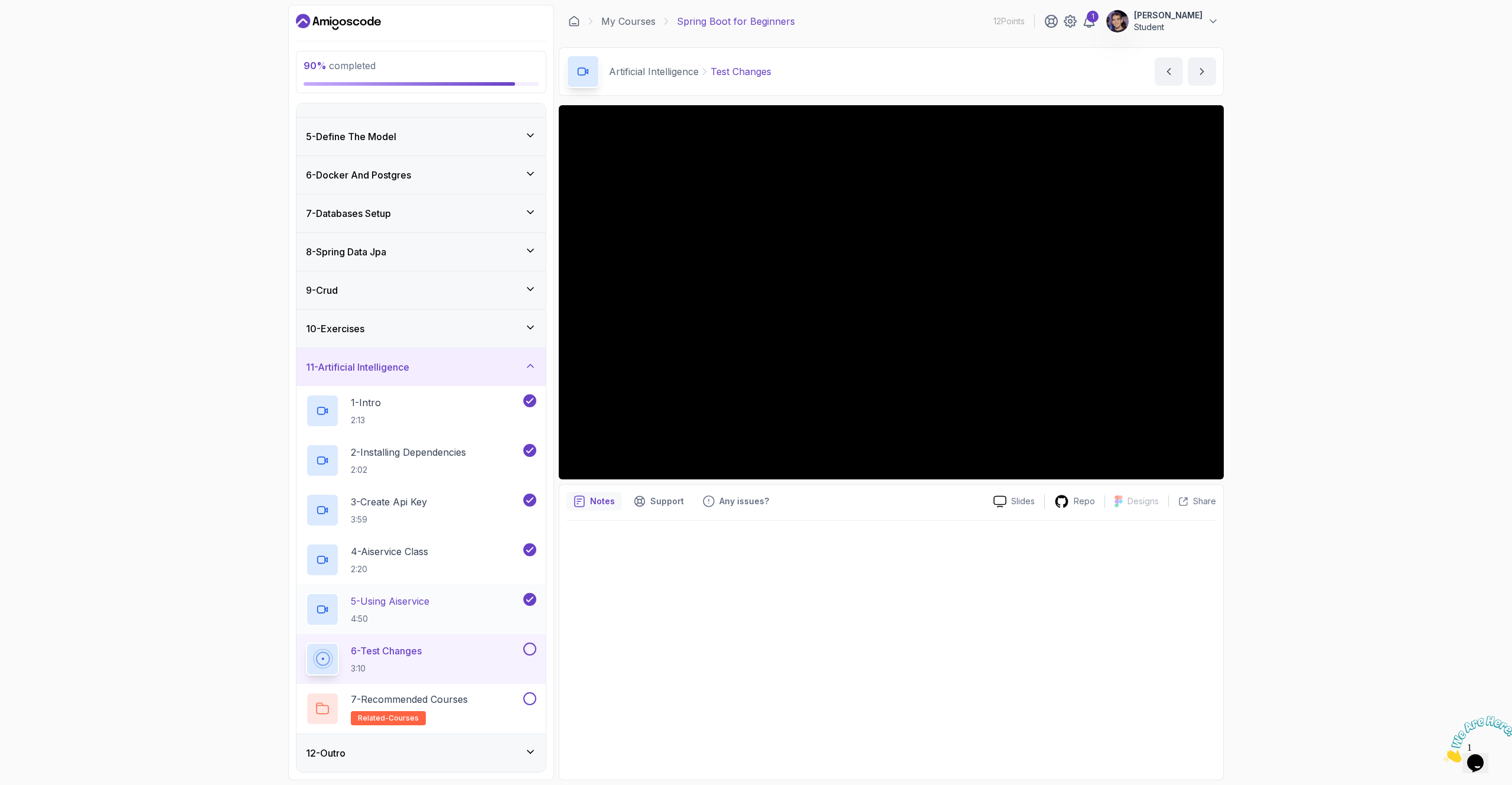
click at [448, 617] on div "5 - Using Aiservice 4:50" at bounding box center [413, 609] width 215 height 33
click at [455, 593] on div "5 - Using Aiservice 4:50" at bounding box center [413, 609] width 215 height 33
click at [448, 546] on div "4 - Aiservice Class 2:20" at bounding box center [413, 559] width 215 height 33
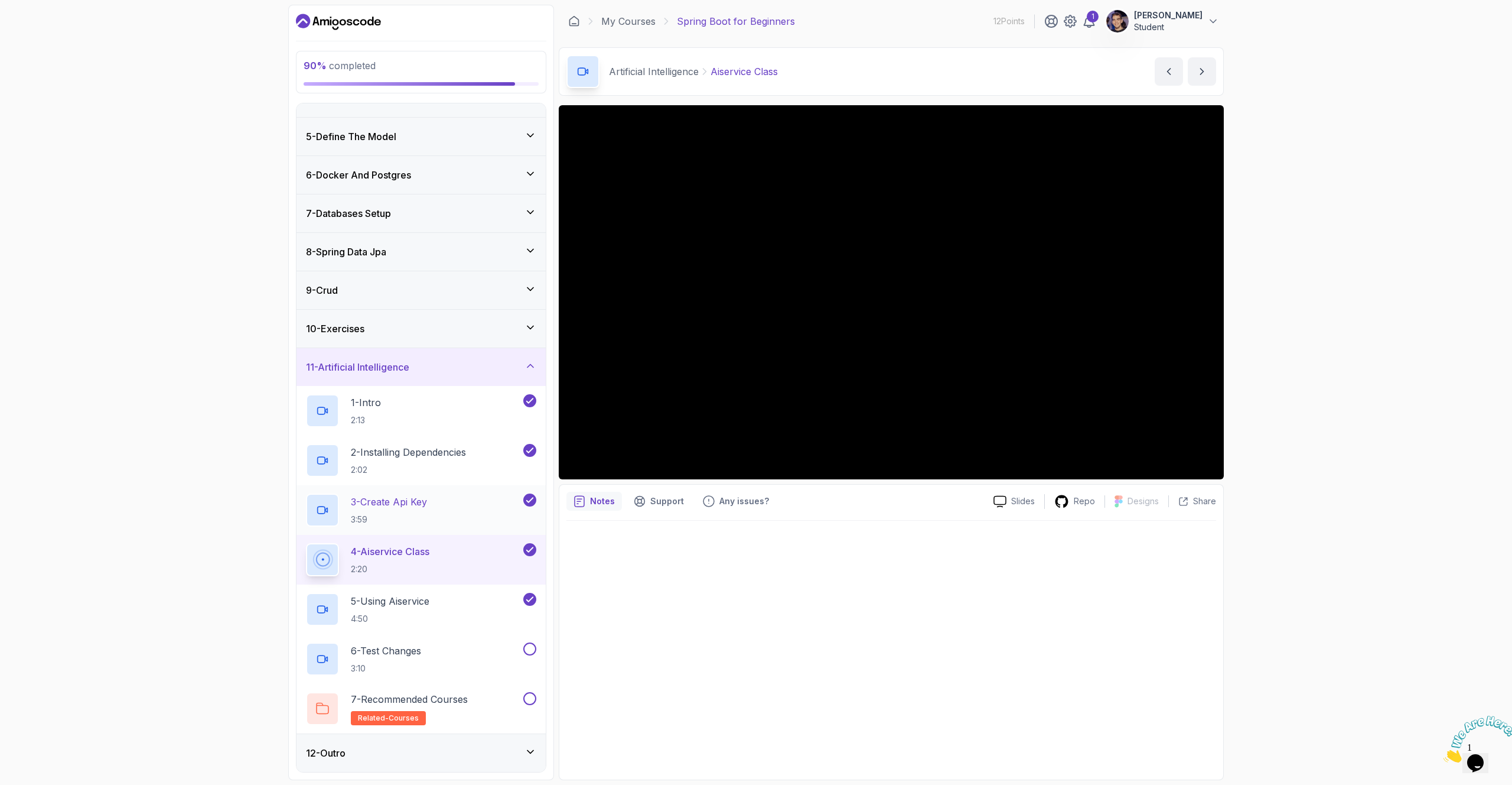
click at [437, 511] on div "3 - Create Api Key 3:59" at bounding box center [413, 510] width 215 height 33
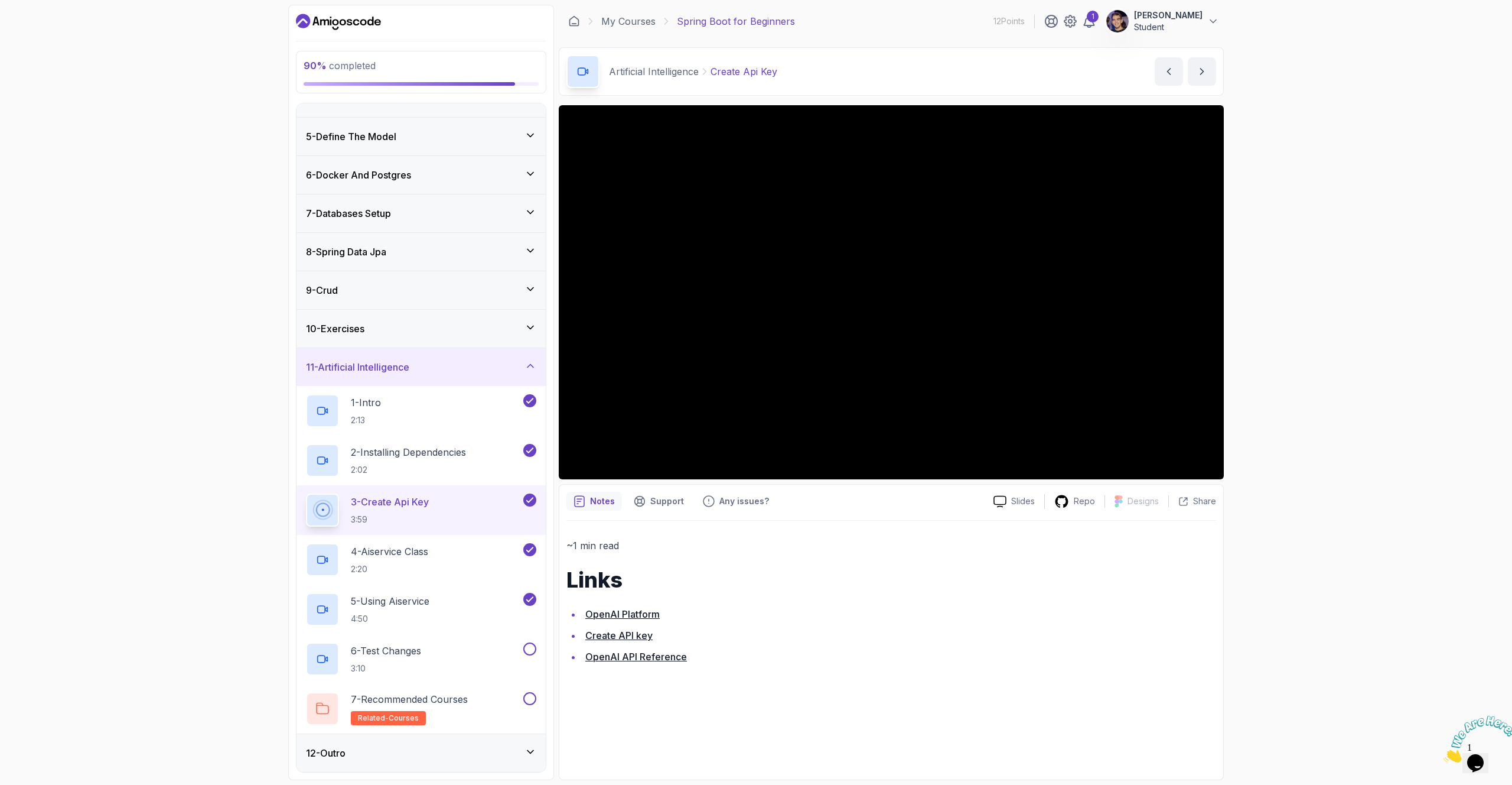
click at [626, 656] on link "OpenAI API Reference" at bounding box center [636, 656] width 101 height 12
click at [736, 499] on p "Any issues?" at bounding box center [744, 501] width 50 height 12
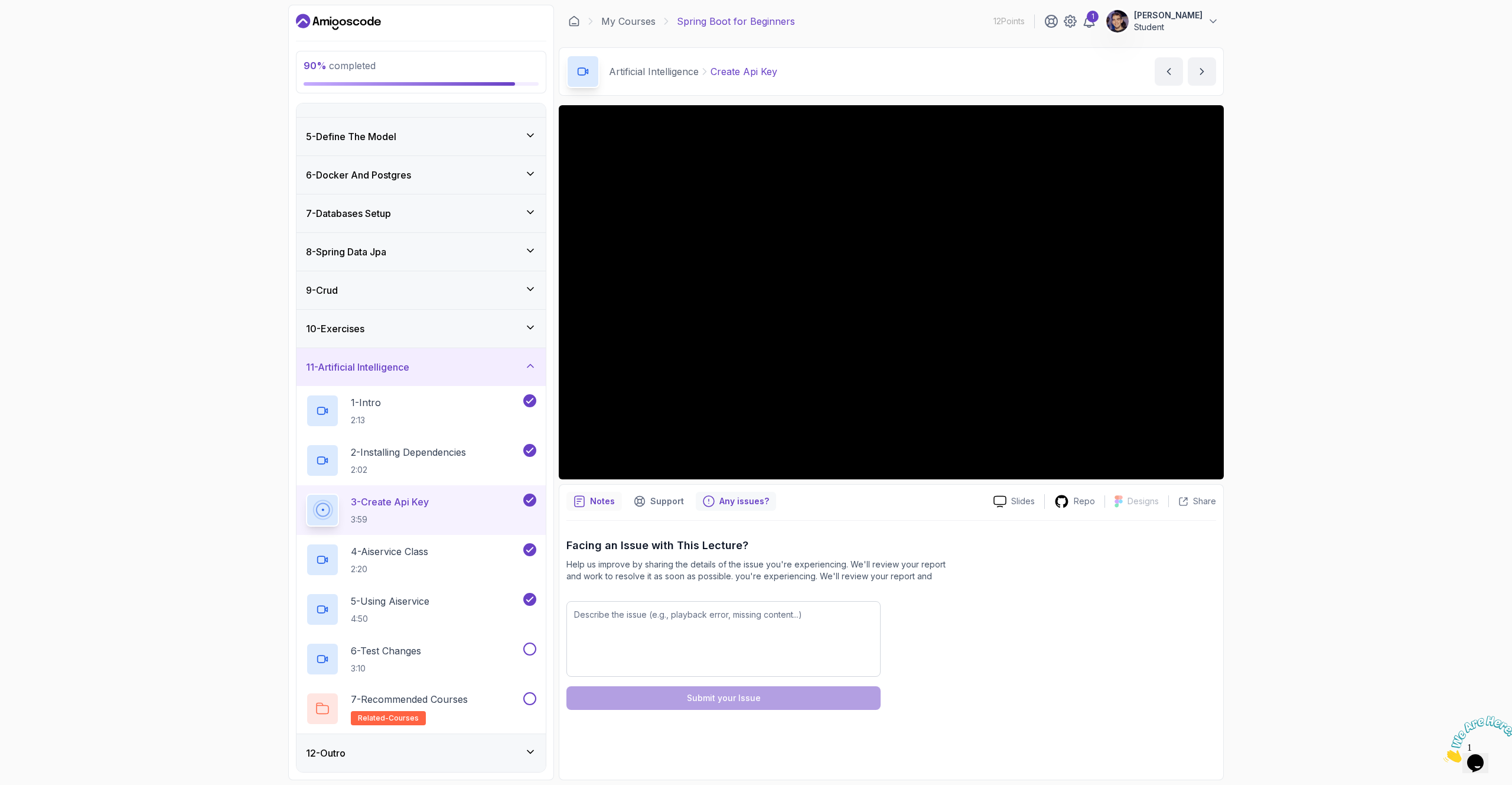
click at [600, 509] on div "Notes" at bounding box center [594, 501] width 55 height 19
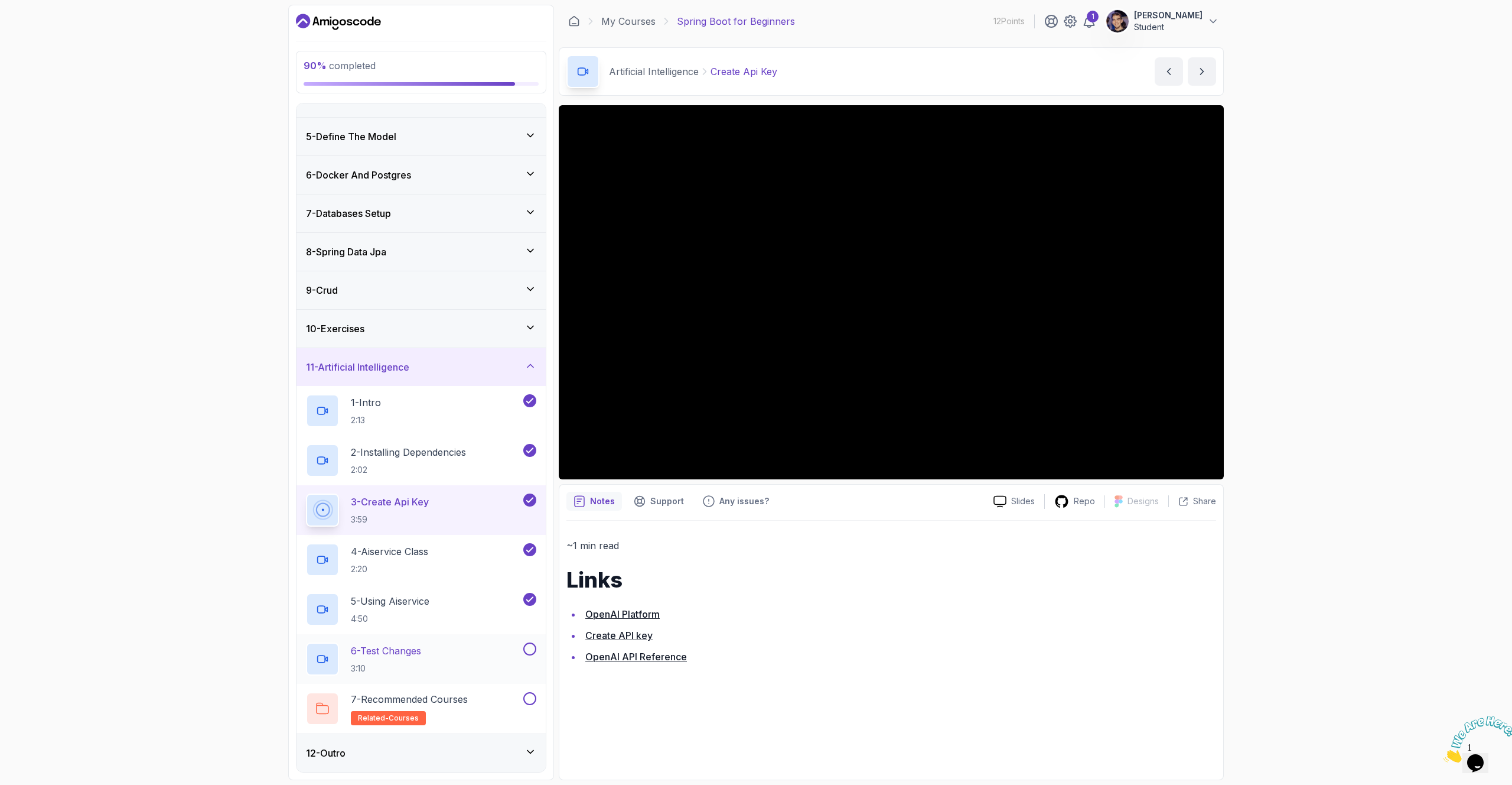
click at [418, 647] on p "6 - Test Changes" at bounding box center [386, 650] width 70 height 14
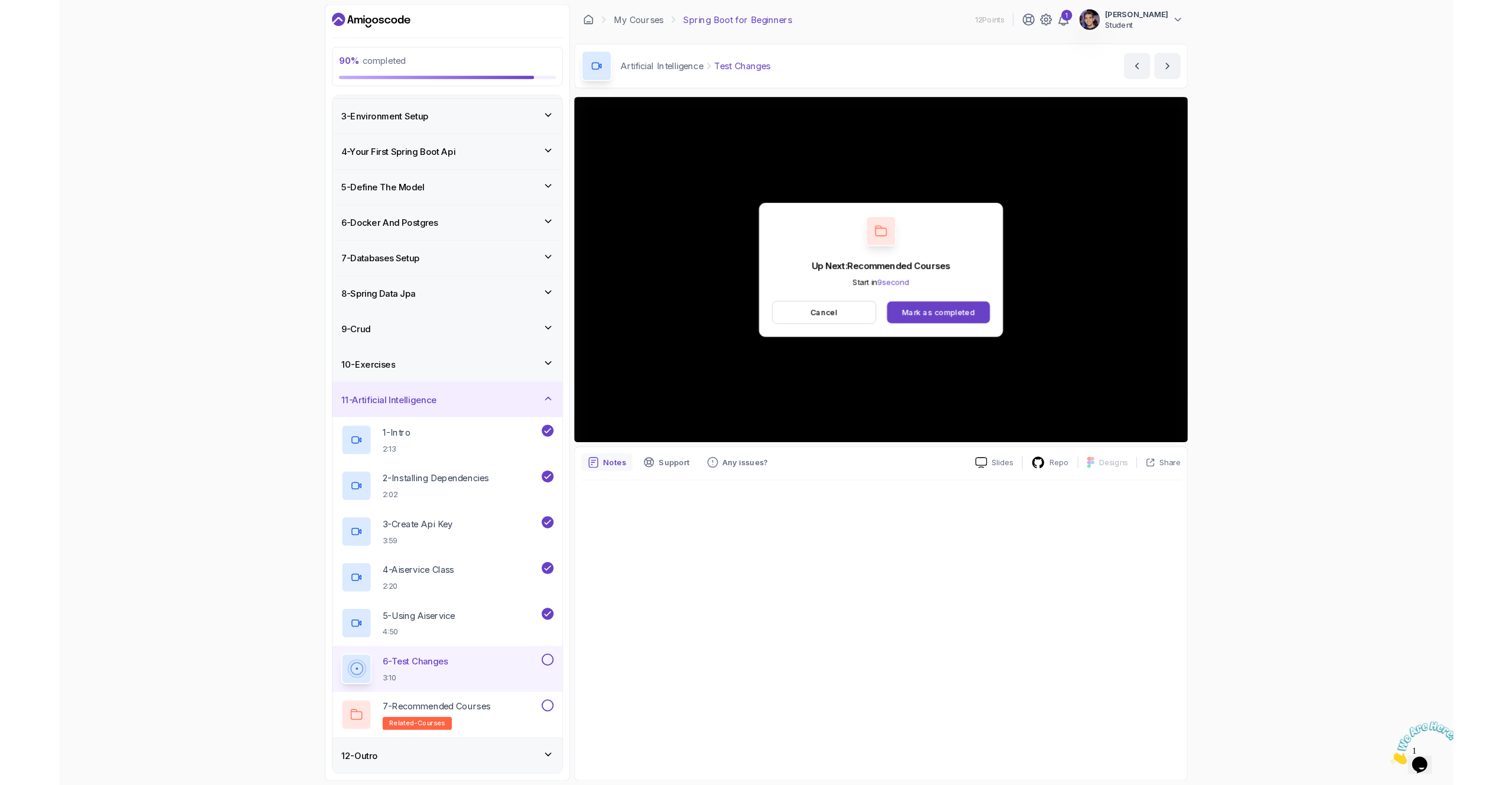
scroll to position [139, 0]
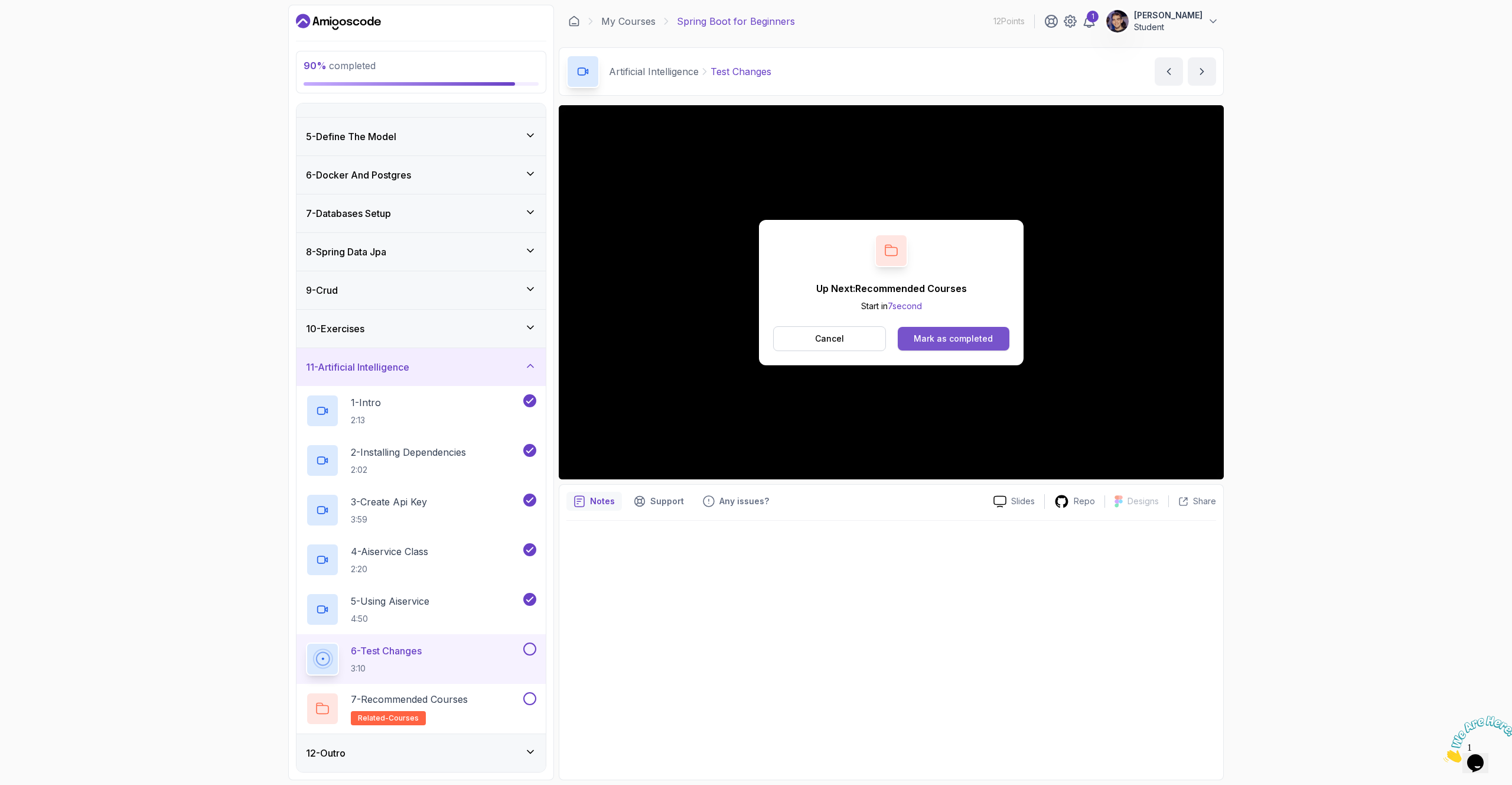
click at [947, 337] on div "Mark as completed" at bounding box center [953, 338] width 79 height 12
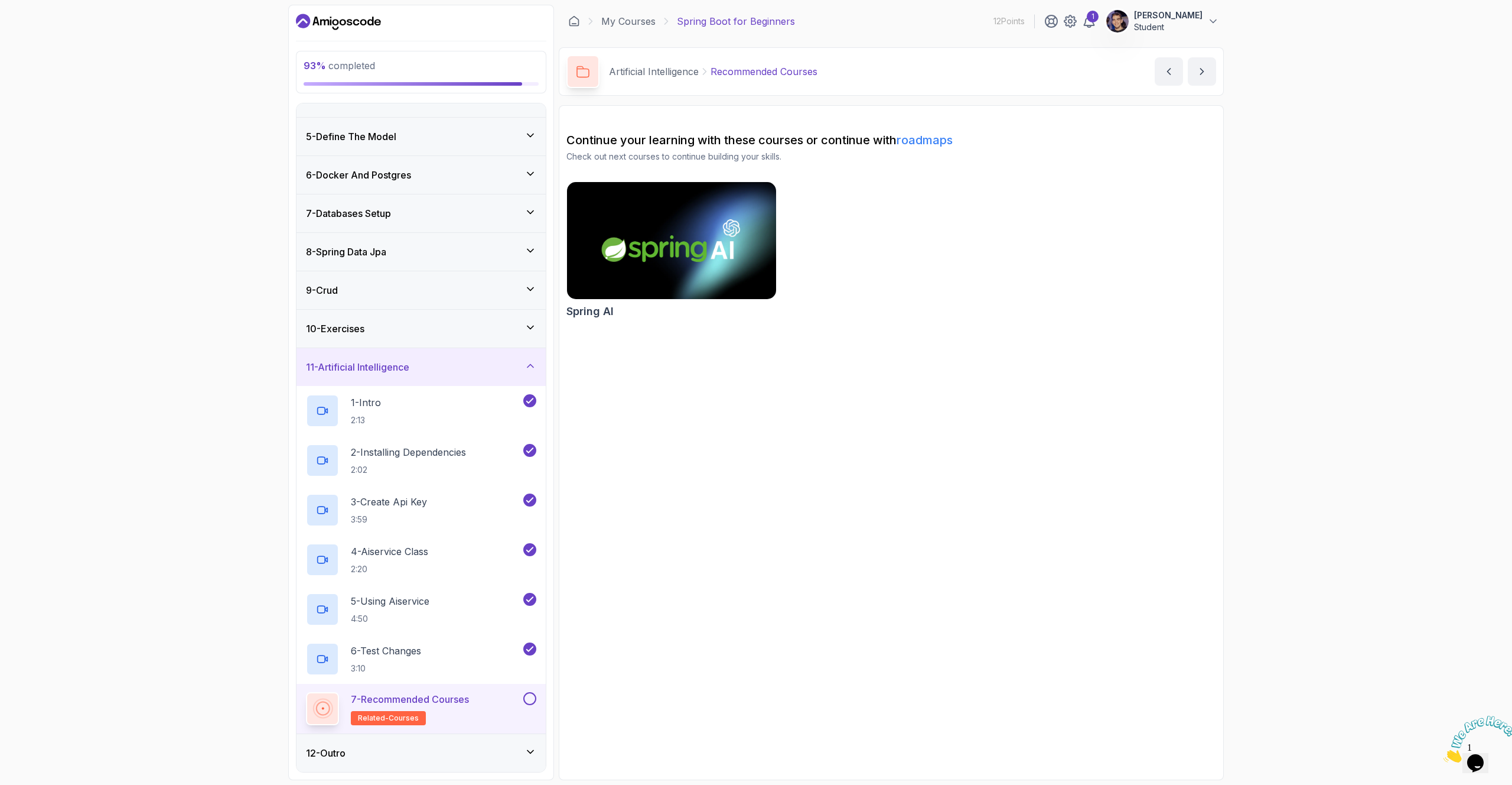
click at [762, 264] on img at bounding box center [671, 240] width 220 height 123
click at [533, 699] on button at bounding box center [529, 698] width 13 height 13
click at [529, 740] on div "12 - Outro" at bounding box center [421, 753] width 250 height 38
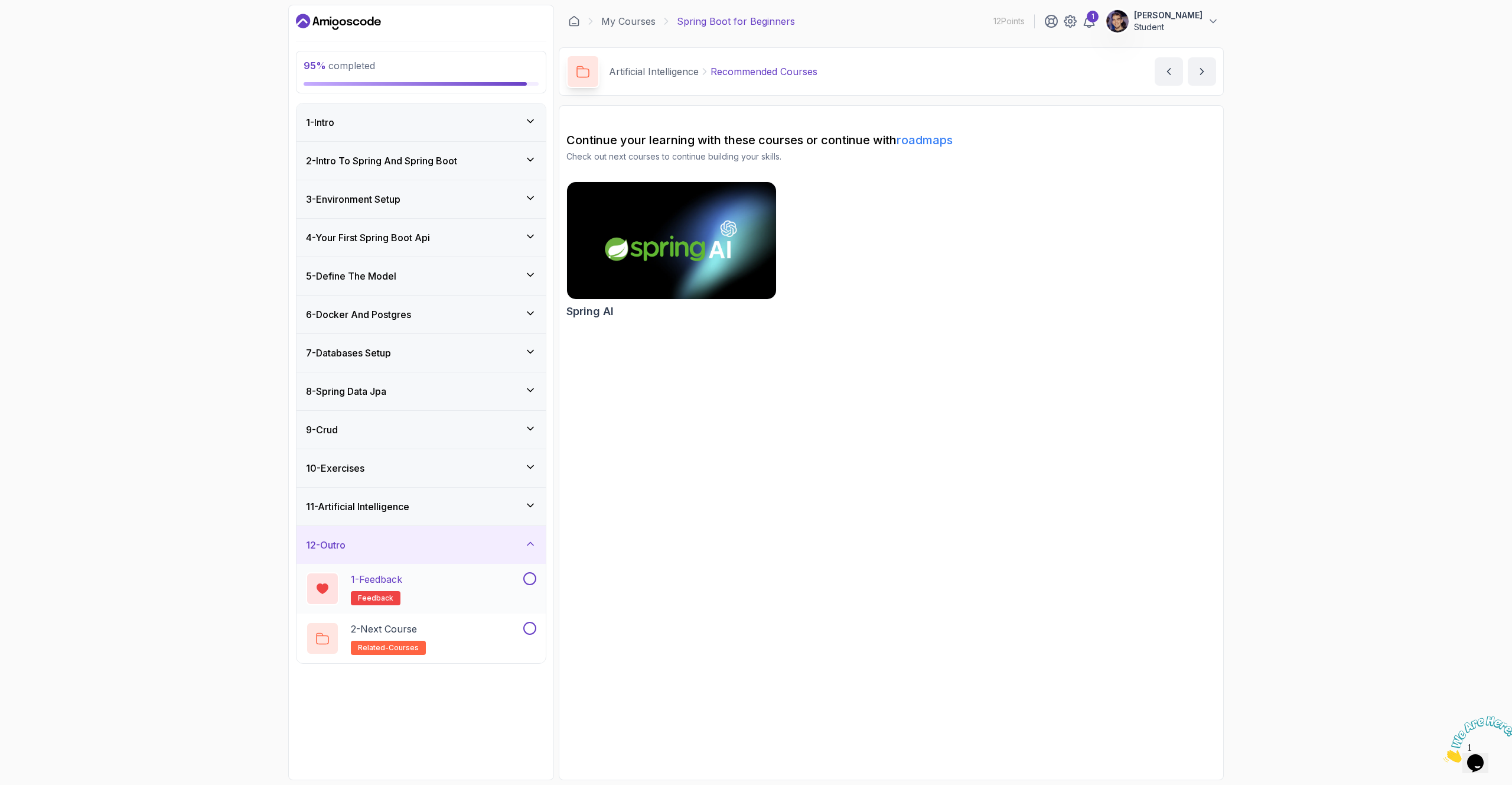
click at [498, 592] on div "1 - Feedback feedback" at bounding box center [413, 589] width 215 height 33
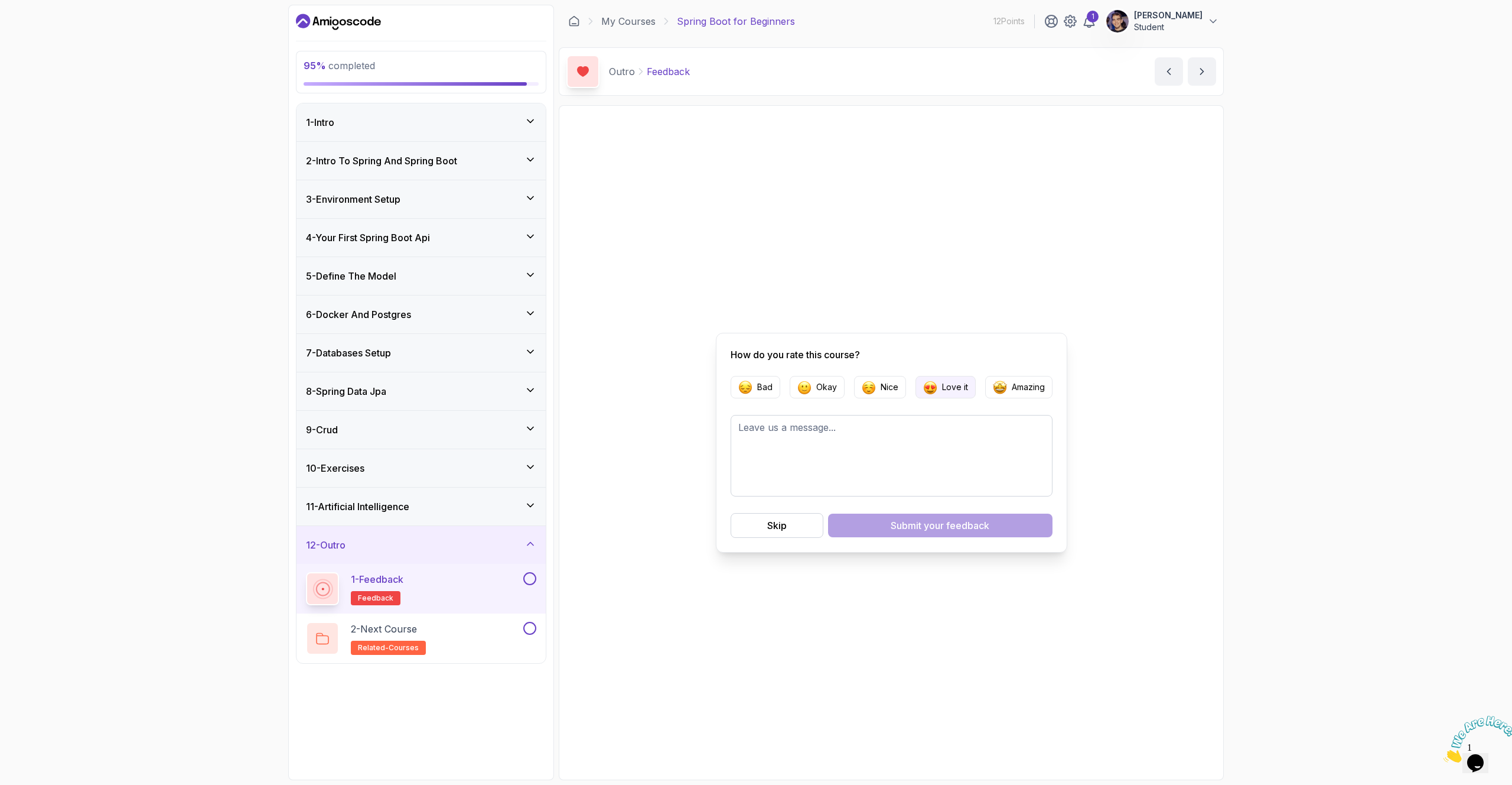
click at [937, 389] on button "Love it" at bounding box center [945, 387] width 60 height 22
click at [898, 526] on div "Submit your feedback" at bounding box center [939, 525] width 99 height 14
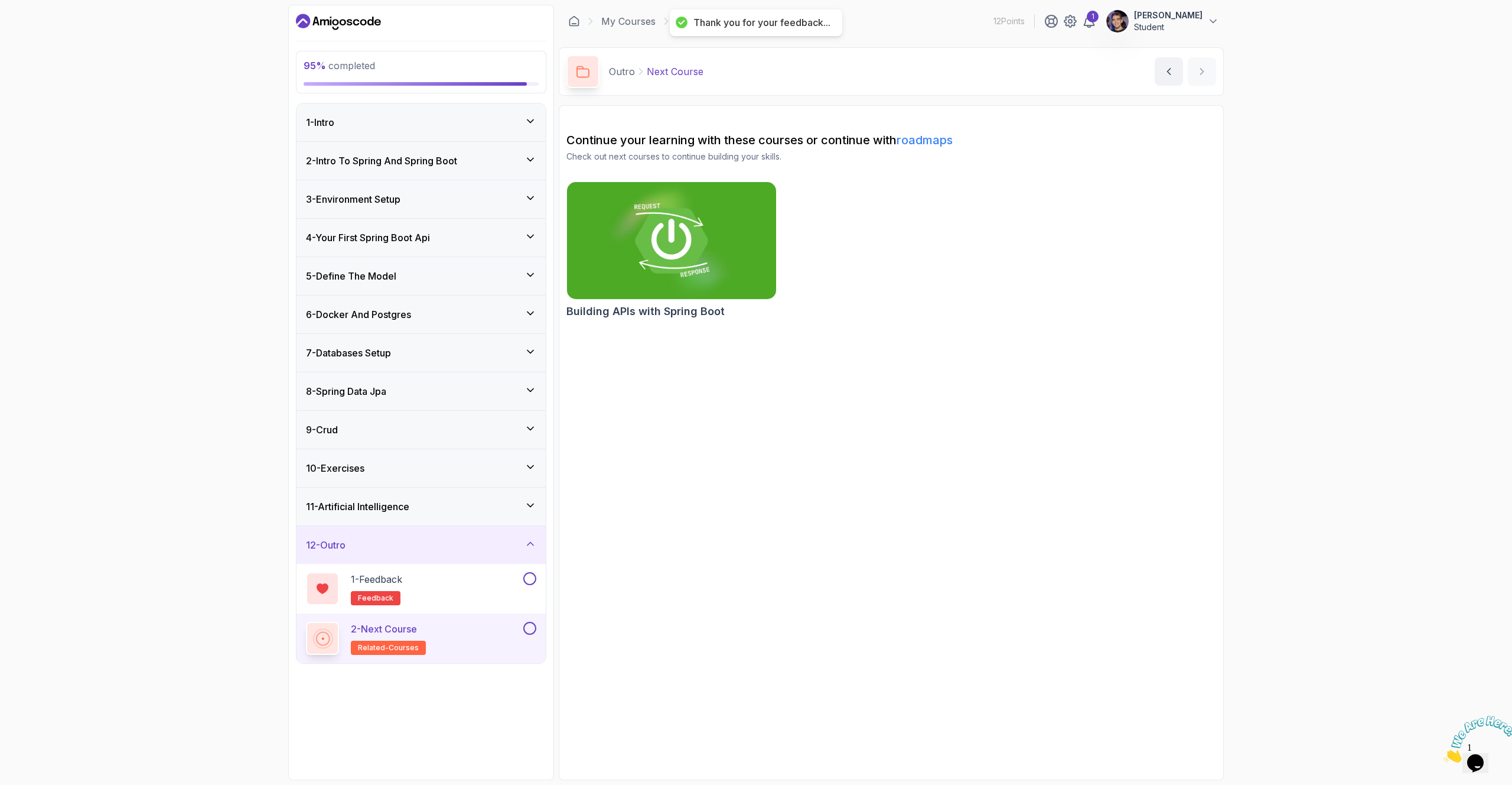
click at [740, 211] on img at bounding box center [671, 240] width 220 height 123
click at [534, 574] on button at bounding box center [529, 579] width 13 height 13
click at [529, 627] on button at bounding box center [529, 628] width 13 height 13
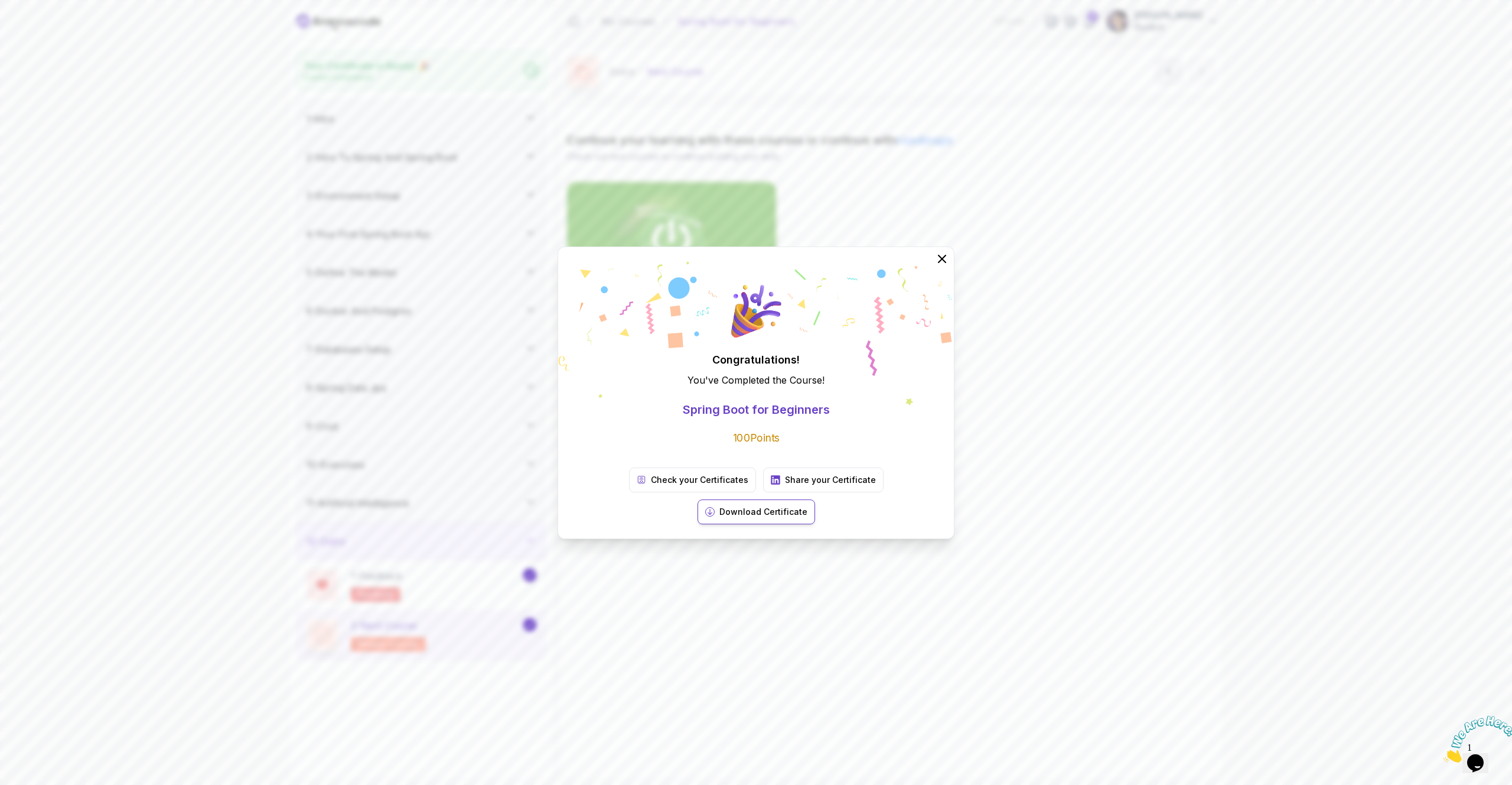
click at [808, 506] on p "Download Certificate" at bounding box center [763, 511] width 88 height 12
